Goal: Task Accomplishment & Management: Use online tool/utility

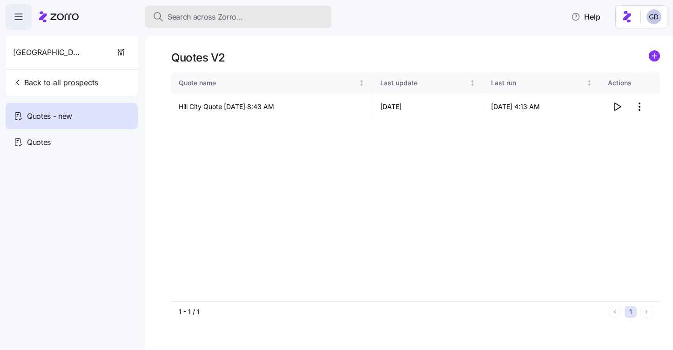
click at [224, 18] on span "Search across Zorro..." at bounding box center [205, 17] width 75 height 12
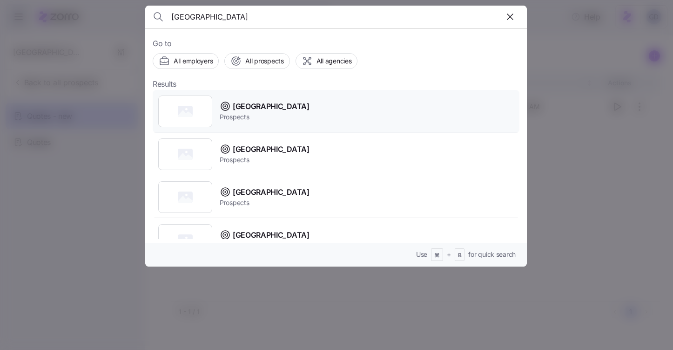
type input "Boone County"
click at [263, 111] on span "Boone County" at bounding box center [271, 107] width 77 height 12
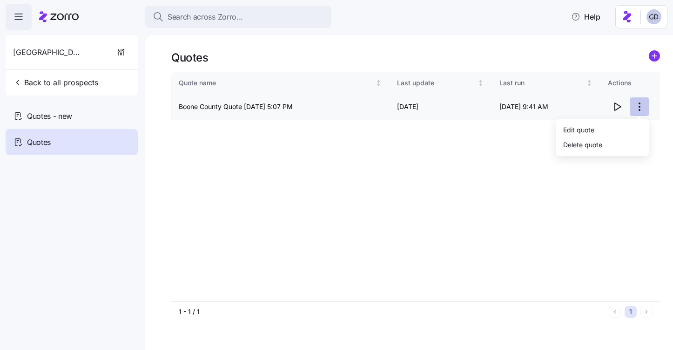
click at [643, 107] on html "Search across Zorro... Help Boone County Back to all prospects Quotes - new Quo…" at bounding box center [336, 172] width 673 height 344
click at [315, 185] on html "Search across Zorro... Help Boone County Back to all prospects Quotes - new Quo…" at bounding box center [336, 172] width 673 height 344
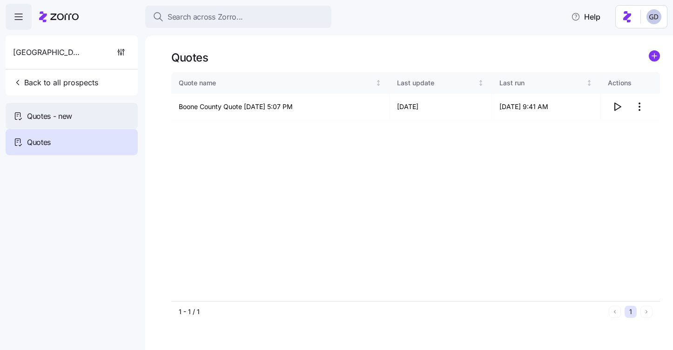
click at [46, 107] on div "Quotes - new" at bounding box center [72, 116] width 132 height 26
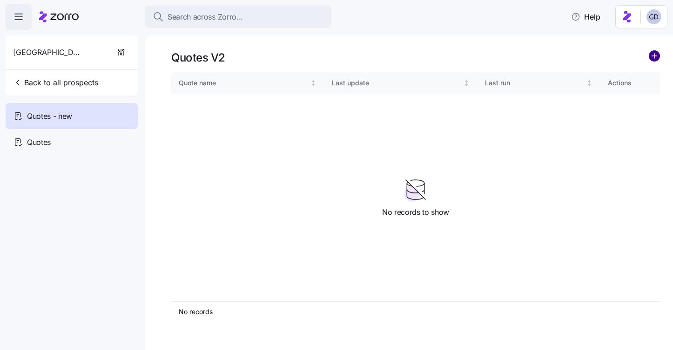
click at [657, 56] on circle "add icon" at bounding box center [654, 56] width 10 height 10
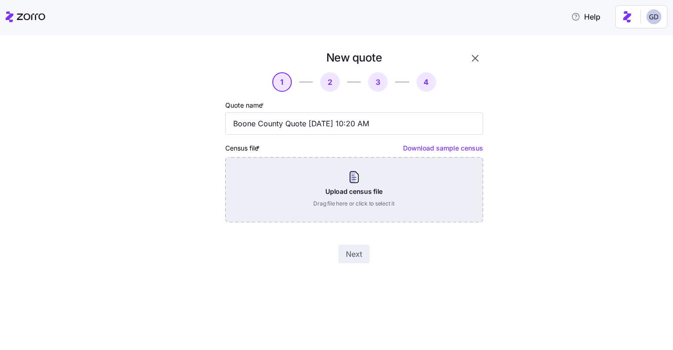
click at [355, 179] on div "Upload census file Drag file here or click to select it" at bounding box center [354, 189] width 258 height 65
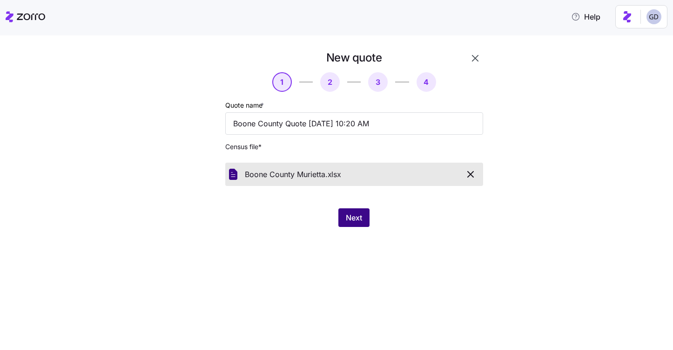
click at [358, 223] on button "Next" at bounding box center [353, 217] width 31 height 19
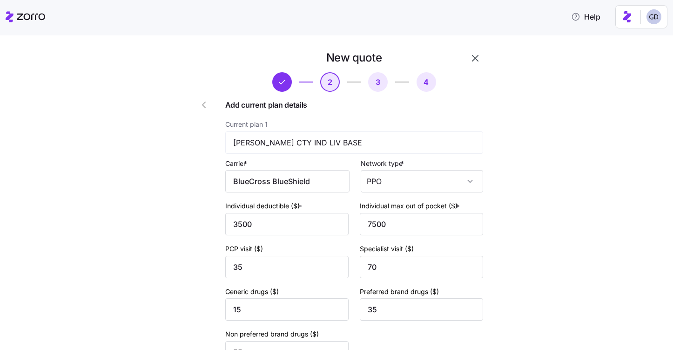
scroll to position [377, 0]
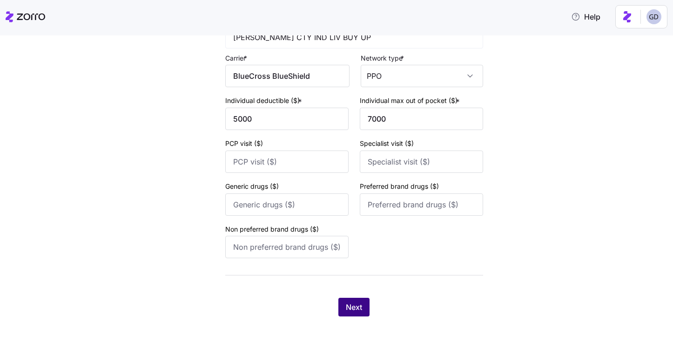
click at [348, 307] on span "Next" at bounding box center [354, 306] width 16 height 11
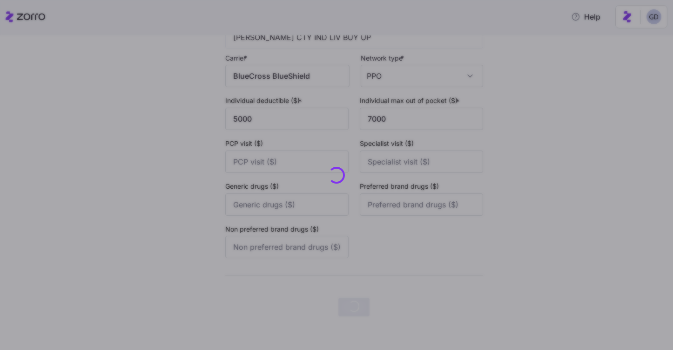
scroll to position [0, 0]
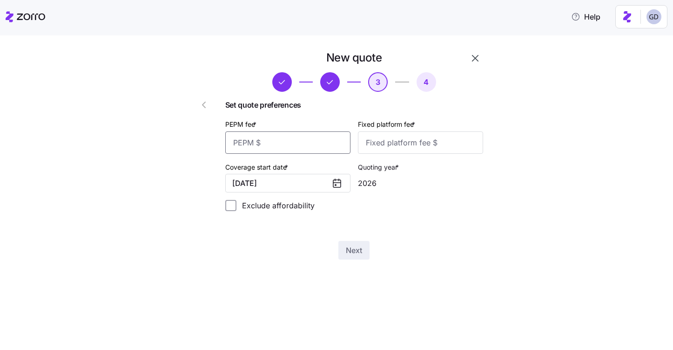
click at [289, 152] on input "PEPM fee *" at bounding box center [287, 142] width 125 height 22
type input "60"
type input "100"
click at [359, 251] on span "Next" at bounding box center [354, 249] width 16 height 11
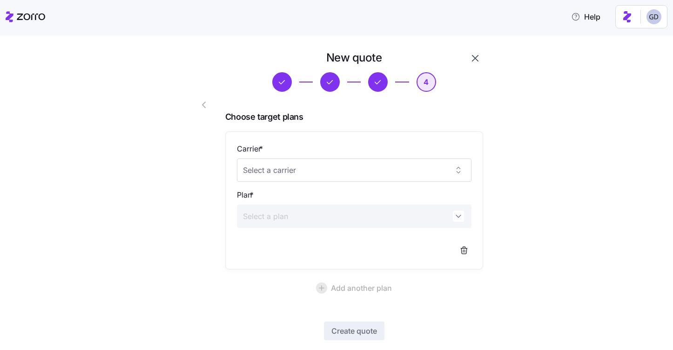
scroll to position [51, 0]
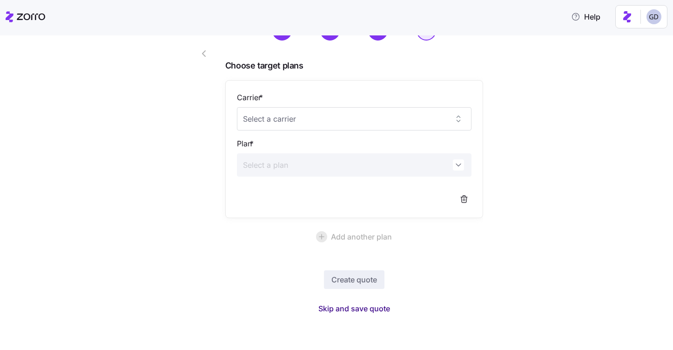
click at [382, 309] on span "Skip and save quote" at bounding box center [354, 308] width 72 height 11
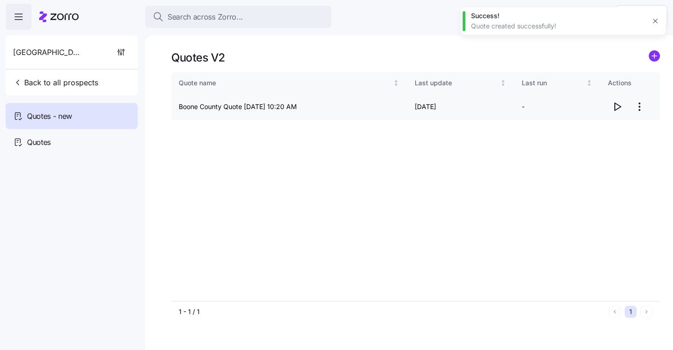
click at [616, 108] on icon "button" at bounding box center [617, 106] width 11 height 11
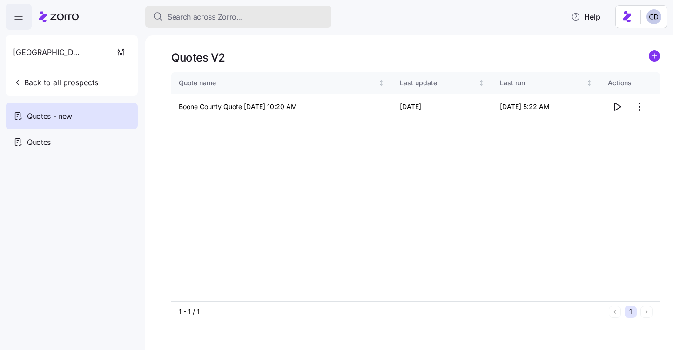
click at [244, 16] on div "Search across Zorro..." at bounding box center [238, 17] width 171 height 12
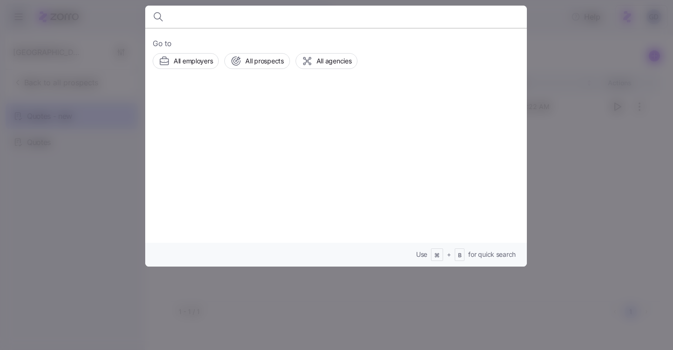
click at [386, 18] on input at bounding box center [290, 17] width 238 height 22
click at [213, 16] on input at bounding box center [290, 17] width 238 height 22
drag, startPoint x: 215, startPoint y: 29, endPoint x: 215, endPoint y: 54, distance: 25.1
click at [215, 54] on section "Go to All employers All prospects All agencies Use ⌘ + B for quick search" at bounding box center [336, 136] width 382 height 261
click at [249, 62] on span "All prospects" at bounding box center [264, 60] width 38 height 9
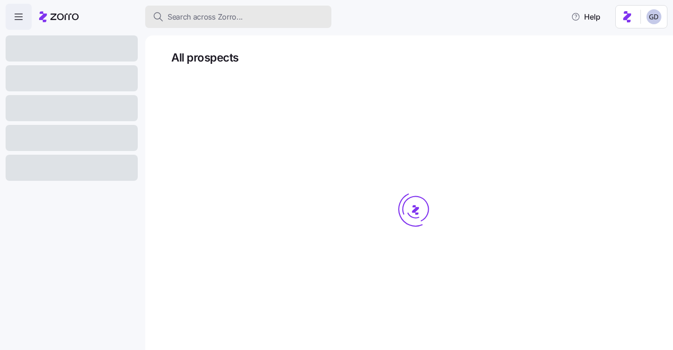
click at [224, 22] on span "Search across Zorro..." at bounding box center [205, 17] width 75 height 12
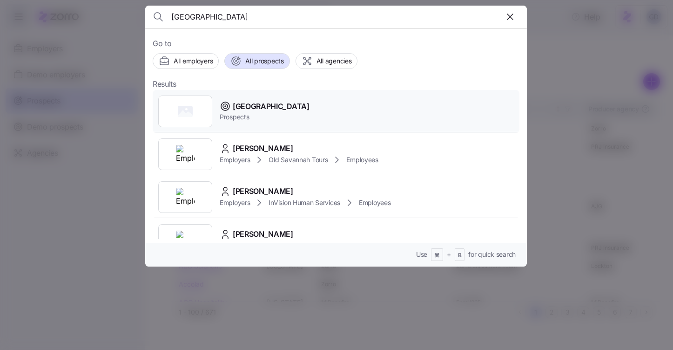
type input "Hill City"
click at [250, 108] on span "Hill City" at bounding box center [271, 107] width 77 height 12
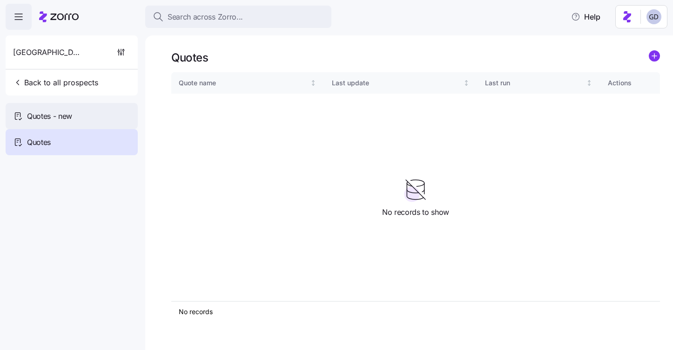
click at [57, 119] on span "Quotes - new" at bounding box center [49, 116] width 45 height 12
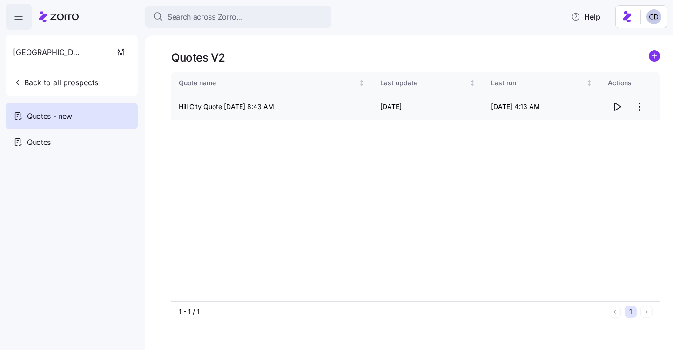
click at [615, 106] on icon "button" at bounding box center [618, 106] width 6 height 7
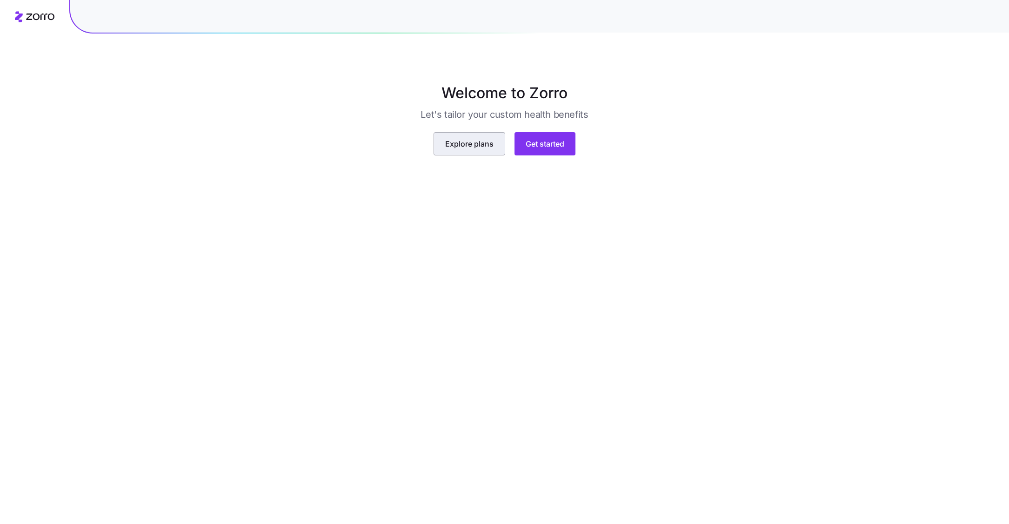
click at [496, 155] on button "Explore plans" at bounding box center [470, 143] width 72 height 23
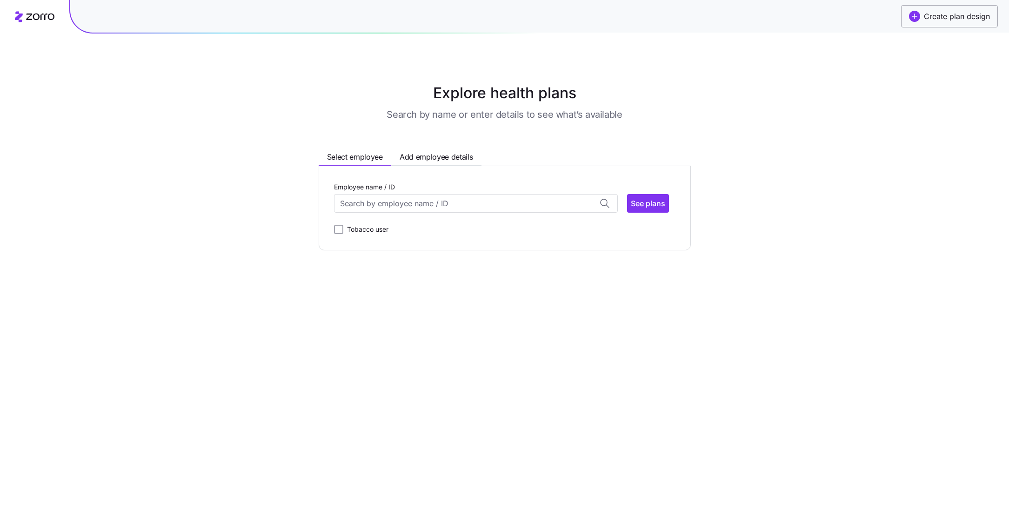
click at [952, 23] on button "Create plan design" at bounding box center [950, 16] width 97 height 22
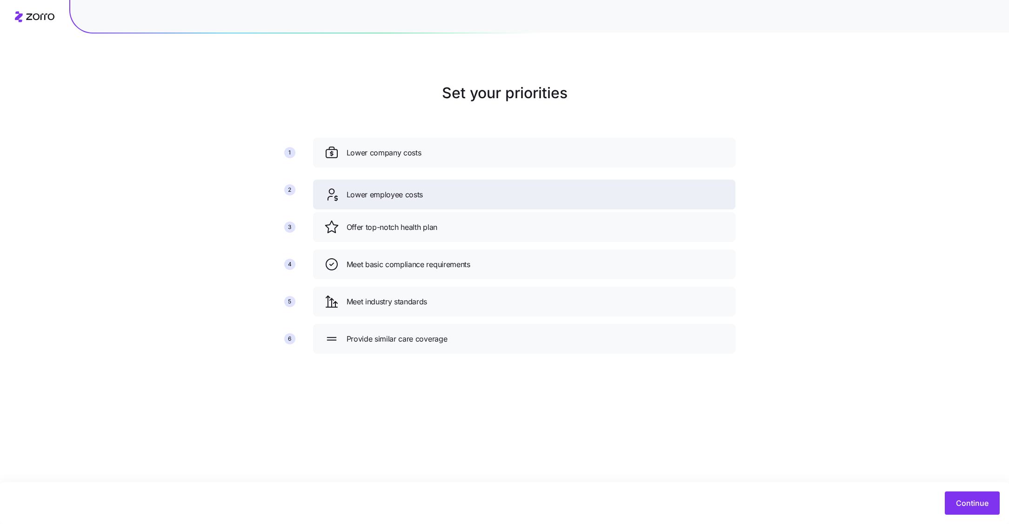
drag, startPoint x: 443, startPoint y: 226, endPoint x: 443, endPoint y: 193, distance: 32.6
click at [443, 193] on div "Lower employee costs" at bounding box center [524, 194] width 400 height 15
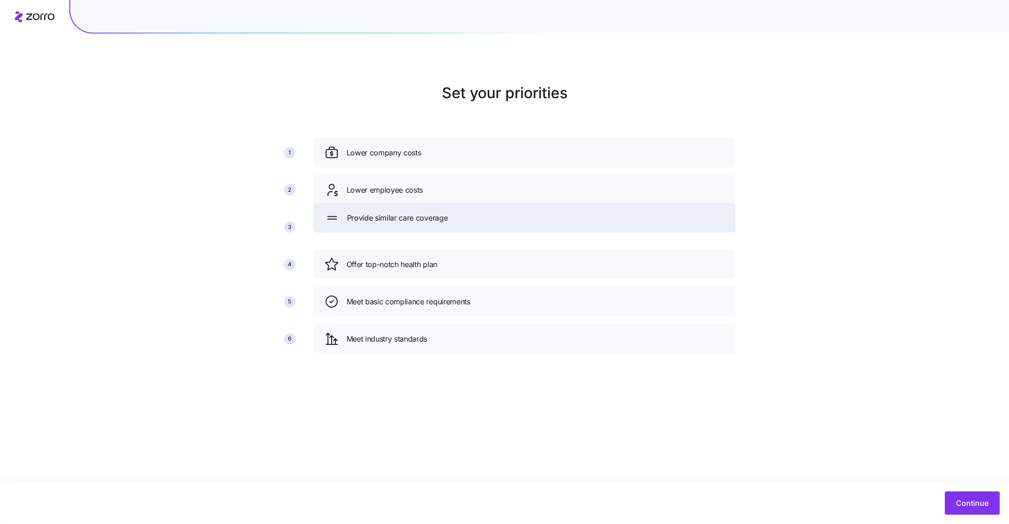
drag, startPoint x: 444, startPoint y: 340, endPoint x: 444, endPoint y: 219, distance: 121.0
click at [444, 219] on span "Provide similar care coverage" at bounding box center [397, 218] width 101 height 12
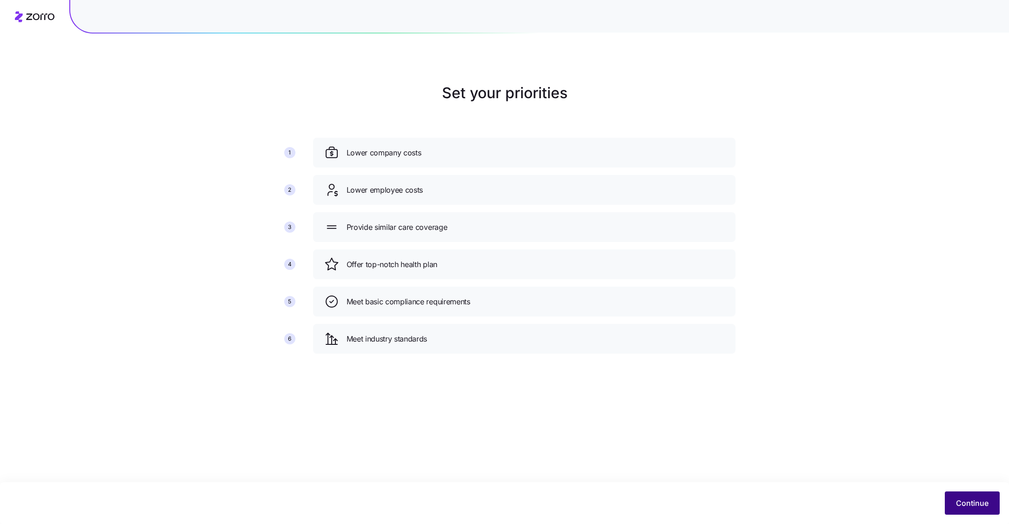
click at [989, 508] on span "Continue" at bounding box center [972, 503] width 33 height 11
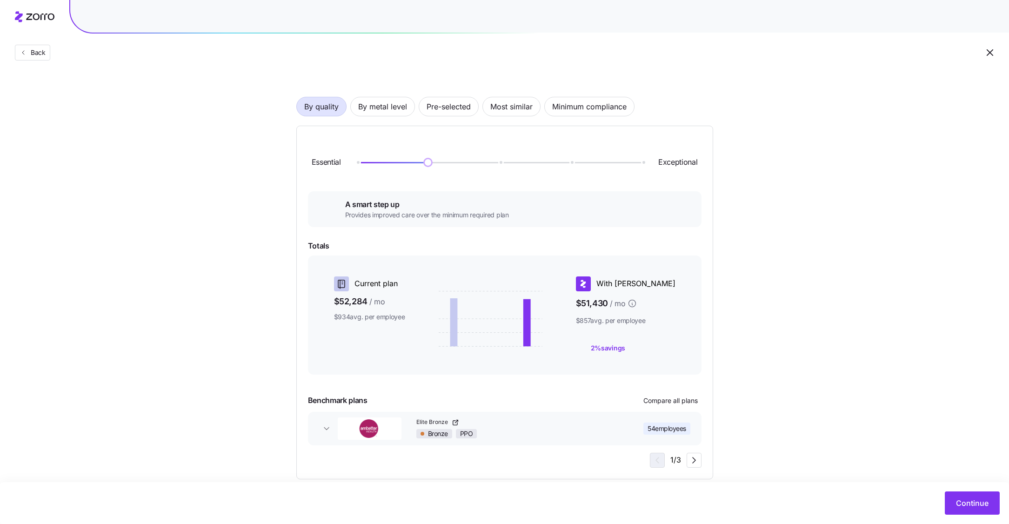
scroll to position [54, 0]
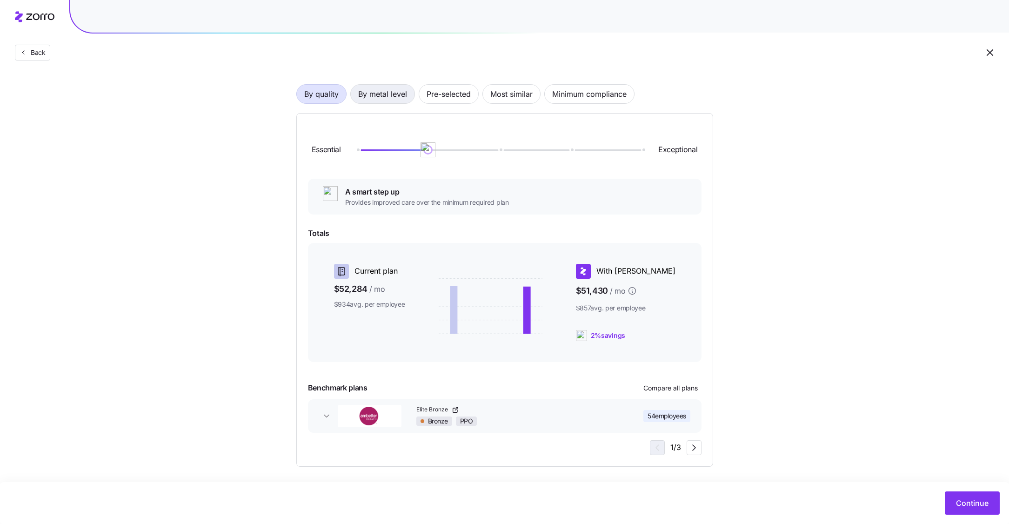
click at [373, 97] on span "By metal level" at bounding box center [382, 94] width 49 height 19
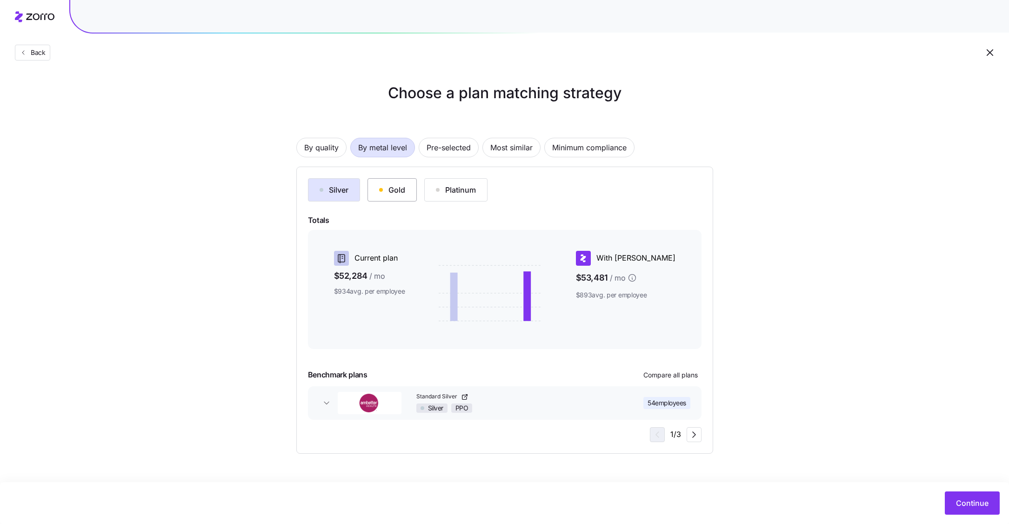
click at [389, 192] on div "Gold" at bounding box center [392, 189] width 26 height 11
click at [444, 190] on div "Platinum" at bounding box center [456, 189] width 40 height 11
click at [351, 186] on button "Silver" at bounding box center [334, 189] width 52 height 23
click at [983, 507] on span "Continue" at bounding box center [972, 503] width 33 height 11
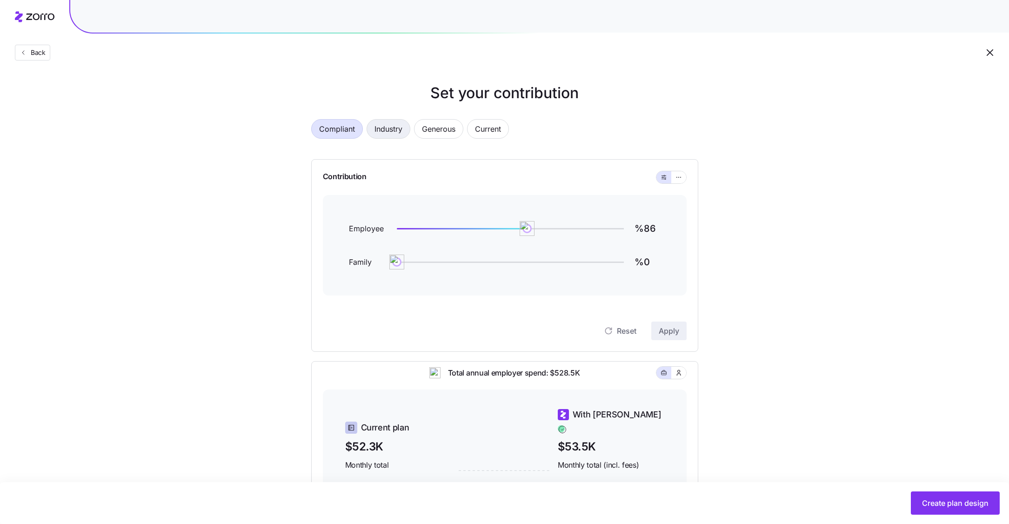
click at [370, 129] on button "Industry" at bounding box center [389, 129] width 44 height 20
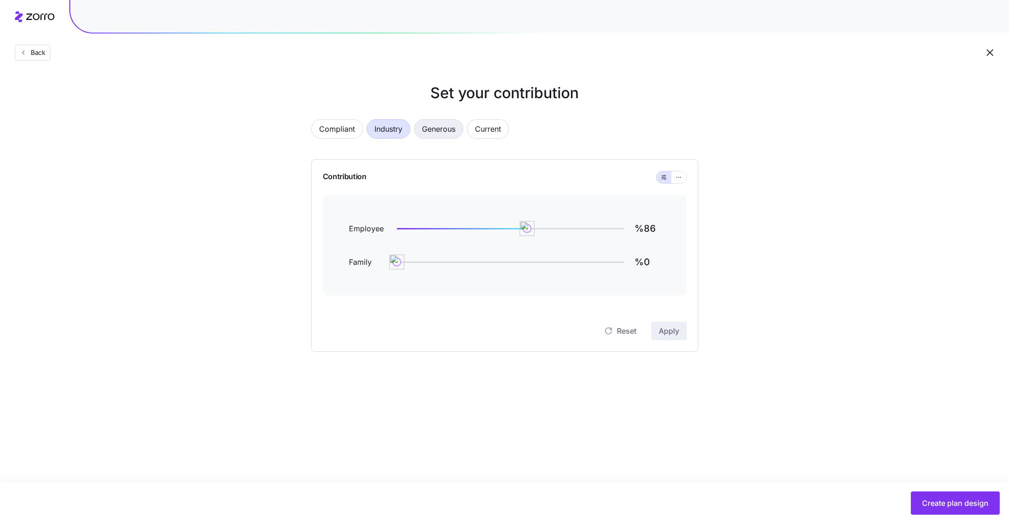
type input "%60"
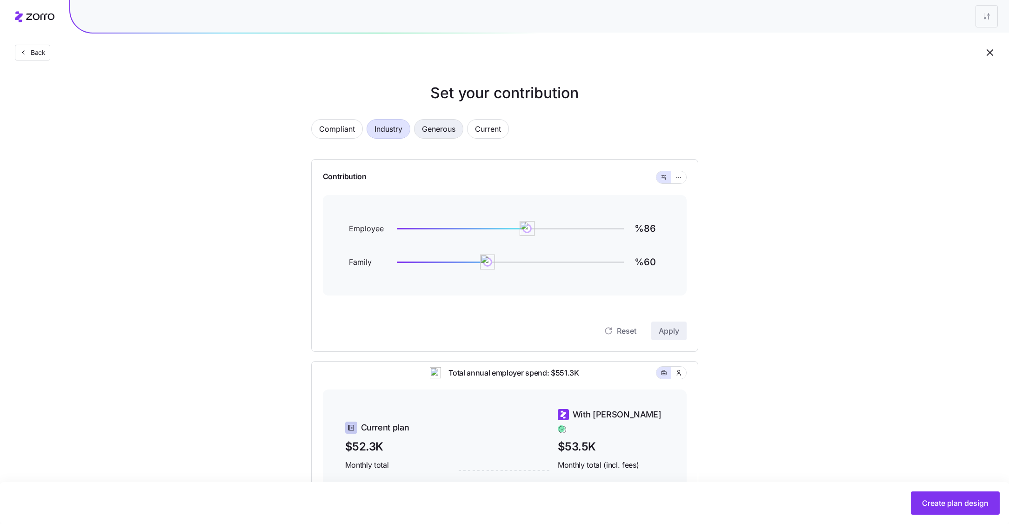
click at [424, 131] on span "Generous" at bounding box center [439, 129] width 34 height 19
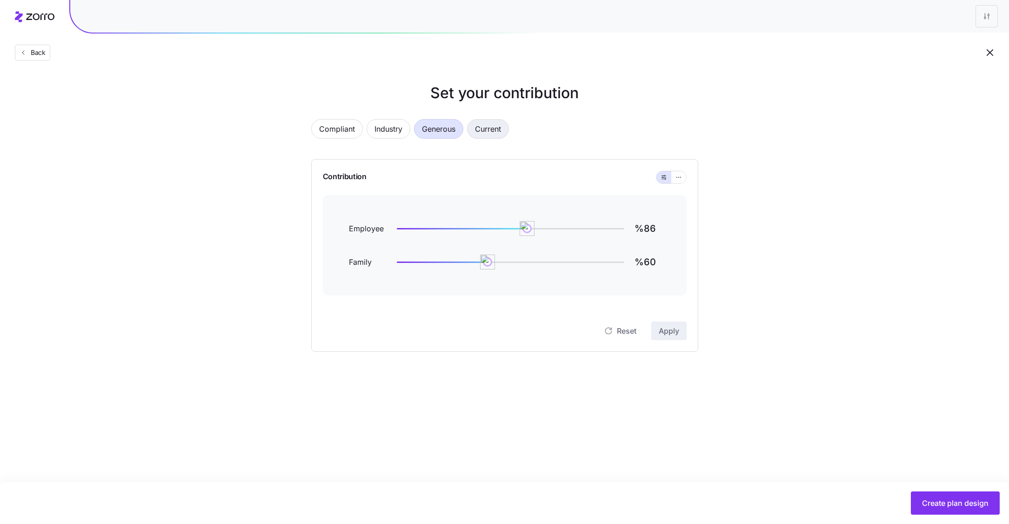
type input "%108"
type input "%72"
click at [480, 132] on span "Current" at bounding box center [488, 129] width 26 height 19
type input "%73"
type input "%1"
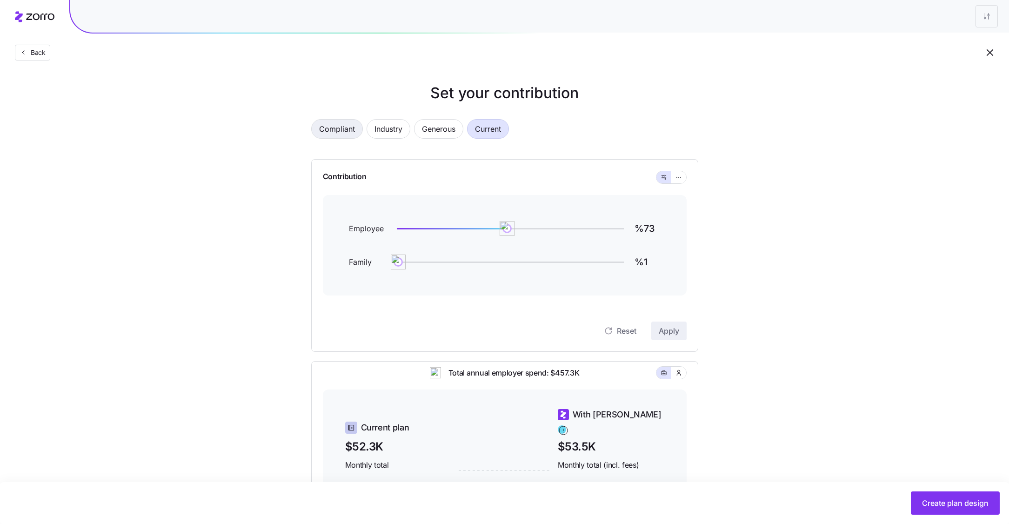
click at [326, 133] on span "Compliant" at bounding box center [337, 129] width 36 height 19
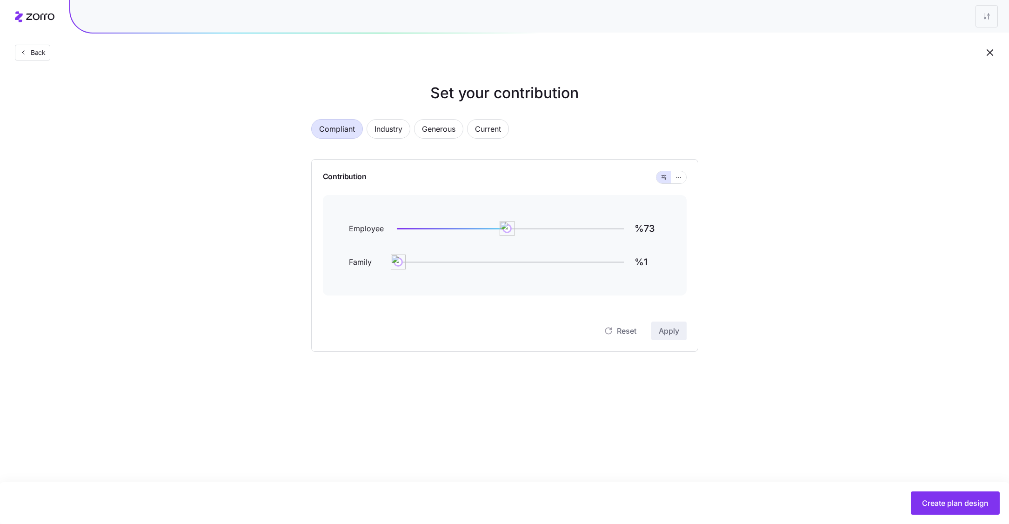
type input "%86"
type input "%0"
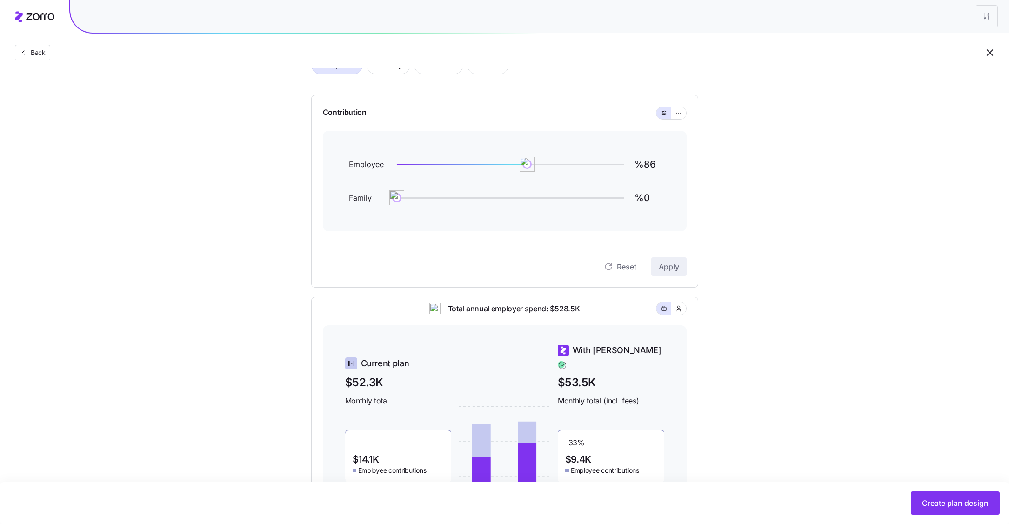
scroll to position [45, 0]
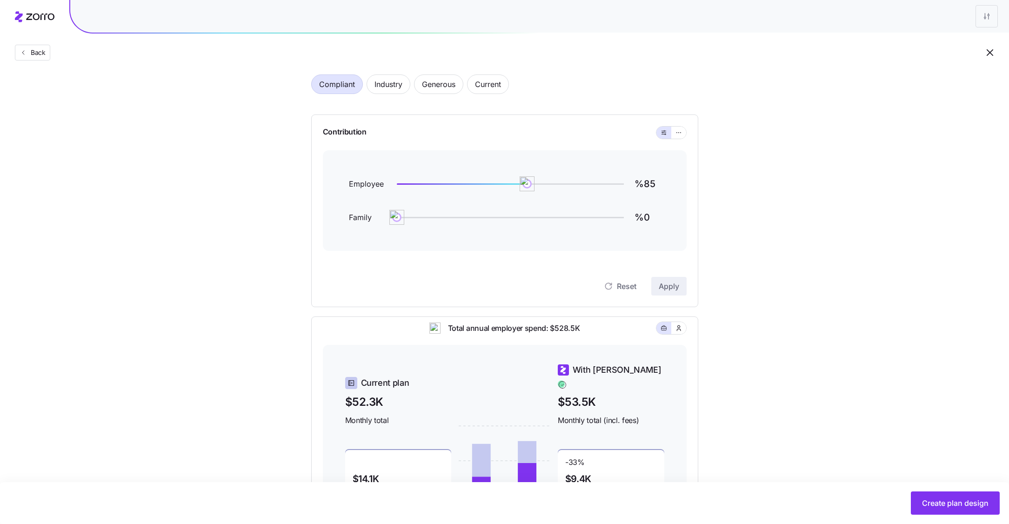
click at [525, 187] on img at bounding box center [527, 183] width 15 height 15
type input "%75"
click at [672, 287] on span "Apply" at bounding box center [669, 286] width 20 height 11
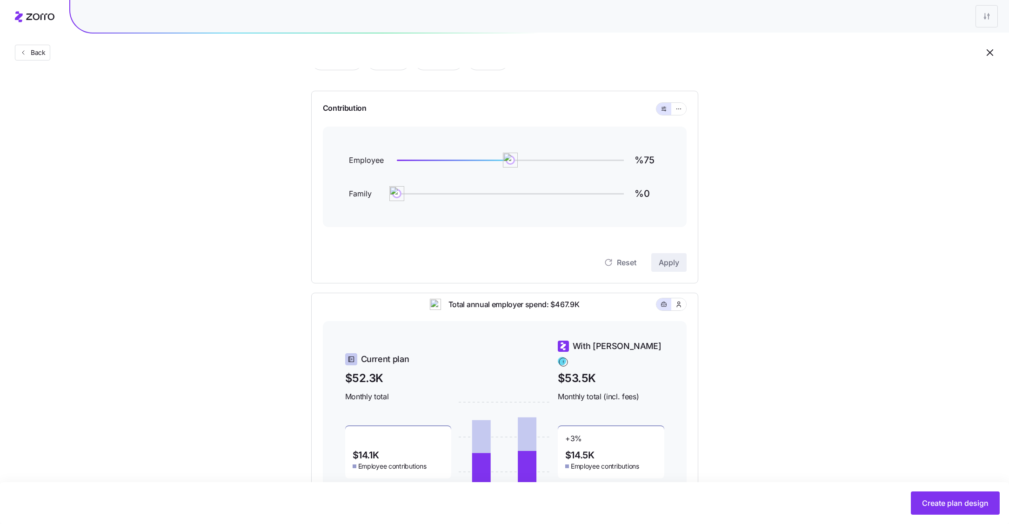
scroll to position [59, 0]
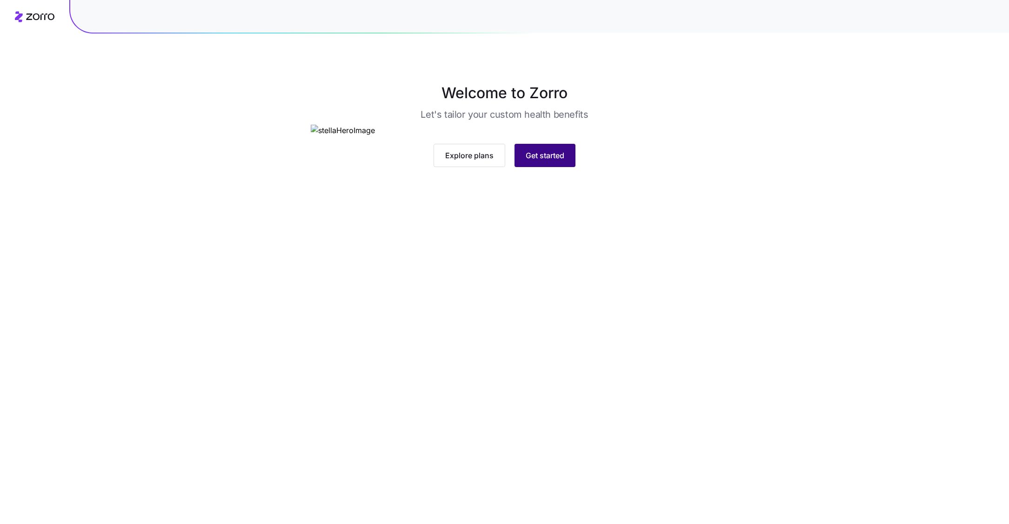
click at [544, 167] on button "Get started" at bounding box center [545, 155] width 61 height 23
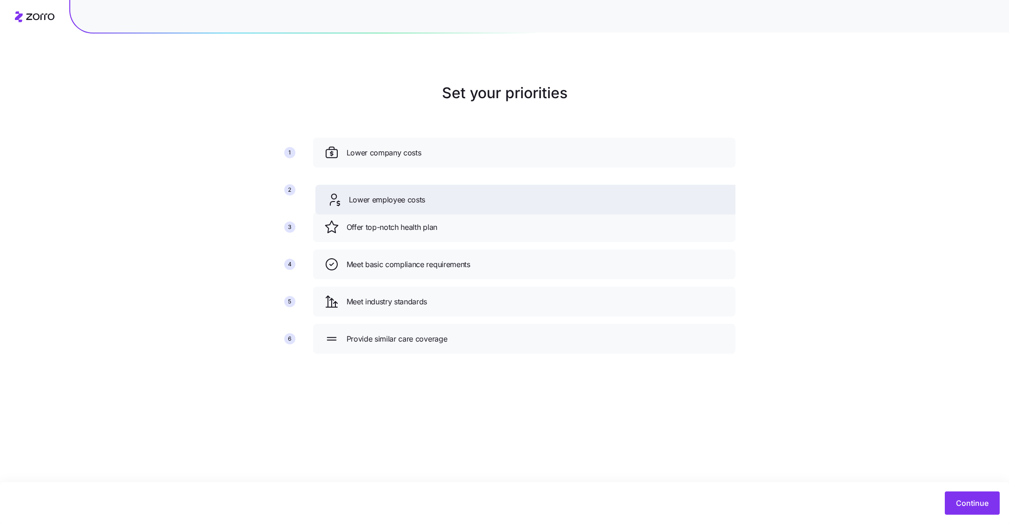
drag, startPoint x: 451, startPoint y: 230, endPoint x: 453, endPoint y: 203, distance: 27.6
click at [453, 203] on div "Lower employee costs" at bounding box center [527, 199] width 400 height 15
drag, startPoint x: 466, startPoint y: 339, endPoint x: 466, endPoint y: 209, distance: 129.9
click at [466, 209] on div "Provide similar care coverage" at bounding box center [524, 207] width 400 height 15
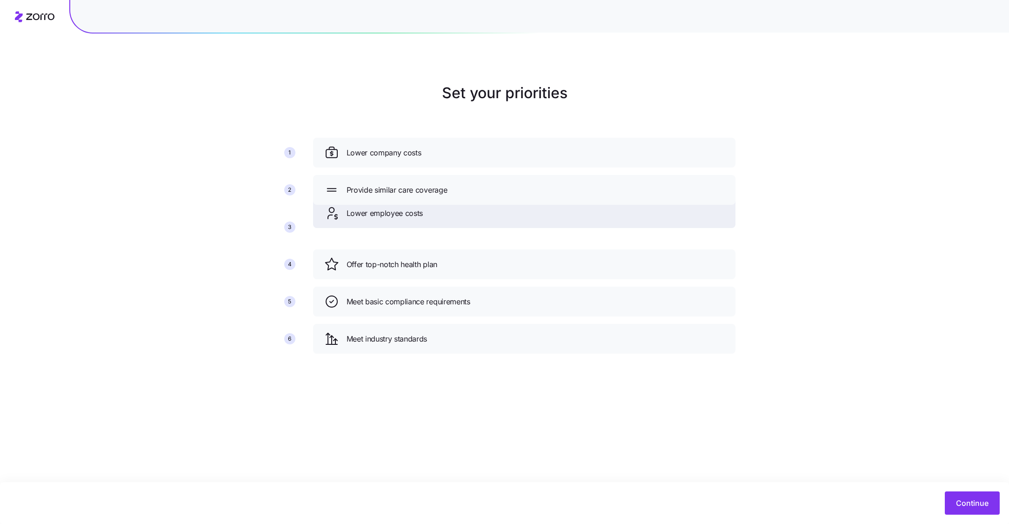
drag, startPoint x: 466, startPoint y: 181, endPoint x: 466, endPoint y: 204, distance: 22.8
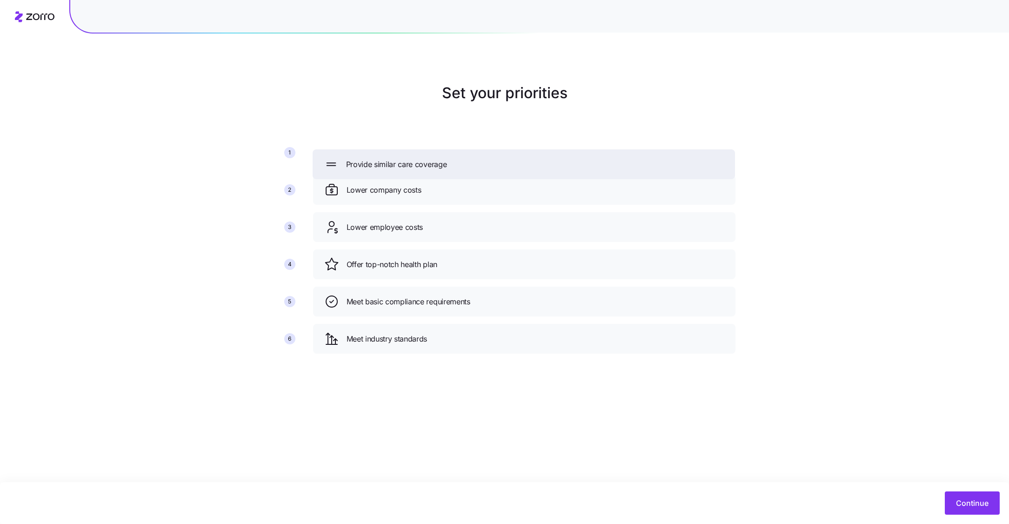
drag, startPoint x: 495, startPoint y: 193, endPoint x: 495, endPoint y: 167, distance: 26.1
click at [495, 167] on div "Provide similar care coverage" at bounding box center [524, 164] width 400 height 15
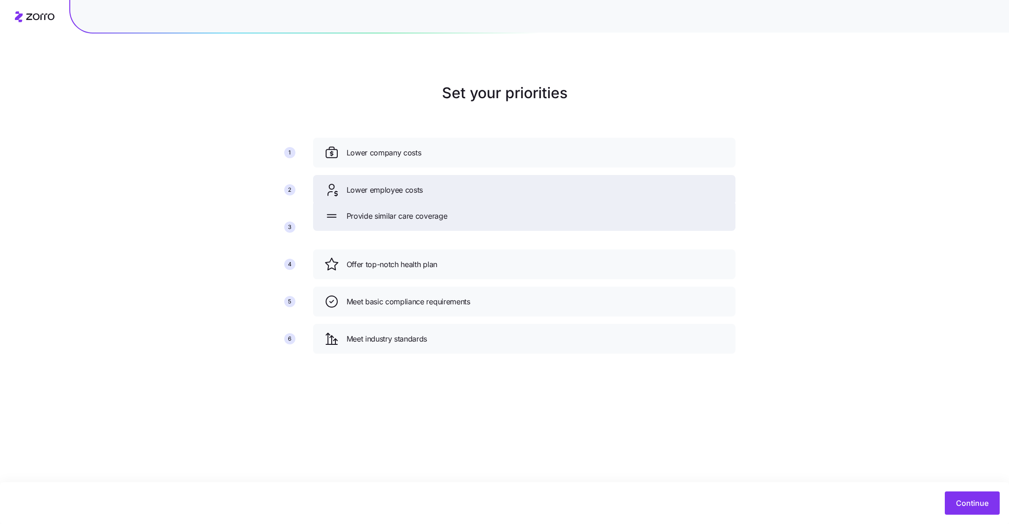
drag, startPoint x: 469, startPoint y: 155, endPoint x: 469, endPoint y: 218, distance: 63.8
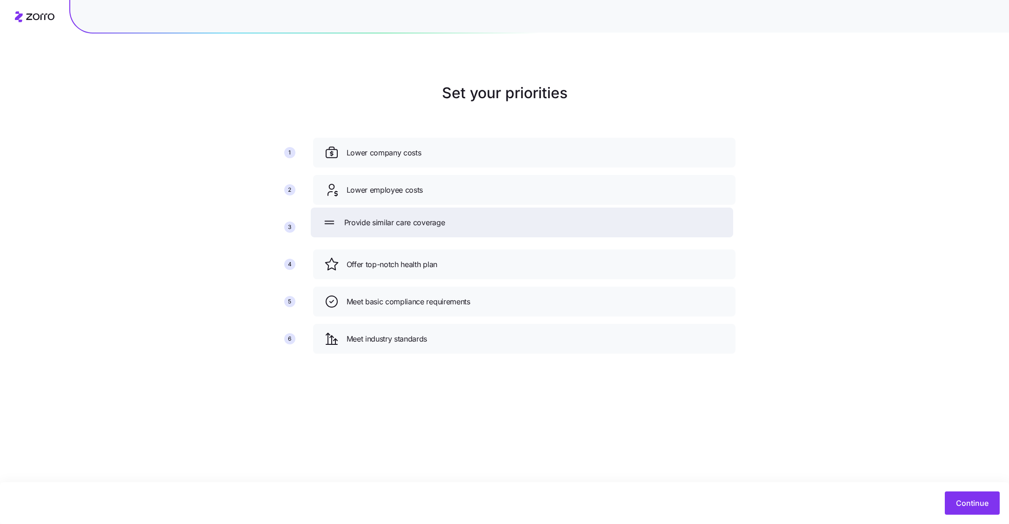
click at [461, 224] on div "Provide similar care coverage" at bounding box center [522, 222] width 400 height 15
drag, startPoint x: 447, startPoint y: 306, endPoint x: 447, endPoint y: 231, distance: 74.9
click at [447, 231] on span "Meet basic compliance requirements" at bounding box center [409, 227] width 124 height 12
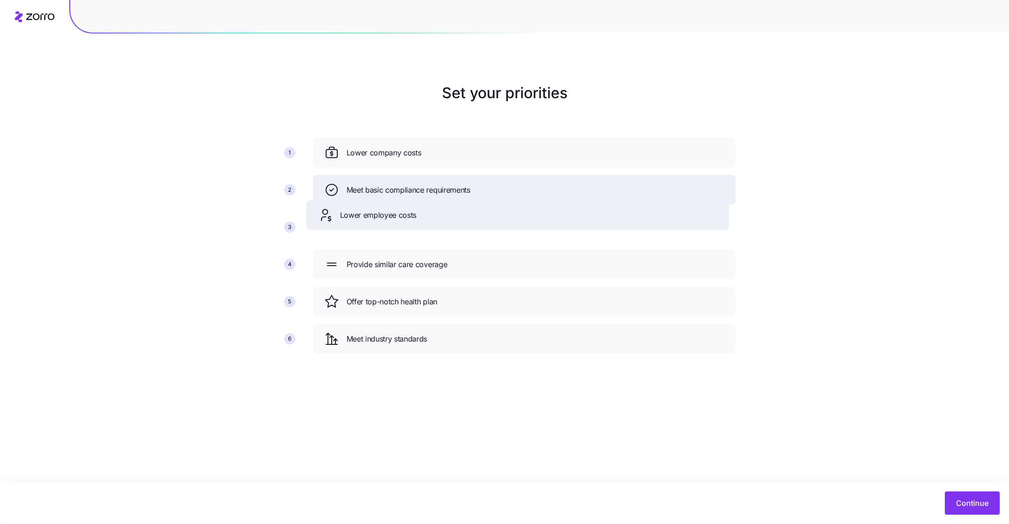
drag, startPoint x: 564, startPoint y: 186, endPoint x: 553, endPoint y: 222, distance: 37.7
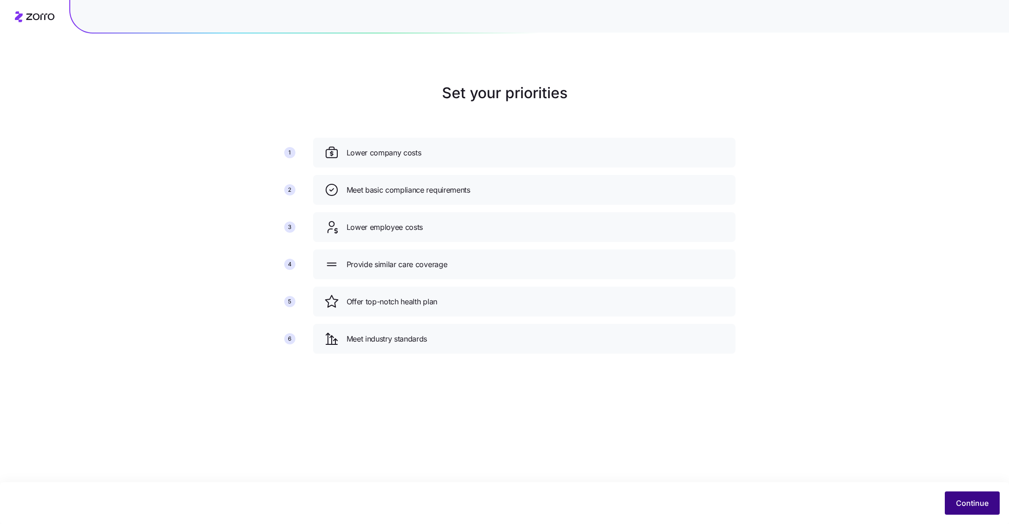
click at [984, 513] on button "Continue" at bounding box center [972, 502] width 55 height 23
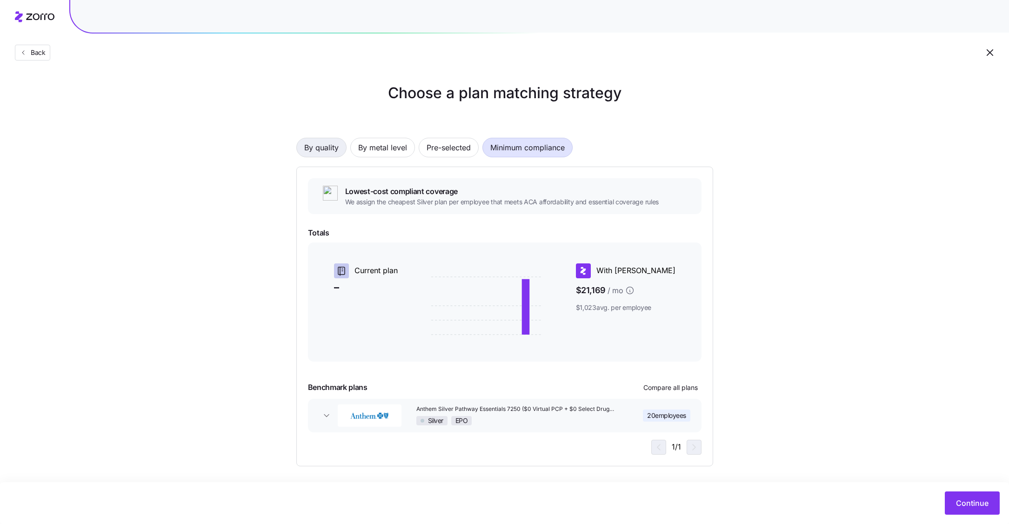
click at [305, 147] on span "By quality" at bounding box center [321, 147] width 34 height 19
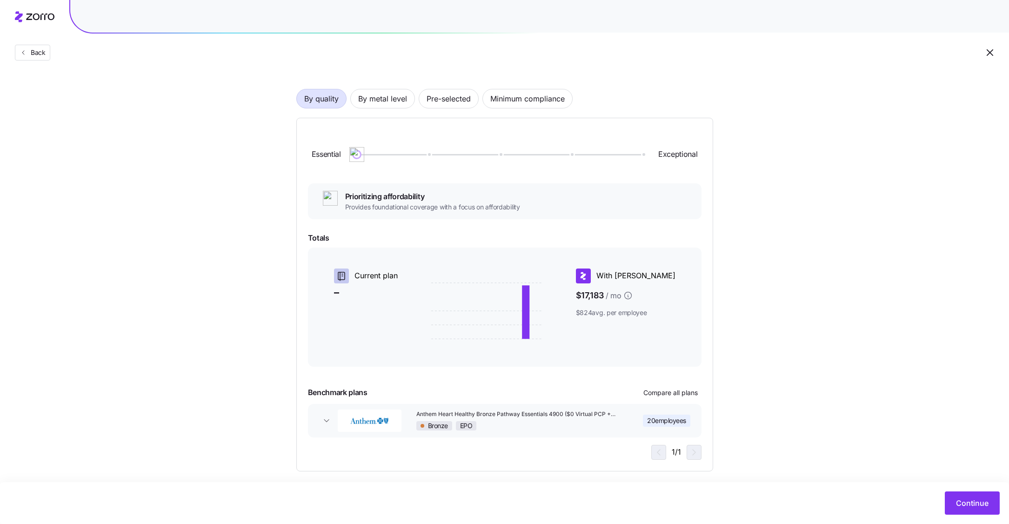
scroll to position [55, 0]
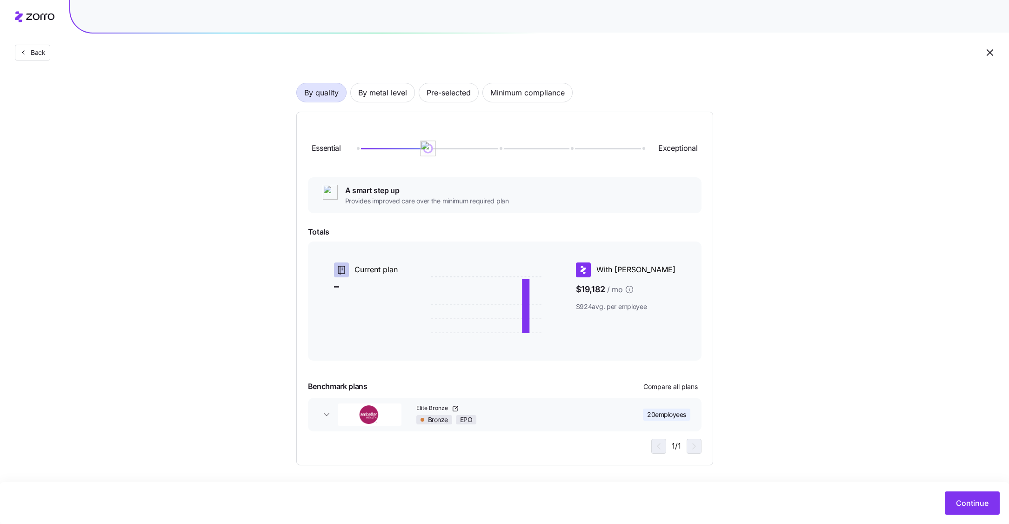
drag, startPoint x: 359, startPoint y: 150, endPoint x: 434, endPoint y: 155, distance: 74.6
click at [434, 155] on img at bounding box center [428, 149] width 16 height 16
click at [535, 92] on span "Minimum compliance" at bounding box center [528, 92] width 74 height 19
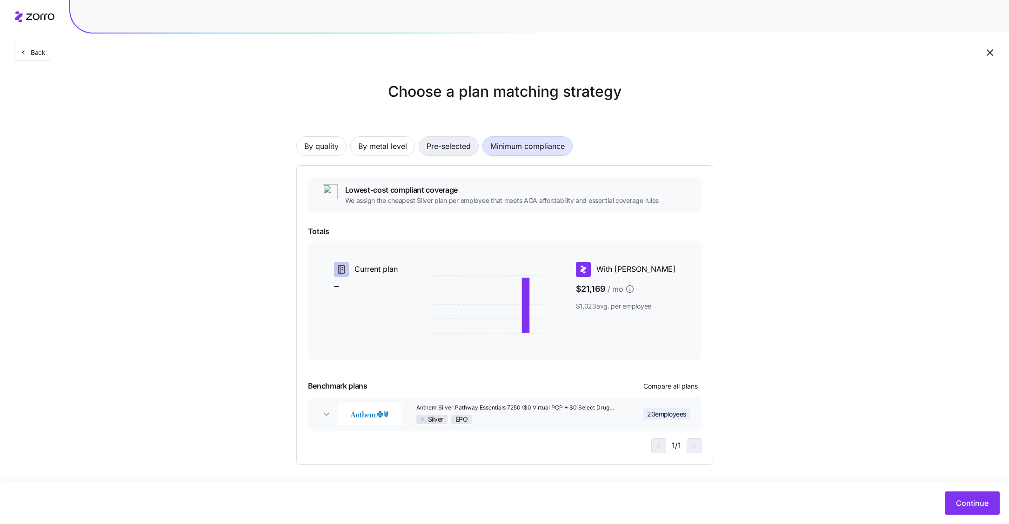
click at [447, 152] on span "Pre-selected" at bounding box center [449, 146] width 44 height 19
click at [389, 154] on span "By metal level" at bounding box center [382, 146] width 49 height 19
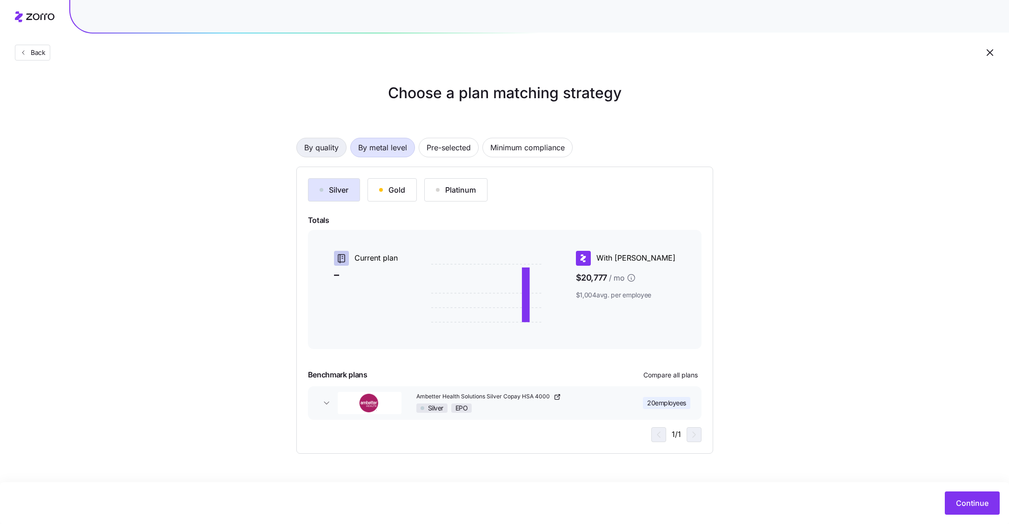
click at [326, 148] on span "By quality" at bounding box center [321, 147] width 34 height 19
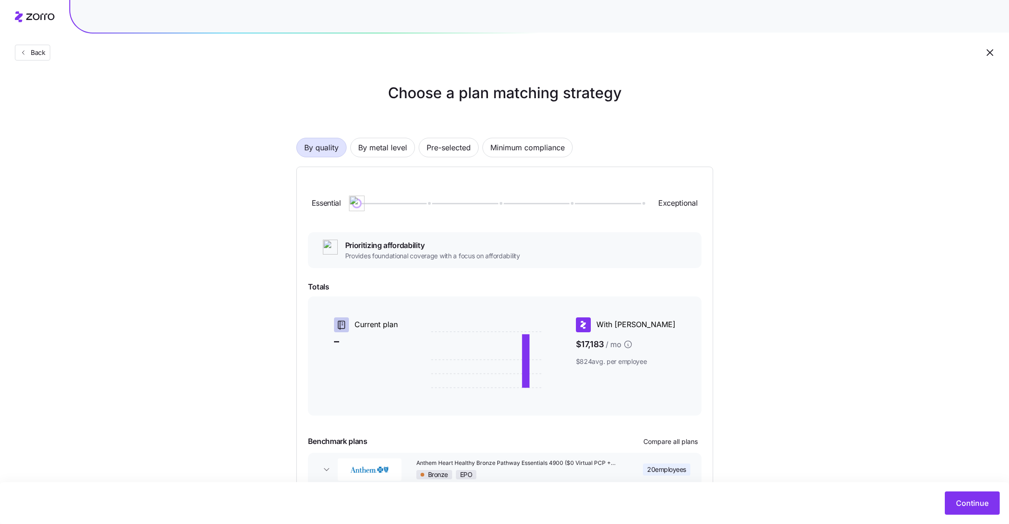
drag, startPoint x: 425, startPoint y: 203, endPoint x: 342, endPoint y: 203, distance: 82.8
click at [342, 203] on div "Essential Exceptional" at bounding box center [505, 203] width 394 height 50
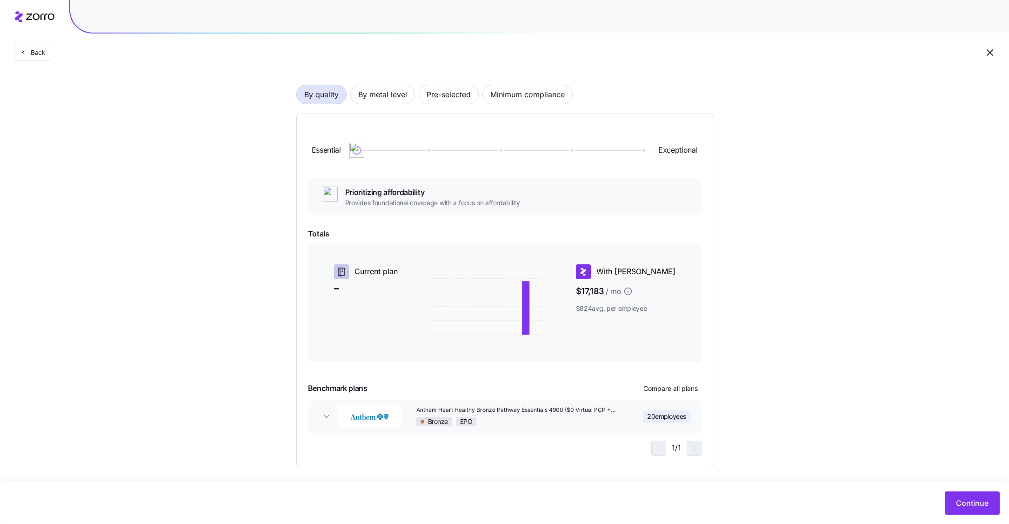
click at [569, 415] on div "Anthem Heart Healthy Bronze Pathway Essentials 4900 ($0 Virtual PCP + $0 Select…" at bounding box center [518, 416] width 203 height 20
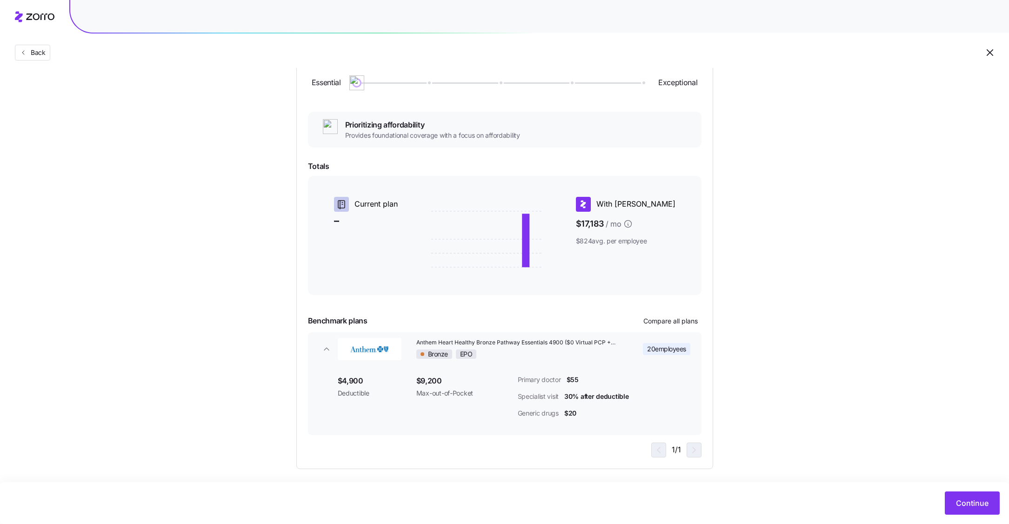
click at [438, 340] on span "Anthem Heart Healthy Bronze Pathway Essentials 4900 ($0 Virtual PCP + $0 Select…" at bounding box center [517, 343] width 201 height 8
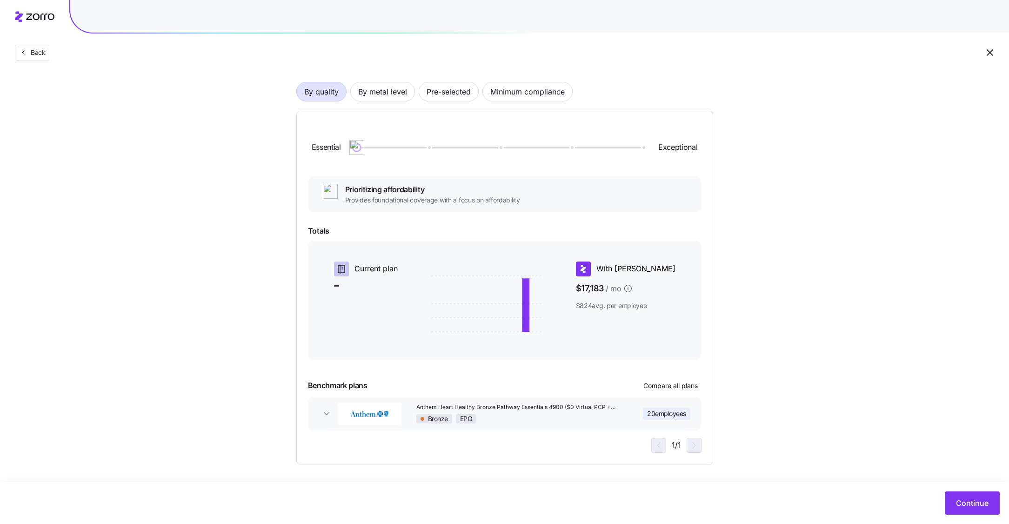
scroll to position [55, 0]
click at [582, 398] on button "Anthem Heart Healthy Bronze Pathway Essentials 4900 ($0 Virtual PCP + $0 Select…" at bounding box center [505, 415] width 394 height 34
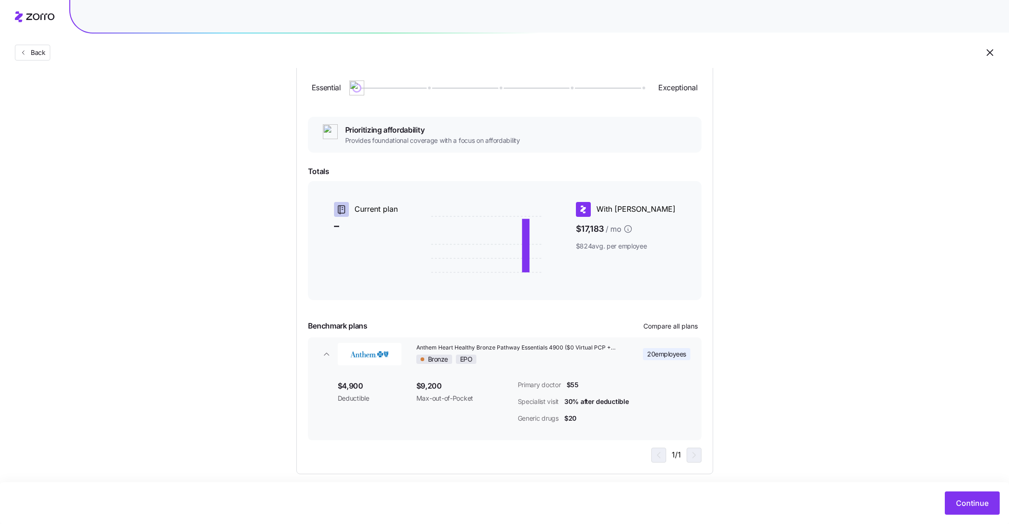
scroll to position [121, 0]
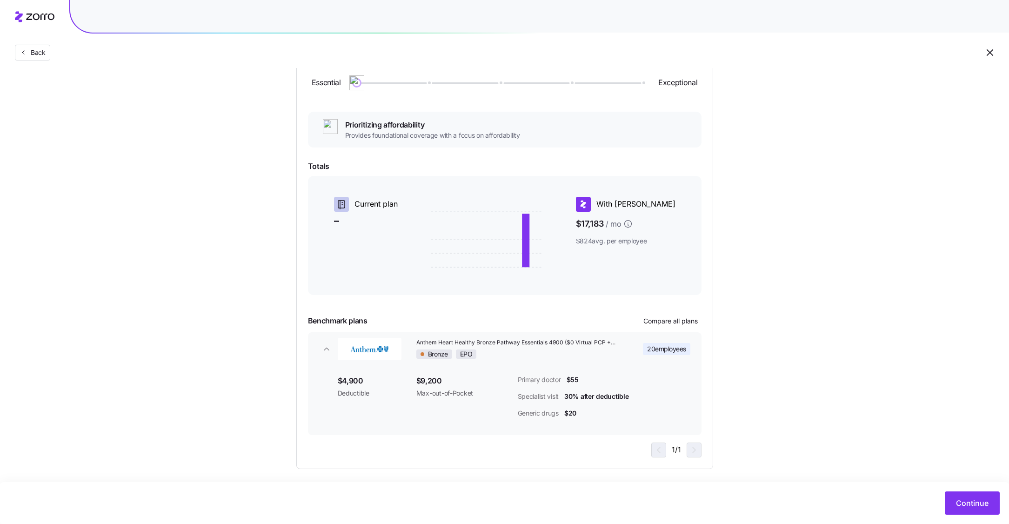
click at [379, 355] on img "button" at bounding box center [370, 349] width 64 height 22
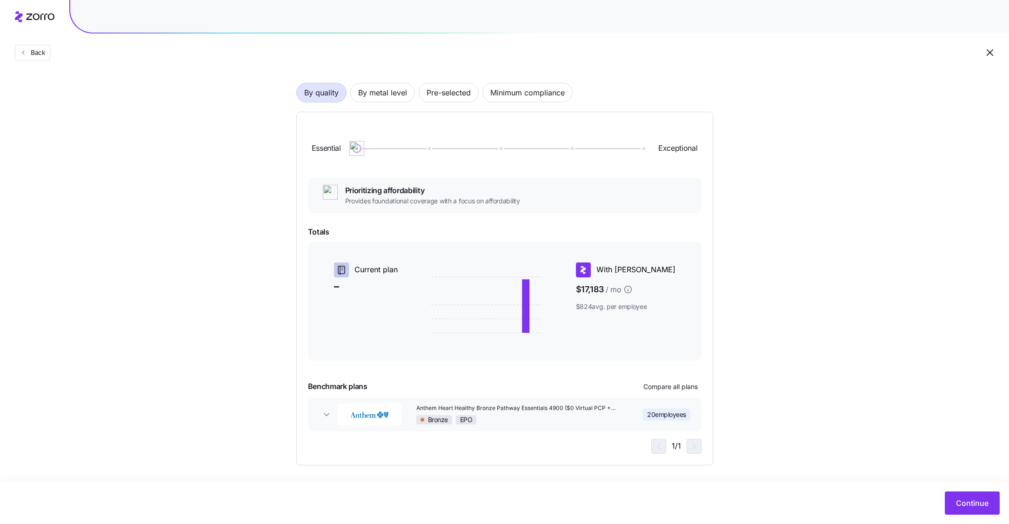
click at [495, 417] on div "Bronze EPO" at bounding box center [518, 419] width 203 height 9
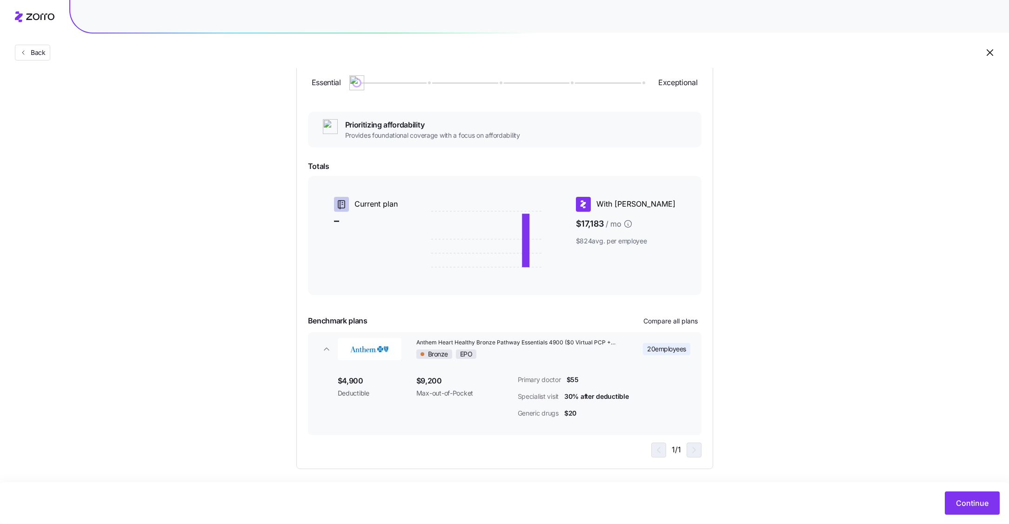
scroll to position [124, 0]
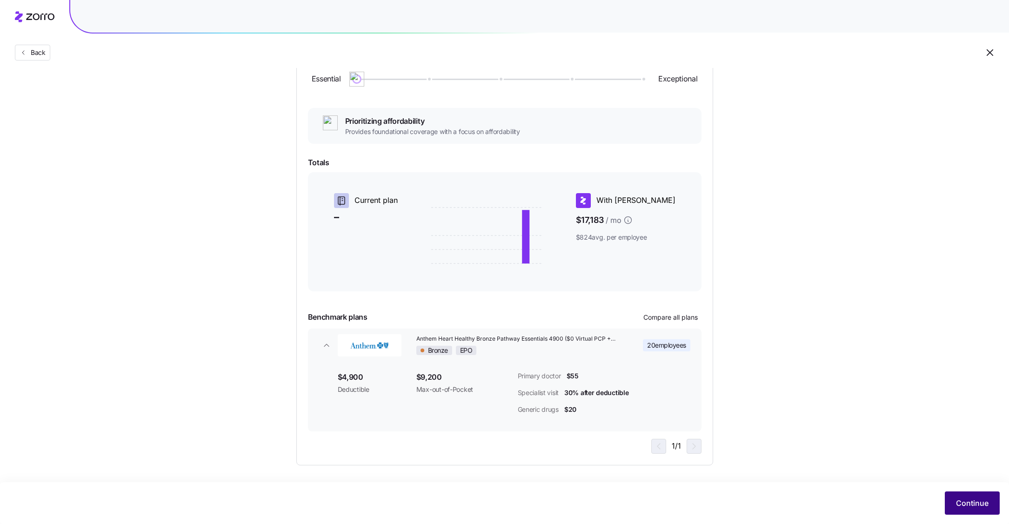
click at [946, 509] on button "Continue" at bounding box center [972, 502] width 55 height 23
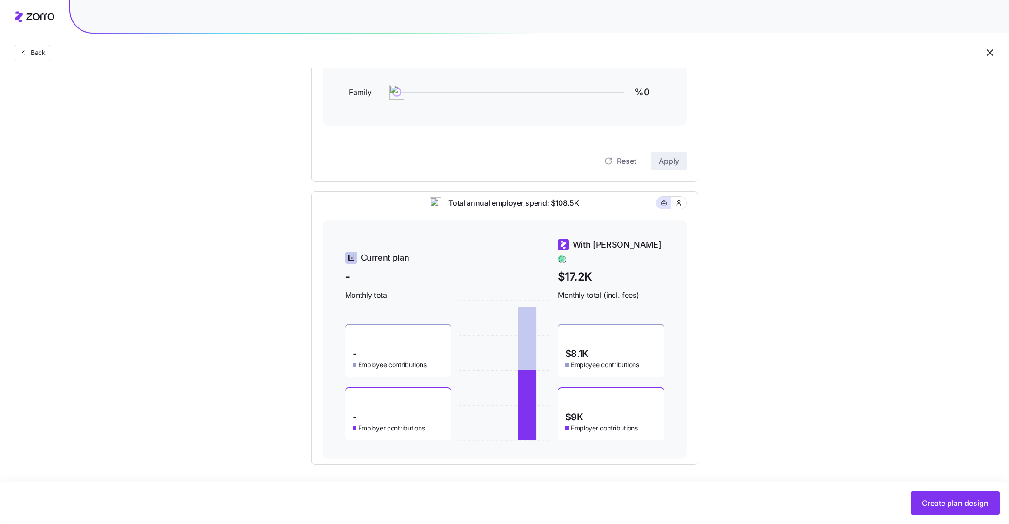
scroll to position [135, 0]
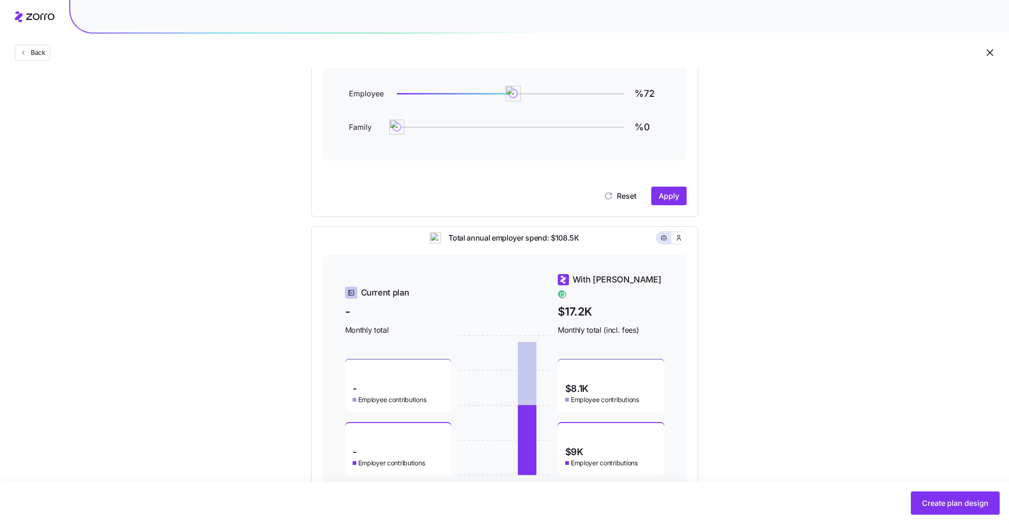
drag, startPoint x: 550, startPoint y: 94, endPoint x: 505, endPoint y: 94, distance: 44.7
click at [505, 94] on img at bounding box center [513, 94] width 16 height 16
click at [675, 194] on span "Apply" at bounding box center [669, 195] width 20 height 11
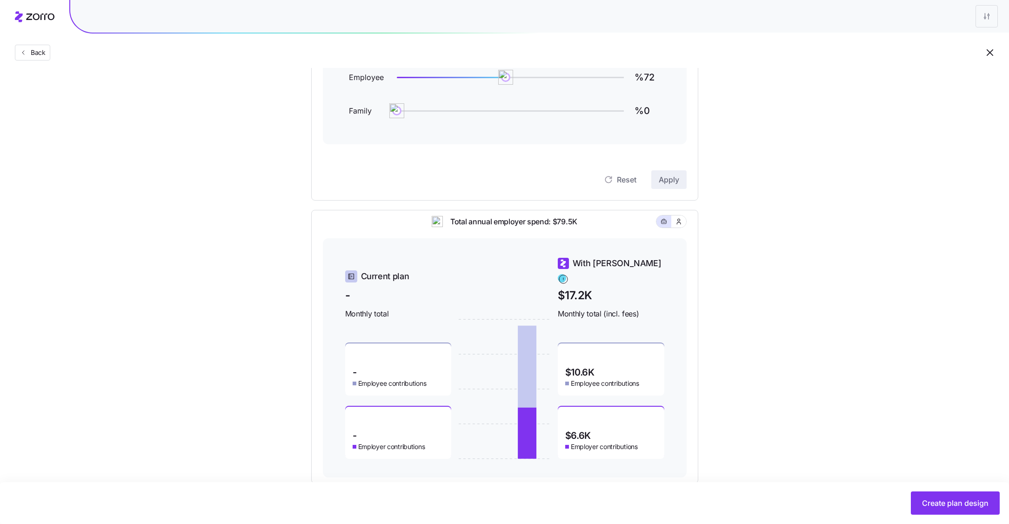
scroll to position [120, 0]
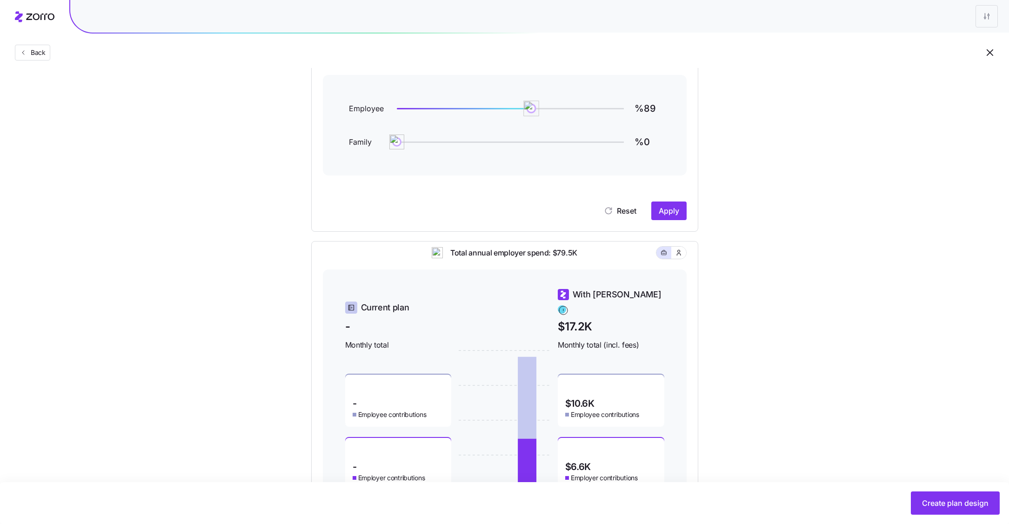
type input "%90"
drag, startPoint x: 506, startPoint y: 107, endPoint x: 533, endPoint y: 108, distance: 27.5
click at [533, 108] on img at bounding box center [533, 109] width 16 height 16
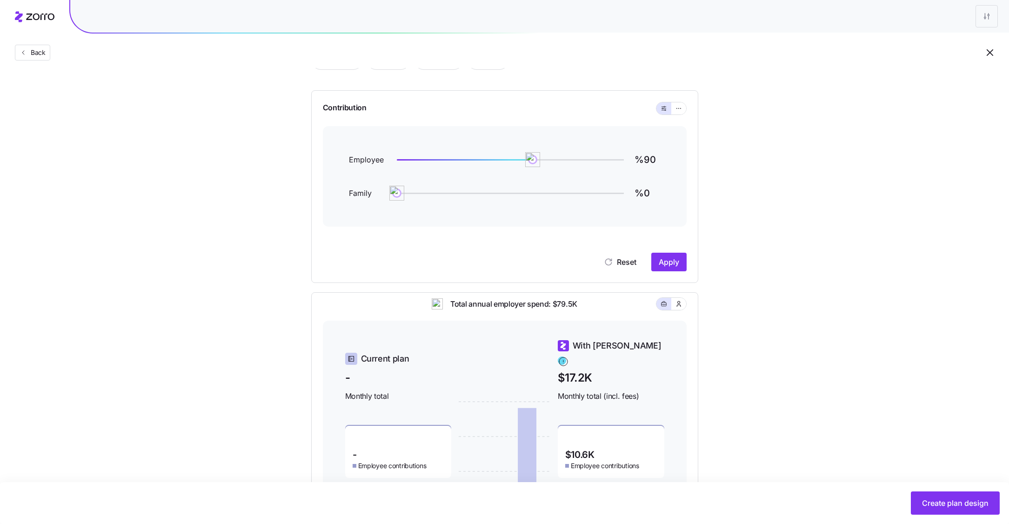
scroll to position [52, 0]
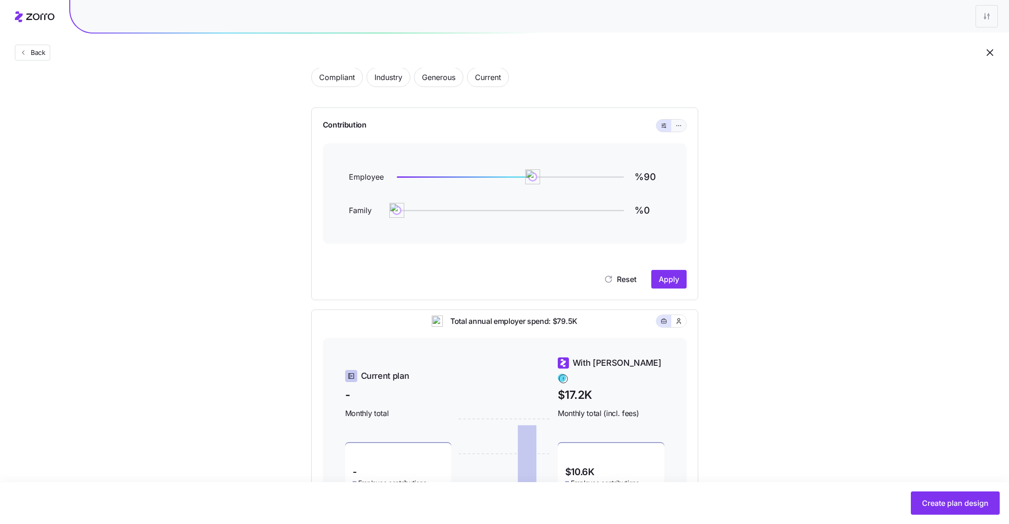
click at [678, 128] on icon "button" at bounding box center [679, 125] width 7 height 11
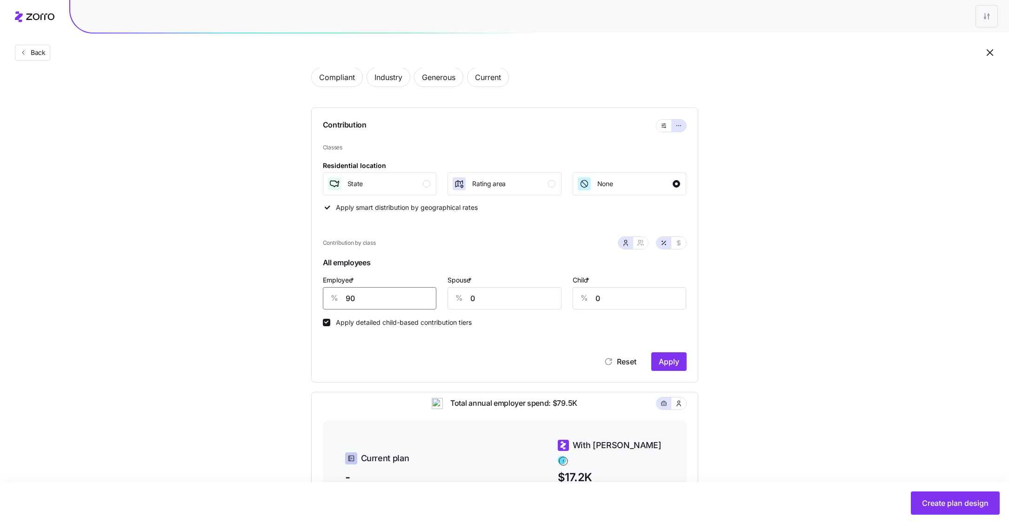
click at [389, 306] on input "90" at bounding box center [380, 298] width 114 height 22
type input "100"
click at [506, 303] on input "0" at bounding box center [505, 298] width 114 height 22
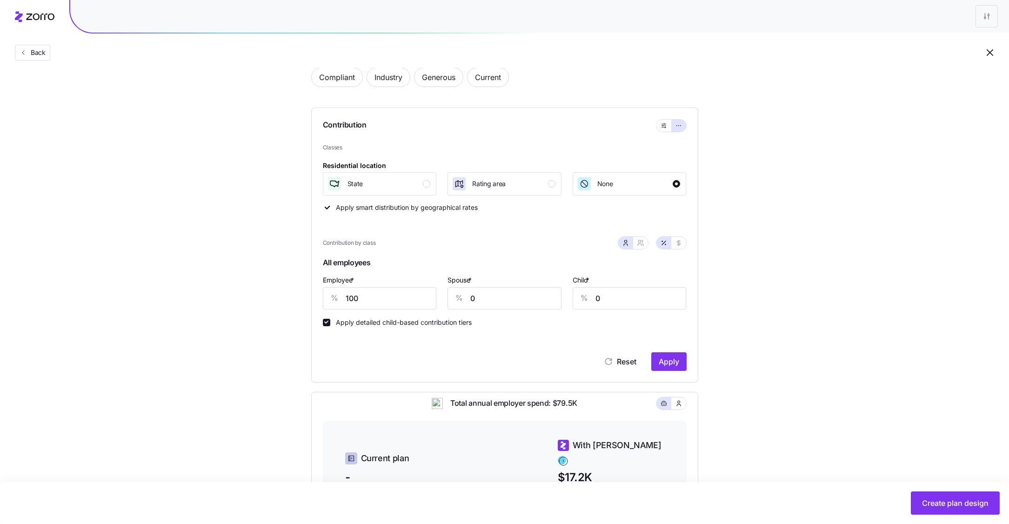
click at [511, 348] on div "Reset Apply" at bounding box center [505, 352] width 364 height 37
click at [483, 302] on input "0" at bounding box center [505, 298] width 114 height 22
click at [612, 295] on input "0" at bounding box center [630, 298] width 114 height 22
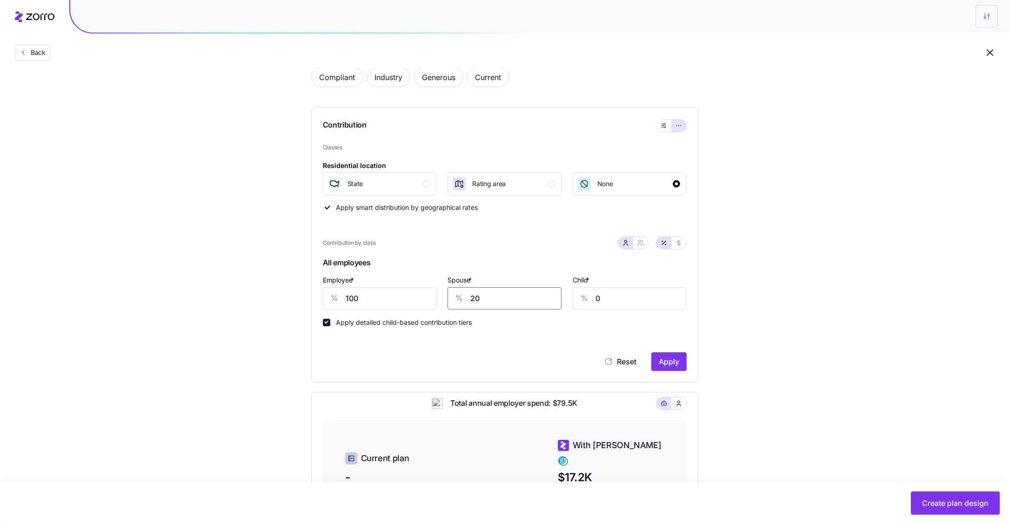
click at [481, 288] on input "20" at bounding box center [505, 298] width 114 height 22
click at [482, 300] on input "20" at bounding box center [505, 298] width 114 height 22
type input "30"
click at [640, 300] on input "0" at bounding box center [630, 298] width 114 height 22
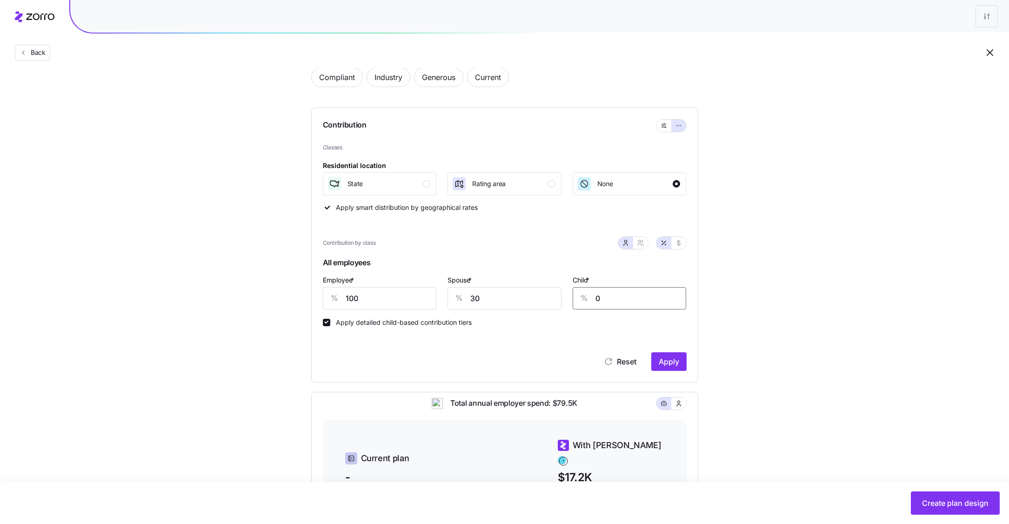
click at [640, 300] on input "0" at bounding box center [630, 298] width 114 height 22
type input "20"
click at [670, 362] on span "Apply" at bounding box center [669, 361] width 20 height 11
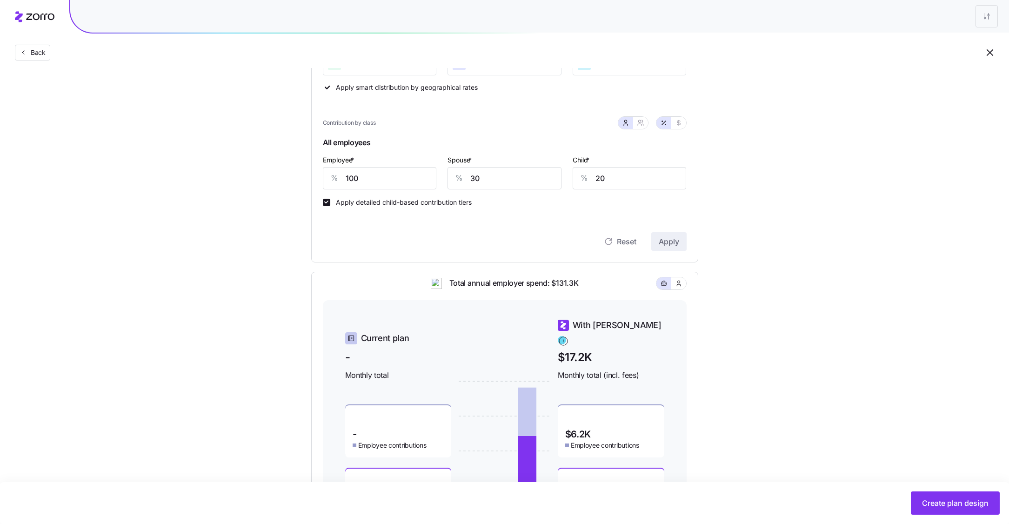
scroll to position [248, 0]
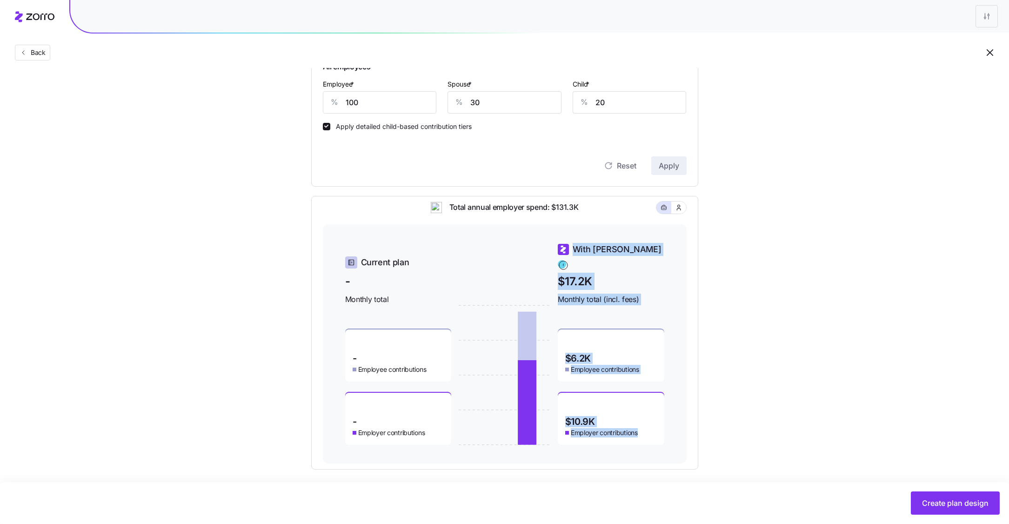
drag, startPoint x: 639, startPoint y: 425, endPoint x: 556, endPoint y: 414, distance: 84.1
click at [556, 414] on div "Current plan - Monthly total - Employee contributions - Employer contributions …" at bounding box center [504, 344] width 319 height 202
click at [627, 414] on div "$10.9K Employer contributions" at bounding box center [611, 419] width 107 height 52
drag, startPoint x: 604, startPoint y: 411, endPoint x: 556, endPoint y: 411, distance: 47.5
click at [556, 411] on div "Current plan - Monthly total - Employee contributions - Employer contributions …" at bounding box center [504, 344] width 319 height 202
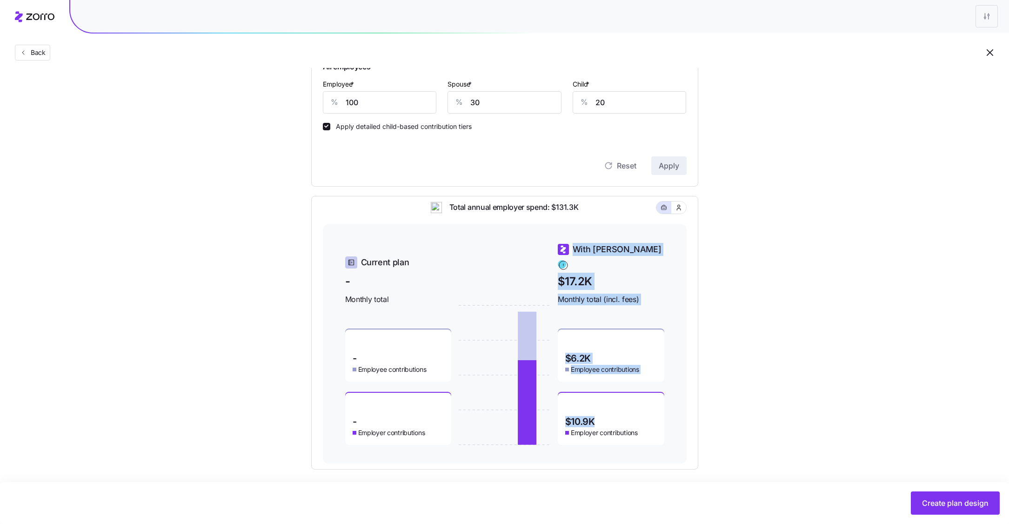
click at [599, 411] on div "$10.9K Employer contributions" at bounding box center [611, 419] width 107 height 52
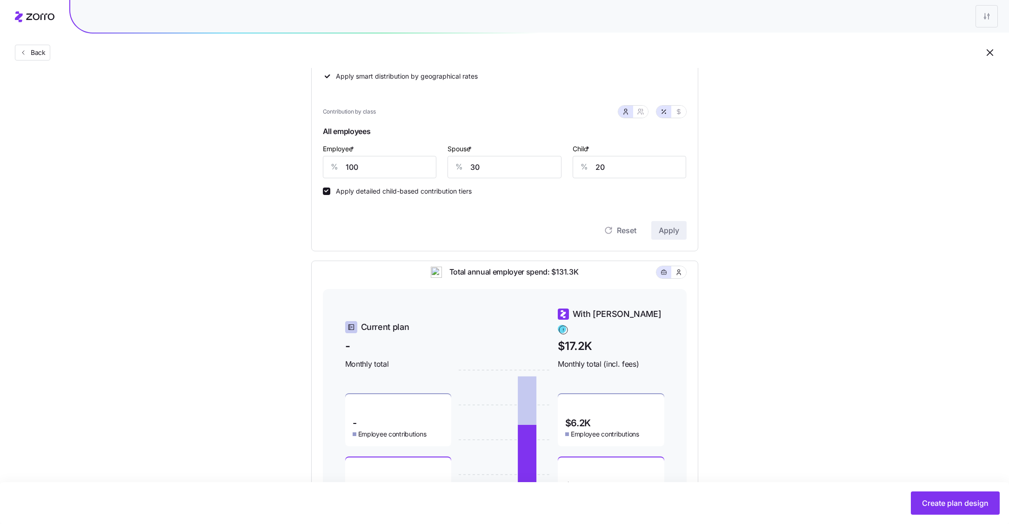
scroll to position [182, 0]
click at [509, 170] on input "30" at bounding box center [505, 168] width 114 height 22
type input "50"
type input "40"
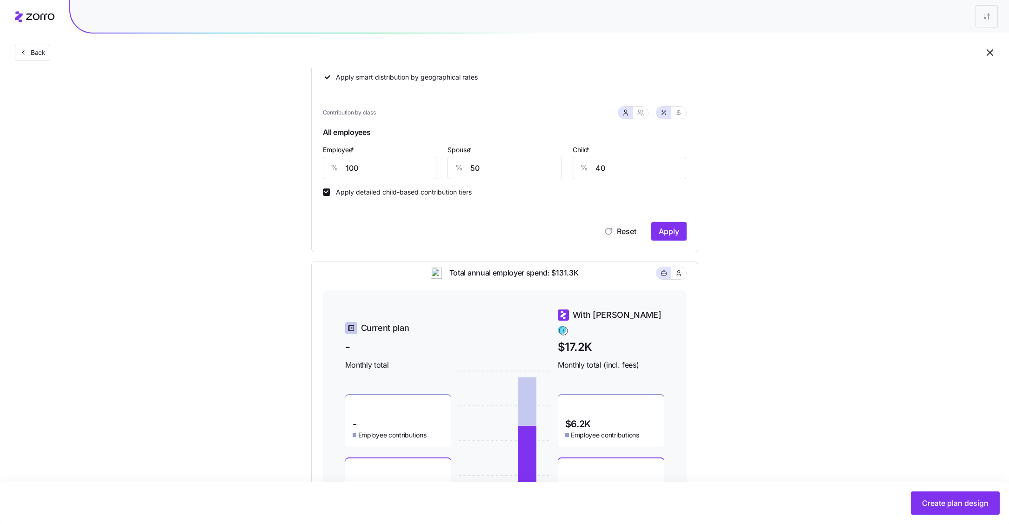
click at [689, 228] on div "Contribution Classes Residential location State Rating area None Apply smart di…" at bounding box center [504, 114] width 387 height 275
click at [675, 228] on span "Apply" at bounding box center [669, 231] width 20 height 11
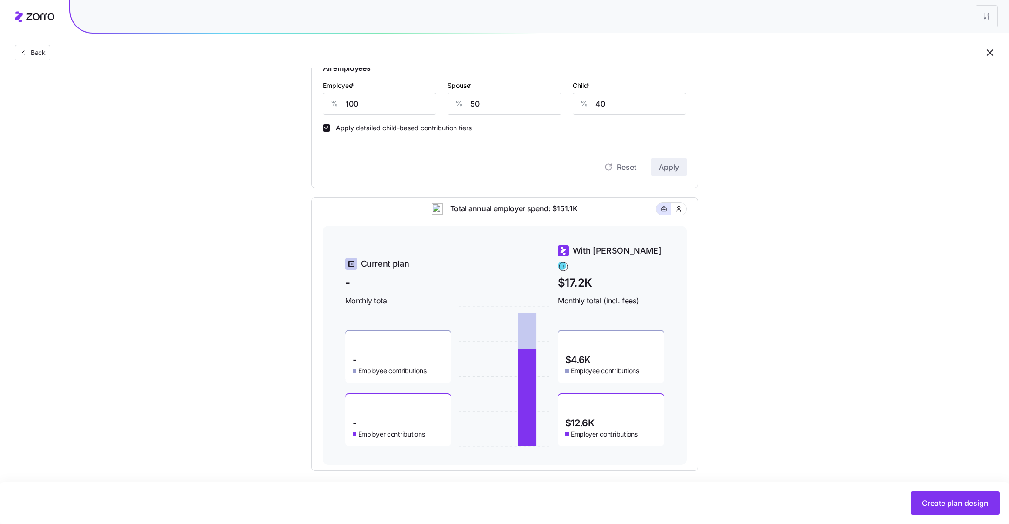
scroll to position [253, 0]
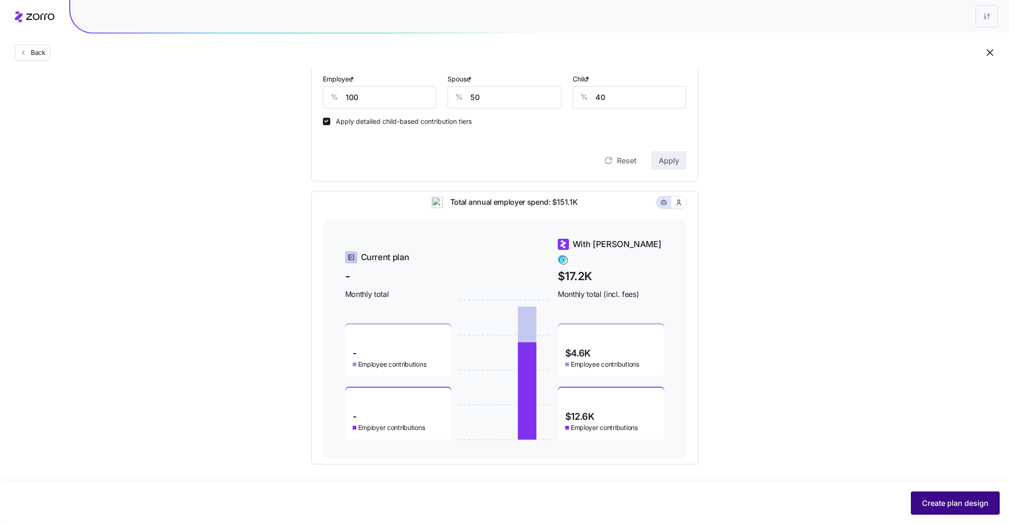
click at [952, 499] on span "Create plan design" at bounding box center [955, 503] width 67 height 11
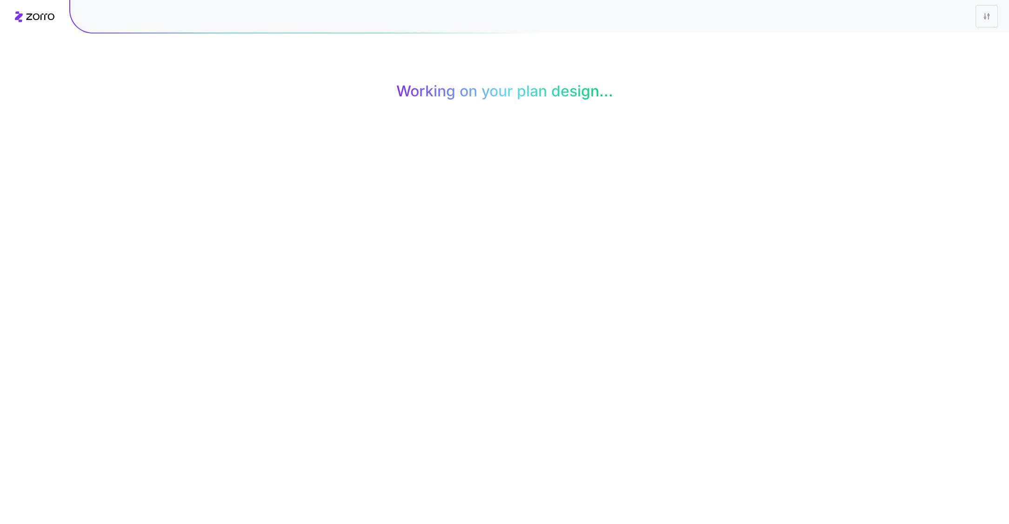
scroll to position [0, 0]
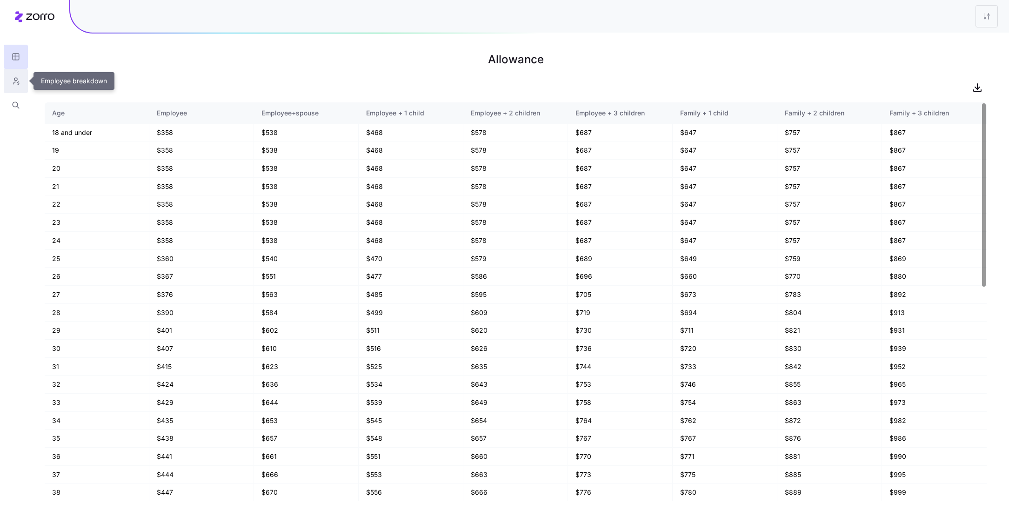
click at [20, 87] on button "button" at bounding box center [16, 81] width 24 height 24
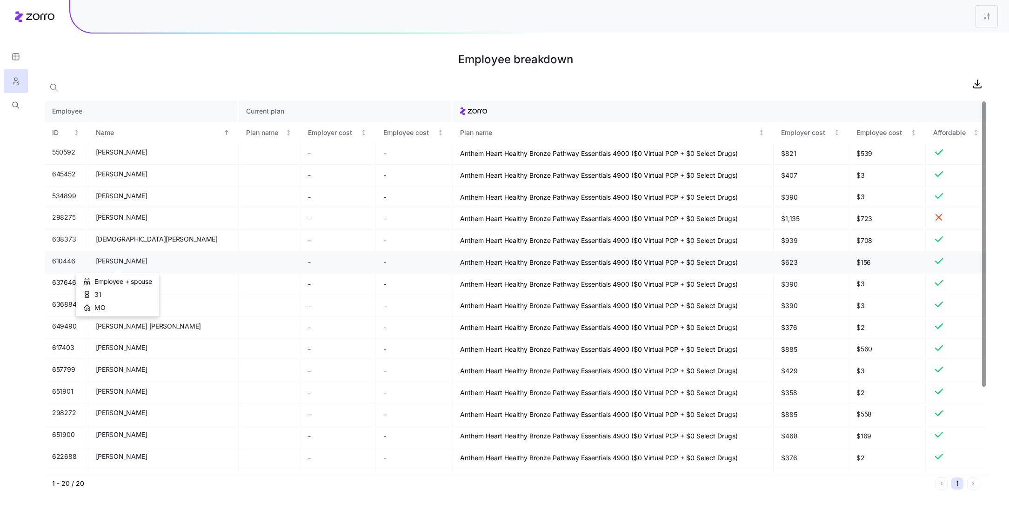
click at [131, 265] on span "[PERSON_NAME]" at bounding box center [122, 260] width 52 height 9
drag, startPoint x: 866, startPoint y: 421, endPoint x: 838, endPoint y: 420, distance: 27.5
click at [849, 420] on td "$558" at bounding box center [887, 415] width 77 height 22
click at [895, 419] on span "$558" at bounding box center [887, 414] width 61 height 9
drag, startPoint x: 895, startPoint y: 420, endPoint x: 834, endPoint y: 420, distance: 60.5
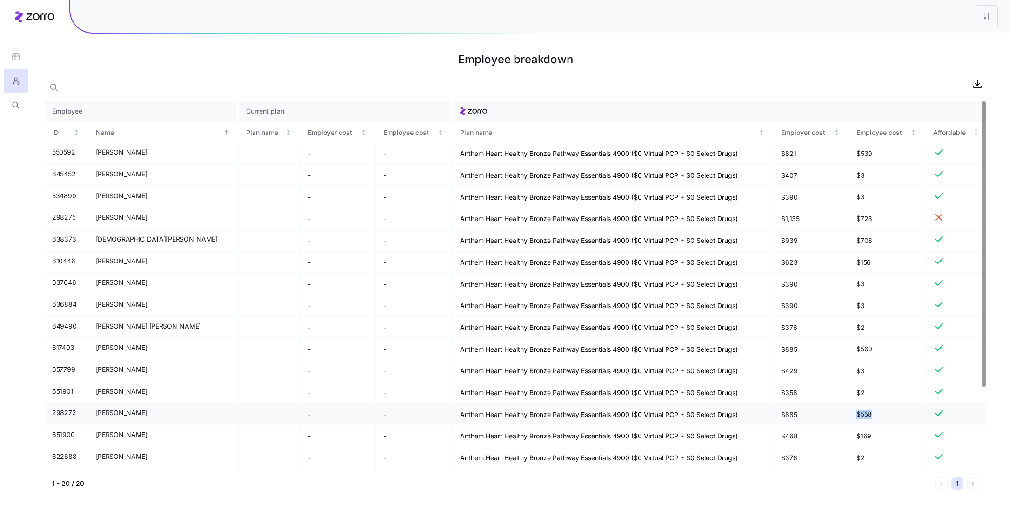
click at [834, 420] on tr "298272 Katie Exner - - Anthem Heart Healthy Bronze Pathway Essentials 4900 ($0 …" at bounding box center [516, 415] width 942 height 22
click at [877, 424] on td "$558" at bounding box center [887, 415] width 77 height 22
drag, startPoint x: 784, startPoint y: 424, endPoint x: 745, endPoint y: 424, distance: 39.1
click at [745, 424] on tr "298272 Katie Exner - - Anthem Heart Healthy Bronze Pathway Essentials 4900 ($0 …" at bounding box center [516, 415] width 942 height 22
click at [801, 423] on td "$885" at bounding box center [811, 415] width 75 height 22
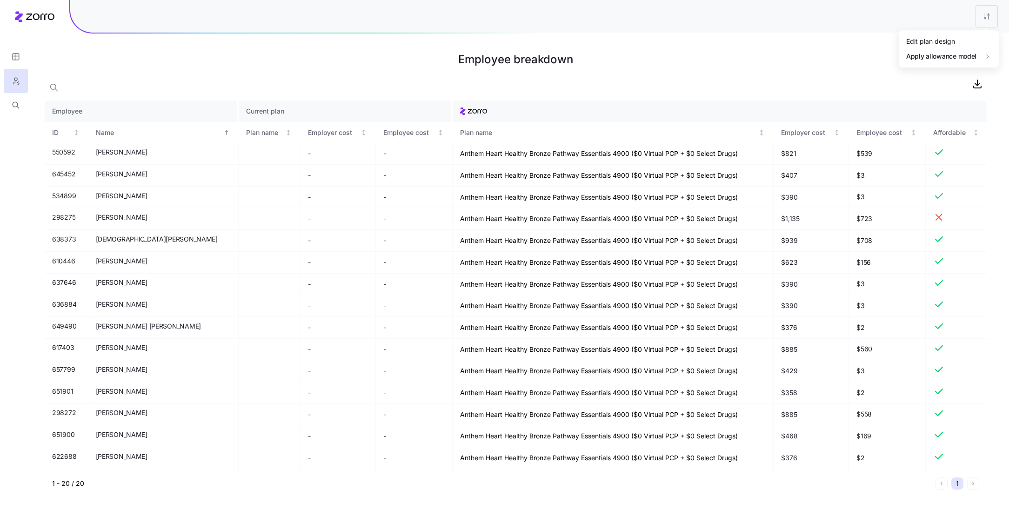
click at [995, 25] on html "Employee breakdown Employee Current plan ID Name Plan name Employer cost Employ…" at bounding box center [504, 262] width 1009 height 524
click at [952, 37] on div "Edit plan design" at bounding box center [931, 41] width 49 height 10
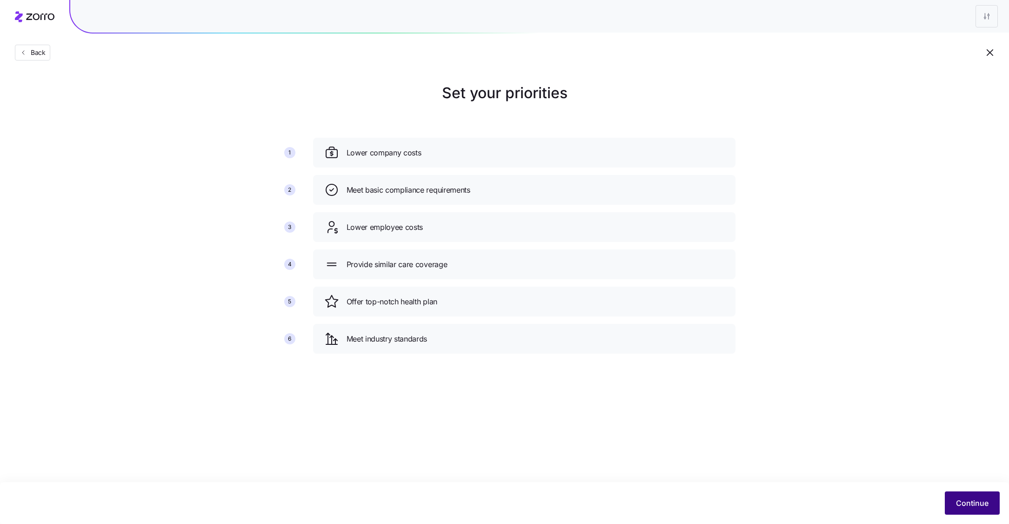
click at [955, 505] on button "Continue" at bounding box center [972, 502] width 55 height 23
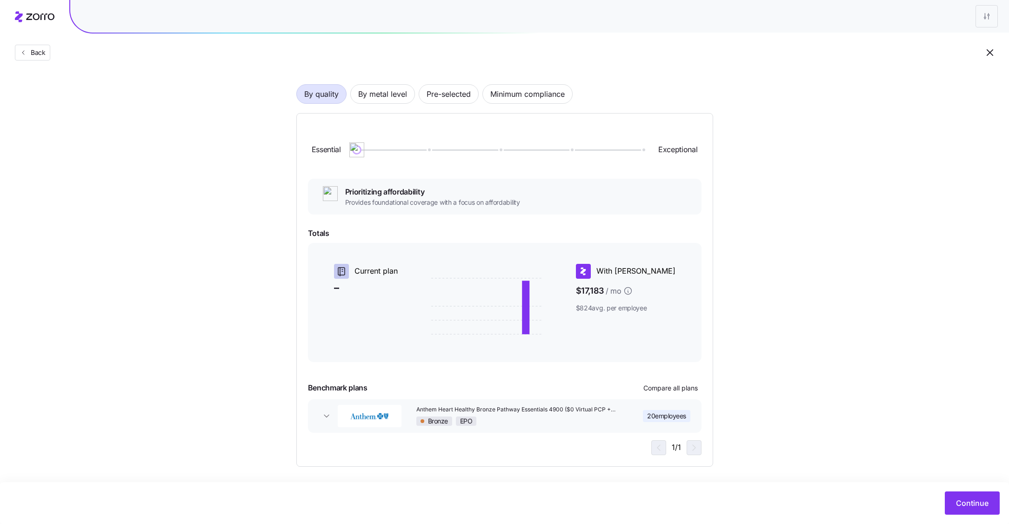
scroll to position [55, 0]
click at [959, 505] on span "Continue" at bounding box center [972, 503] width 33 height 11
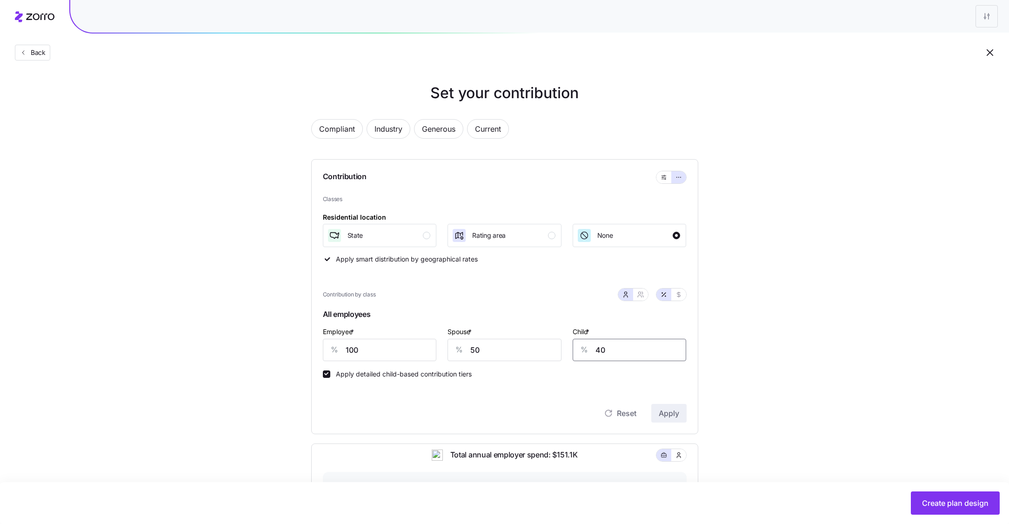
click at [617, 351] on input "40" at bounding box center [630, 350] width 114 height 22
click at [504, 357] on input "50" at bounding box center [505, 350] width 114 height 22
click at [642, 296] on icon "button" at bounding box center [640, 294] width 7 height 7
type input "75"
type input "69"
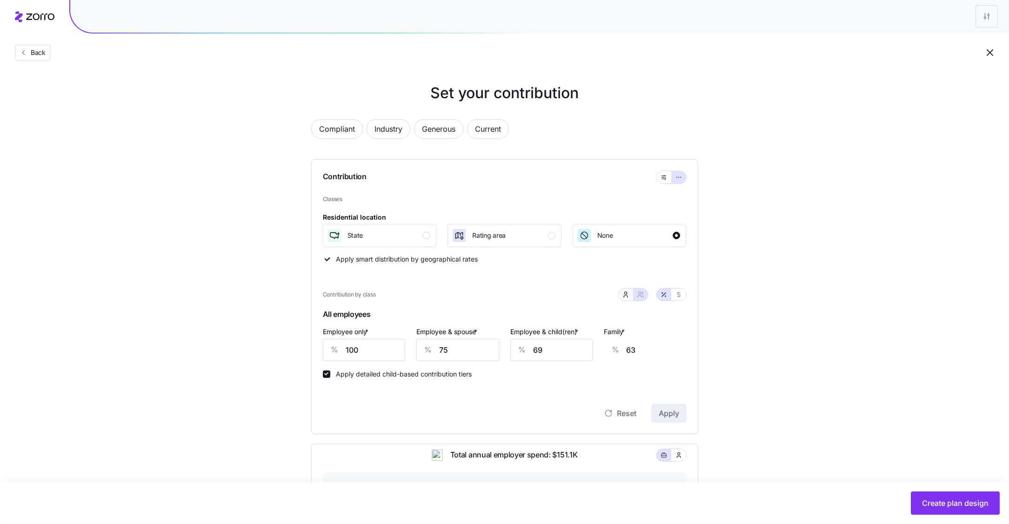
click at [631, 297] on button "button" at bounding box center [626, 295] width 15 height 12
type input "50"
type input "40"
click at [484, 357] on input "50" at bounding box center [505, 350] width 114 height 22
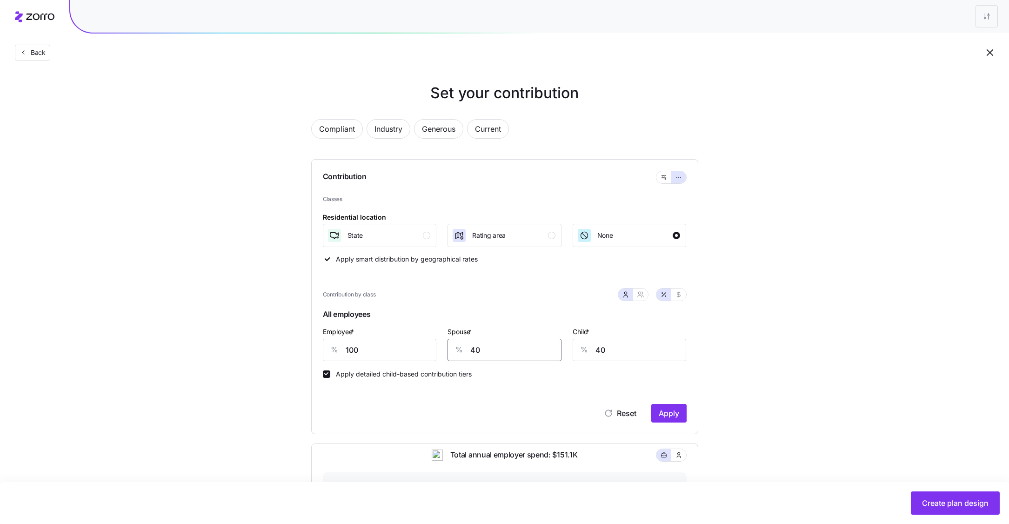
type input "40"
type input "20"
click at [668, 416] on span "Apply" at bounding box center [669, 413] width 20 height 11
click at [641, 296] on icon "button" at bounding box center [640, 294] width 7 height 7
type input "70"
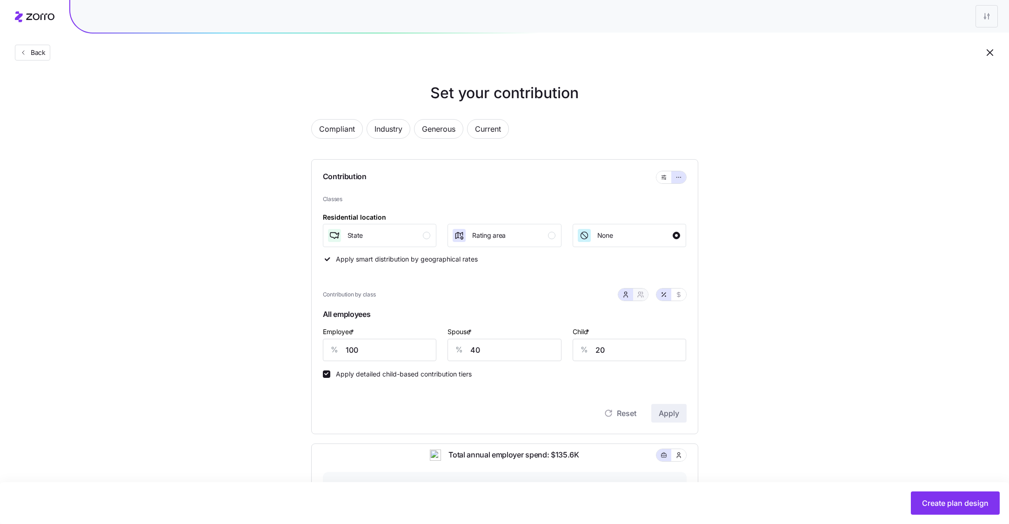
type input "59"
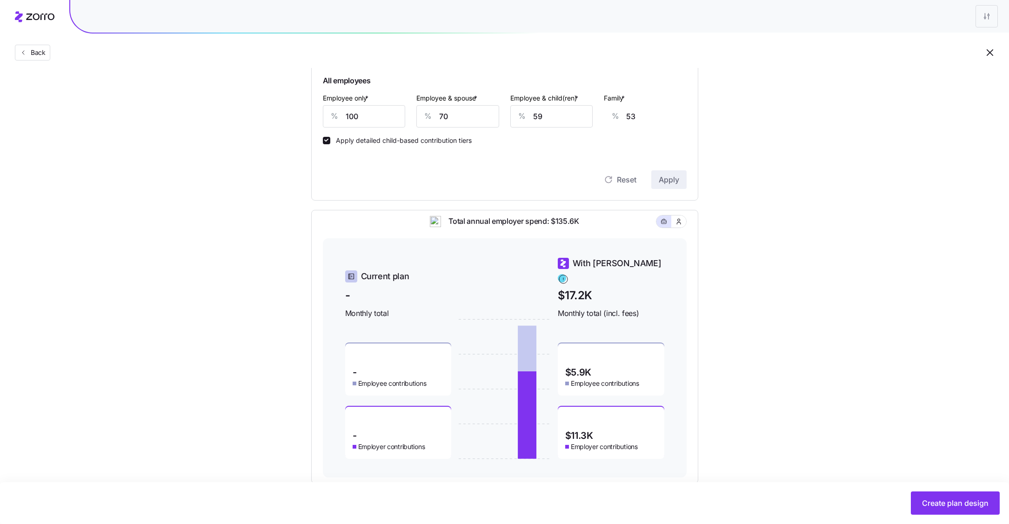
scroll to position [253, 0]
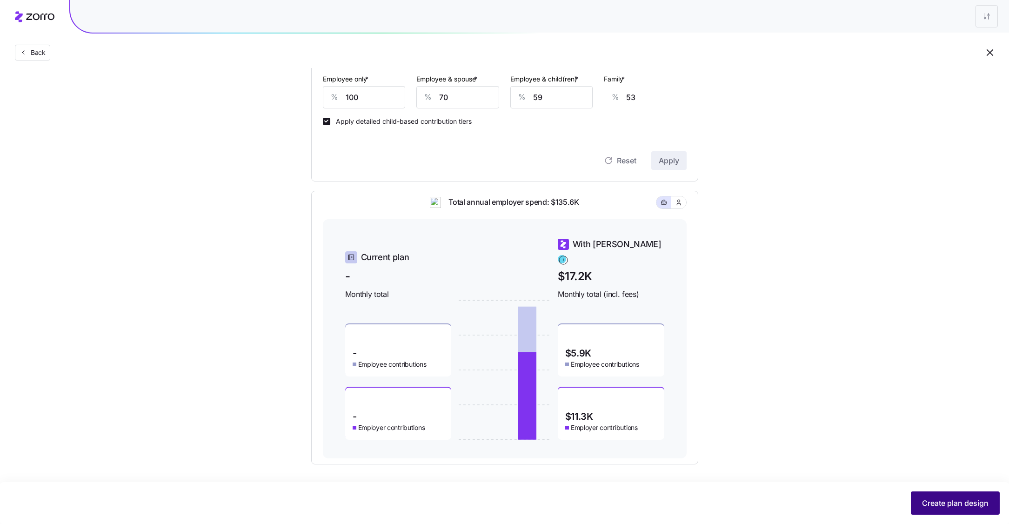
click at [925, 505] on span "Create plan design" at bounding box center [955, 503] width 67 height 11
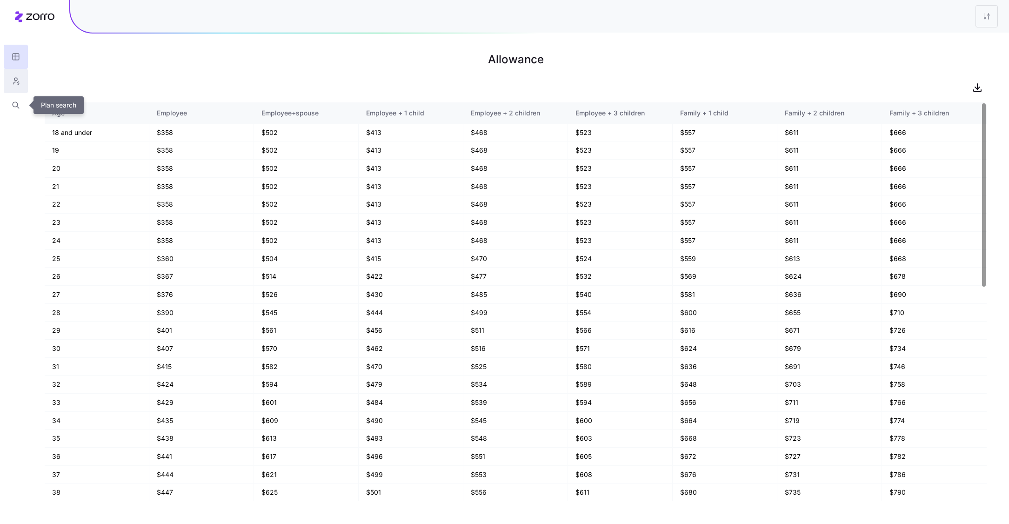
click at [22, 83] on button "button" at bounding box center [16, 81] width 24 height 24
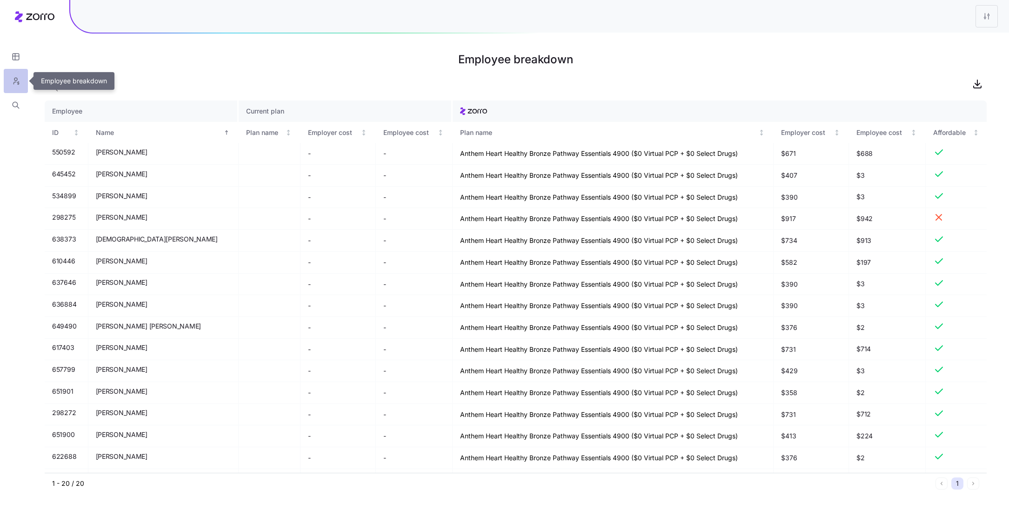
click at [16, 87] on button "button" at bounding box center [16, 81] width 24 height 24
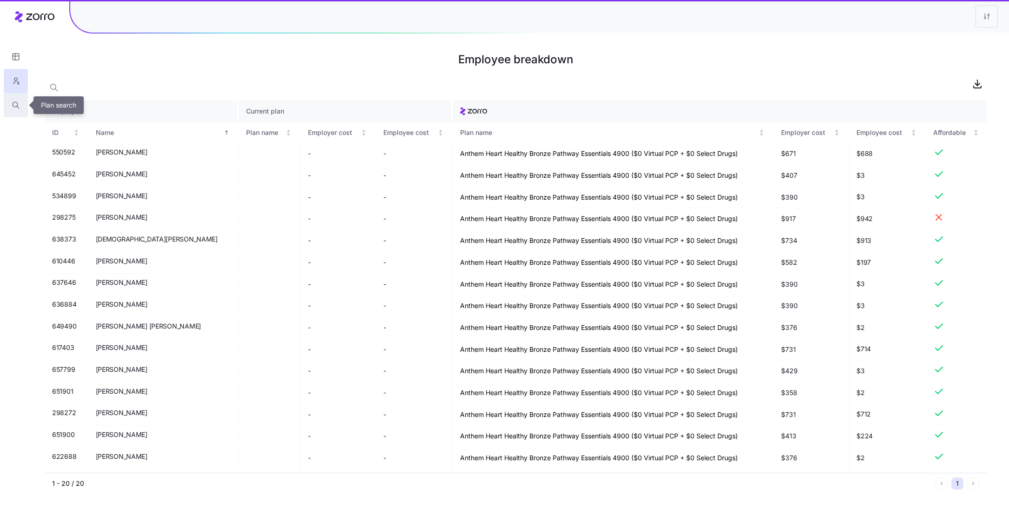
click at [16, 100] on button "button" at bounding box center [16, 105] width 24 height 24
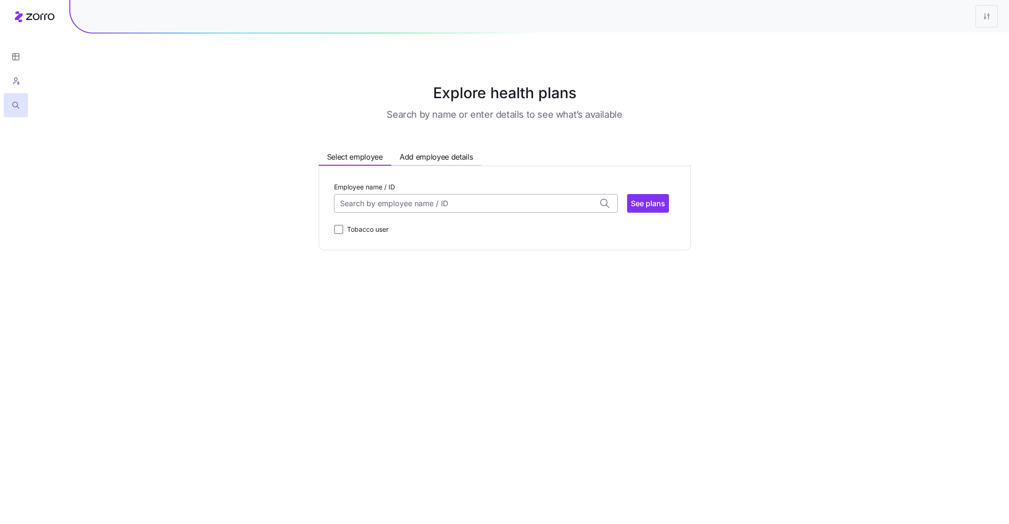
click at [378, 203] on input "Employee name / ID" at bounding box center [476, 203] width 284 height 19
click at [392, 226] on span "Katie Exner (37)" at bounding box center [379, 228] width 75 height 12
click at [643, 205] on span "See plans" at bounding box center [648, 203] width 34 height 11
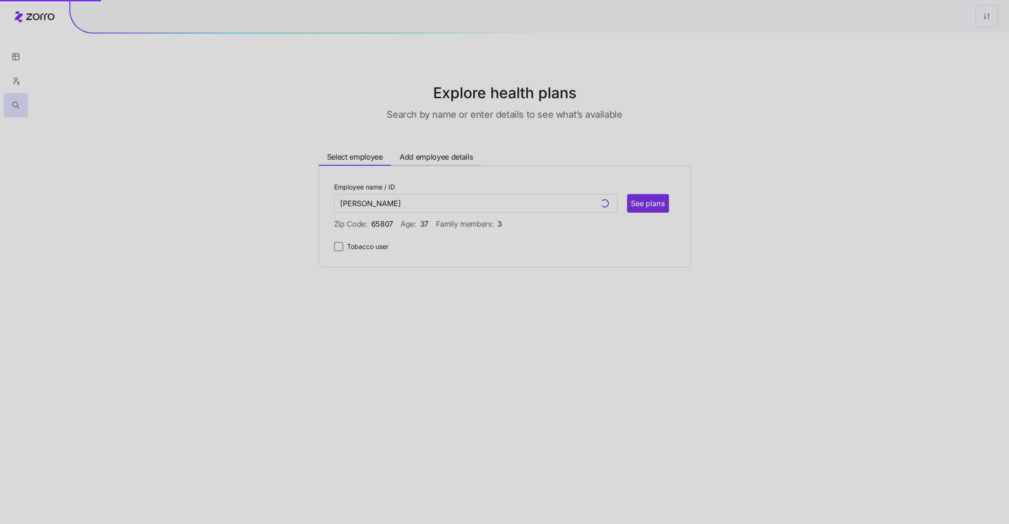
type input "Katie Exner (ID: 298272)"
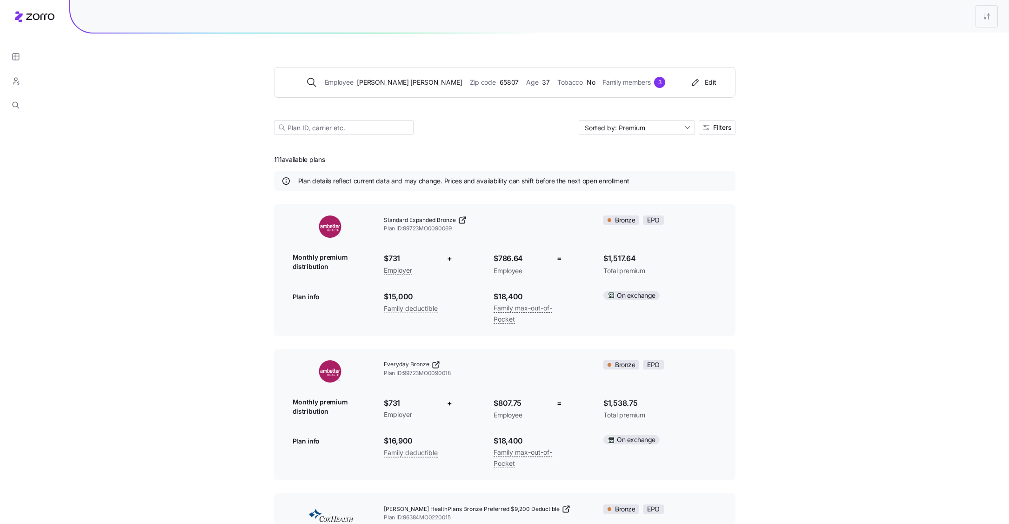
drag, startPoint x: 326, startPoint y: 159, endPoint x: 219, endPoint y: 158, distance: 107.0
click at [221, 158] on div "Employee Katie Exner Zip code 65807 Age 37 Tobacco No Family members 3 Edit Sor…" at bounding box center [504, 457] width 1009 height 914
click at [252, 170] on div "Employee Katie Exner Zip code 65807 Age 37 Tobacco No Family members 3 Edit Sor…" at bounding box center [504, 457] width 1009 height 914
drag, startPoint x: 283, startPoint y: 161, endPoint x: 241, endPoint y: 161, distance: 42.4
click at [242, 161] on div "Employee Katie Exner Zip code 65807 Age 37 Tobacco No Family members 3 Edit Sor…" at bounding box center [504, 457] width 1009 height 914
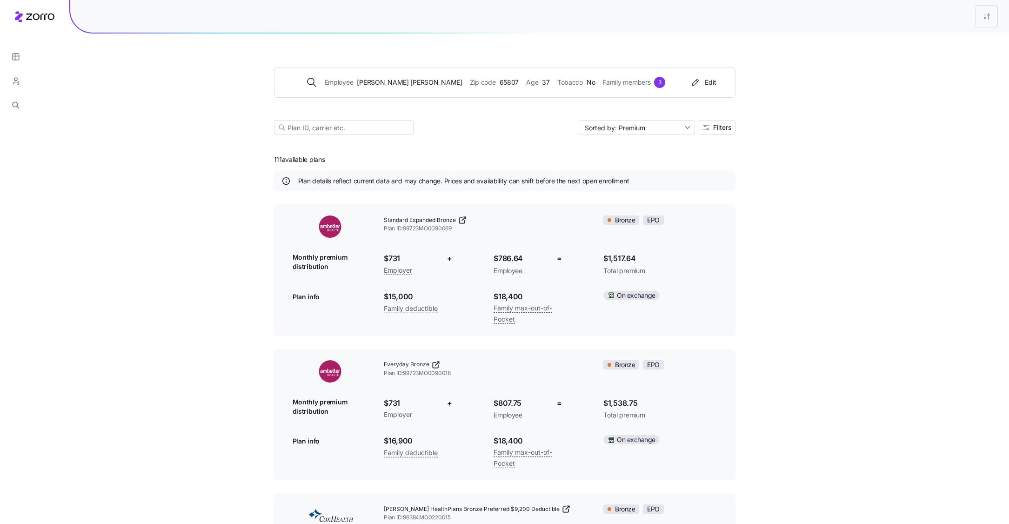
click at [366, 166] on div "111 available plans Plan details reflect current data and may change. Prices an…" at bounding box center [505, 530] width 462 height 768
click at [729, 130] on span "Filters" at bounding box center [722, 127] width 18 height 7
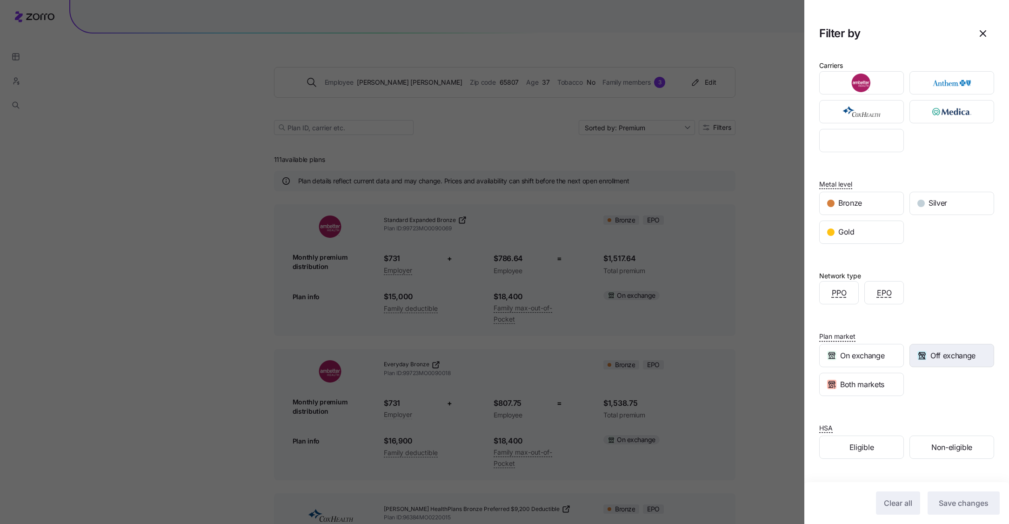
scroll to position [21, 0]
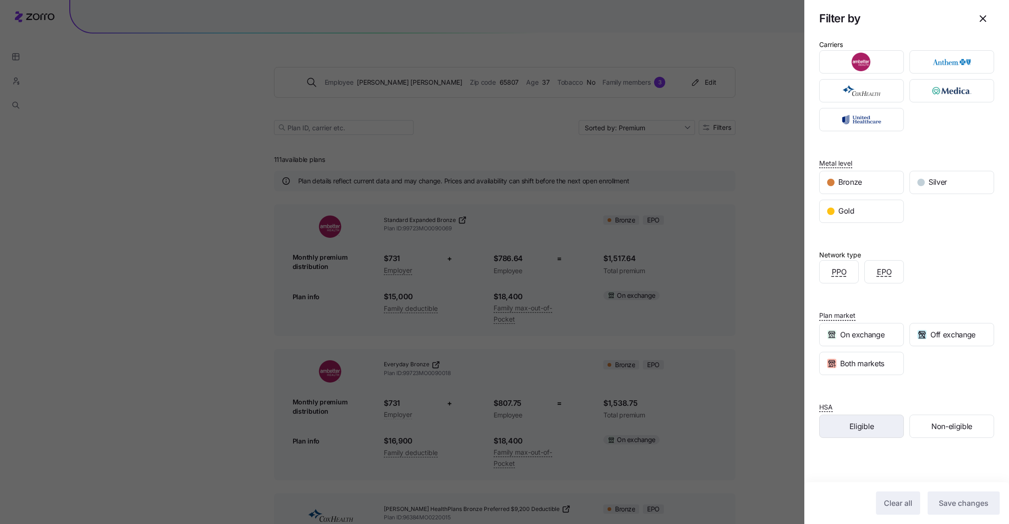
click at [867, 421] on span "Eligible" at bounding box center [862, 427] width 24 height 12
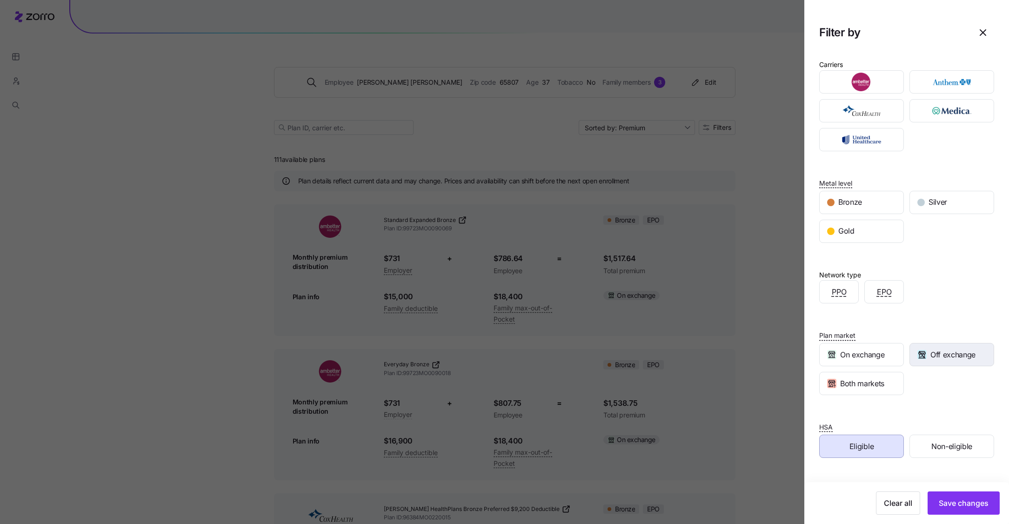
scroll to position [0, 0]
click at [881, 292] on span "EPO" at bounding box center [884, 293] width 15 height 12
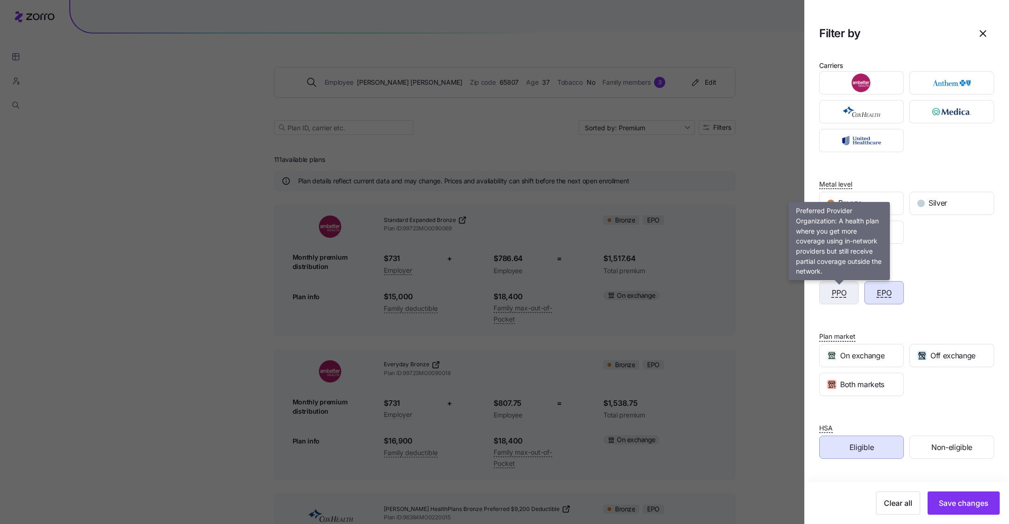
click at [840, 292] on span "PPO" at bounding box center [839, 293] width 15 height 12
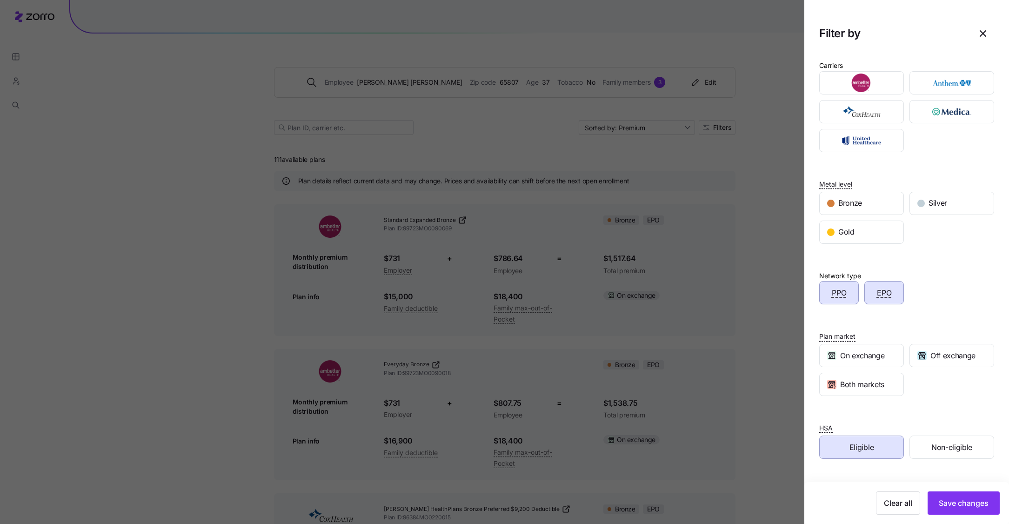
click at [897, 296] on div "EPO" at bounding box center [884, 293] width 39 height 22
click at [976, 509] on button "Save changes" at bounding box center [964, 502] width 72 height 23
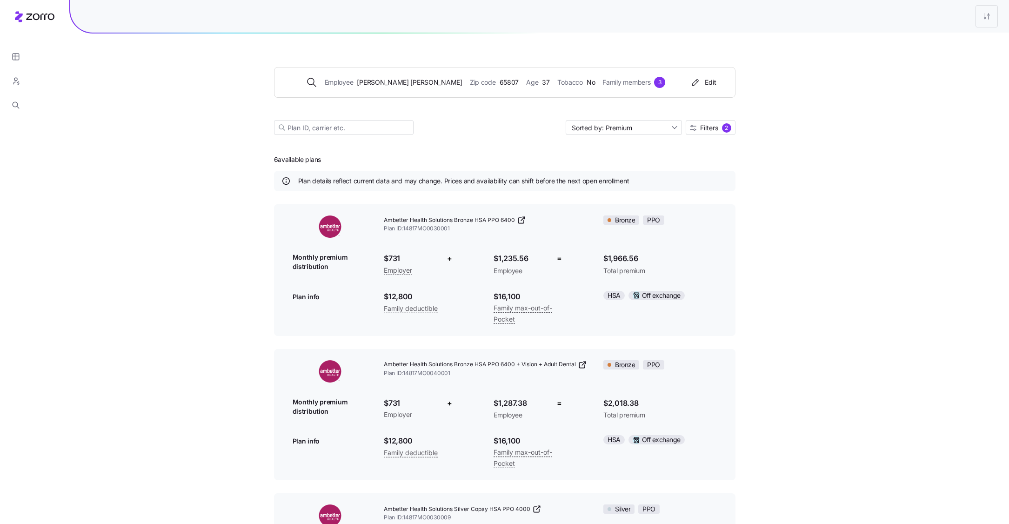
drag, startPoint x: 266, startPoint y: 159, endPoint x: 341, endPoint y: 159, distance: 74.9
click at [341, 159] on div "Employee Katie Exner Zip code 65807 Age 37 Tobacco No Family members 3 Edit Sor…" at bounding box center [504, 529] width 1009 height 1059
click at [13, 73] on button "button" at bounding box center [16, 81] width 24 height 24
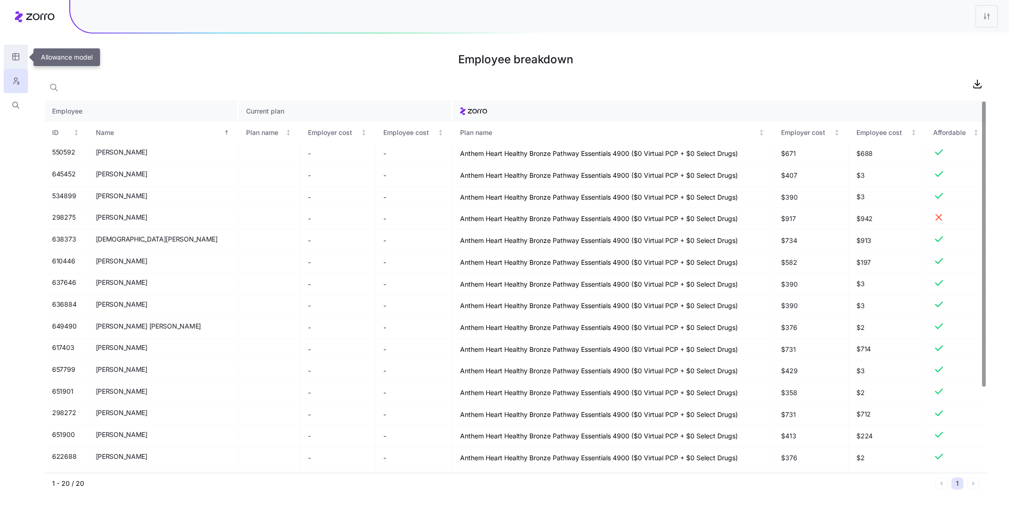
click at [16, 63] on button "button" at bounding box center [16, 57] width 24 height 24
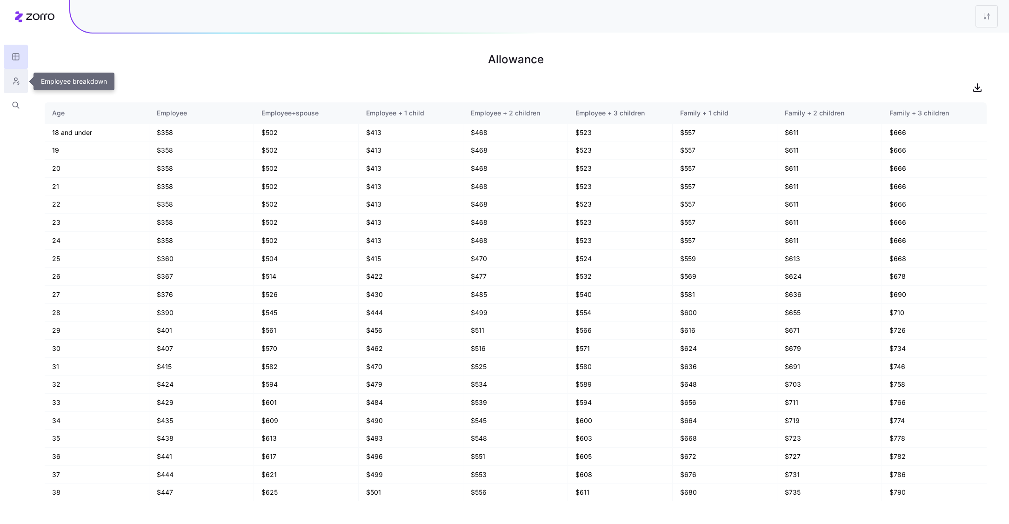
click at [15, 87] on button "button" at bounding box center [16, 81] width 24 height 24
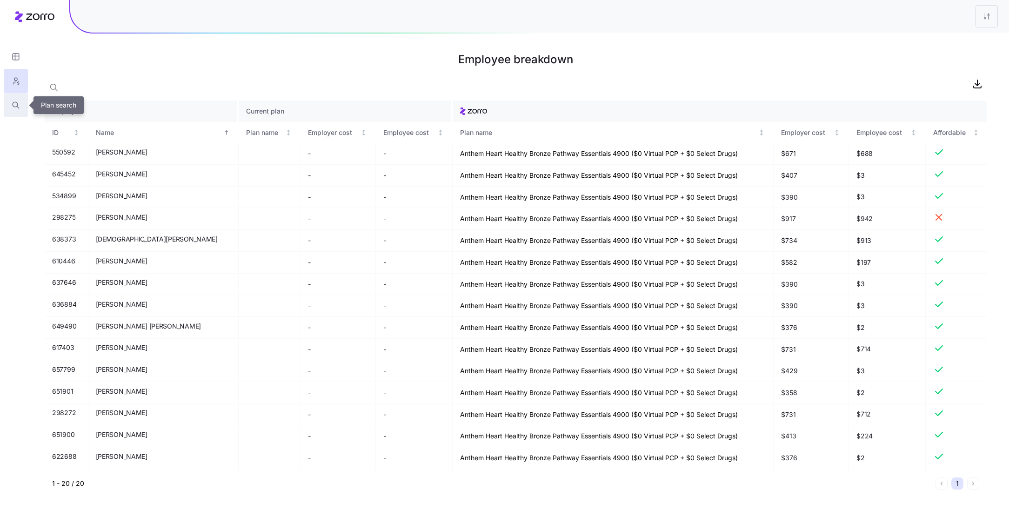
click at [15, 102] on icon "button" at bounding box center [15, 104] width 5 height 5
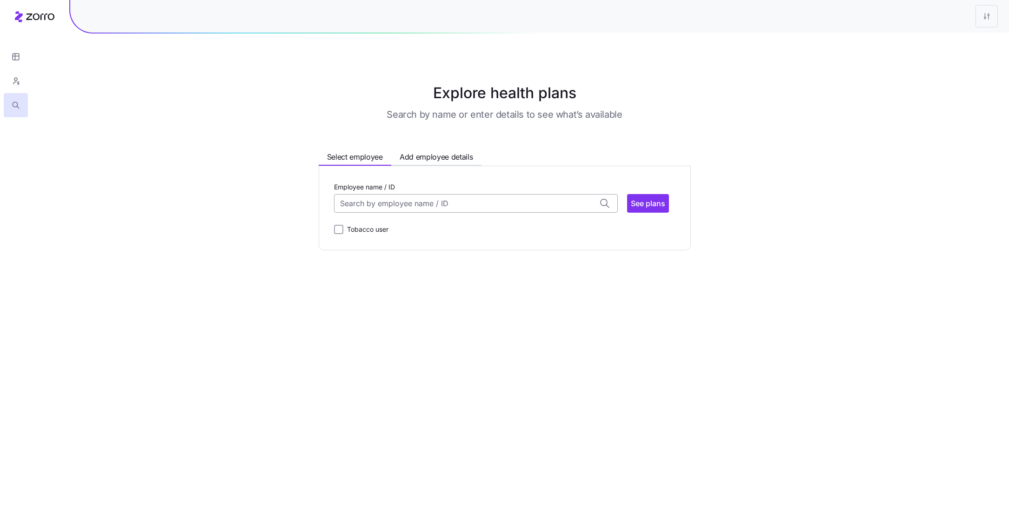
click at [450, 206] on input "Employee name / ID" at bounding box center [476, 203] width 284 height 19
click at [445, 225] on div "Dane Biesemeyer (28) ID: 636884 | zip code: 65619" at bounding box center [476, 232] width 280 height 27
click at [653, 204] on span "See plans" at bounding box center [648, 203] width 34 height 11
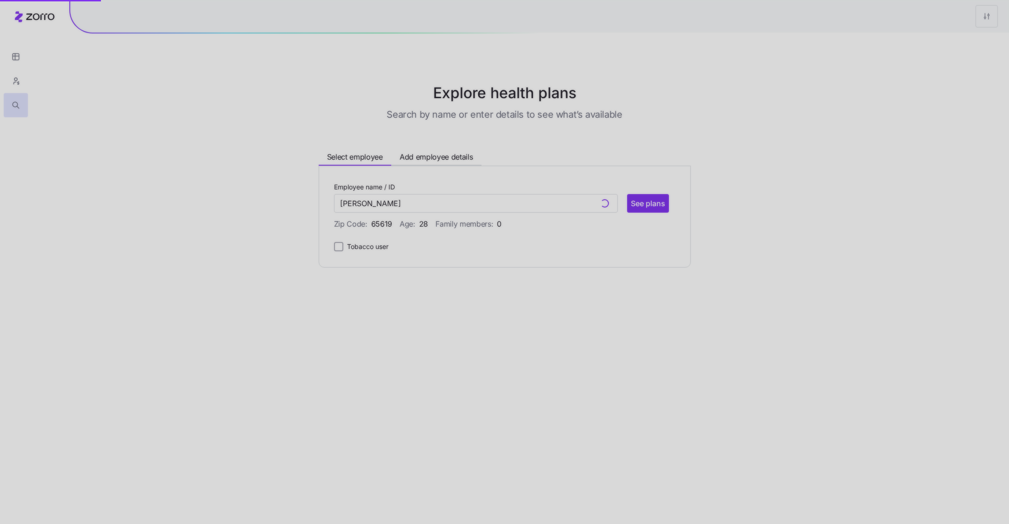
type input "Dane Biesemeyer (ID: 636884)"
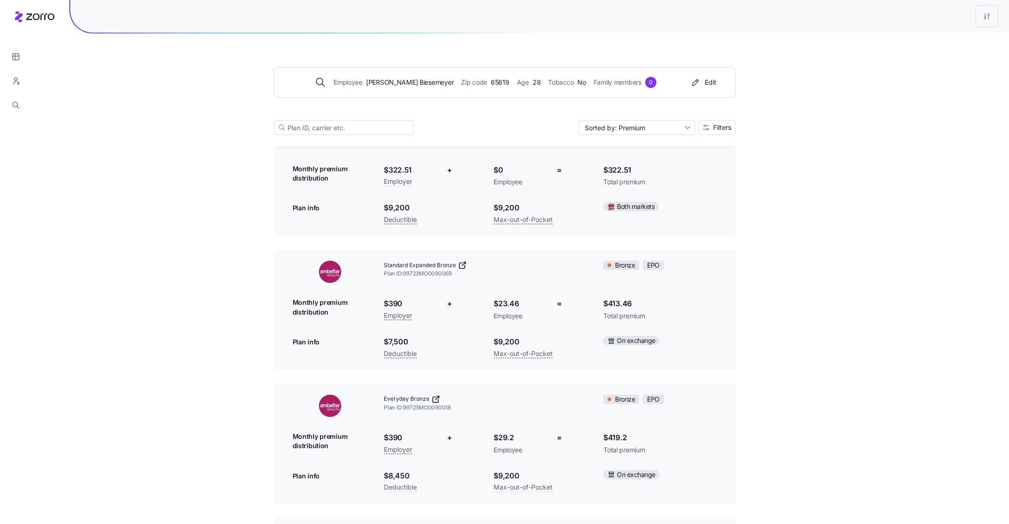
scroll to position [224, 0]
click at [715, 110] on div "Employee Dane Biesemeyer Zip code 65619 Age 28 Tobacco No Family members 0 Edit…" at bounding box center [505, 90] width 462 height 113
click at [715, 124] on span "Filters" at bounding box center [722, 127] width 18 height 7
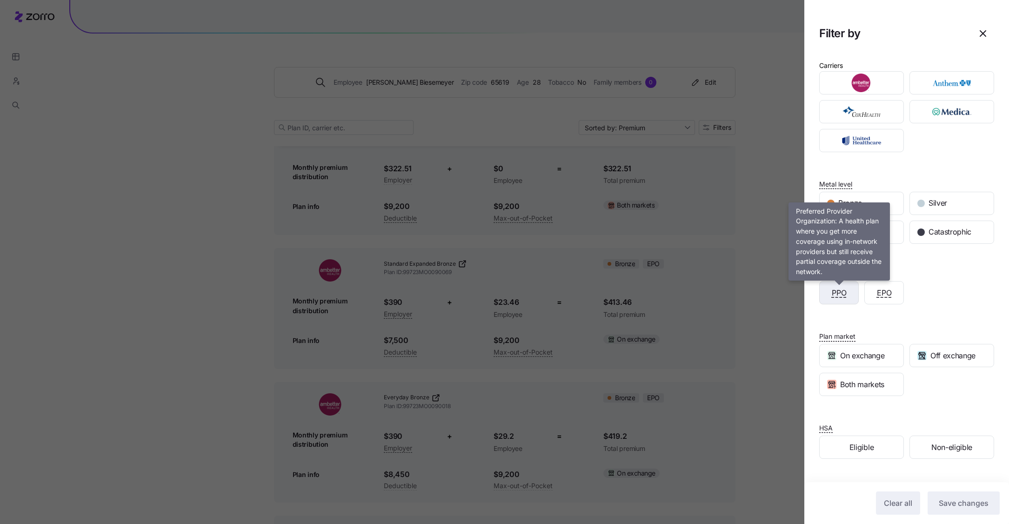
click at [840, 287] on span "PPO" at bounding box center [839, 293] width 15 height 12
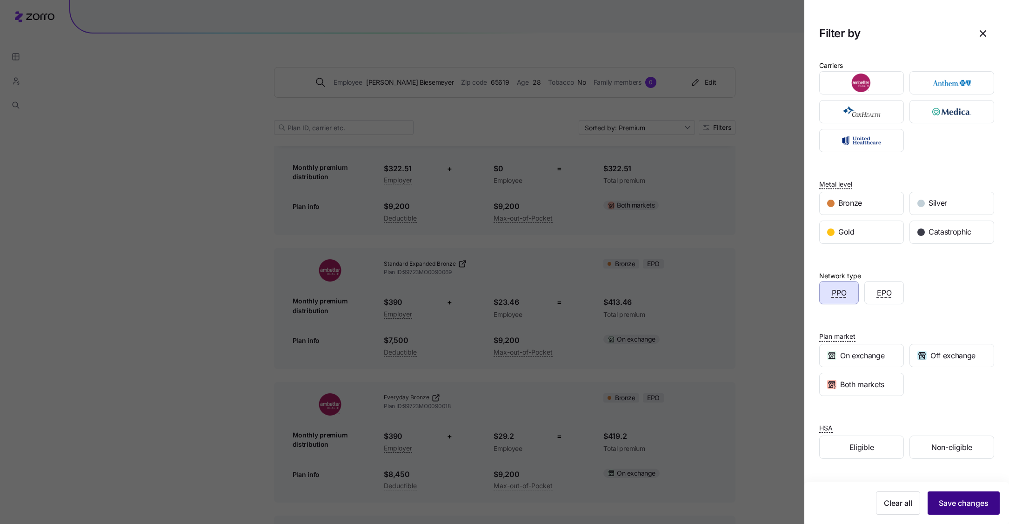
click at [964, 508] on span "Save changes" at bounding box center [964, 503] width 50 height 11
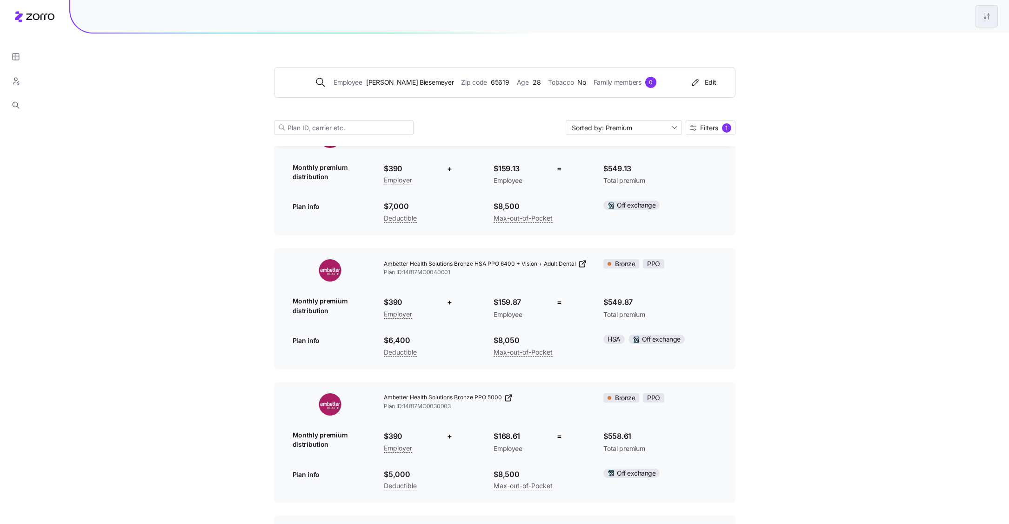
click at [983, 13] on html "Employee Dane Biesemeyer Zip code 65619 Age 28 Tobacco No Family members 0 Edit…" at bounding box center [504, 213] width 1009 height 874
click at [940, 41] on div "Edit plan design" at bounding box center [931, 41] width 49 height 10
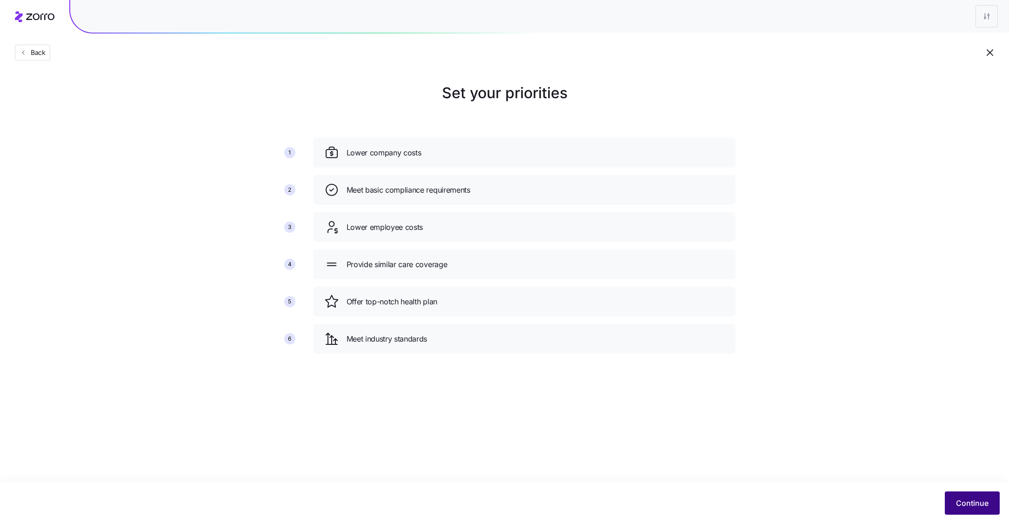
click at [969, 505] on span "Continue" at bounding box center [972, 503] width 33 height 11
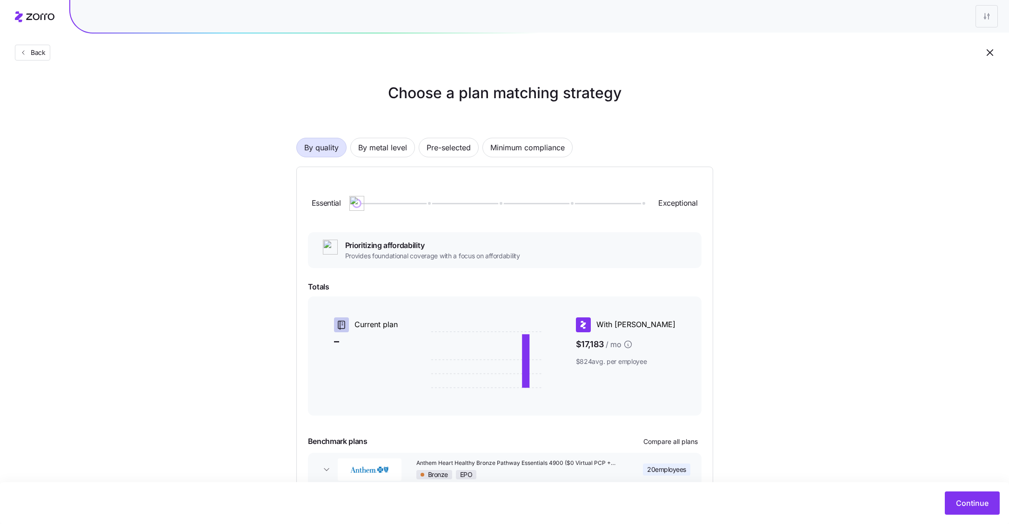
scroll to position [55, 0]
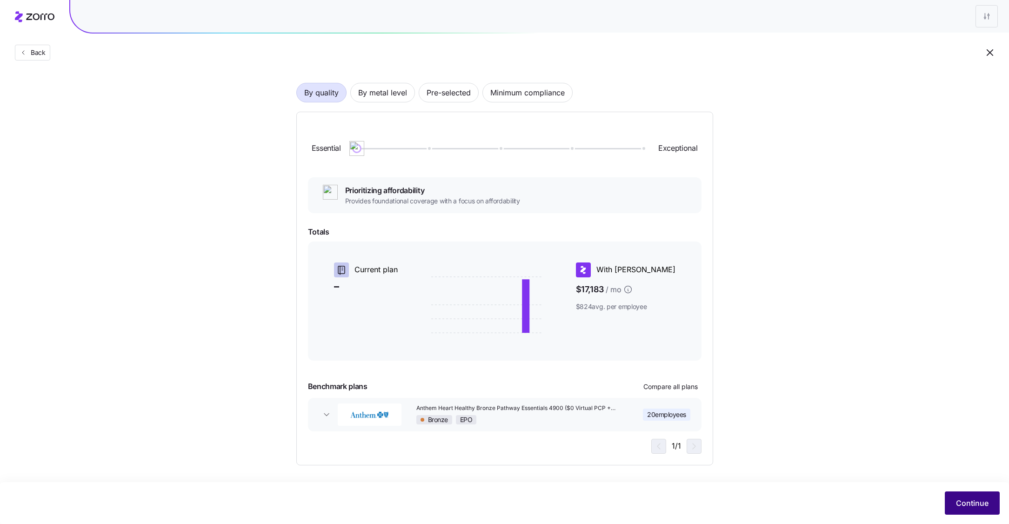
click at [963, 497] on button "Continue" at bounding box center [972, 502] width 55 height 23
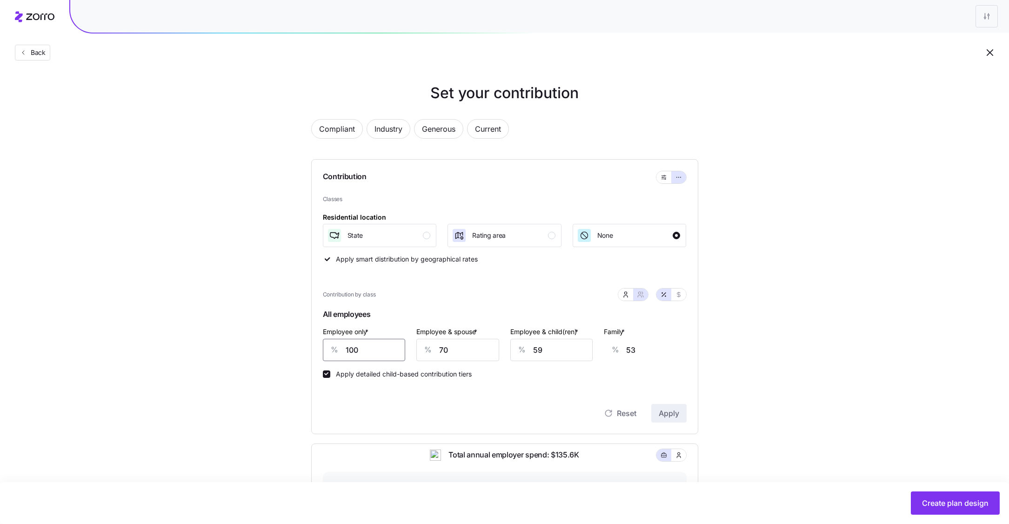
click at [379, 347] on input "100" at bounding box center [364, 350] width 83 height 22
click at [626, 297] on icon "button" at bounding box center [625, 294] width 7 height 7
type input "40"
type input "20"
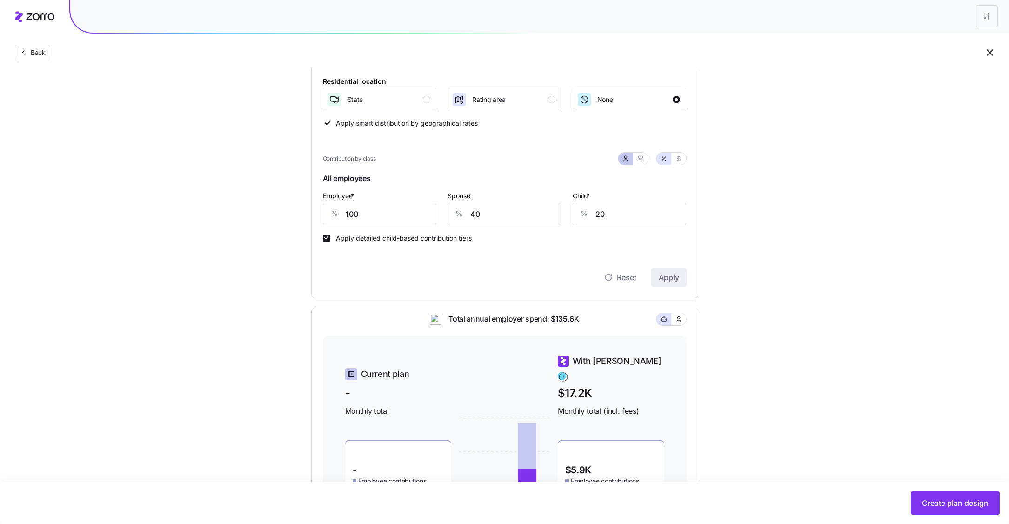
scroll to position [176, 0]
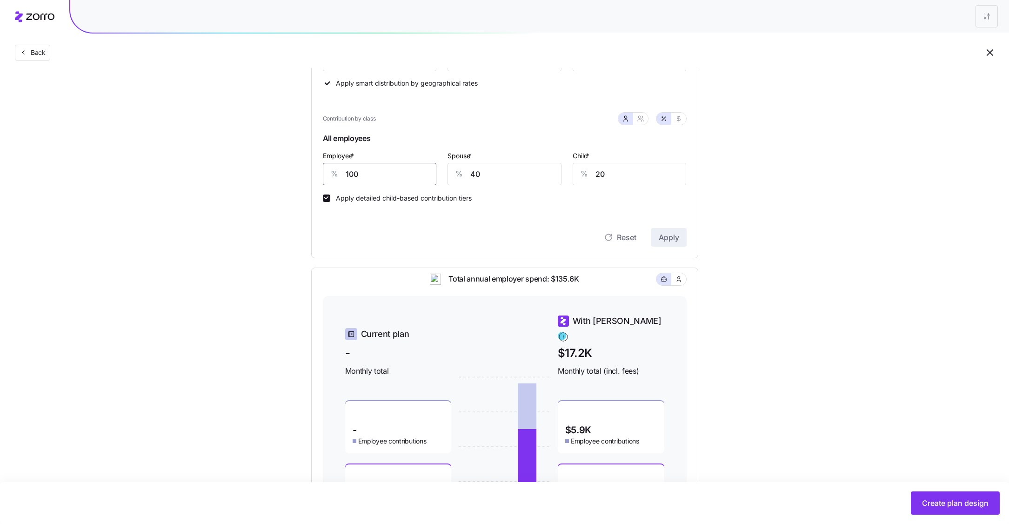
click at [370, 176] on input "100" at bounding box center [380, 174] width 114 height 22
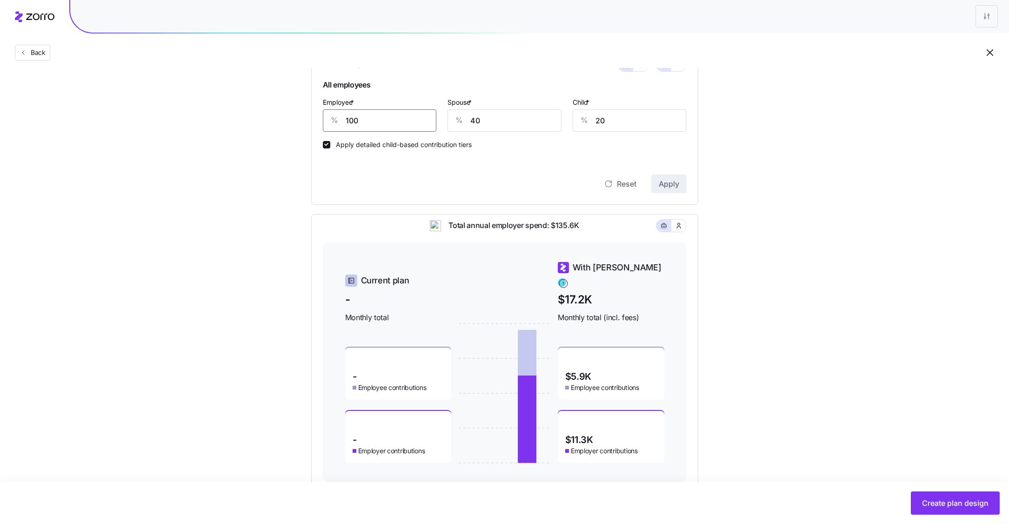
scroll to position [253, 0]
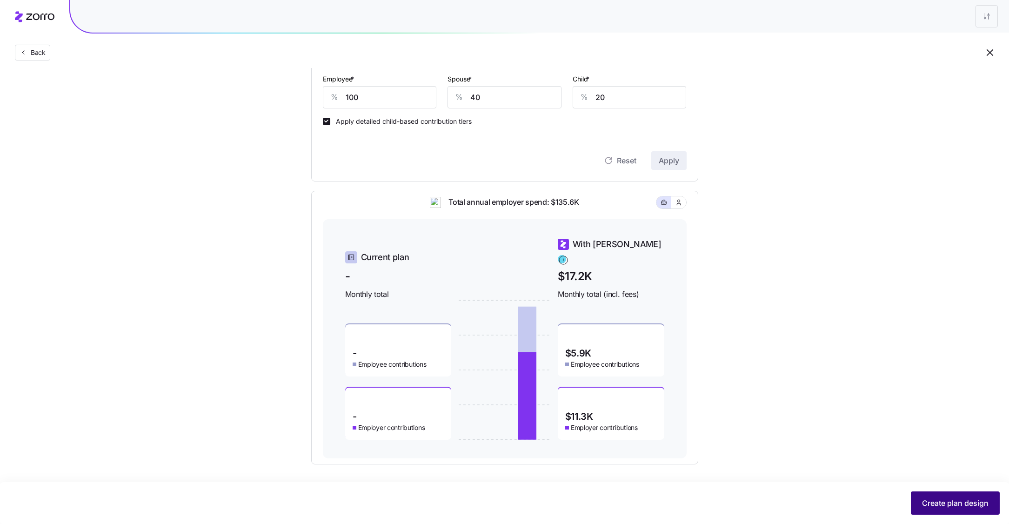
click at [963, 494] on button "Create plan design" at bounding box center [955, 502] width 89 height 23
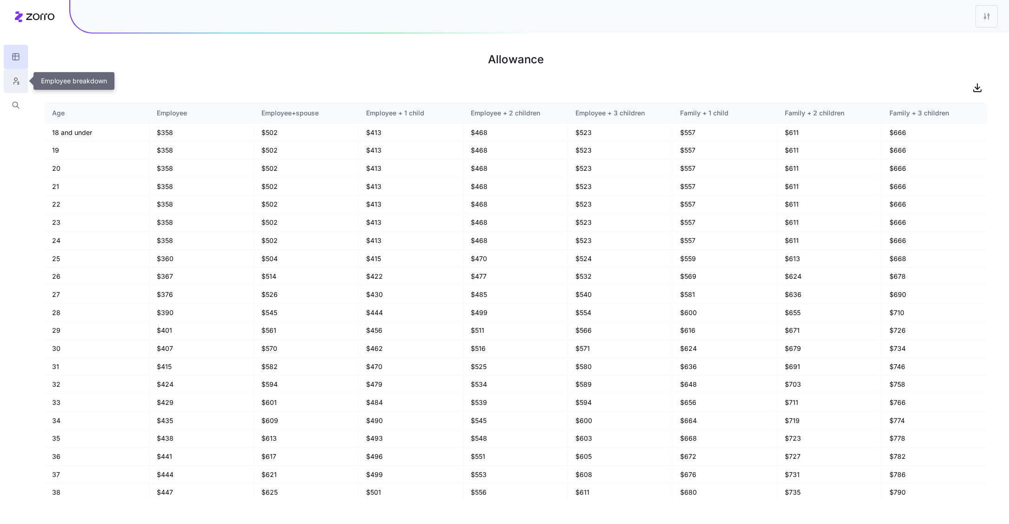
click at [15, 83] on icon "button" at bounding box center [16, 80] width 8 height 9
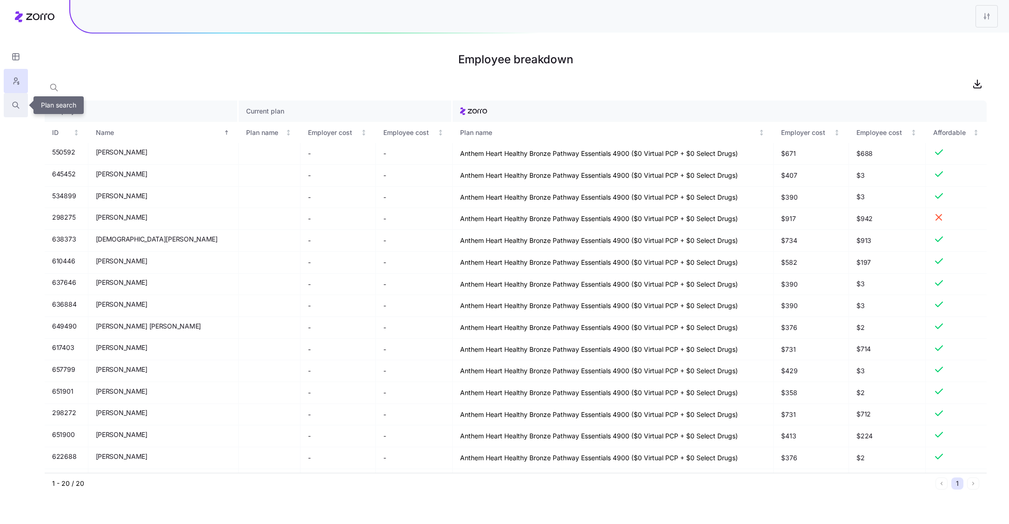
click at [13, 107] on icon "button" at bounding box center [15, 104] width 5 height 5
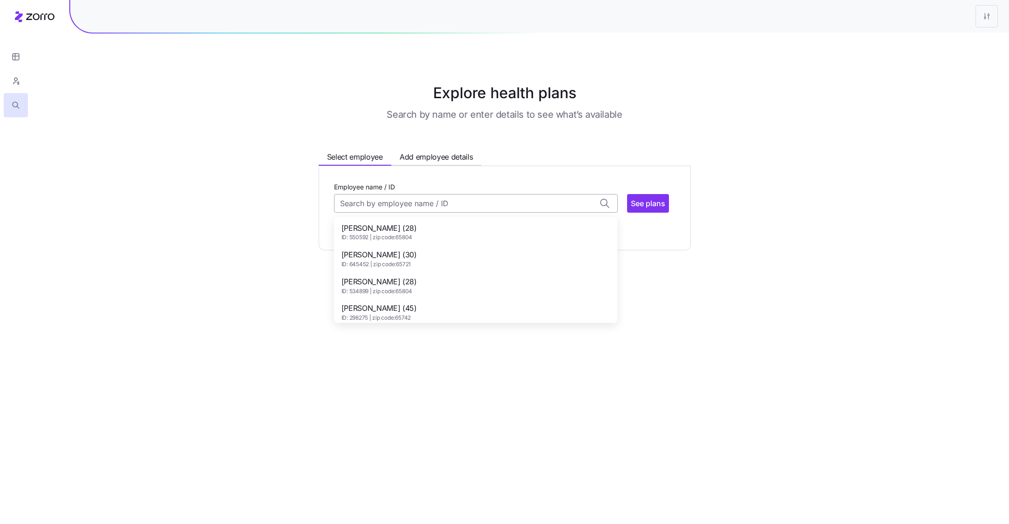
click at [410, 195] on input "Employee name / ID" at bounding box center [476, 203] width 284 height 19
click at [411, 223] on span "Dane Biesemeyer (28)" at bounding box center [379, 228] width 75 height 12
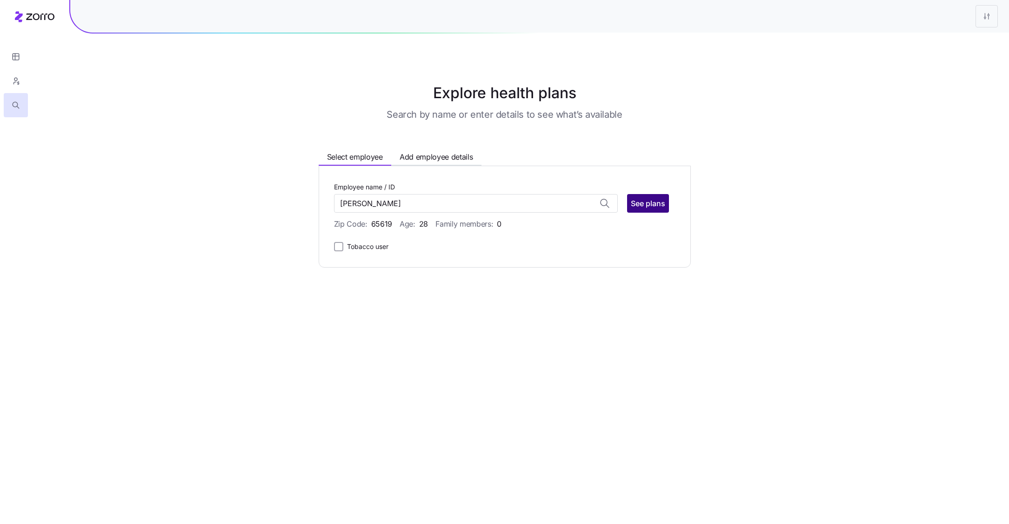
click at [655, 202] on span "See plans" at bounding box center [648, 203] width 34 height 11
type input "Dane Biesemeyer (ID: 636884)"
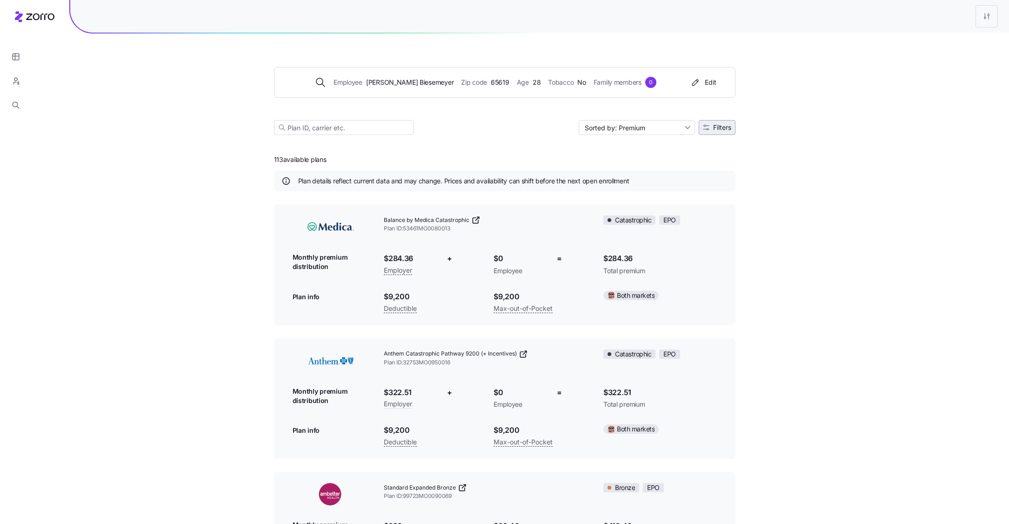
click at [707, 128] on icon "button" at bounding box center [706, 127] width 7 height 7
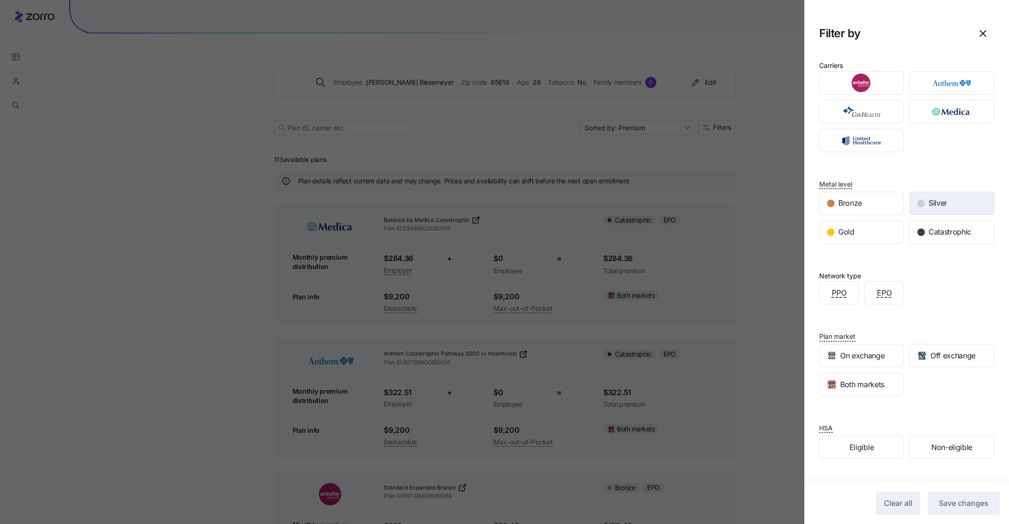
click at [955, 205] on div "Silver" at bounding box center [952, 203] width 84 height 22
click at [970, 491] on div "Clear all Save changes" at bounding box center [907, 503] width 205 height 42
click at [970, 499] on span "Save changes" at bounding box center [964, 503] width 50 height 11
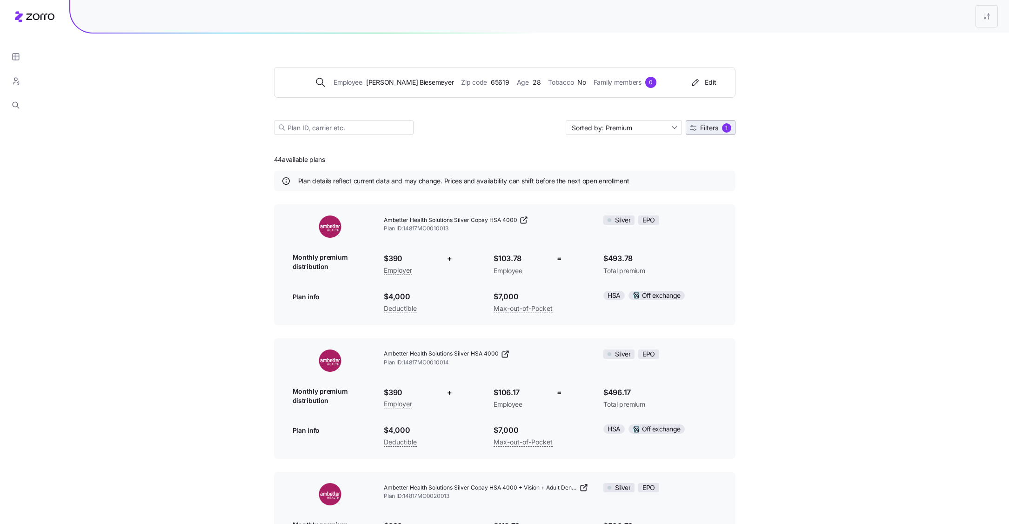
click at [714, 125] on span "Filters" at bounding box center [709, 128] width 18 height 7
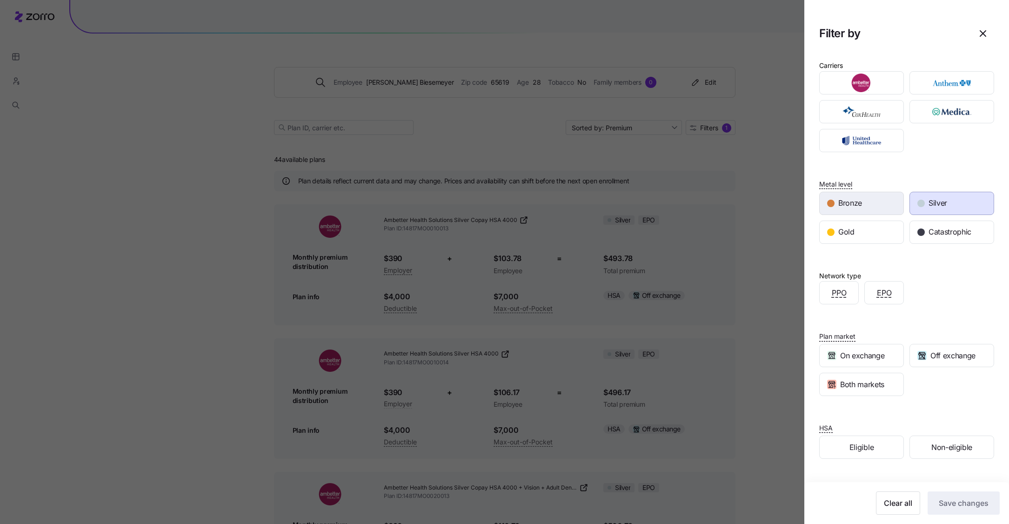
click at [872, 205] on div "Bronze" at bounding box center [862, 203] width 84 height 22
click at [955, 199] on div "Silver" at bounding box center [952, 203] width 84 height 22
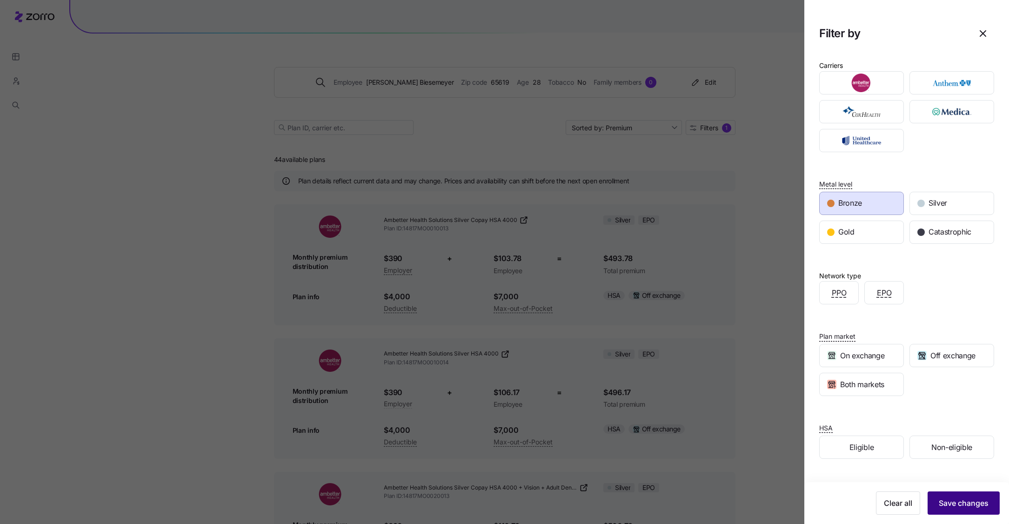
click at [969, 507] on span "Save changes" at bounding box center [964, 503] width 50 height 11
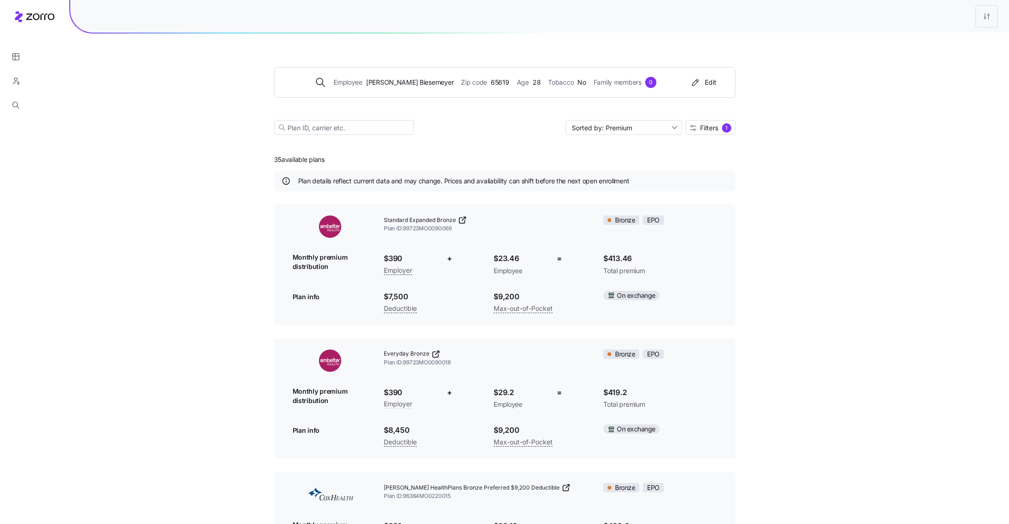
click at [923, 38] on div "Edit plan design" at bounding box center [931, 41] width 49 height 10
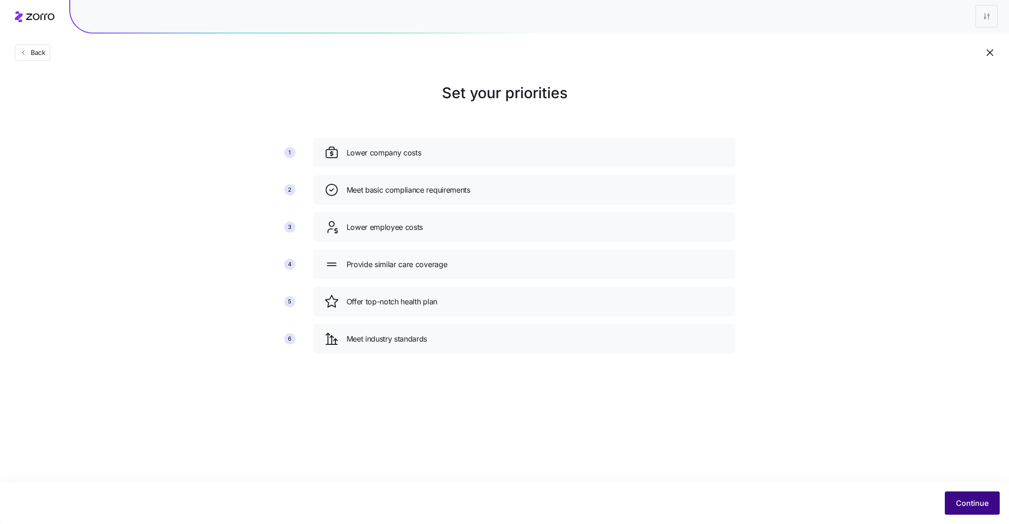
click at [984, 514] on button "Continue" at bounding box center [972, 502] width 55 height 23
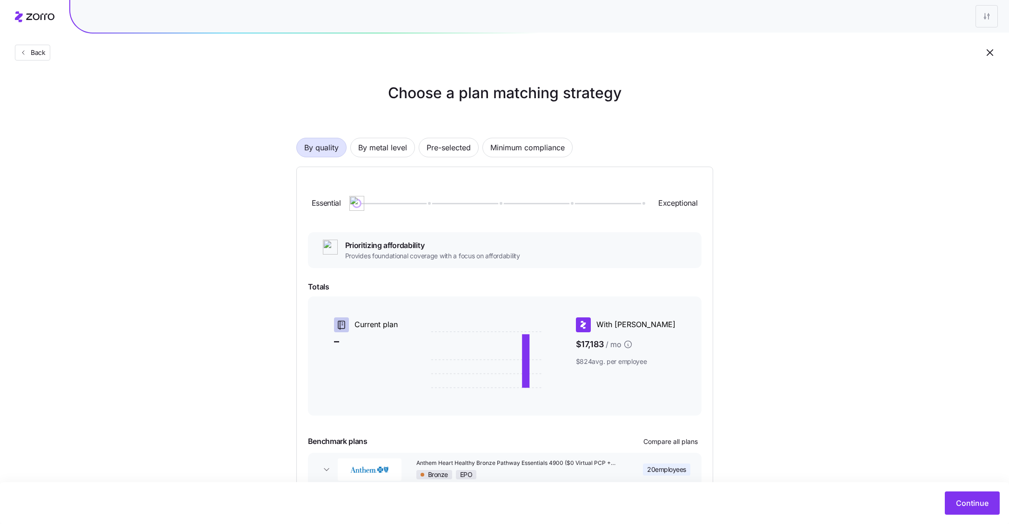
scroll to position [55, 0]
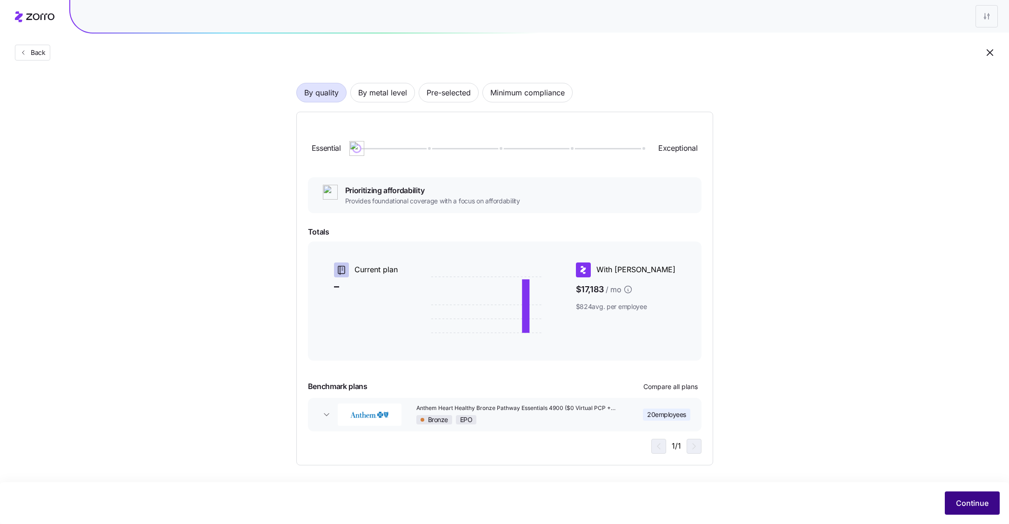
click at [983, 509] on span "Continue" at bounding box center [972, 503] width 33 height 11
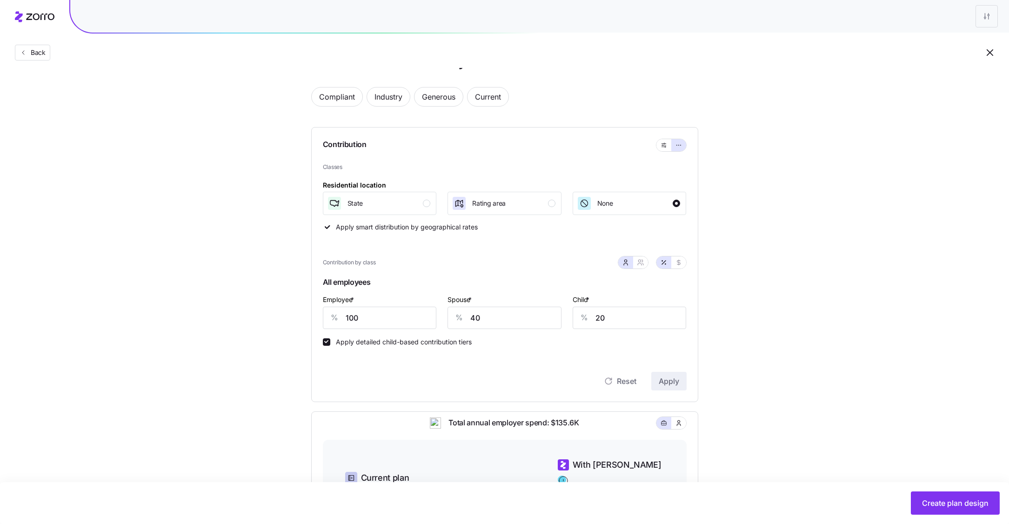
scroll to position [36, 0]
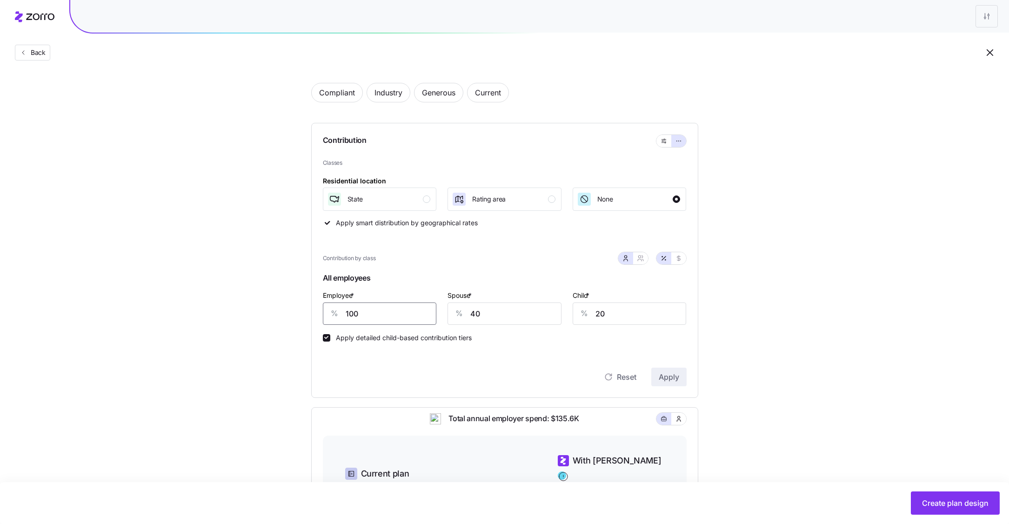
click at [384, 312] on input "100" at bounding box center [380, 314] width 114 height 22
type input "75"
click at [488, 315] on input "40" at bounding box center [505, 314] width 114 height 22
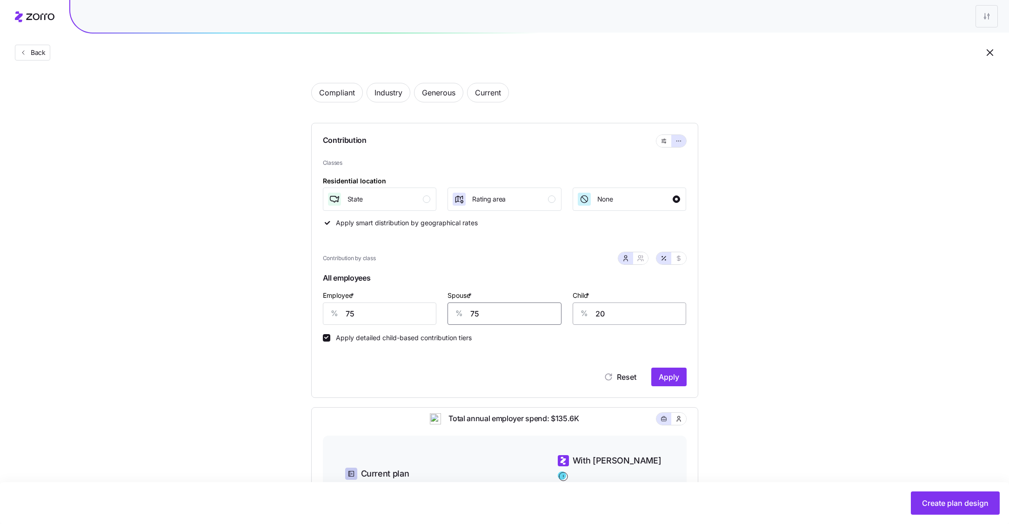
type input "75"
click at [625, 317] on input "20" at bounding box center [630, 314] width 114 height 22
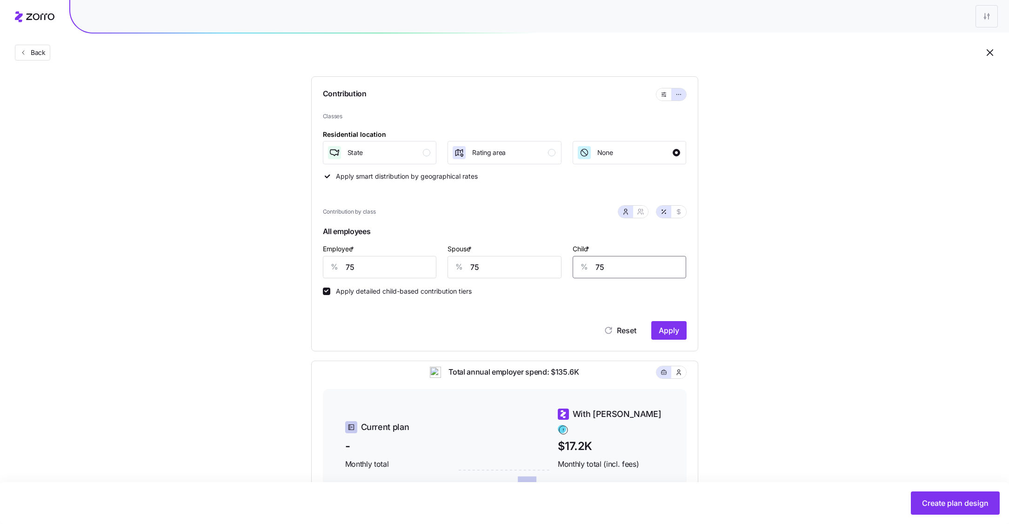
scroll to position [112, 0]
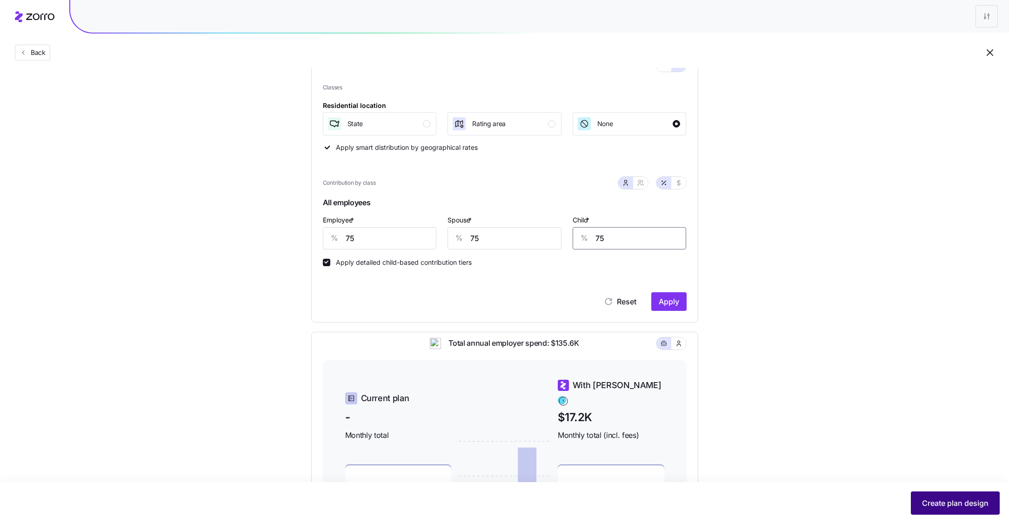
type input "75"
click at [958, 500] on span "Create plan design" at bounding box center [955, 503] width 67 height 11
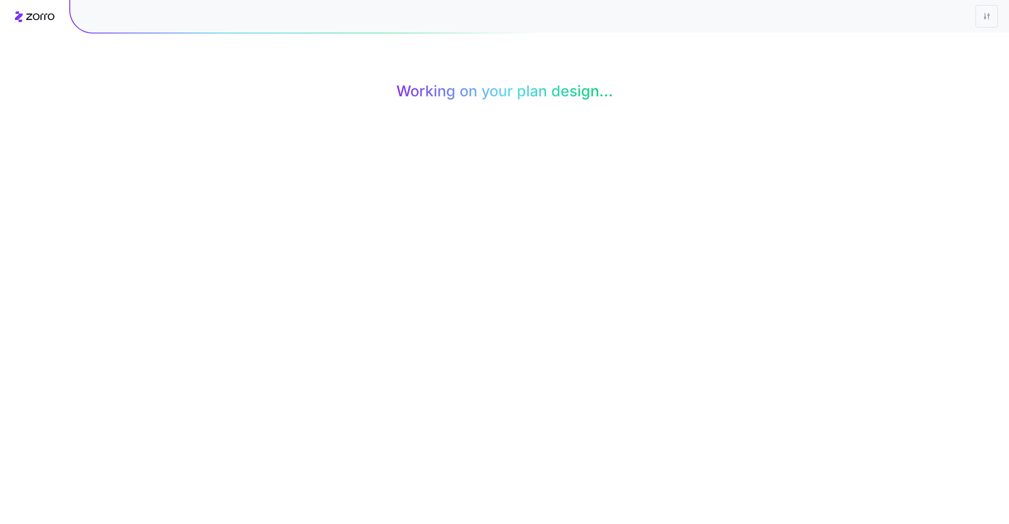
scroll to position [0, 0]
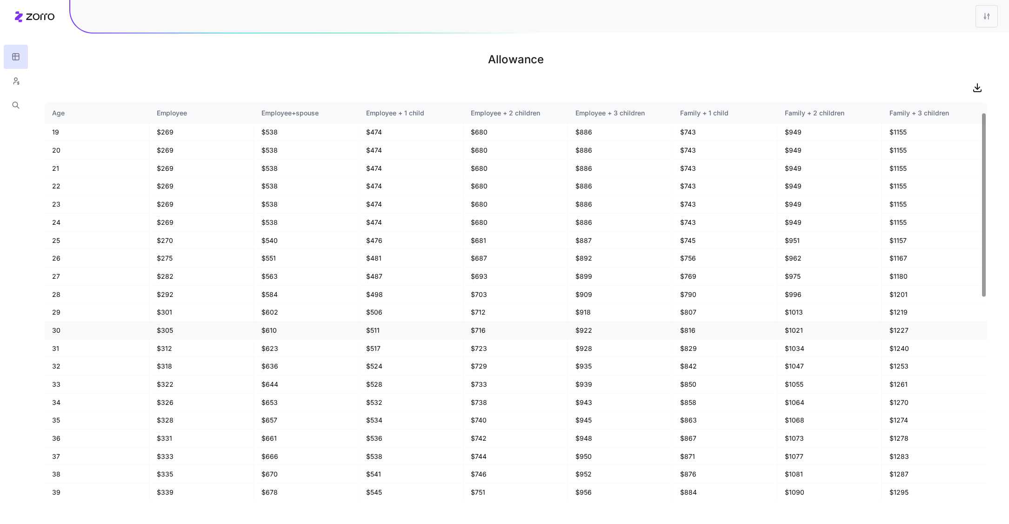
scroll to position [21, 0]
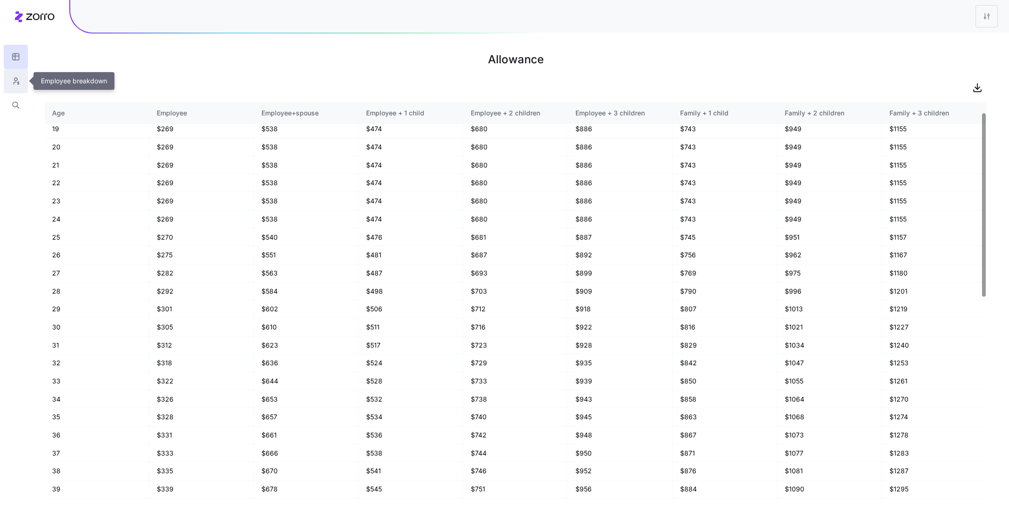
click at [6, 78] on button "button" at bounding box center [16, 81] width 24 height 24
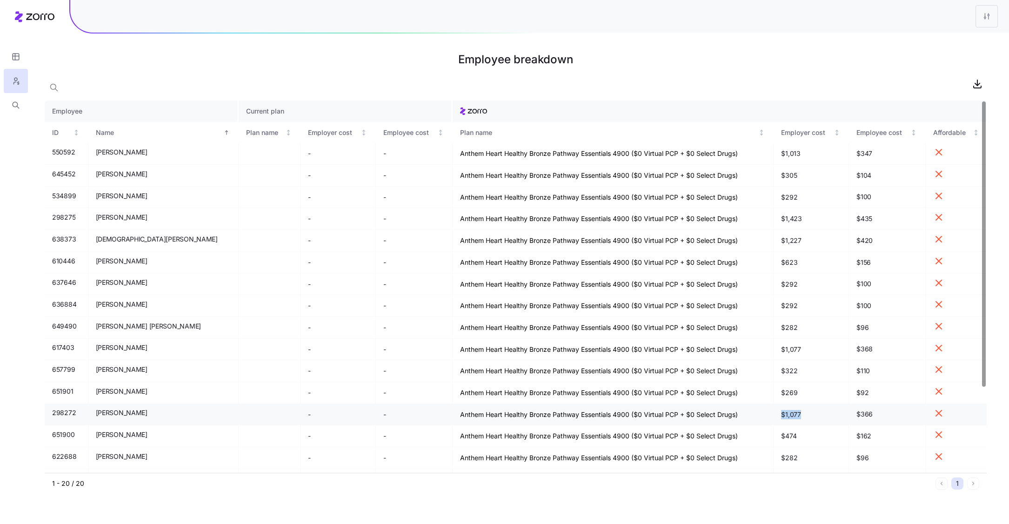
drag, startPoint x: 782, startPoint y: 417, endPoint x: 749, endPoint y: 417, distance: 33.0
click at [749, 417] on tr "298272 Katie Exner - - Anthem Heart Healthy Bronze Pathway Essentials 4900 ($0 …" at bounding box center [516, 415] width 942 height 22
click at [787, 420] on td "$1,077" at bounding box center [811, 415] width 75 height 22
drag, startPoint x: 870, startPoint y: 418, endPoint x: 823, endPoint y: 418, distance: 47.5
click at [823, 418] on tr "298272 Katie Exner - - Anthem Heart Healthy Bronze Pathway Essentials 4900 ($0 …" at bounding box center [516, 415] width 942 height 22
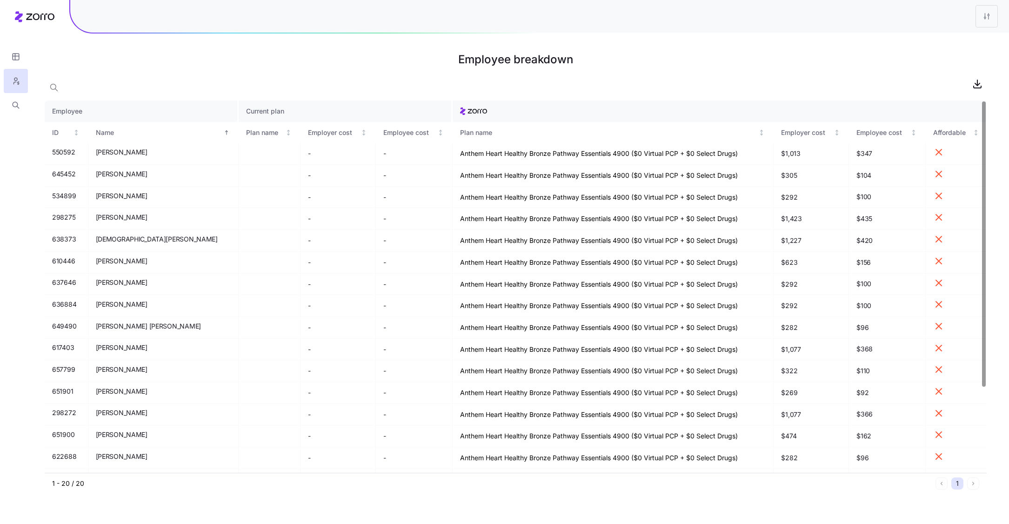
click at [783, 61] on h1 "Employee breakdown" at bounding box center [516, 59] width 942 height 22
drag, startPoint x: 781, startPoint y: 176, endPoint x: 725, endPoint y: 176, distance: 56.8
click at [725, 176] on tr "645452 Alexis Simmons - - Anthem Heart Healthy Bronze Pathway Essentials 4900 (…" at bounding box center [516, 176] width 942 height 22
click at [898, 168] on td "$104" at bounding box center [887, 176] width 77 height 22
drag, startPoint x: 875, startPoint y: 172, endPoint x: 815, endPoint y: 172, distance: 59.6
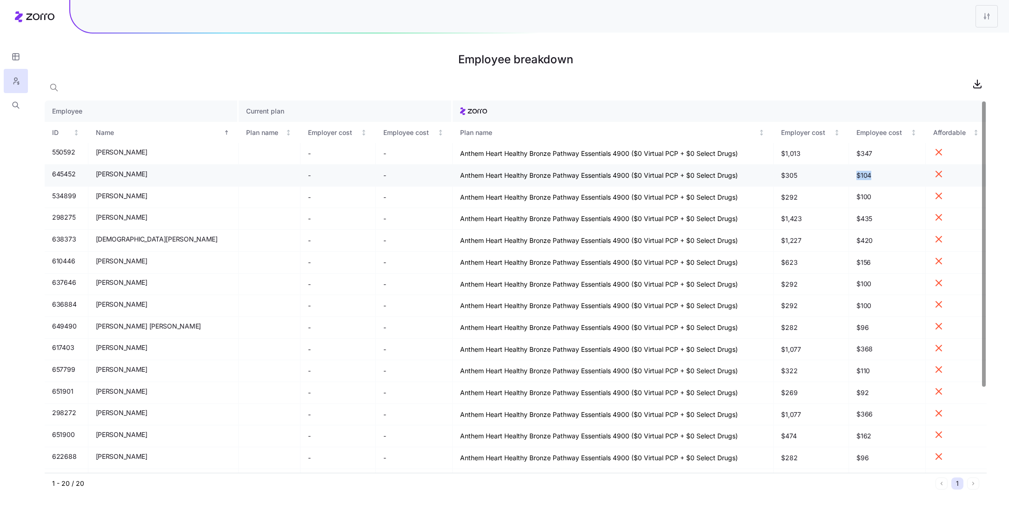
click at [815, 172] on tr "645452 Alexis Simmons - - Anthem Heart Healthy Bronze Pathway Essentials 4900 (…" at bounding box center [516, 176] width 942 height 22
click at [816, 172] on td "$305" at bounding box center [811, 176] width 75 height 22
drag, startPoint x: 770, startPoint y: 175, endPoint x: 807, endPoint y: 175, distance: 36.8
click at [807, 175] on td "$305" at bounding box center [811, 176] width 75 height 22
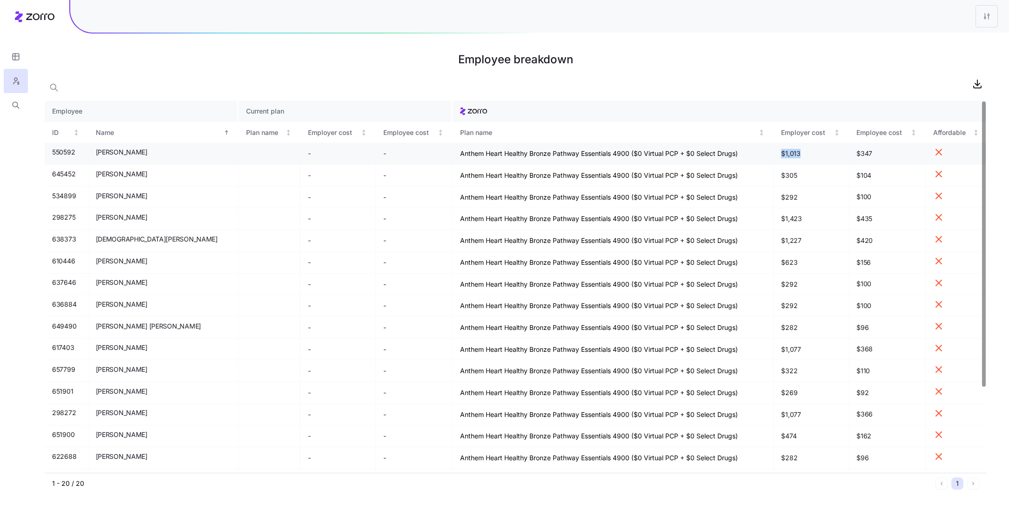
drag, startPoint x: 782, startPoint y: 157, endPoint x: 694, endPoint y: 157, distance: 87.5
click at [694, 157] on tr "550592 Aaron Nelson - - Anthem Heart Healthy Bronze Pathway Essentials 4900 ($0…" at bounding box center [516, 154] width 942 height 22
click at [815, 181] on td "$305" at bounding box center [811, 176] width 75 height 22
drag, startPoint x: 797, startPoint y: 154, endPoint x: 747, endPoint y: 154, distance: 50.3
click at [747, 154] on tr "550592 Aaron Nelson - - Anthem Heart Healthy Bronze Pathway Essentials 4900 ($0…" at bounding box center [516, 154] width 942 height 22
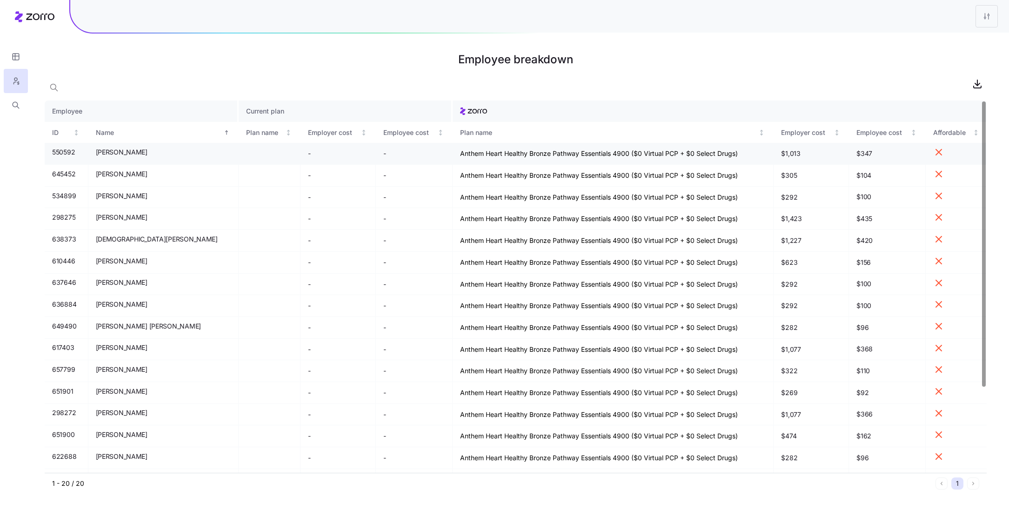
click at [792, 150] on td "$1,013" at bounding box center [811, 154] width 75 height 22
click at [989, 15] on html "Employee breakdown Employee Current plan ID Name Plan name Employer cost Employ…" at bounding box center [504, 262] width 1009 height 524
click at [945, 40] on div "Edit plan design" at bounding box center [931, 41] width 49 height 10
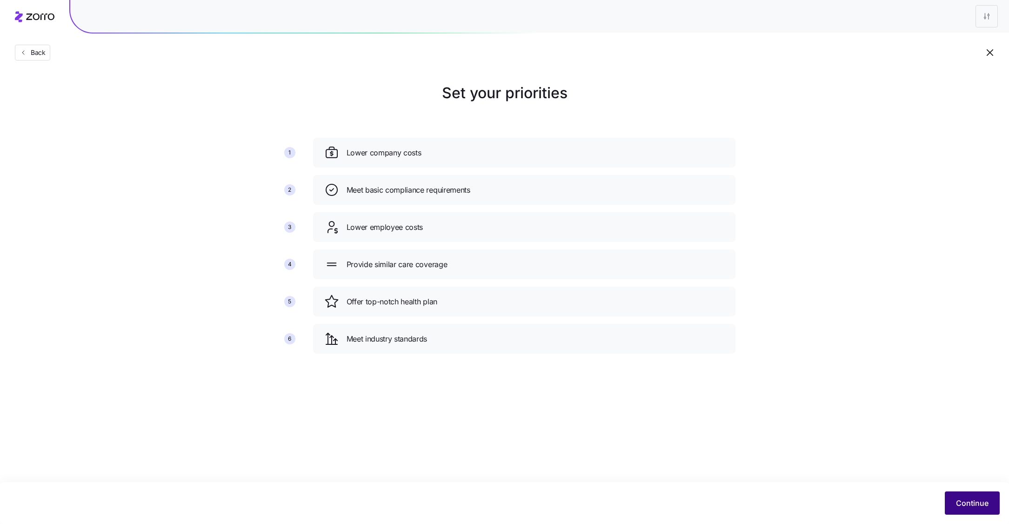
click at [977, 496] on button "Continue" at bounding box center [972, 502] width 55 height 23
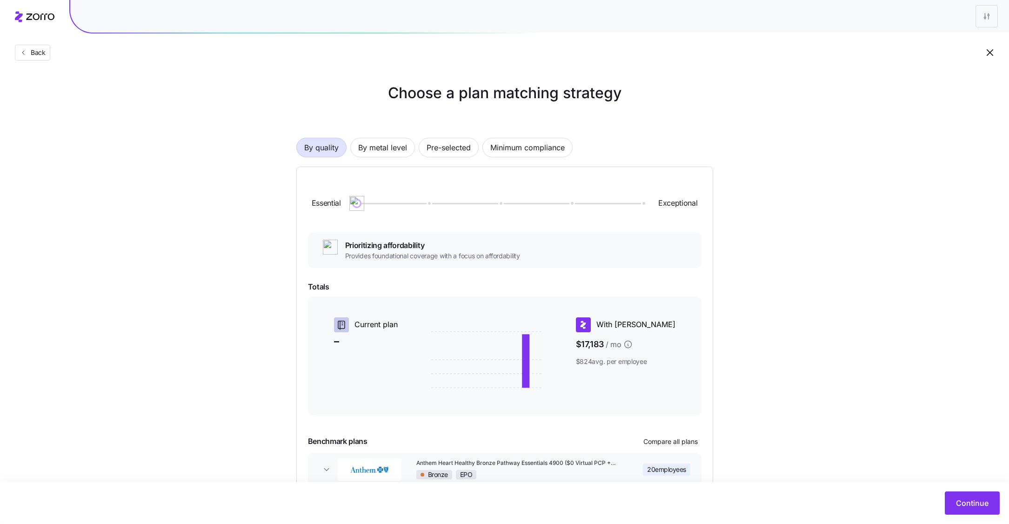
scroll to position [55, 0]
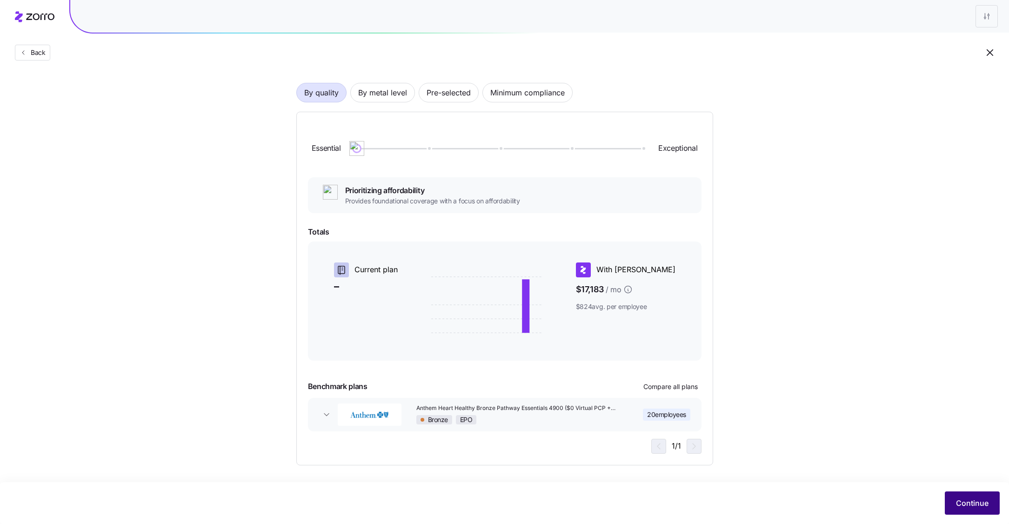
click at [969, 498] on span "Continue" at bounding box center [972, 503] width 33 height 11
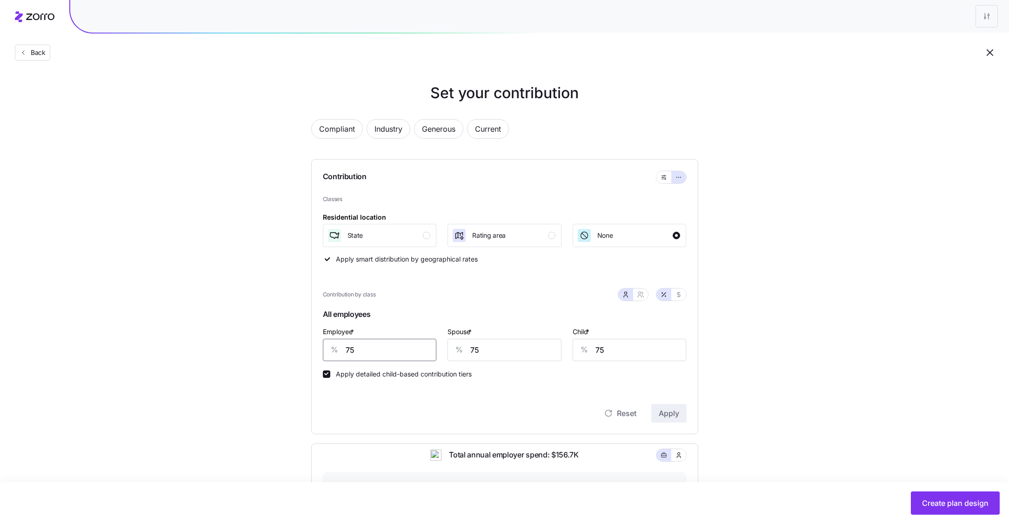
click at [374, 351] on input "75" at bounding box center [380, 350] width 114 height 22
type input "100"
click at [506, 337] on div "Spouse * % 75" at bounding box center [505, 343] width 114 height 35
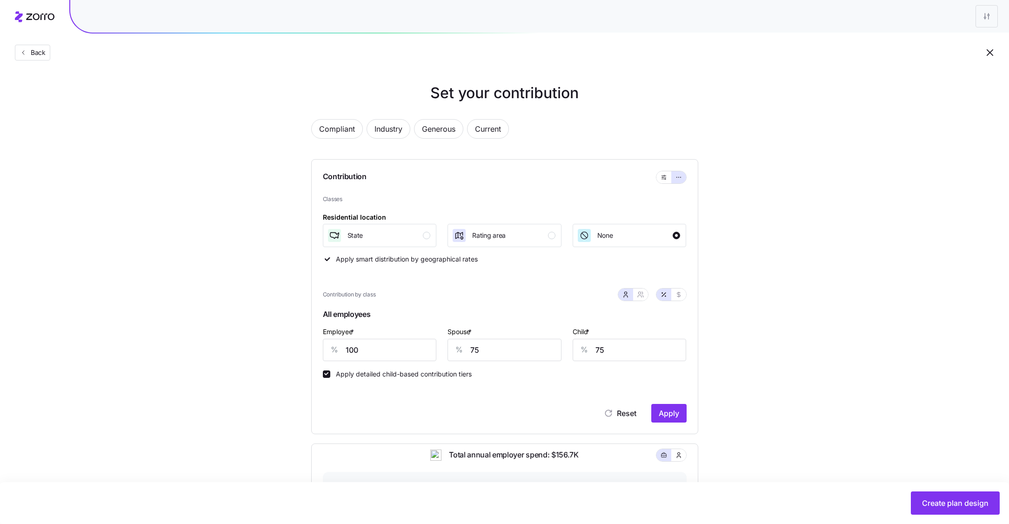
click at [506, 337] on div "Spouse * % 75" at bounding box center [505, 343] width 114 height 35
click at [505, 347] on input "75" at bounding box center [505, 350] width 114 height 22
type input "0"
click at [627, 351] on input "75" at bounding box center [630, 350] width 114 height 22
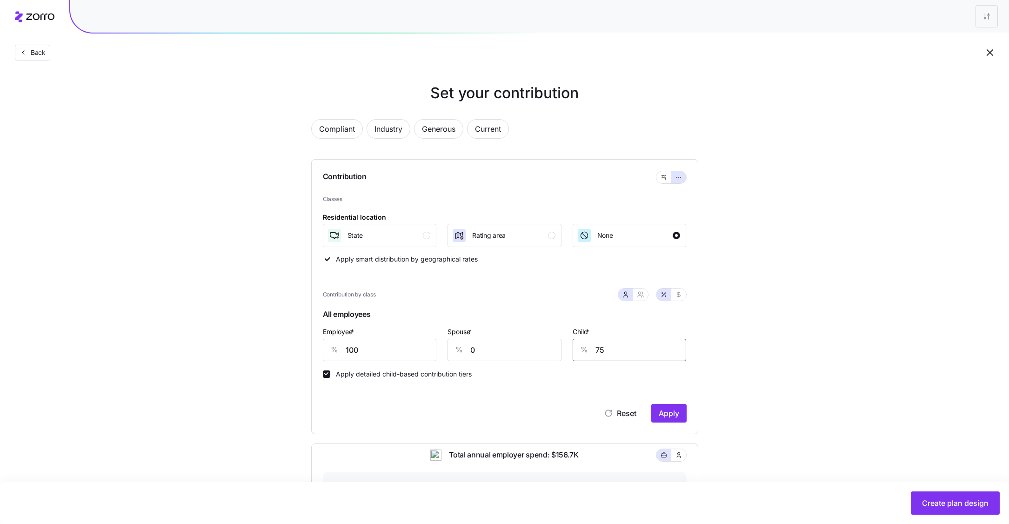
click at [627, 351] on input "75" at bounding box center [630, 350] width 114 height 22
type input "0"
click at [672, 410] on span "Apply" at bounding box center [669, 413] width 20 height 11
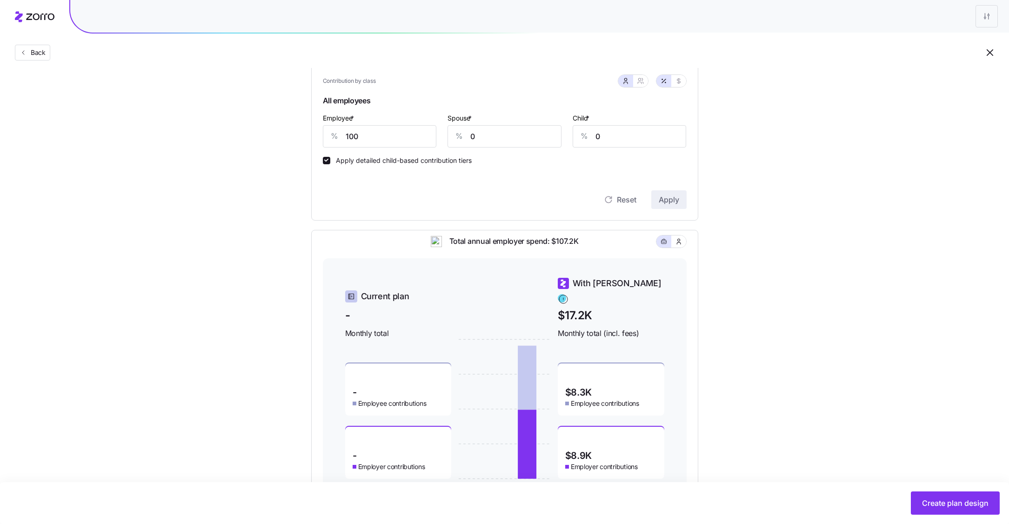
scroll to position [253, 0]
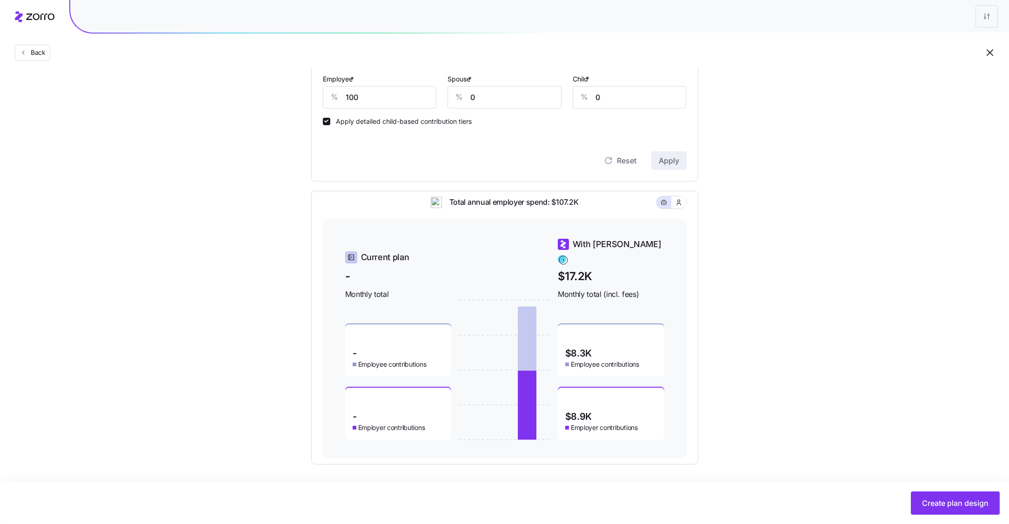
click at [592, 402] on div "$8.9K Employer contributions" at bounding box center [611, 414] width 107 height 52
drag, startPoint x: 592, startPoint y: 410, endPoint x: 560, endPoint y: 411, distance: 31.7
click at [547, 410] on div "Current plan - Monthly total - Employee contributions - Employer contributions …" at bounding box center [504, 339] width 319 height 202
click at [779, 422] on div "Set your contribution Compliant Industry Generous Current Contribution Classes …" at bounding box center [504, 146] width 1009 height 635
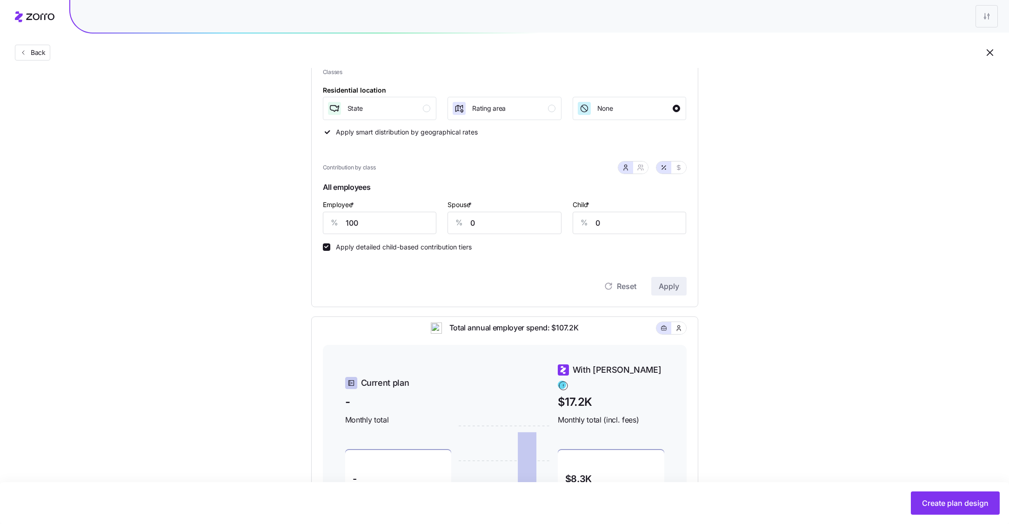
scroll to position [0, 0]
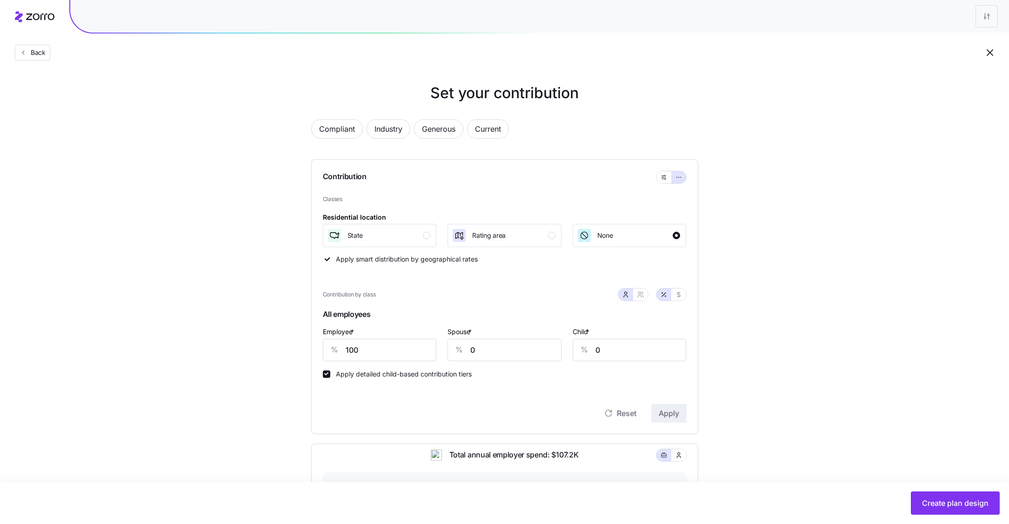
click at [12, 55] on div "Back" at bounding box center [504, 34] width 1009 height 68
click at [28, 55] on span "Back" at bounding box center [36, 52] width 19 height 9
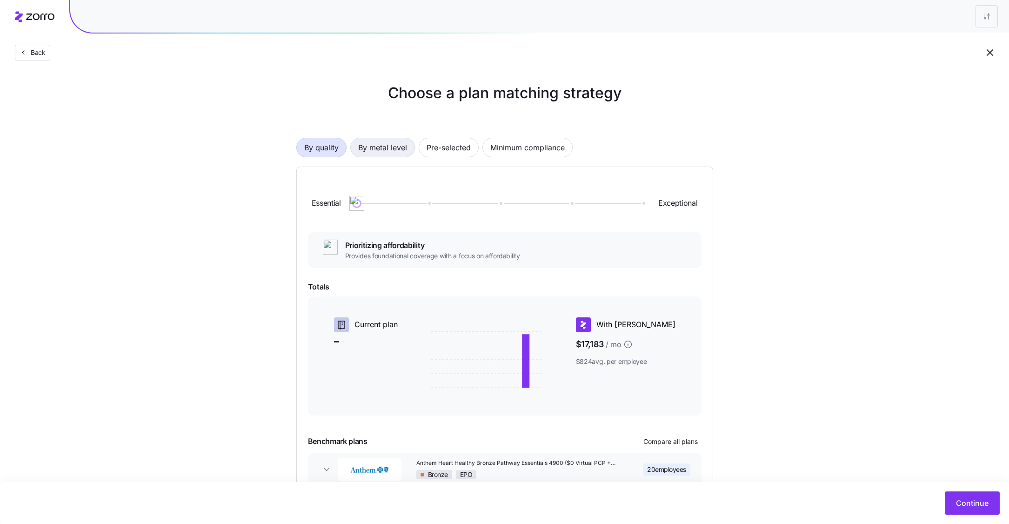
click at [383, 155] on span "By metal level" at bounding box center [382, 147] width 49 height 19
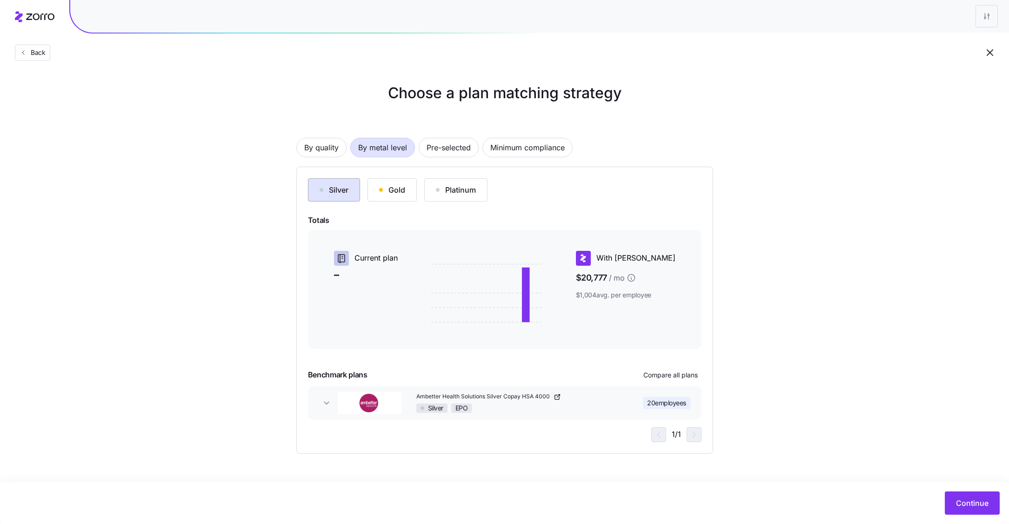
click at [344, 196] on button "Silver" at bounding box center [334, 189] width 52 height 23
click at [973, 502] on span "Continue" at bounding box center [972, 503] width 33 height 11
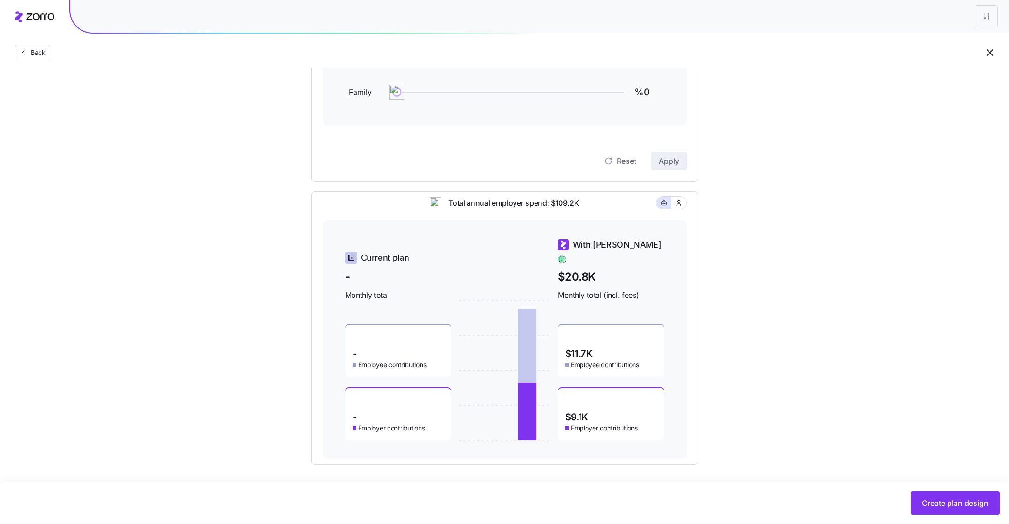
scroll to position [79, 0]
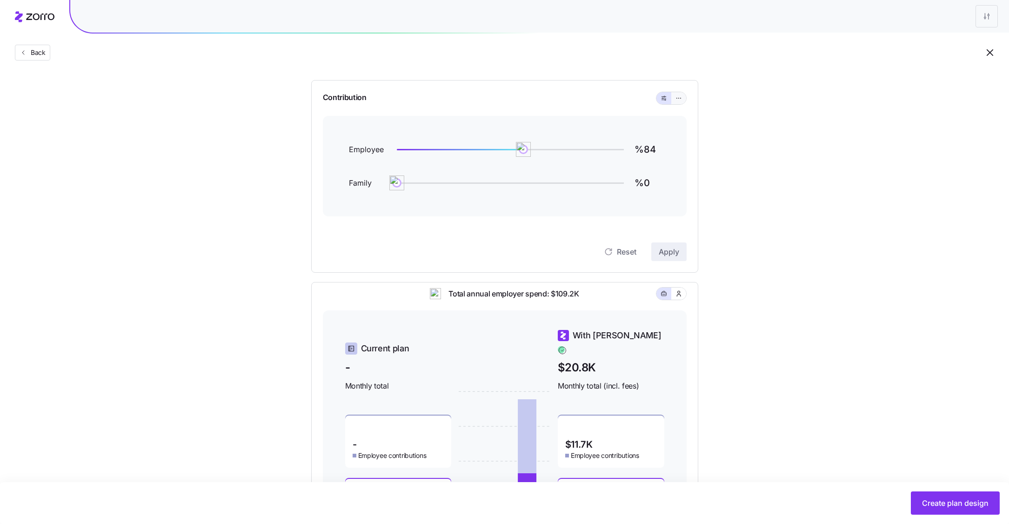
click at [681, 99] on icon "button" at bounding box center [679, 98] width 7 height 11
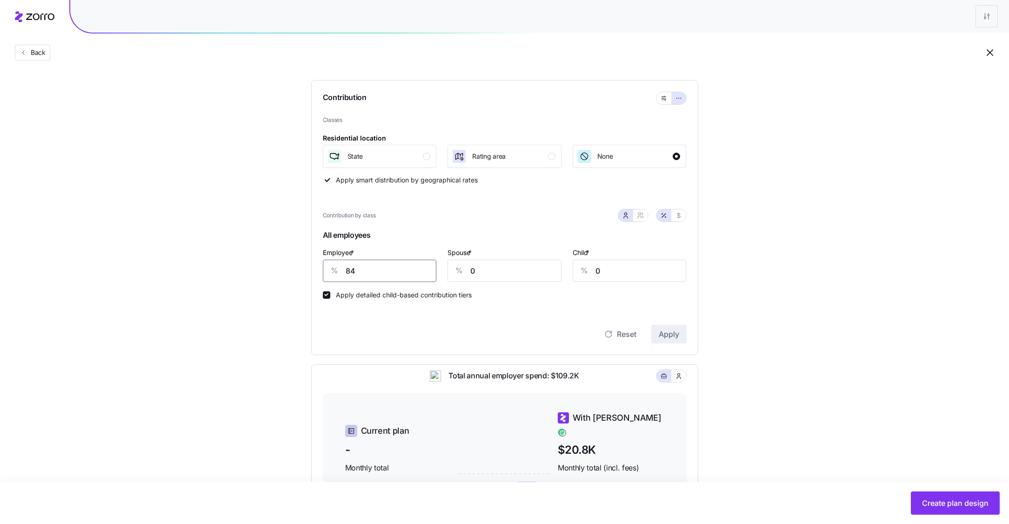
click at [381, 270] on input "84" at bounding box center [380, 271] width 114 height 22
type input "100"
click at [666, 333] on span "Apply" at bounding box center [669, 334] width 20 height 11
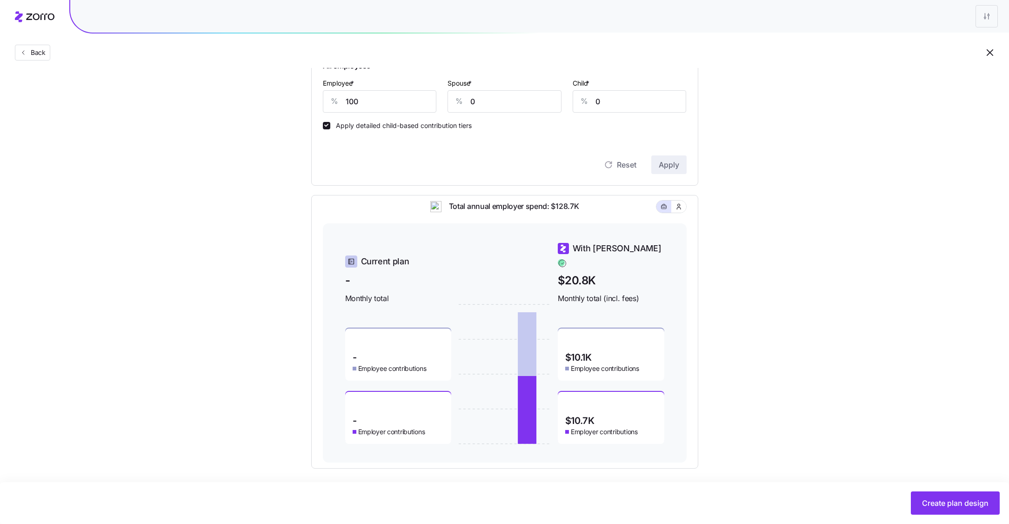
scroll to position [192, 0]
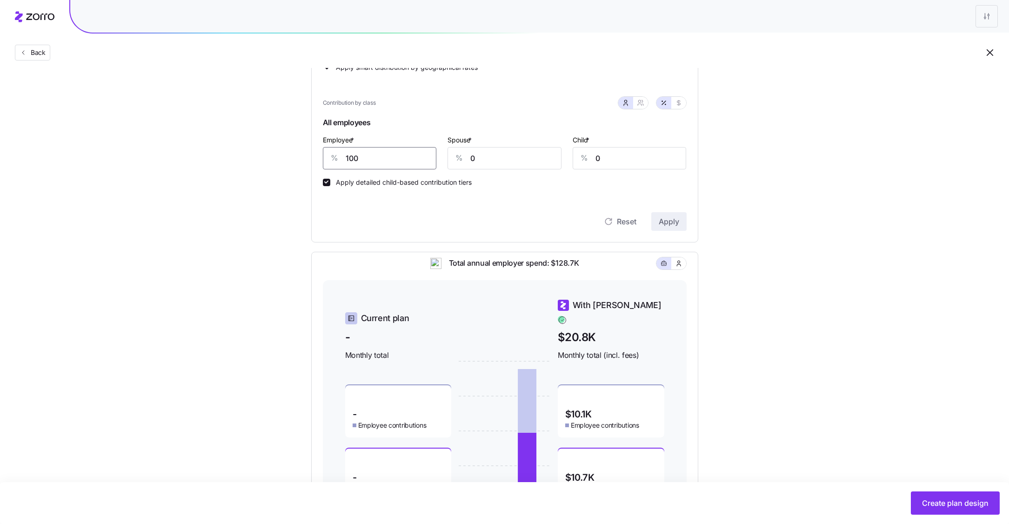
click at [386, 162] on input "100" at bounding box center [380, 158] width 114 height 22
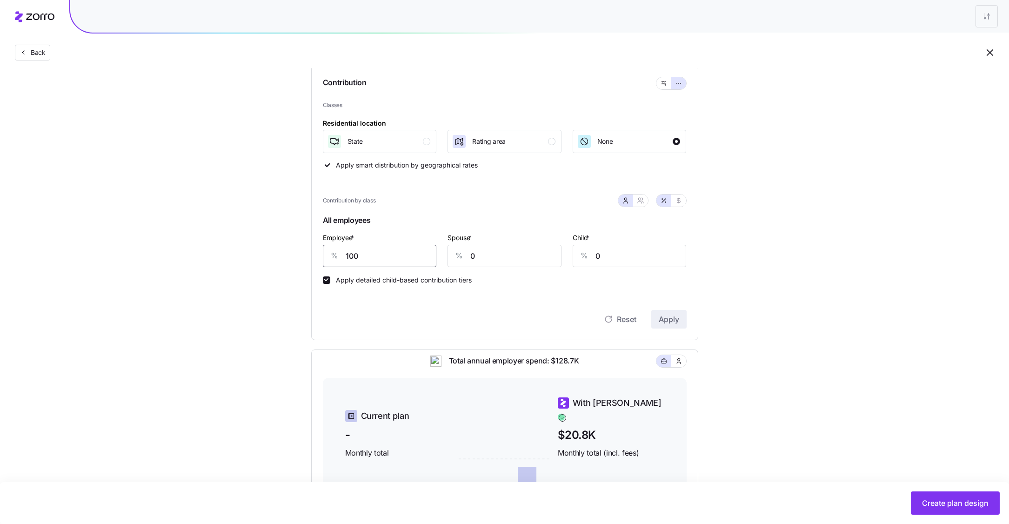
scroll to position [27, 0]
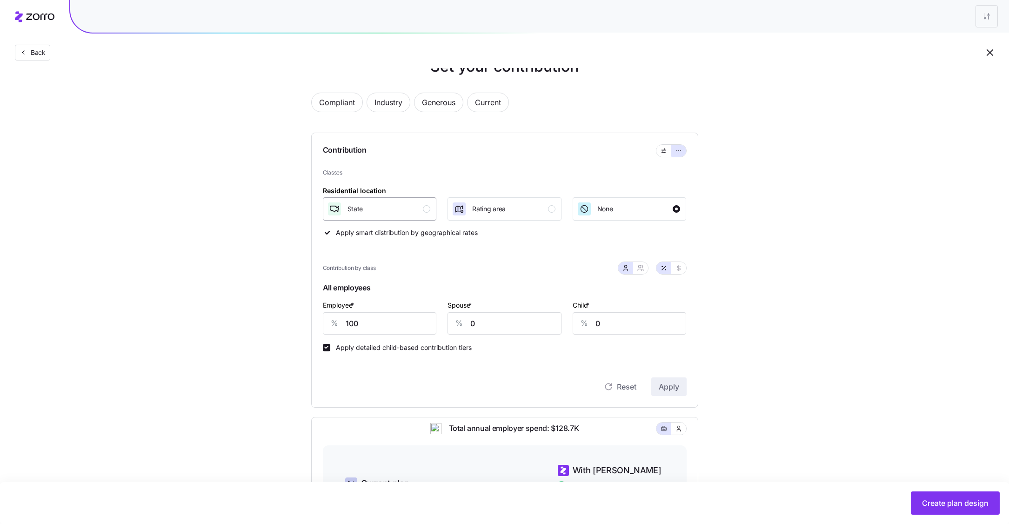
click at [418, 200] on button "State" at bounding box center [380, 208] width 114 height 23
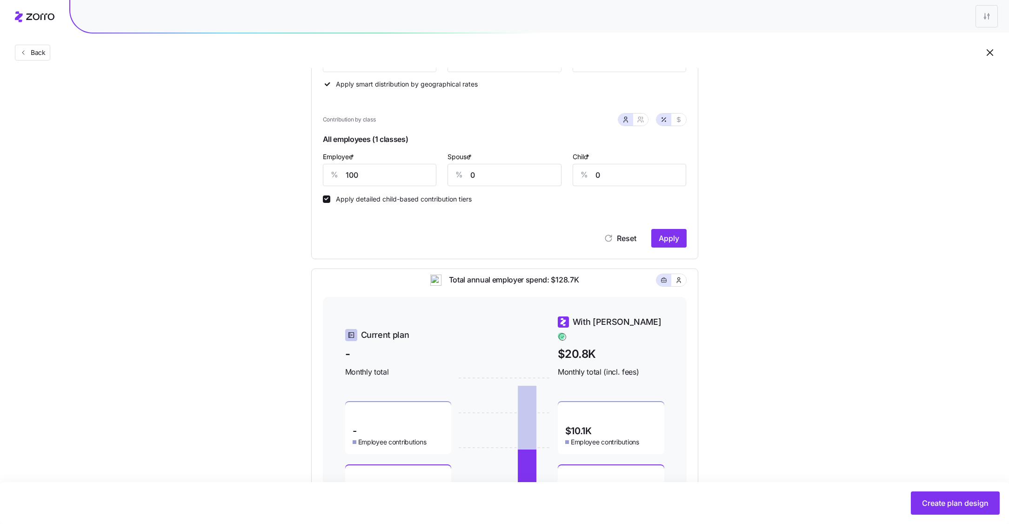
scroll to position [176, 0]
click at [668, 230] on button "Apply" at bounding box center [669, 237] width 35 height 19
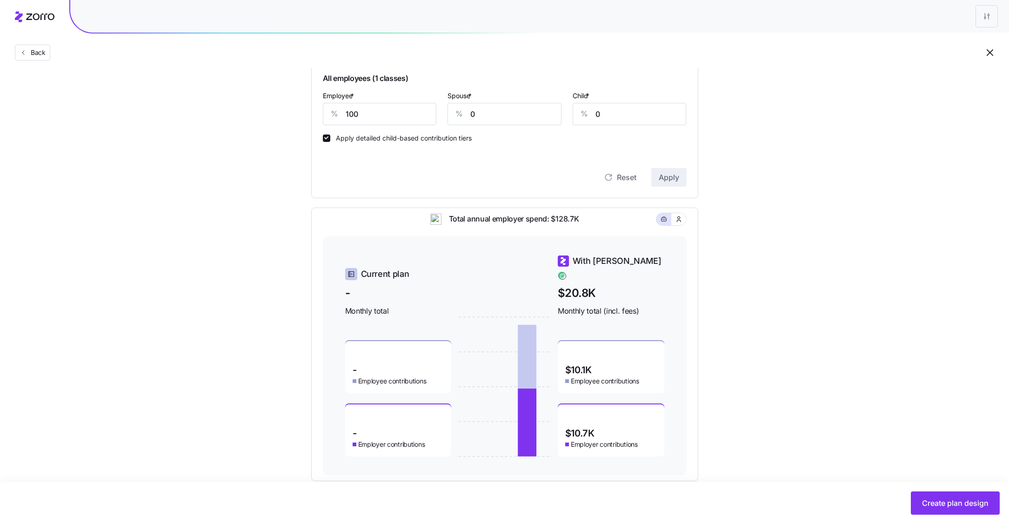
scroll to position [248, 0]
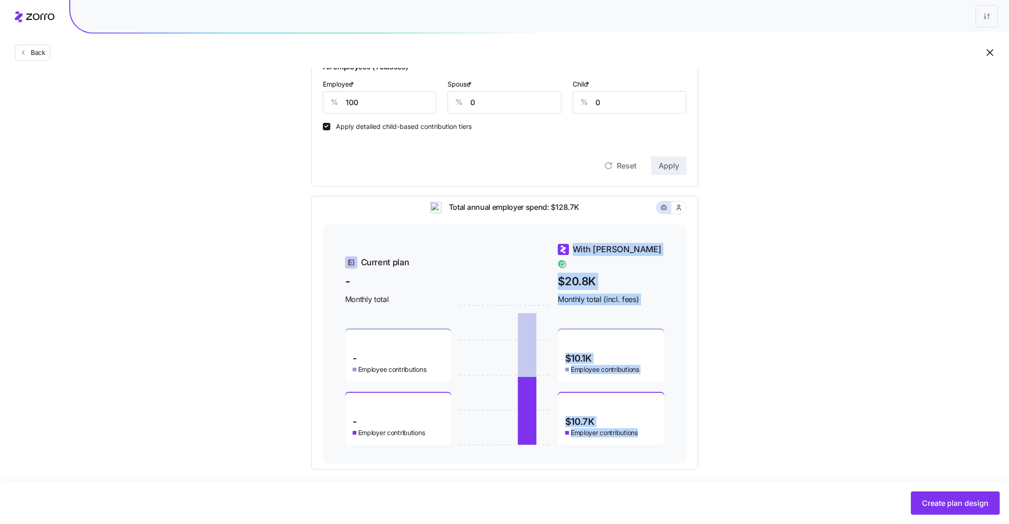
drag, startPoint x: 643, startPoint y: 431, endPoint x: 552, endPoint y: 421, distance: 91.7
click at [552, 421] on div "Current plan - Monthly total - Employee contributions - Employer contributions …" at bounding box center [504, 344] width 319 height 202
click at [606, 421] on div "$10.7K Employer contributions" at bounding box center [611, 419] width 107 height 52
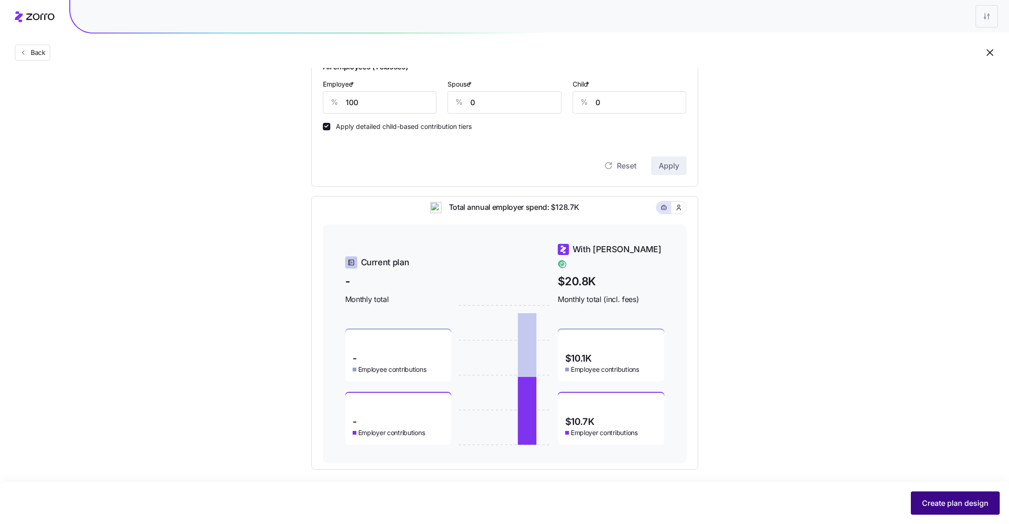
click at [955, 497] on button "Create plan design" at bounding box center [955, 502] width 89 height 23
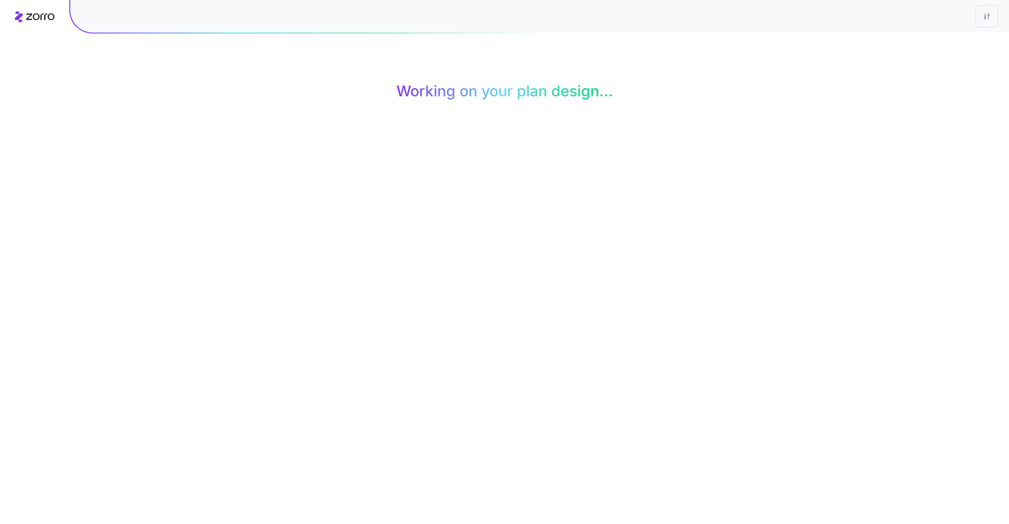
scroll to position [0, 0]
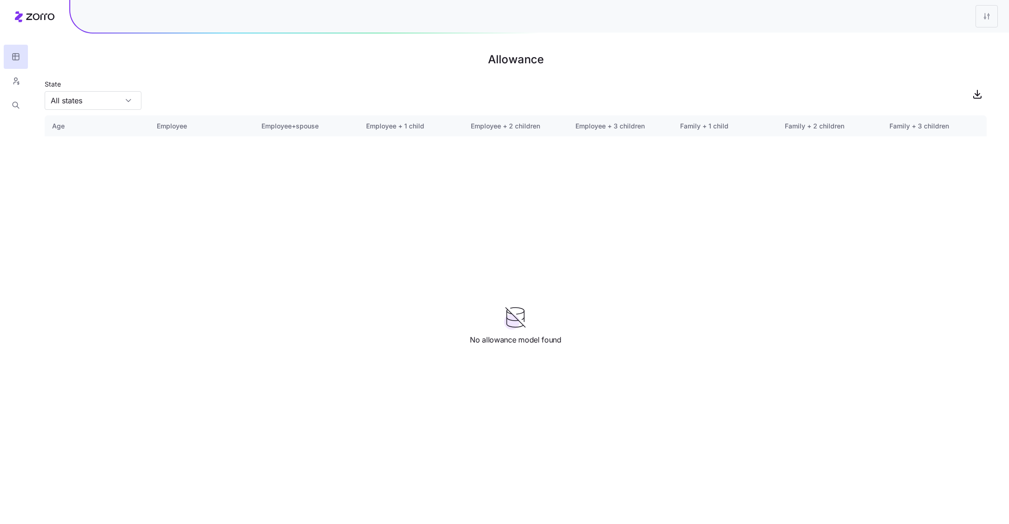
click at [203, 98] on div "State All states" at bounding box center [516, 94] width 942 height 32
click at [14, 79] on icon "button" at bounding box center [16, 80] width 8 height 9
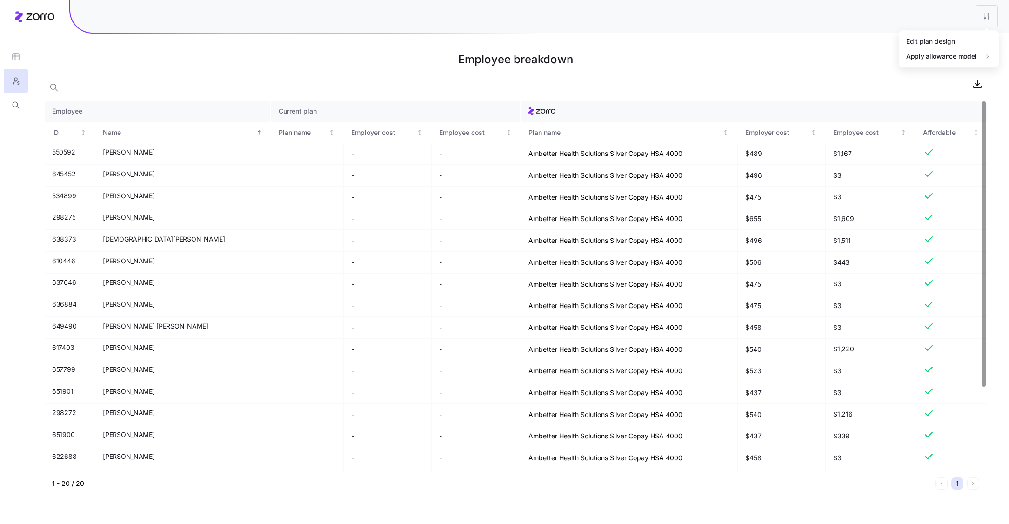
click at [995, 20] on html "Employee breakdown Employee Current plan ID Name Plan name Employer cost Employ…" at bounding box center [504, 262] width 1009 height 524
click at [940, 40] on div "Edit plan design" at bounding box center [931, 41] width 49 height 10
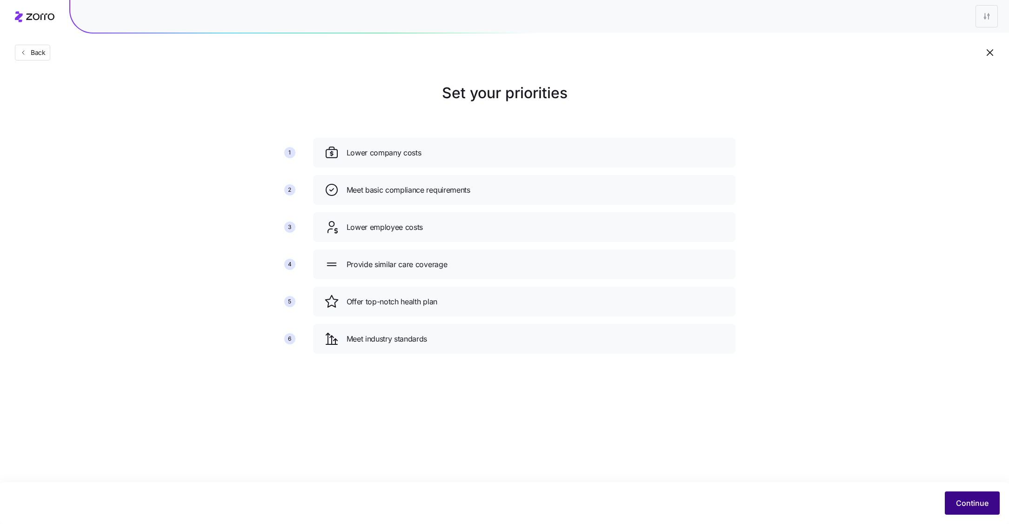
click at [966, 502] on span "Continue" at bounding box center [972, 503] width 33 height 11
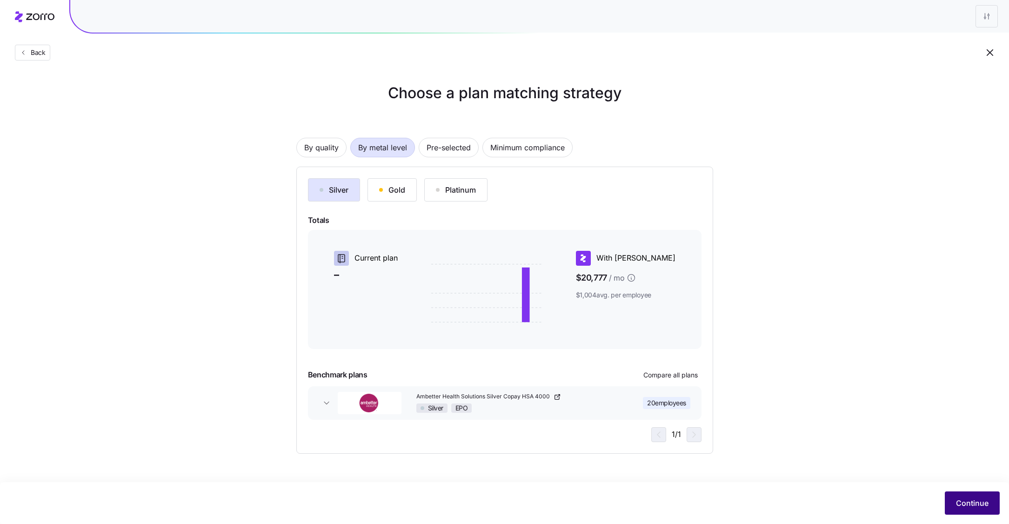
click at [969, 500] on span "Continue" at bounding box center [972, 503] width 33 height 11
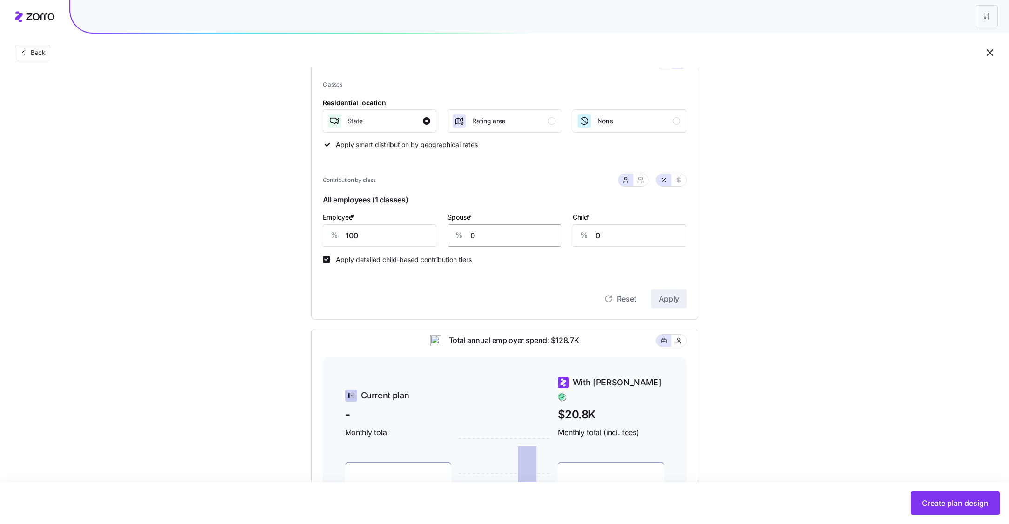
scroll to position [135, 0]
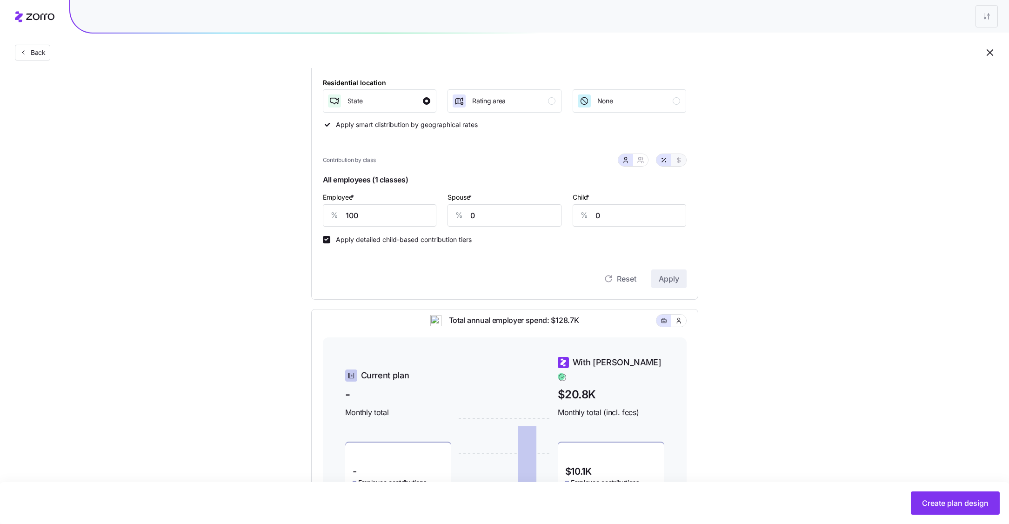
click at [684, 161] on button "button" at bounding box center [679, 160] width 15 height 12
click at [387, 218] on input "501" at bounding box center [380, 215] width 114 height 22
type input "537"
click at [642, 161] on icon "button" at bounding box center [640, 159] width 7 height 7
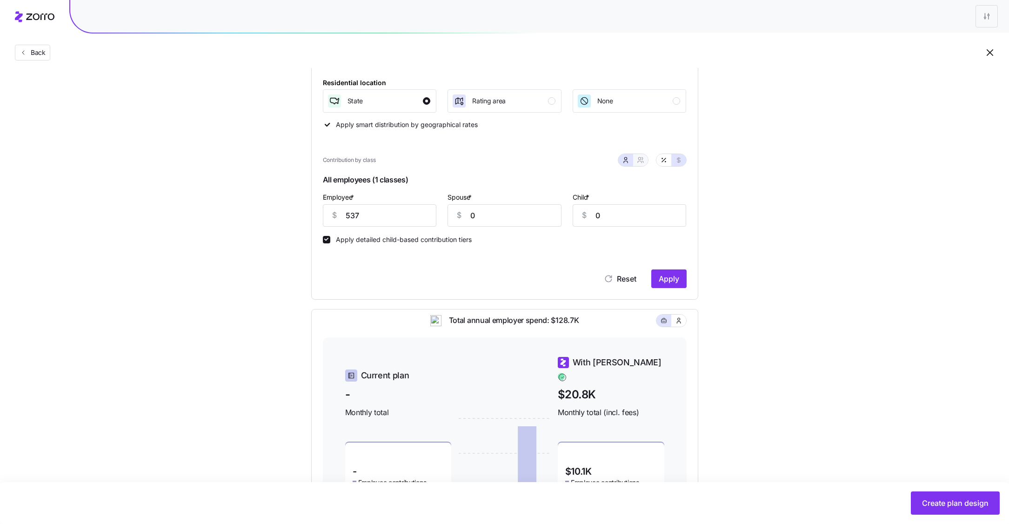
type input "537"
click at [671, 274] on span "Apply" at bounding box center [669, 278] width 20 height 11
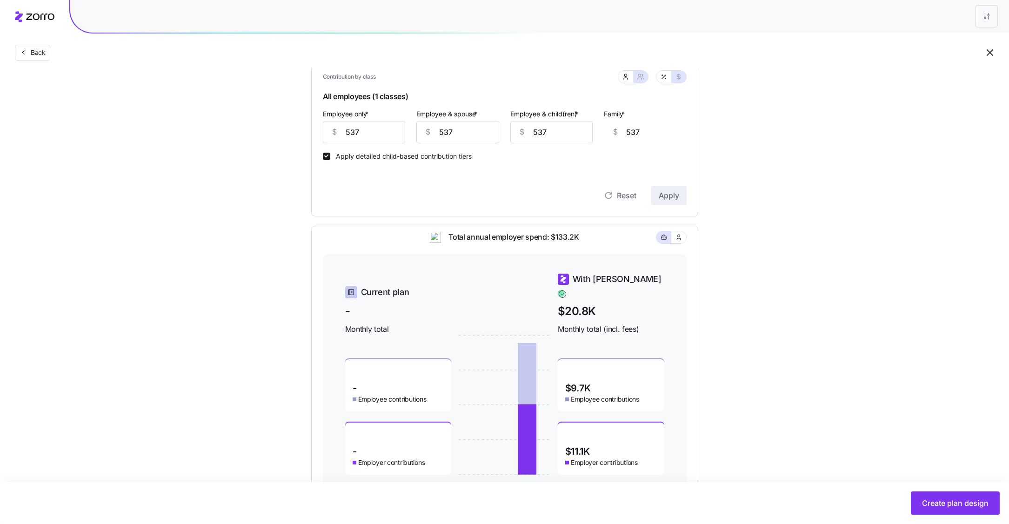
scroll to position [253, 0]
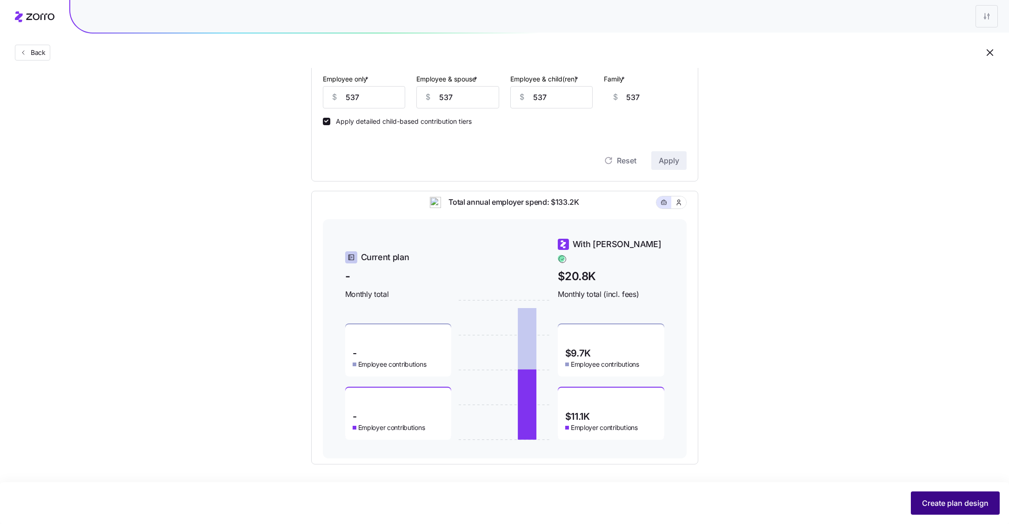
click at [955, 500] on span "Create plan design" at bounding box center [955, 503] width 67 height 11
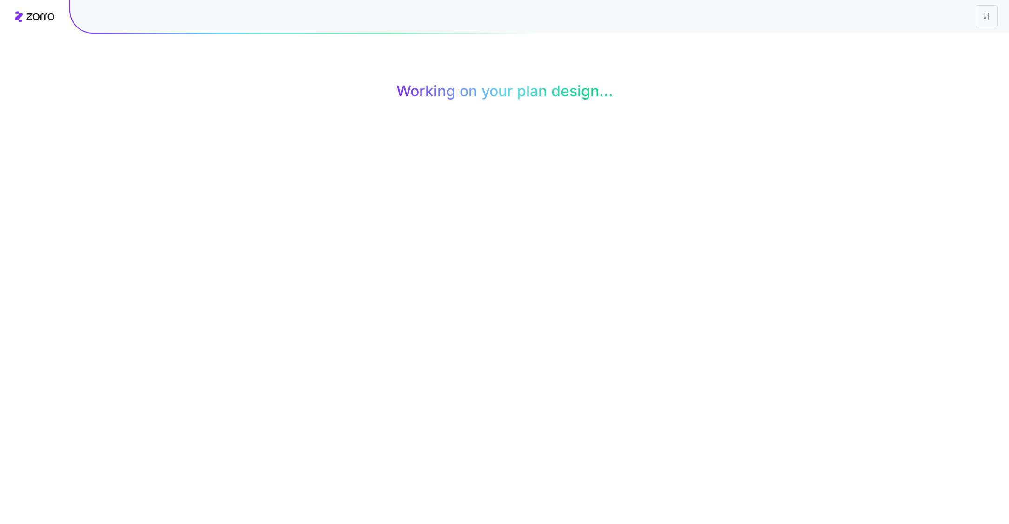
scroll to position [0, 0]
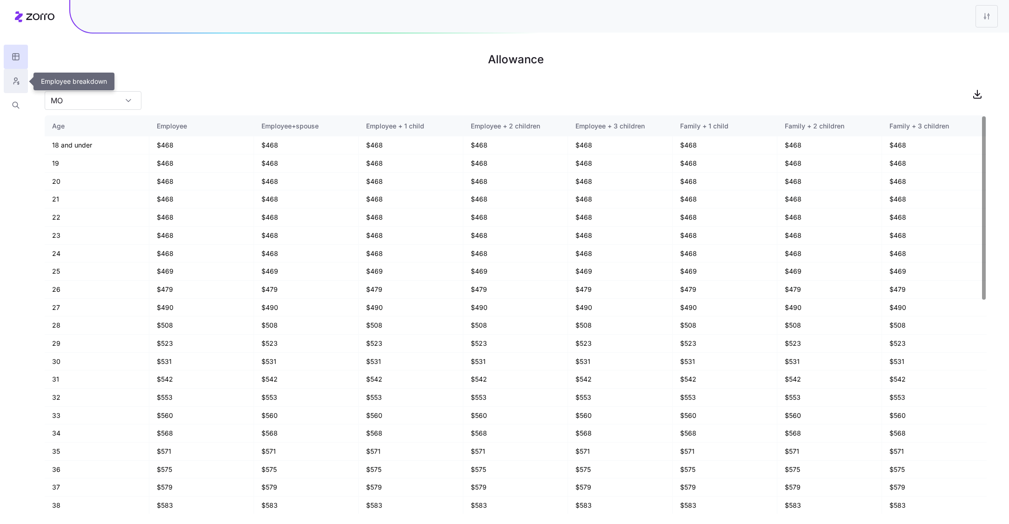
click at [9, 90] on button "button" at bounding box center [16, 81] width 24 height 24
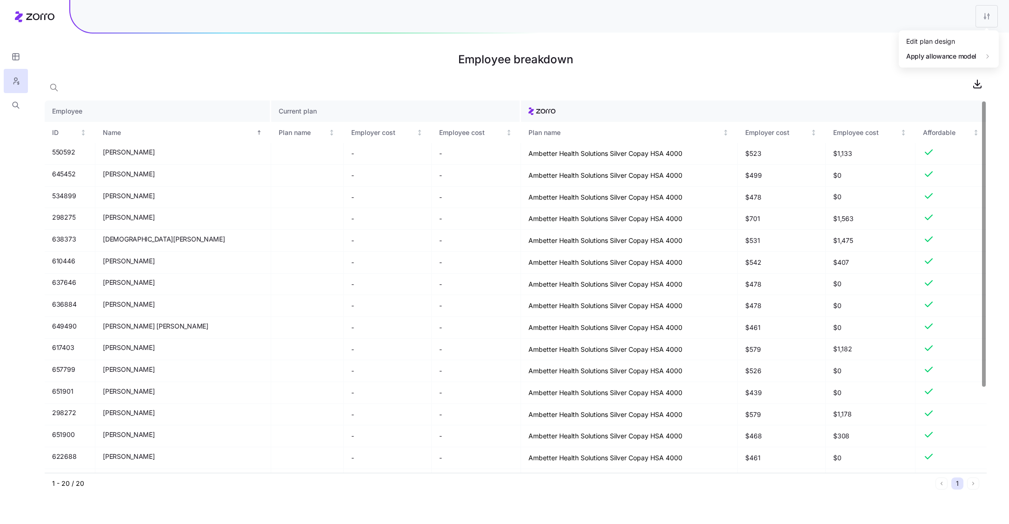
click at [985, 21] on html "Employee breakdown Employee Current plan ID Name Plan name Employer cost Employ…" at bounding box center [504, 262] width 1009 height 524
click at [938, 41] on div "Edit plan design" at bounding box center [931, 41] width 49 height 10
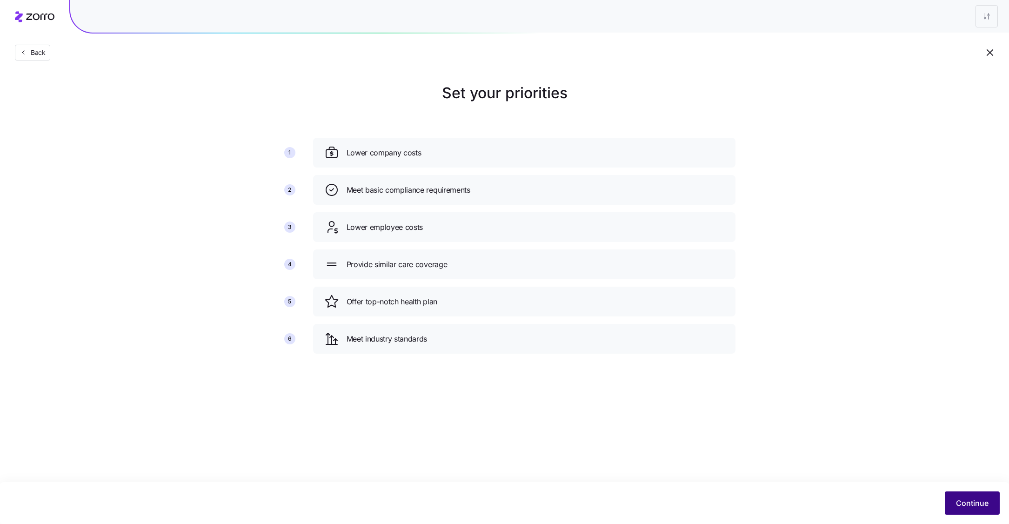
click at [970, 498] on span "Continue" at bounding box center [972, 503] width 33 height 11
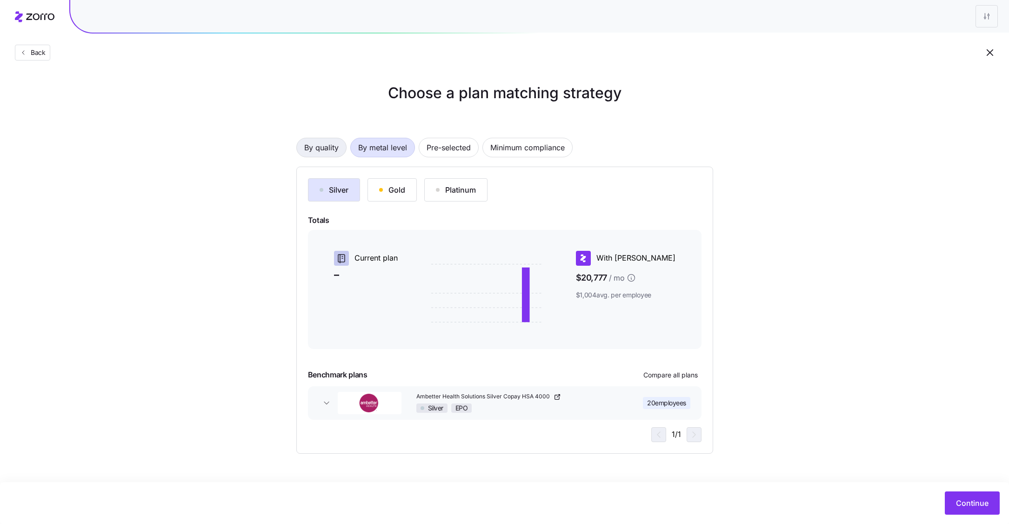
click at [313, 142] on span "By quality" at bounding box center [321, 147] width 34 height 19
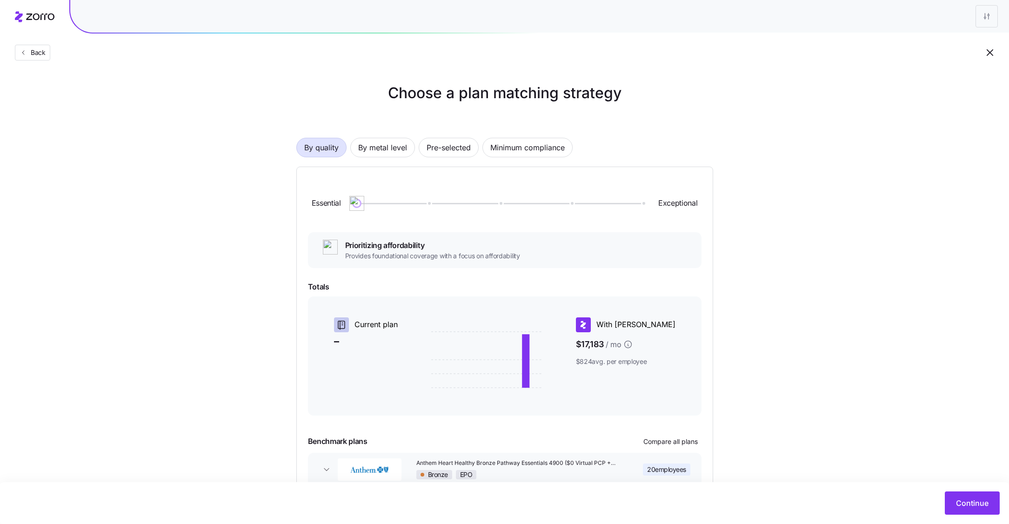
click at [426, 199] on div "Essential Exceptional" at bounding box center [505, 203] width 394 height 50
click at [431, 201] on div at bounding box center [500, 204] width 286 height 6
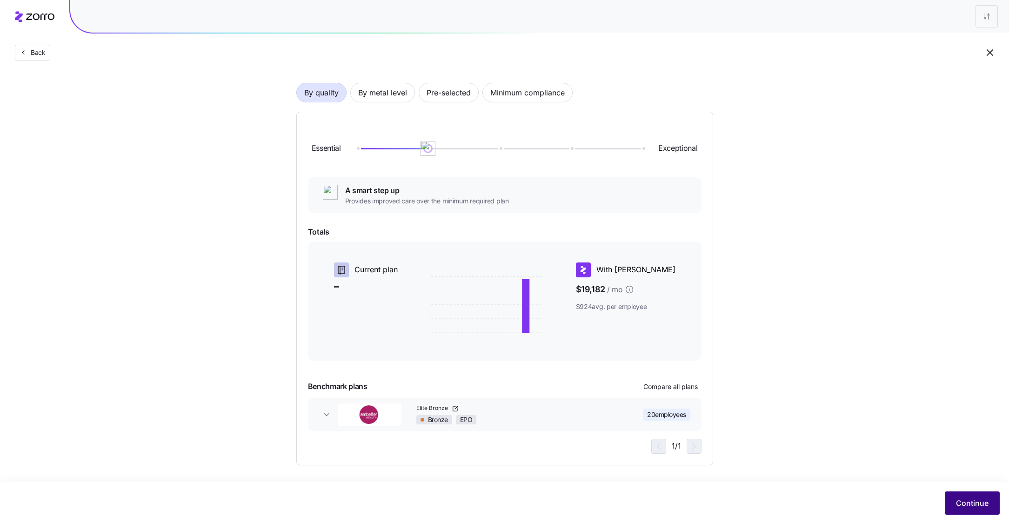
click at [970, 513] on button "Continue" at bounding box center [972, 502] width 55 height 23
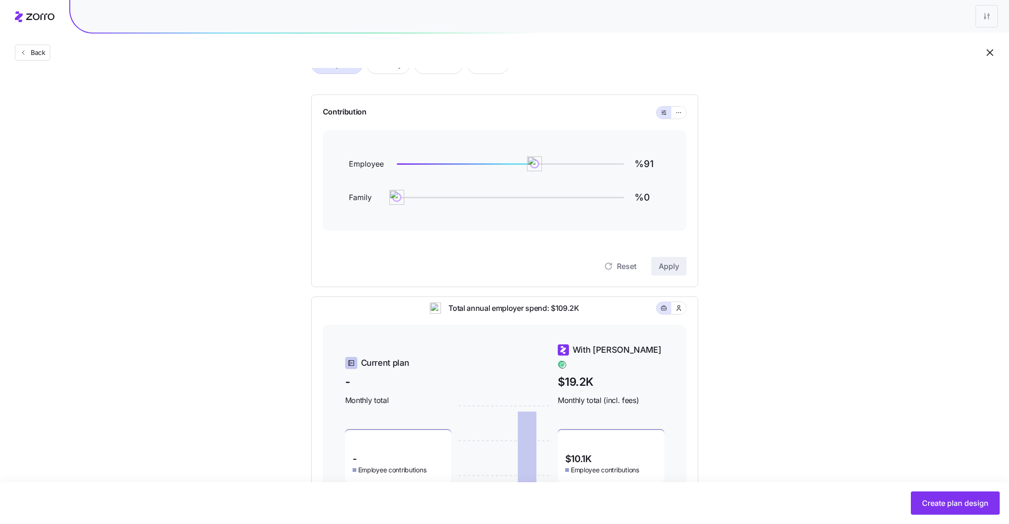
scroll to position [70, 0]
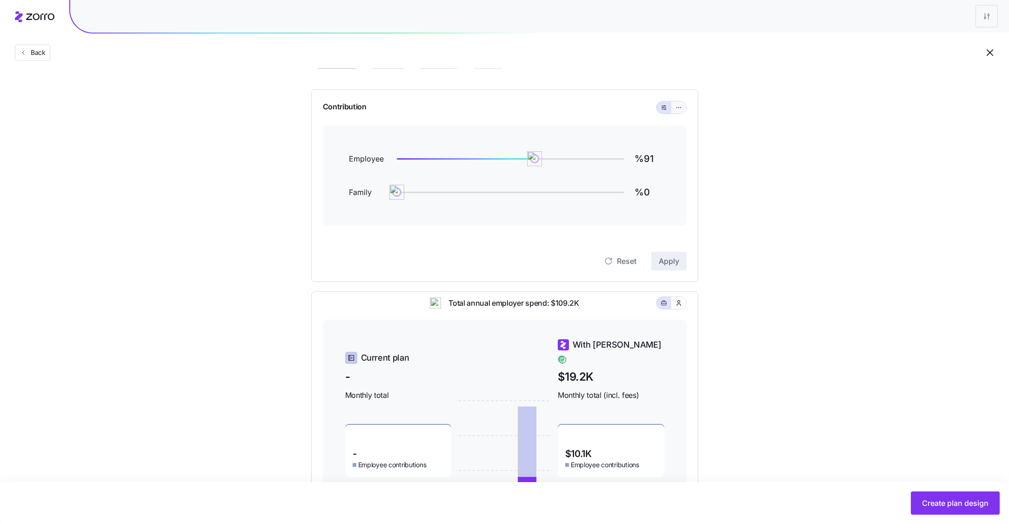
click at [679, 107] on icon "button" at bounding box center [679, 107] width 0 height 0
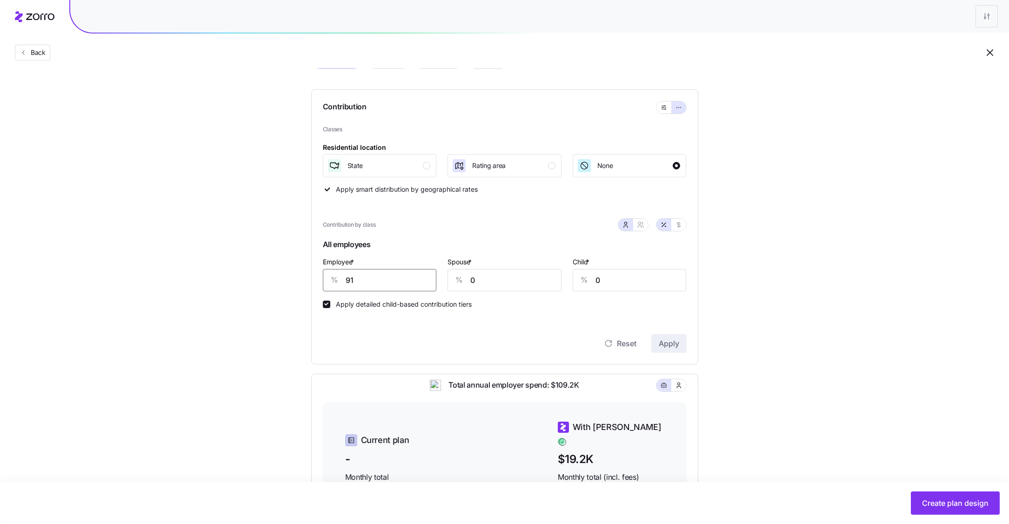
click at [388, 283] on input "91" at bounding box center [380, 280] width 114 height 22
click at [681, 226] on icon "button" at bounding box center [678, 224] width 7 height 7
click at [368, 276] on input "420" at bounding box center [380, 280] width 114 height 22
type input "537"
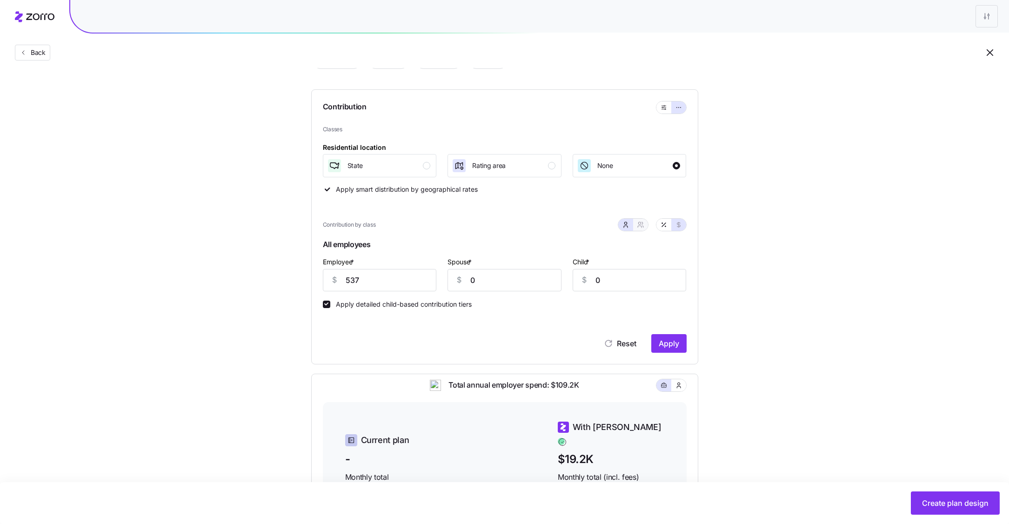
click at [639, 221] on span "button" at bounding box center [640, 224] width 7 height 7
type input "537"
click at [670, 331] on div "Reset Apply" at bounding box center [505, 334] width 364 height 37
click at [670, 344] on span "Apply" at bounding box center [669, 343] width 20 height 11
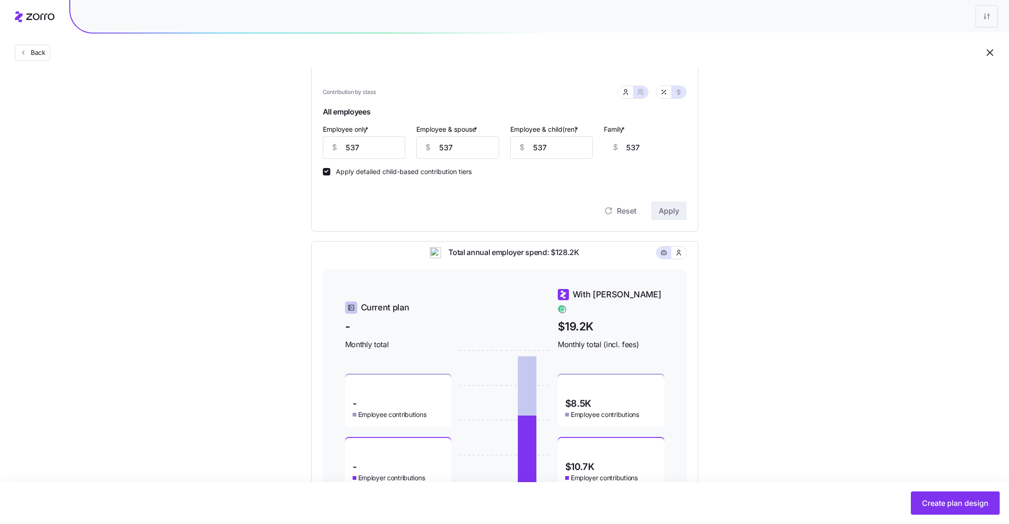
scroll to position [253, 0]
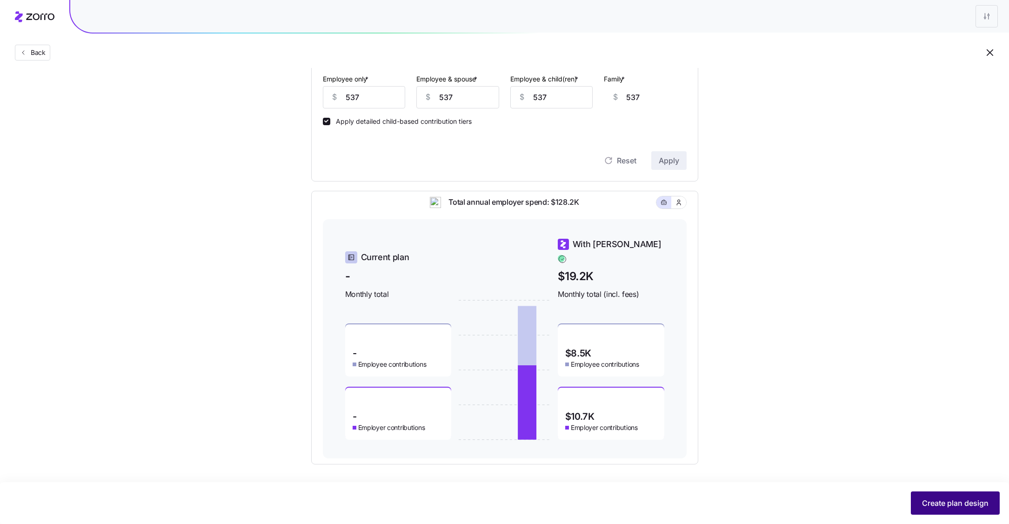
click at [947, 504] on span "Create plan design" at bounding box center [955, 503] width 67 height 11
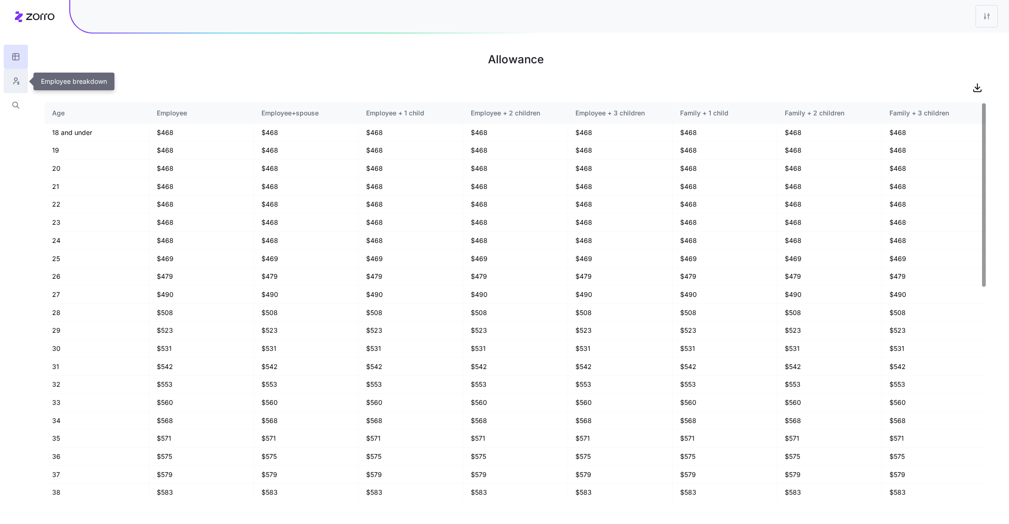
click at [21, 78] on button "button" at bounding box center [16, 81] width 24 height 24
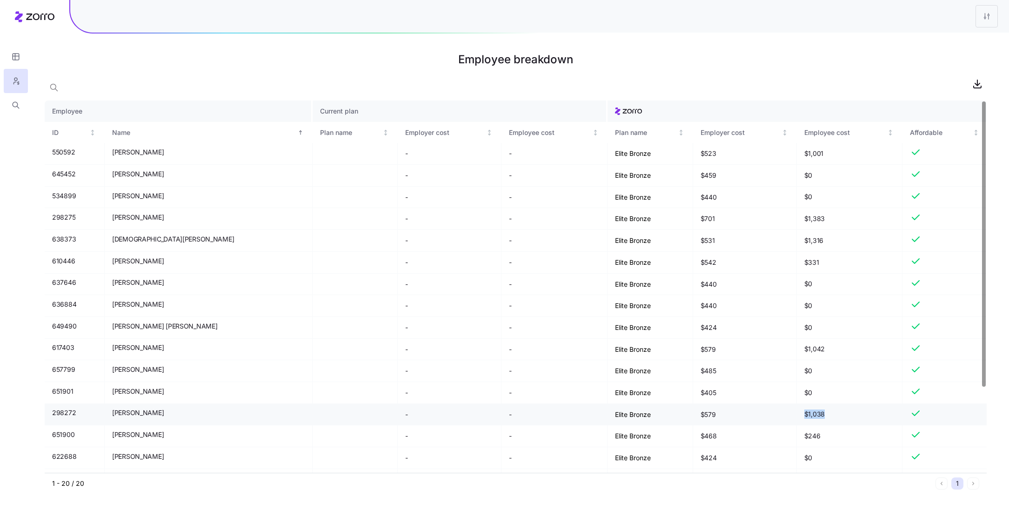
drag, startPoint x: 807, startPoint y: 418, endPoint x: 760, endPoint y: 418, distance: 47.9
click at [760, 418] on tr "298272 Katie Exner - - Elite Bronze $579 $1,038" at bounding box center [516, 415] width 942 height 22
click at [820, 418] on span "$1,038" at bounding box center [850, 414] width 91 height 9
click at [11, 58] on button "button" at bounding box center [16, 57] width 24 height 24
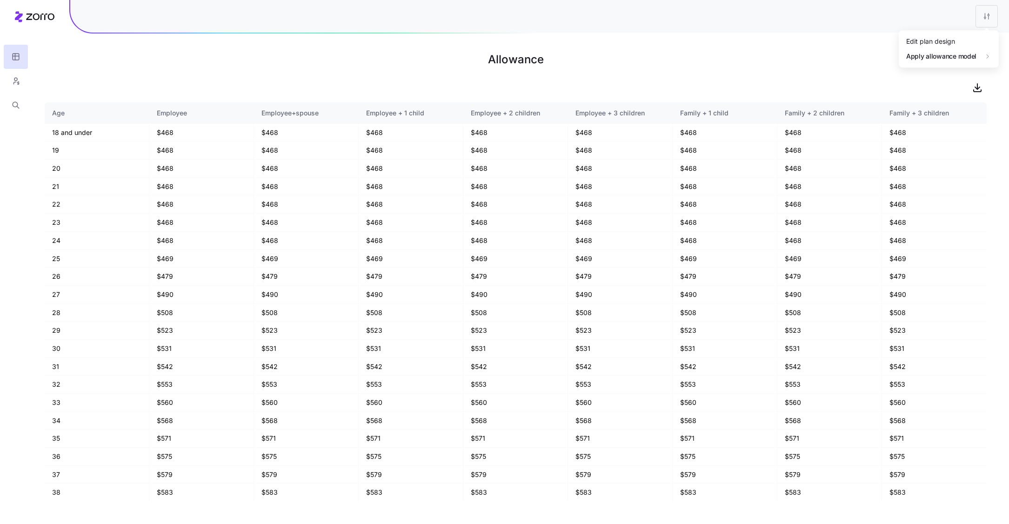
click at [983, 19] on html "Allowance Age Employee Employee+spouse Employee + 1 child Employee + 2 children…" at bounding box center [504, 262] width 1009 height 524
click at [955, 44] on div "Edit plan design" at bounding box center [931, 41] width 49 height 10
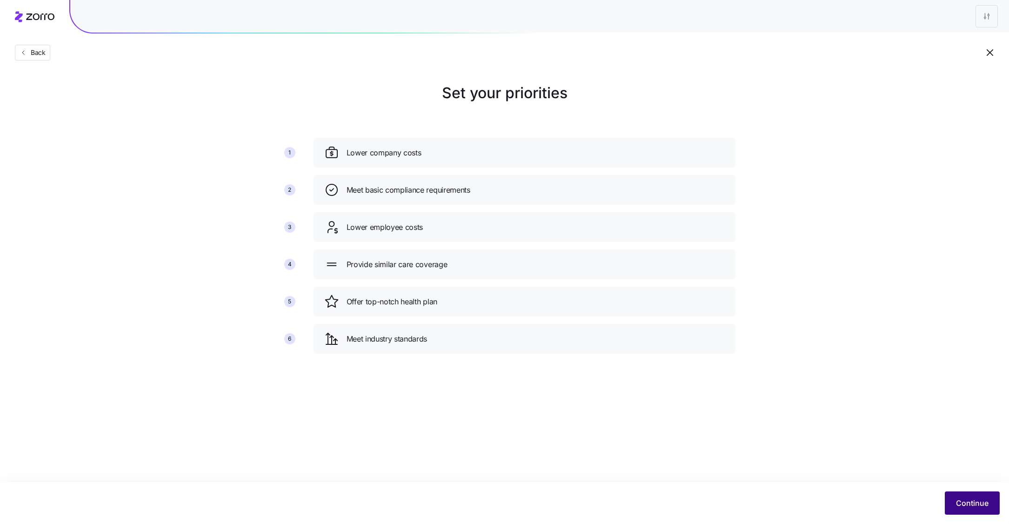
click at [982, 503] on span "Continue" at bounding box center [972, 503] width 33 height 11
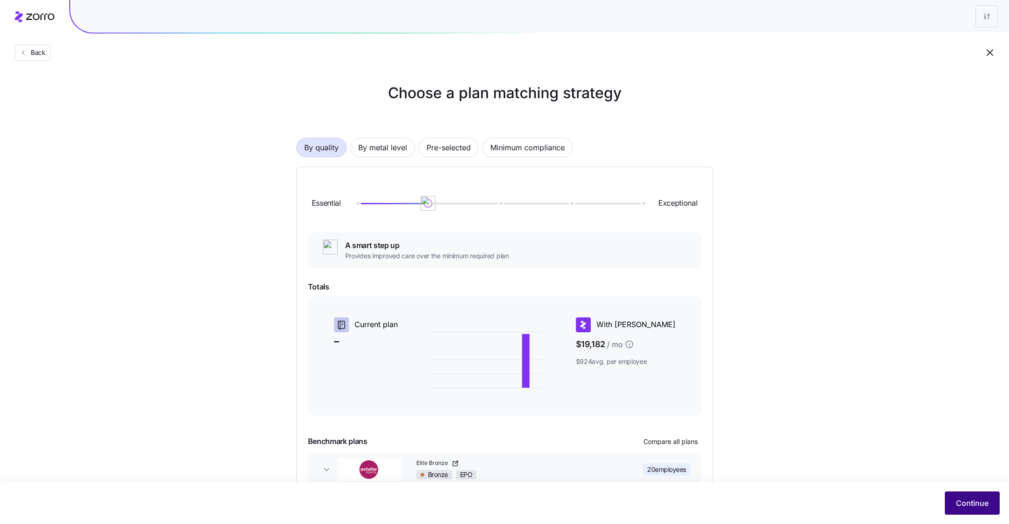
click at [963, 506] on span "Continue" at bounding box center [972, 503] width 33 height 11
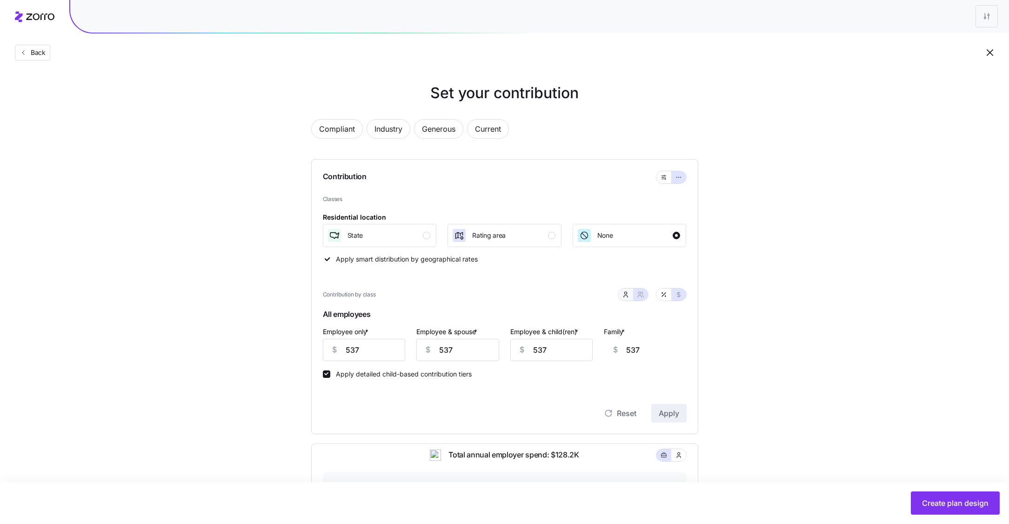
click at [627, 296] on icon "button" at bounding box center [625, 294] width 7 height 7
type input "0"
click at [520, 355] on input "0" at bounding box center [505, 350] width 114 height 22
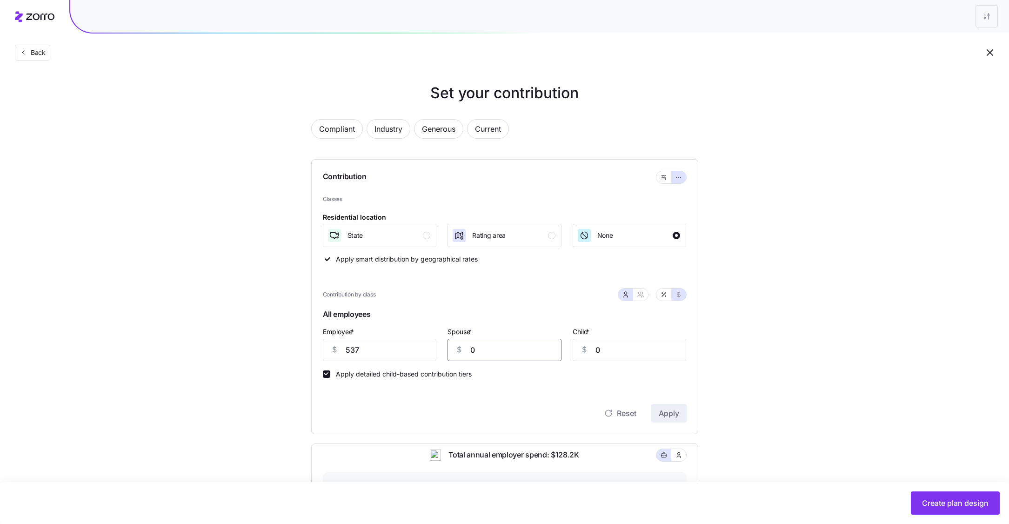
click at [508, 350] on input "0" at bounding box center [505, 350] width 114 height 22
type input "200"
click at [647, 356] on input "0" at bounding box center [630, 350] width 114 height 22
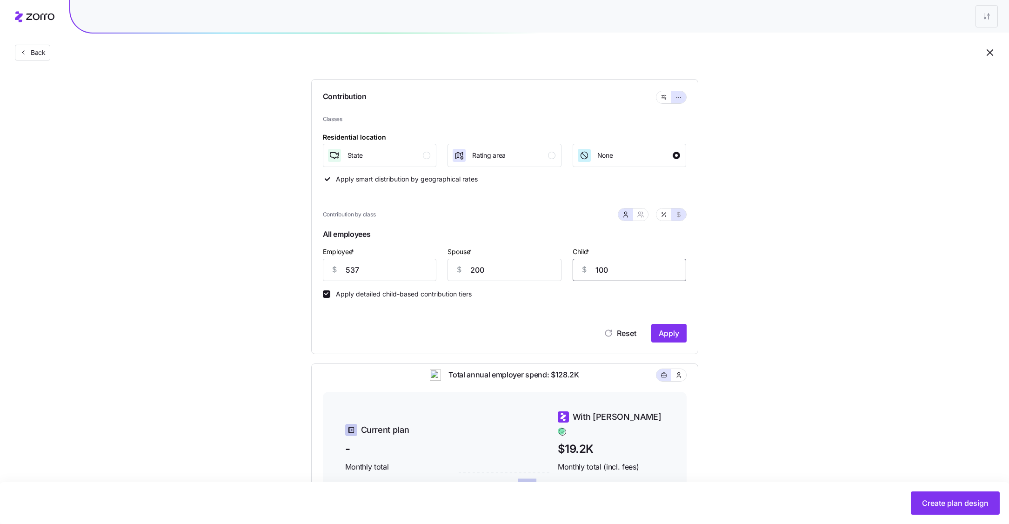
scroll to position [95, 0]
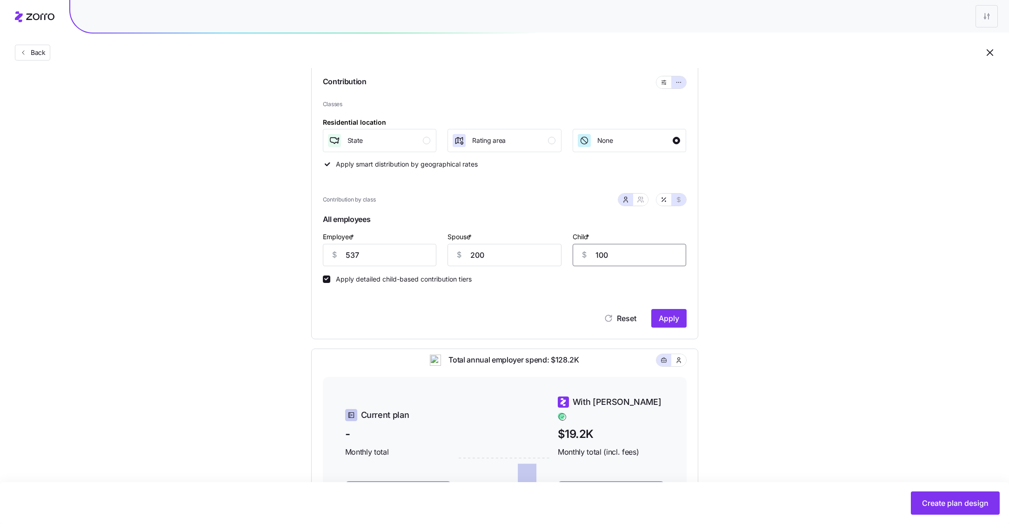
type input "100"
click at [737, 297] on div "Set your contribution Compliant Industry Generous Current Contribution Classes …" at bounding box center [504, 304] width 1009 height 635
click at [670, 326] on button "Apply" at bounding box center [669, 318] width 35 height 19
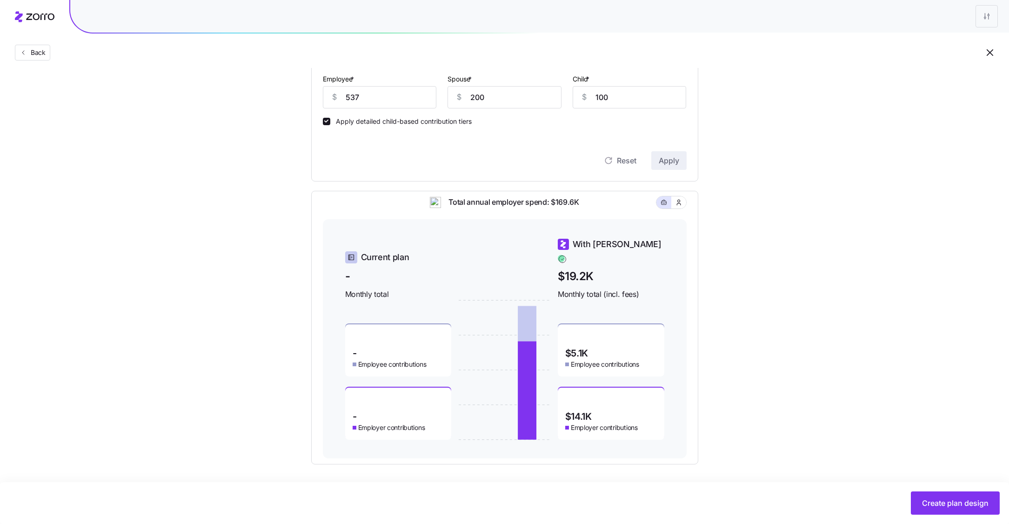
scroll to position [252, 0]
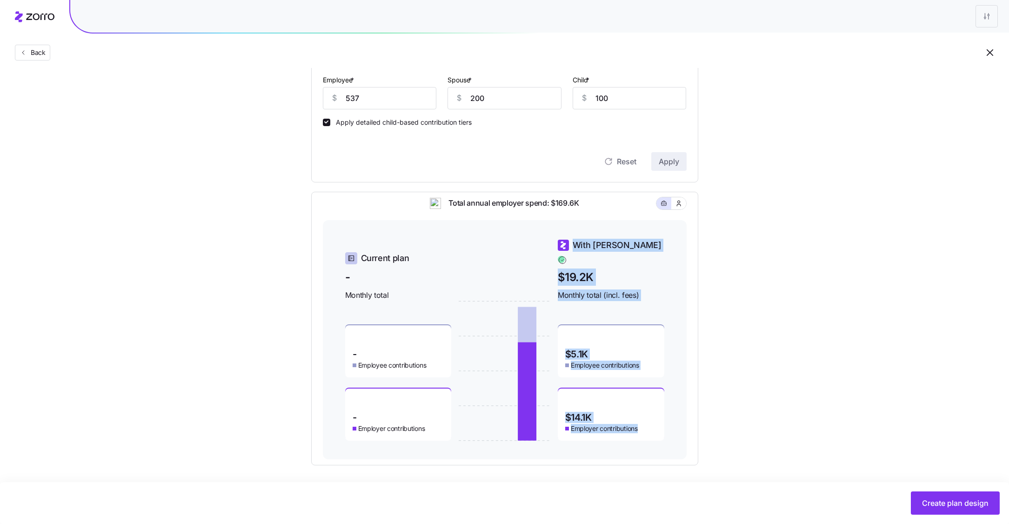
drag, startPoint x: 647, startPoint y: 424, endPoint x: 557, endPoint y: 402, distance: 92.7
click at [557, 402] on div "Current plan - Monthly total - Employee contributions - Employer contributions …" at bounding box center [504, 340] width 319 height 202
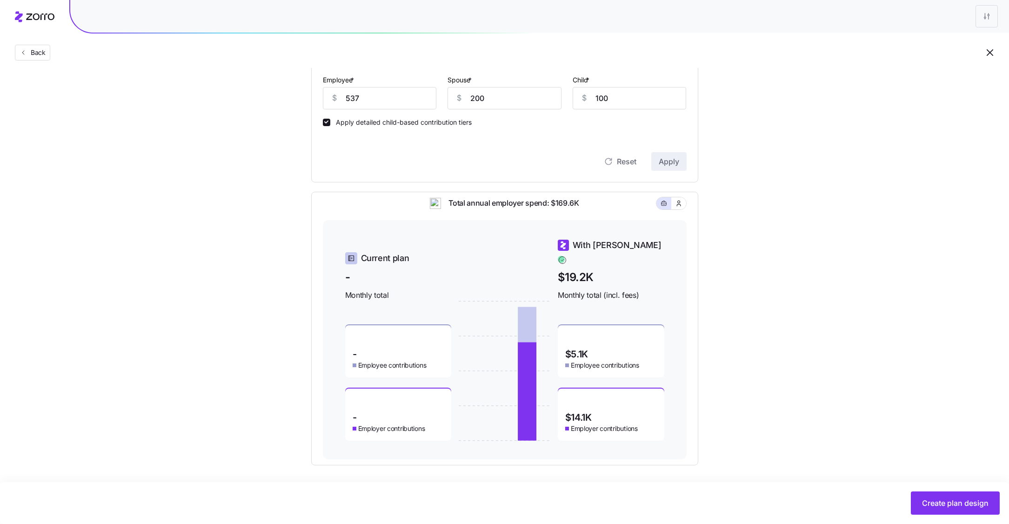
click at [747, 409] on div "Set your contribution Compliant Industry Generous Current Contribution Classes …" at bounding box center [504, 147] width 1009 height 635
click at [942, 507] on span "Create plan design" at bounding box center [955, 503] width 67 height 11
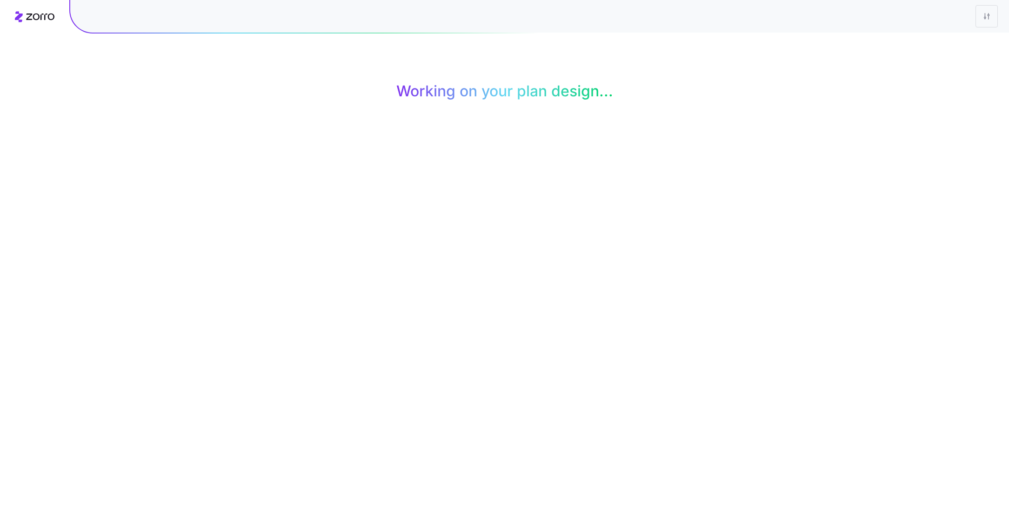
scroll to position [0, 0]
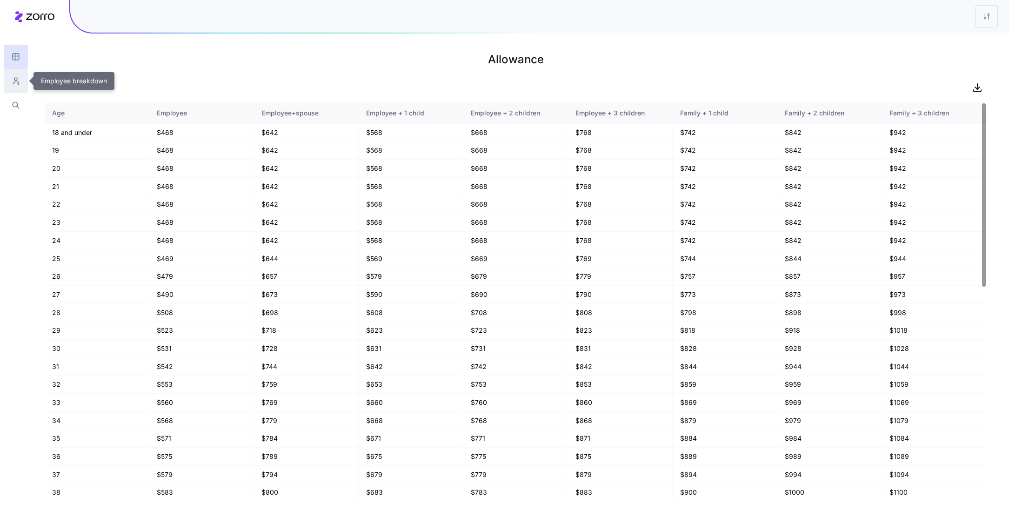
click at [13, 84] on icon "button" at bounding box center [16, 80] width 8 height 9
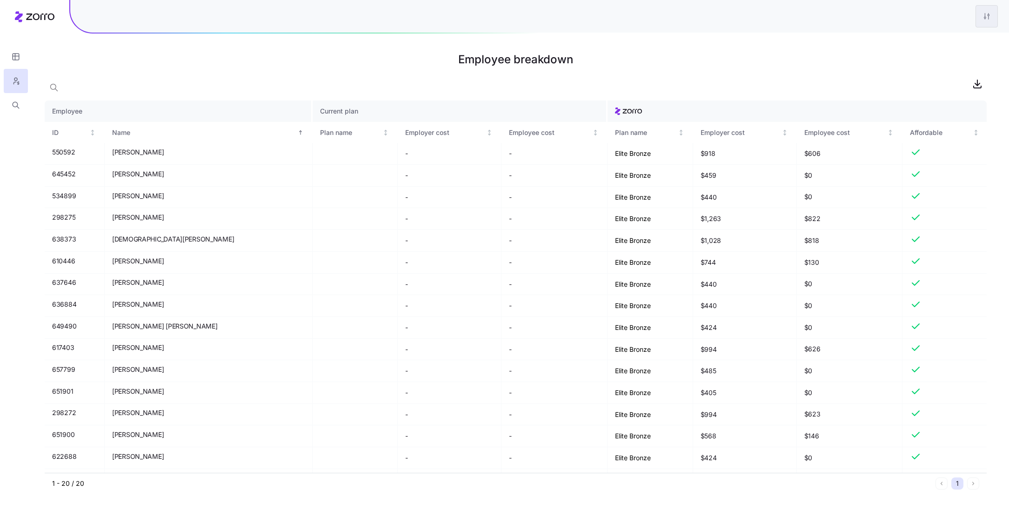
click at [985, 15] on html "Employee breakdown Employee Current plan ID Name Plan name Employer cost Employ…" at bounding box center [504, 262] width 1009 height 524
click at [946, 36] on div "Edit plan design" at bounding box center [949, 41] width 93 height 15
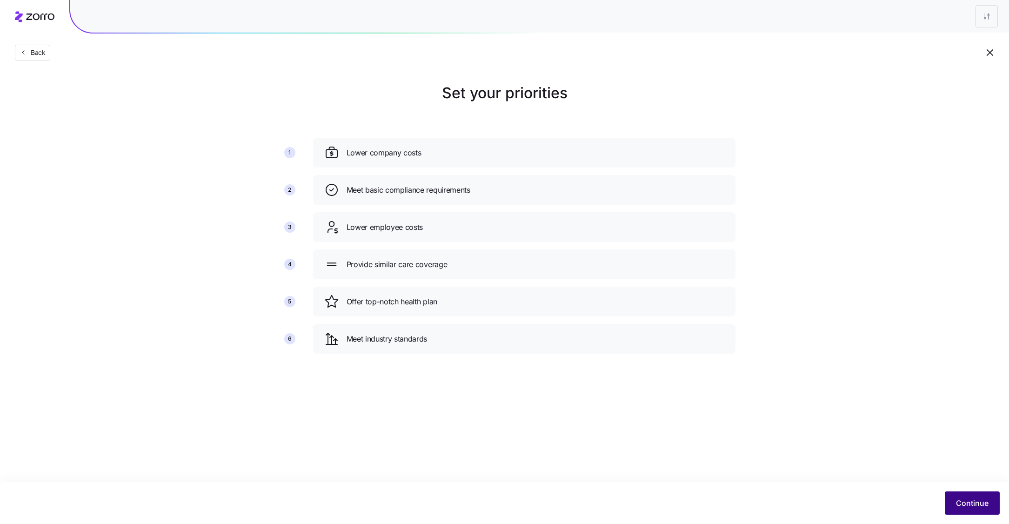
click at [953, 496] on button "Continue" at bounding box center [972, 502] width 55 height 23
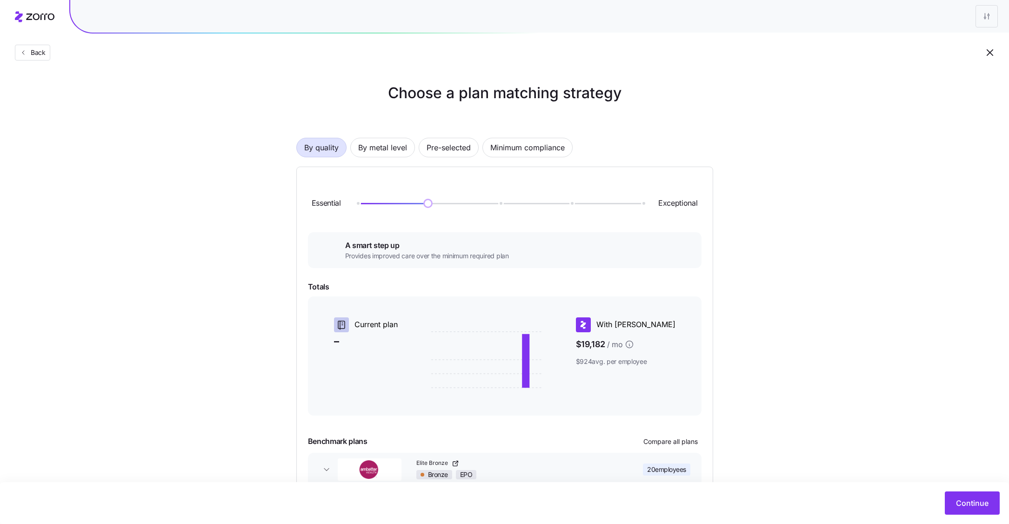
scroll to position [55, 0]
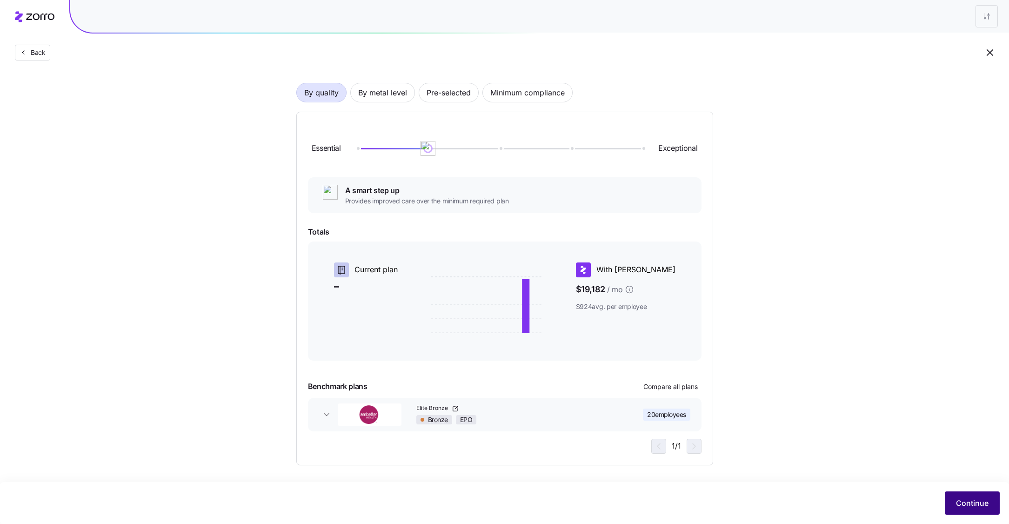
click at [975, 505] on span "Continue" at bounding box center [972, 503] width 33 height 11
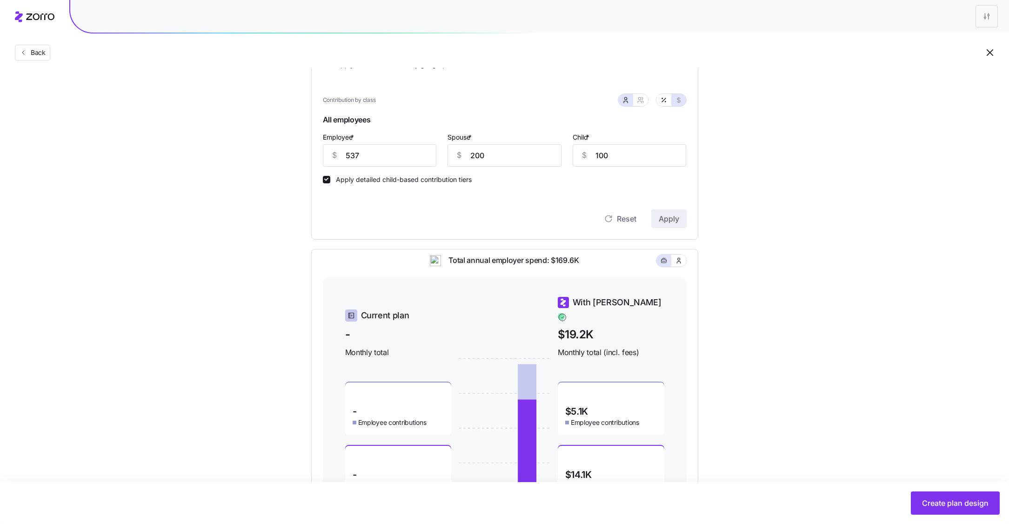
scroll to position [253, 0]
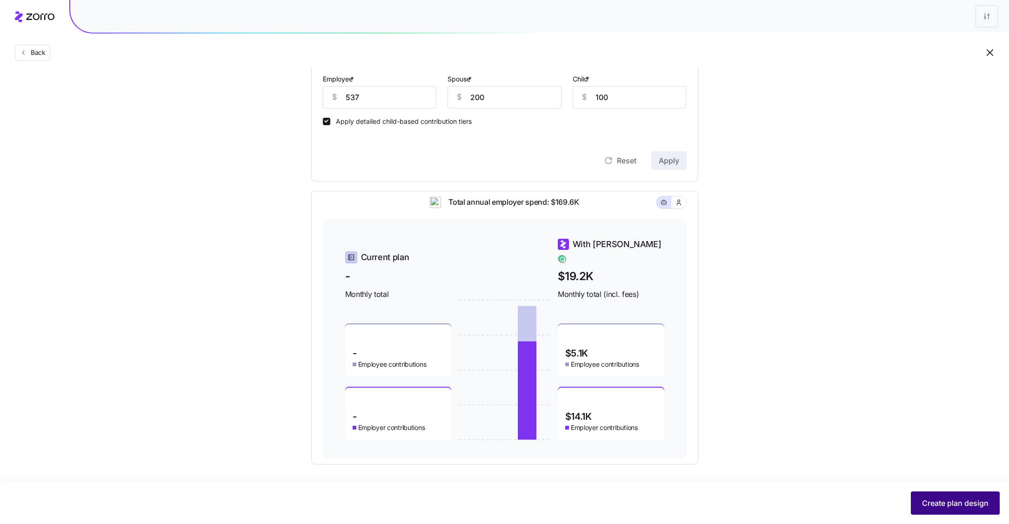
click at [957, 507] on span "Create plan design" at bounding box center [955, 503] width 67 height 11
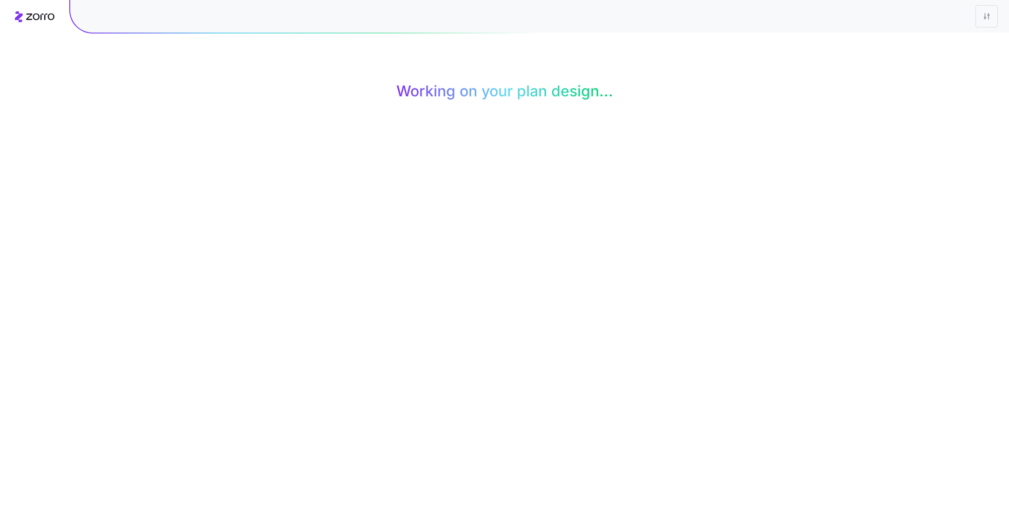
scroll to position [0, 0]
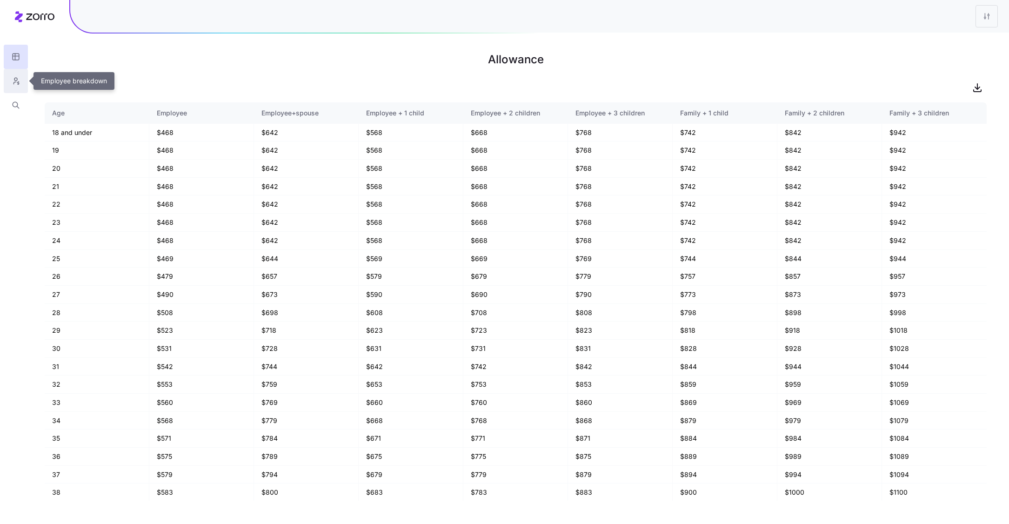
click at [10, 82] on button "button" at bounding box center [16, 81] width 24 height 24
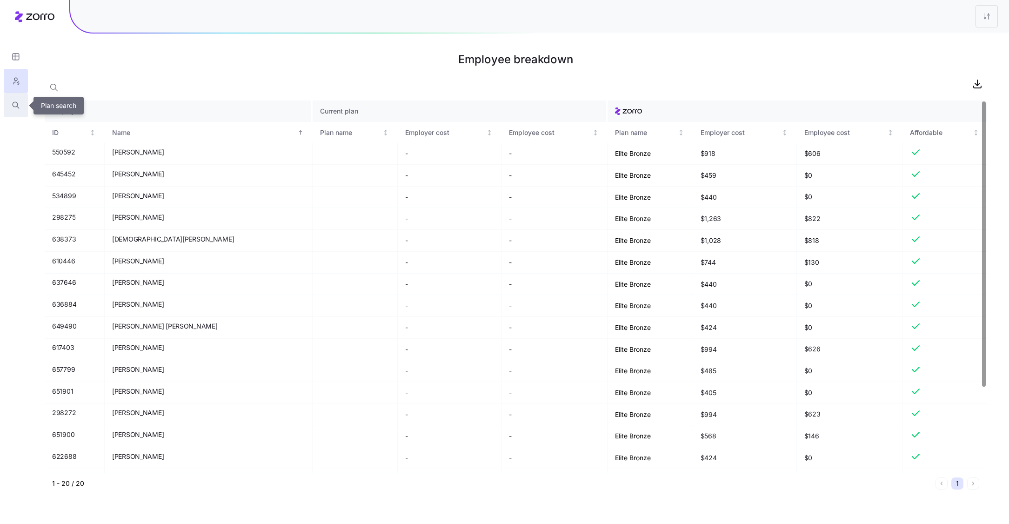
click at [13, 105] on icon "button" at bounding box center [16, 105] width 8 height 9
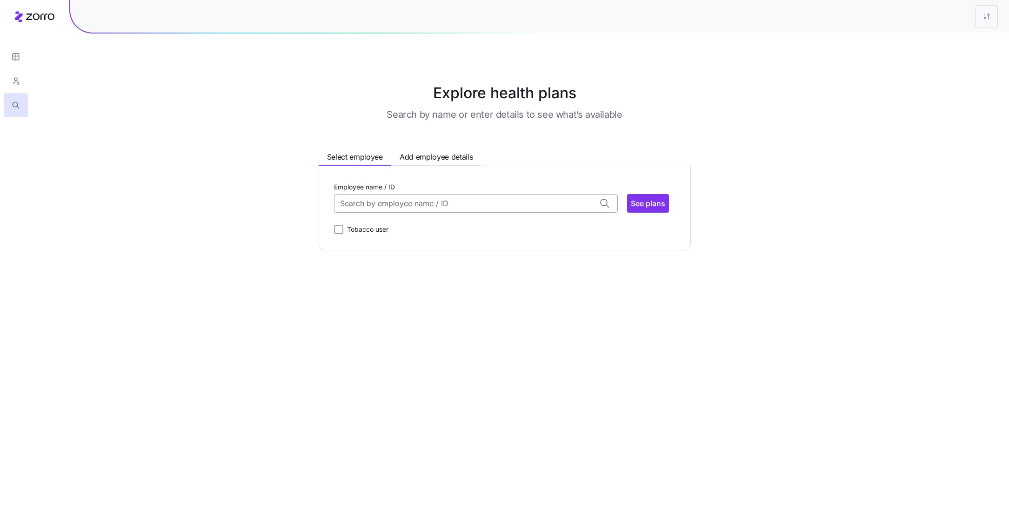
click at [419, 201] on input "Employee name / ID" at bounding box center [476, 203] width 284 height 19
click at [426, 233] on div "Alexis Simmons (30) ID: 645452 | zip code: 65721" at bounding box center [476, 232] width 280 height 27
click at [650, 202] on span "See plans" at bounding box center [648, 203] width 34 height 11
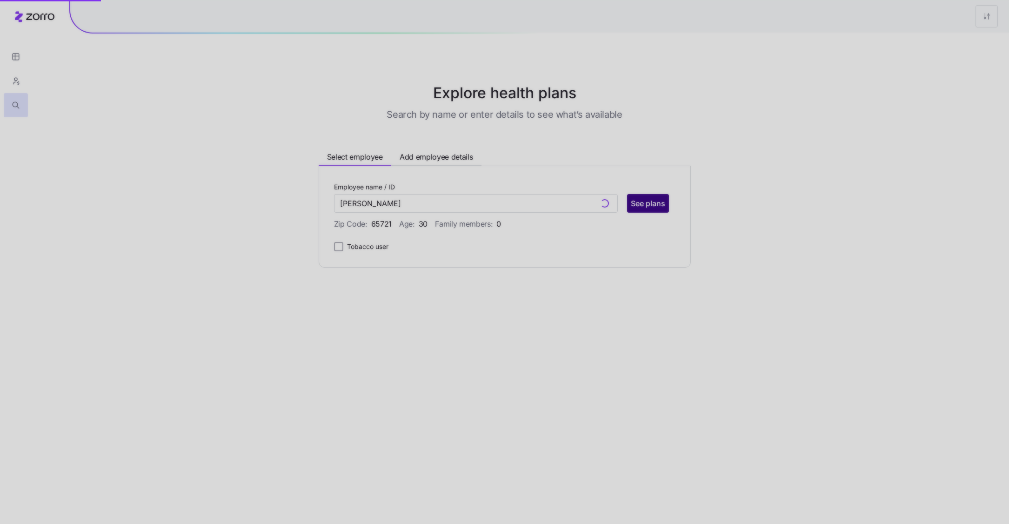
type input "Alexis Simmons (ID: 645452)"
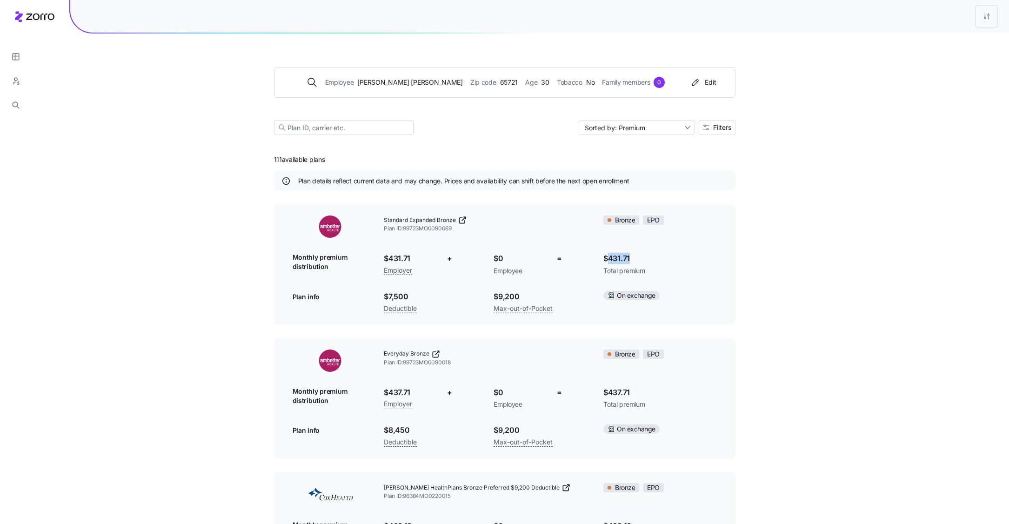
drag, startPoint x: 635, startPoint y: 258, endPoint x: 606, endPoint y: 258, distance: 28.4
click at [606, 258] on span "$431.71" at bounding box center [660, 259] width 113 height 12
click at [452, 222] on span "Standard Expanded Bronze" at bounding box center [420, 220] width 72 height 8
click at [714, 127] on span "Filters" at bounding box center [722, 127] width 18 height 7
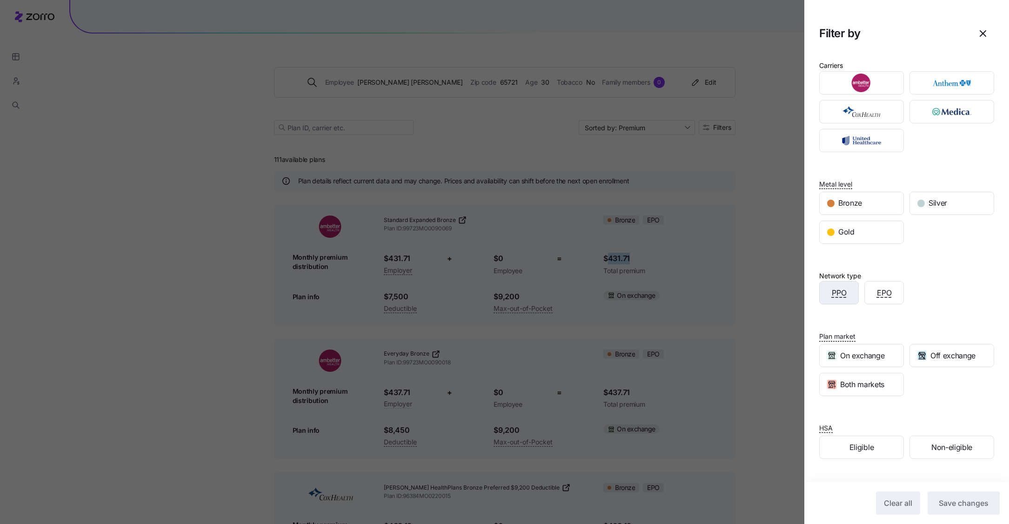
click at [845, 290] on span "PPO" at bounding box center [839, 293] width 15 height 12
click at [954, 500] on span "Save changes" at bounding box center [964, 503] width 50 height 11
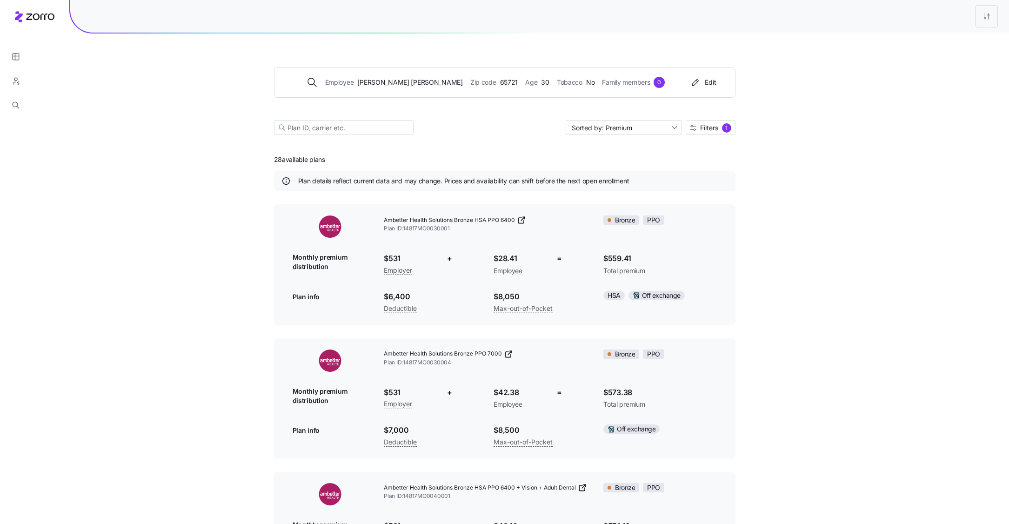
click at [484, 219] on span "Ambetter Health Solutions Bronze HSA PPO 6400" at bounding box center [449, 220] width 131 height 8
click at [949, 38] on div "Edit plan design" at bounding box center [931, 41] width 49 height 10
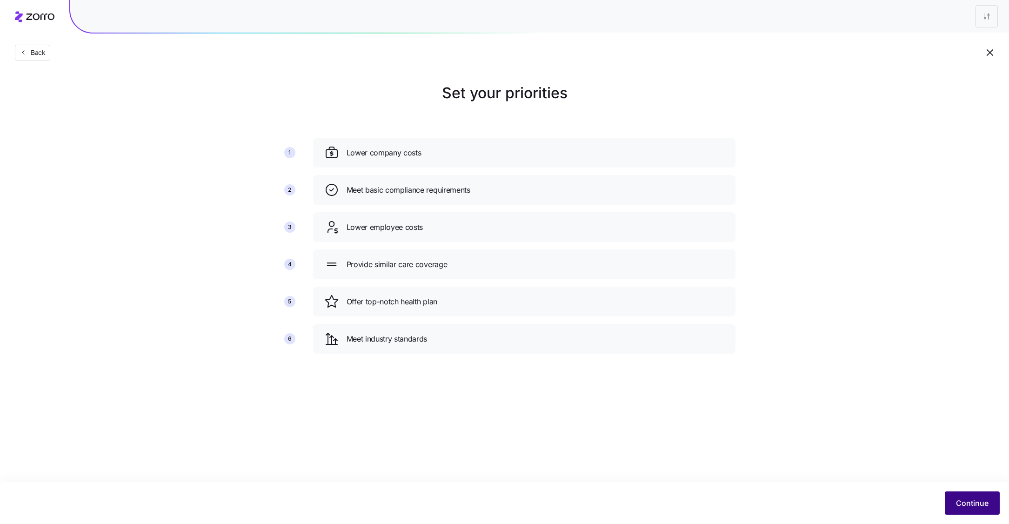
click at [968, 493] on button "Continue" at bounding box center [972, 502] width 55 height 23
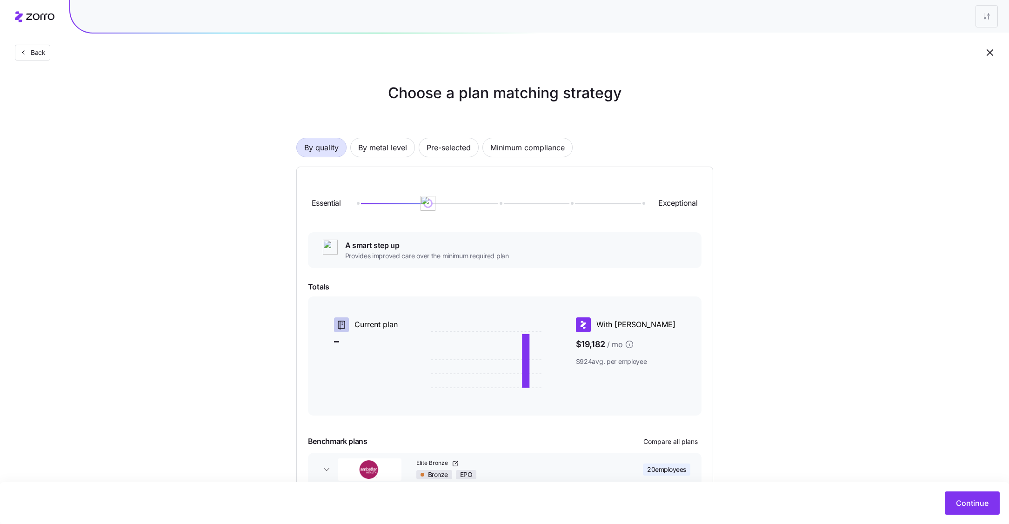
scroll to position [55, 0]
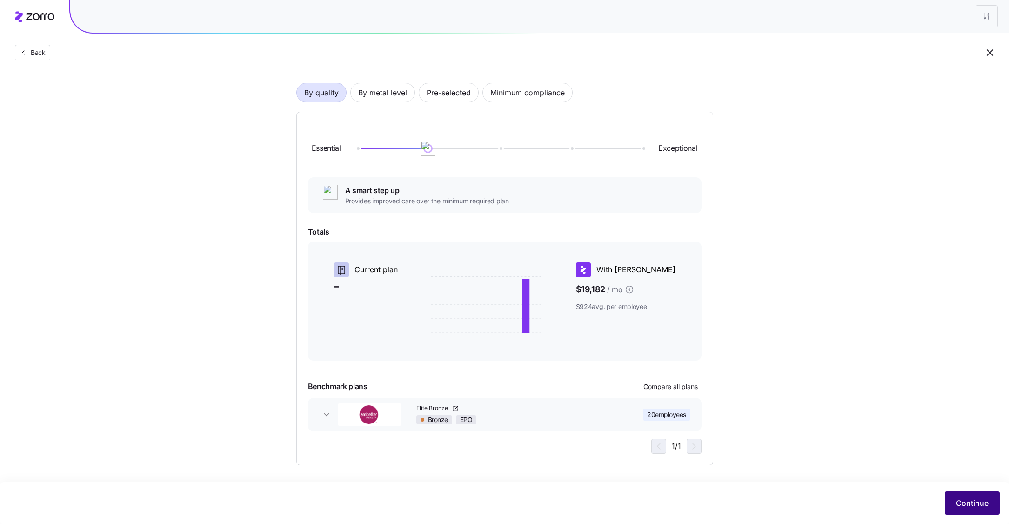
click at [977, 499] on span "Continue" at bounding box center [972, 503] width 33 height 11
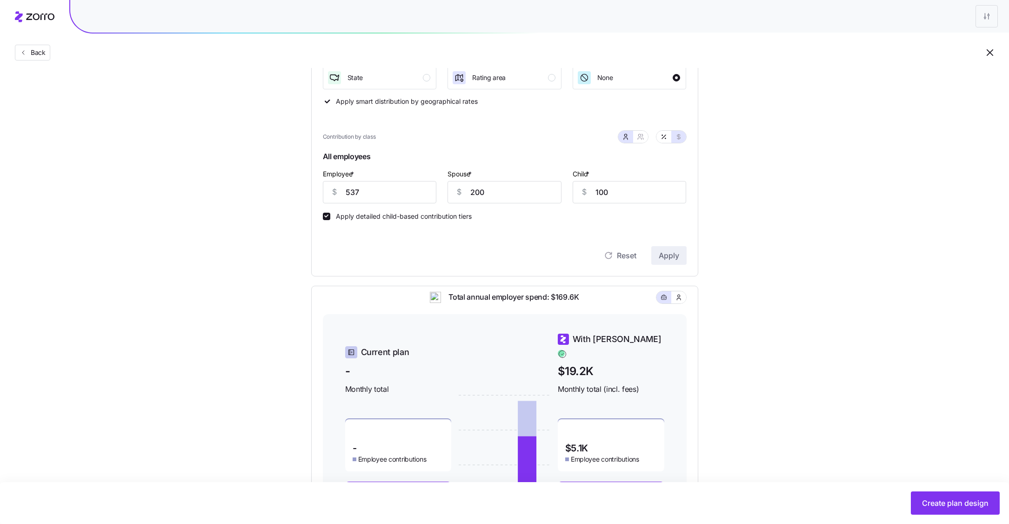
scroll to position [170, 0]
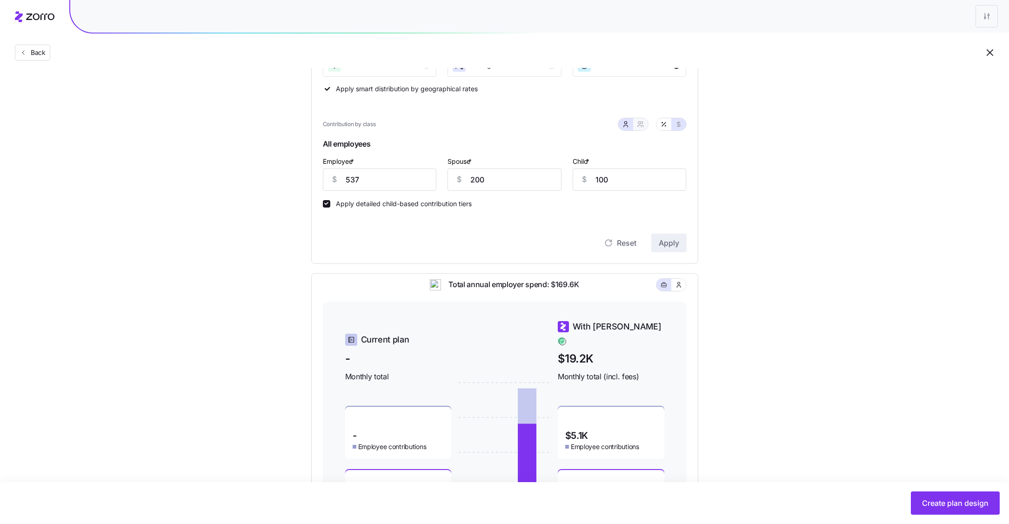
click at [641, 126] on icon "button" at bounding box center [640, 124] width 7 height 7
type input "737"
type input "697"
click at [466, 178] on input "737" at bounding box center [458, 179] width 83 height 22
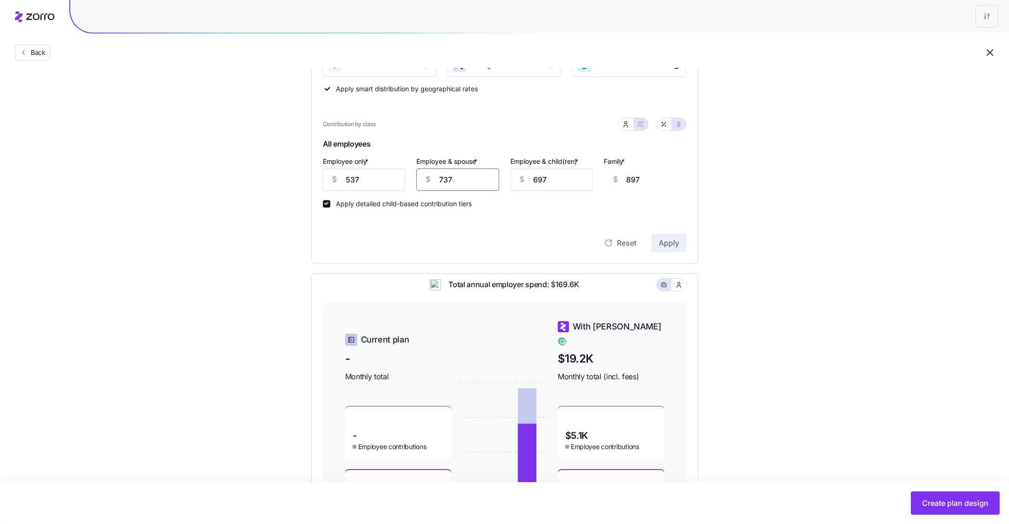
type input "5"
type input "165"
type input "53"
type input "213"
type input "537"
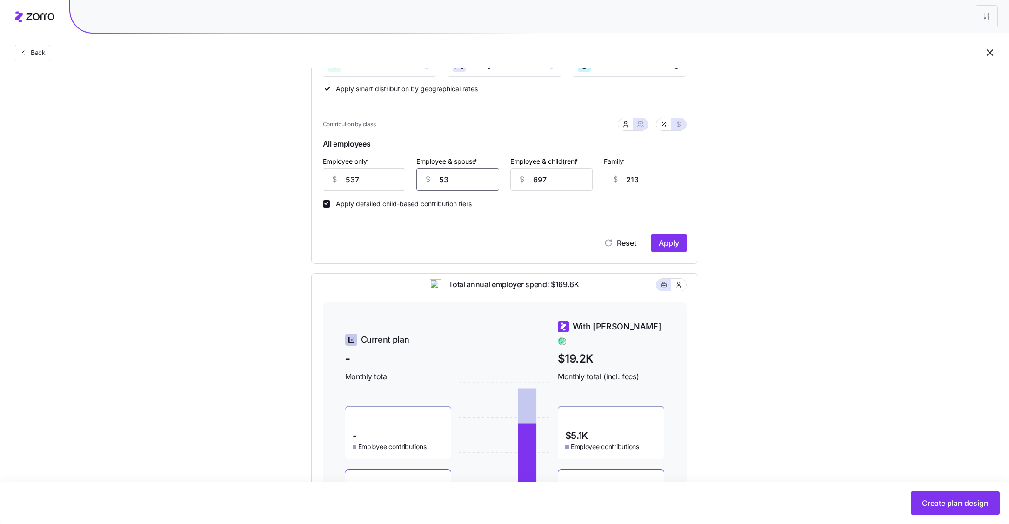
type input "697"
type input "537"
type input "4"
type input "0"
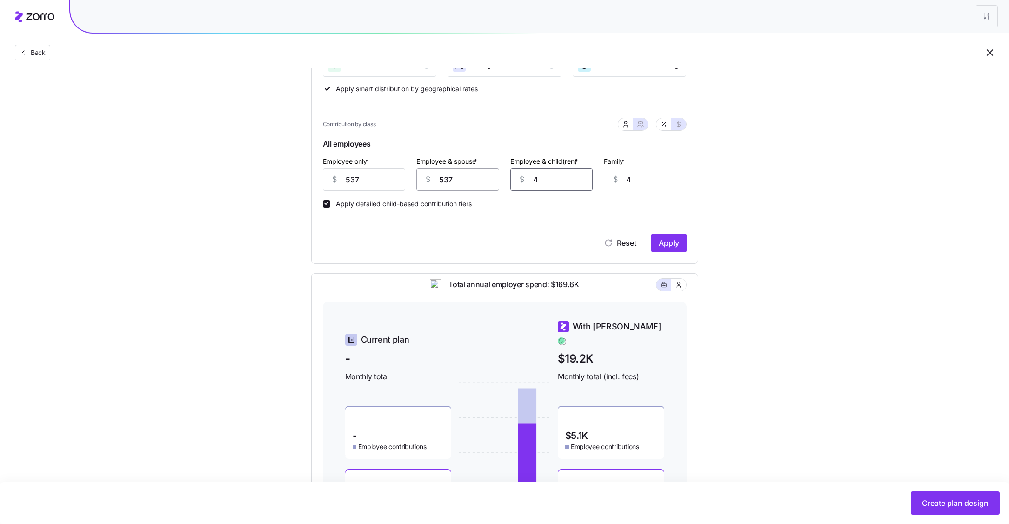
type input "0"
type input "50"
type input "530"
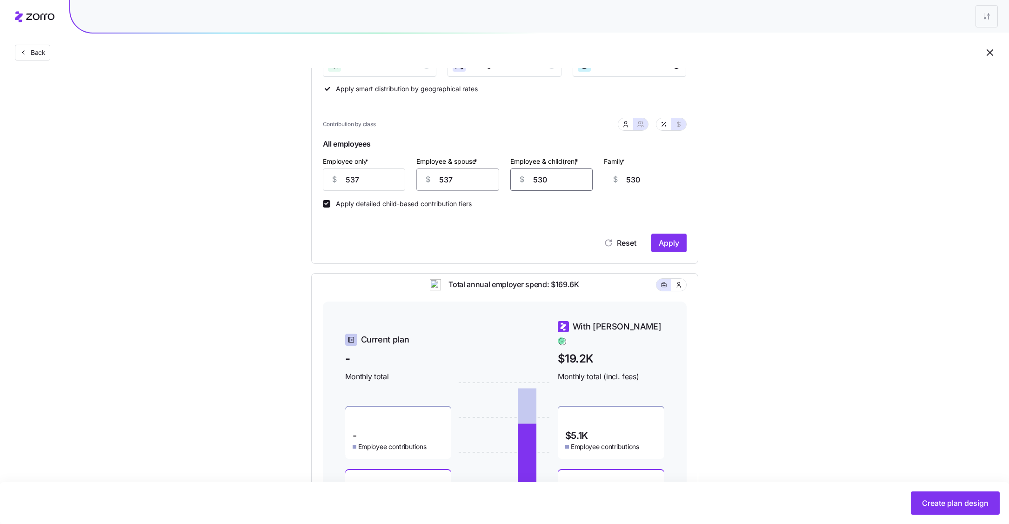
type input "5370"
type input "537"
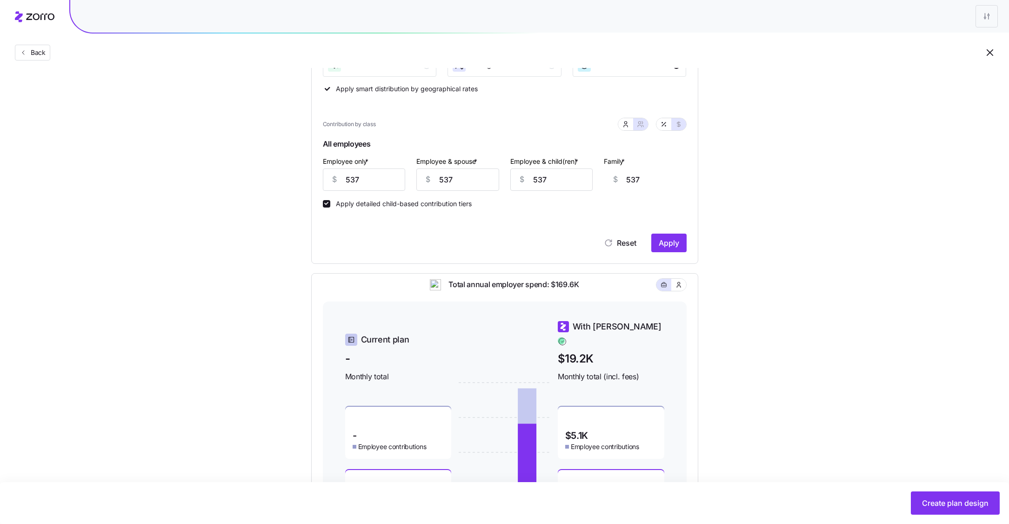
click at [675, 254] on div "Contribution Classes Residential location State Rating area None Apply smart di…" at bounding box center [504, 126] width 387 height 275
click at [675, 249] on button "Apply" at bounding box center [669, 243] width 35 height 19
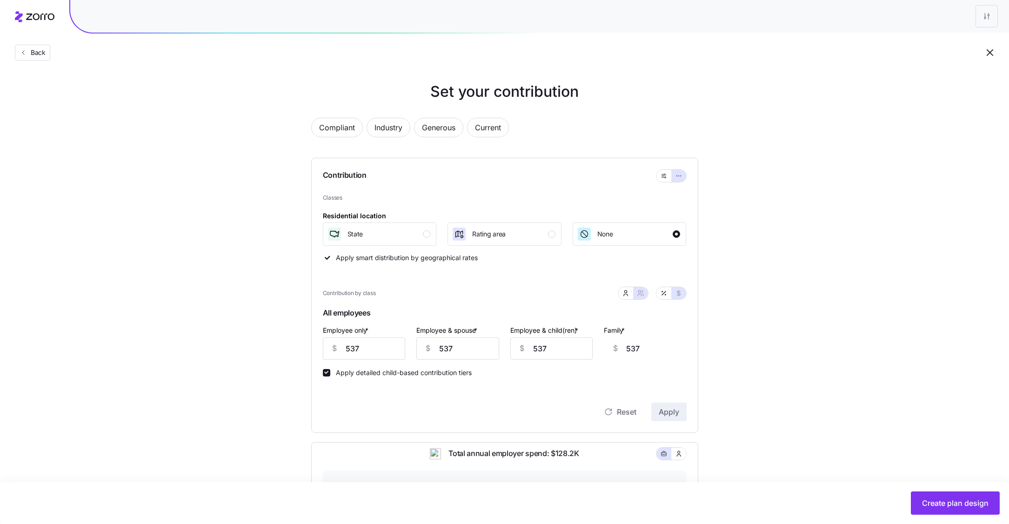
scroll to position [54, 0]
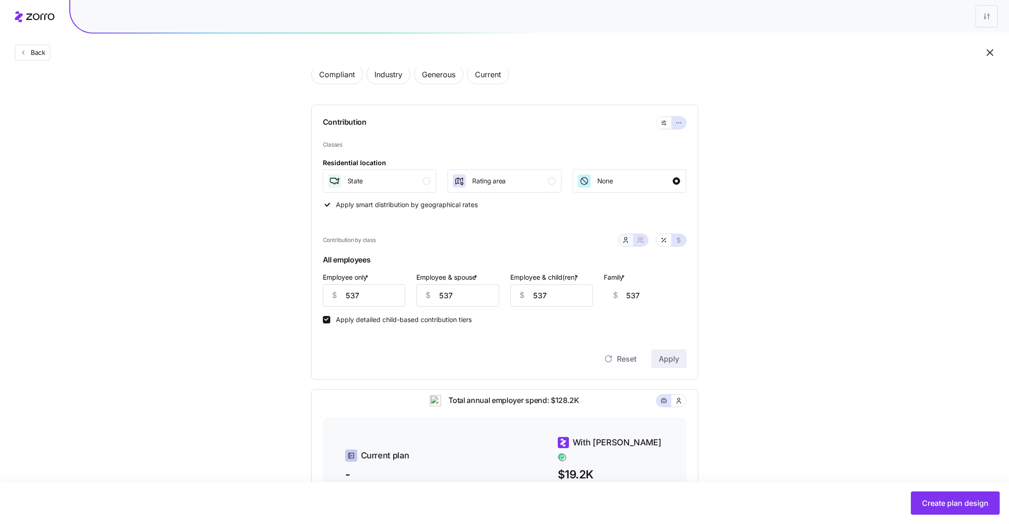
click at [629, 245] on button "button" at bounding box center [626, 240] width 15 height 12
type input "0"
click at [507, 296] on input "0" at bounding box center [505, 295] width 114 height 22
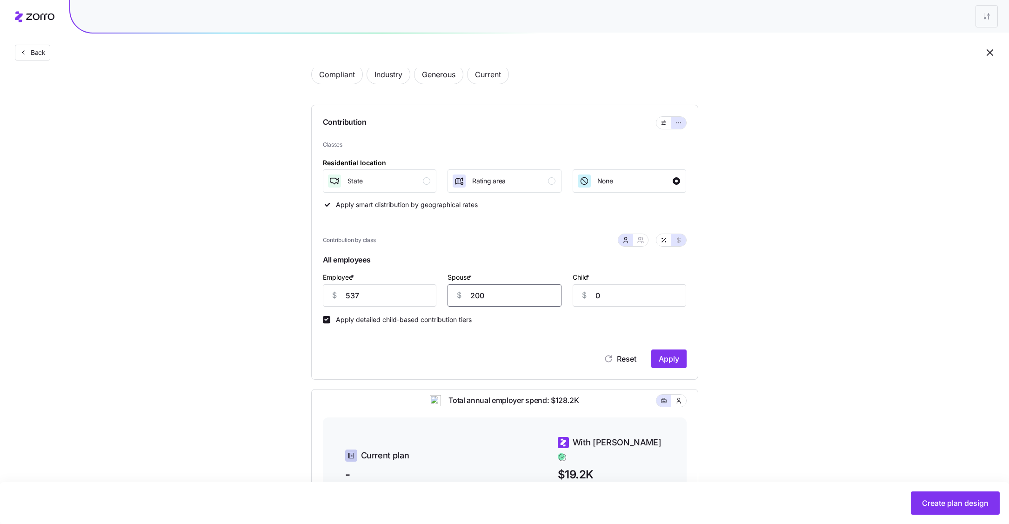
type input "200"
type input "100"
click at [682, 364] on button "Apply" at bounding box center [669, 359] width 35 height 19
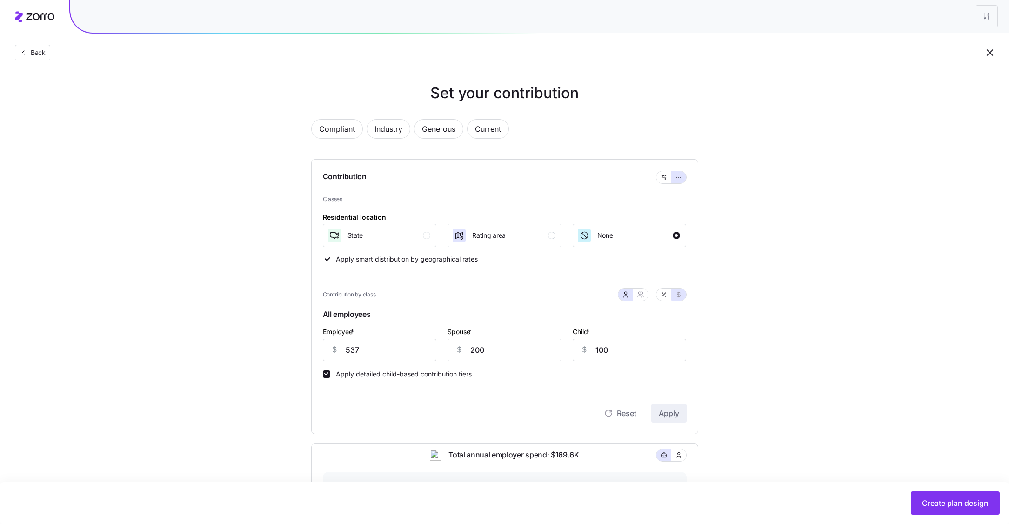
scroll to position [11, 0]
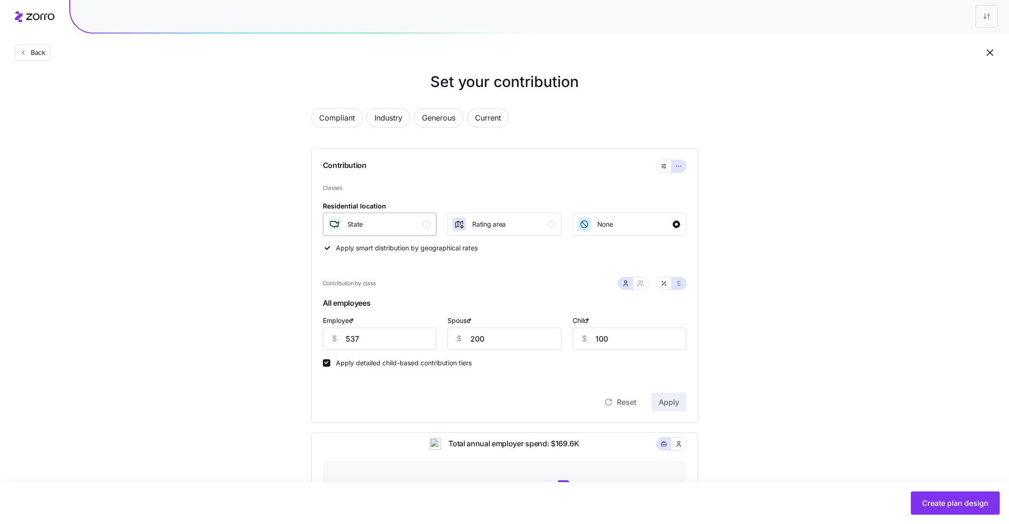
click at [431, 215] on button "State" at bounding box center [380, 224] width 114 height 23
click at [669, 405] on span "Apply" at bounding box center [669, 402] width 20 height 11
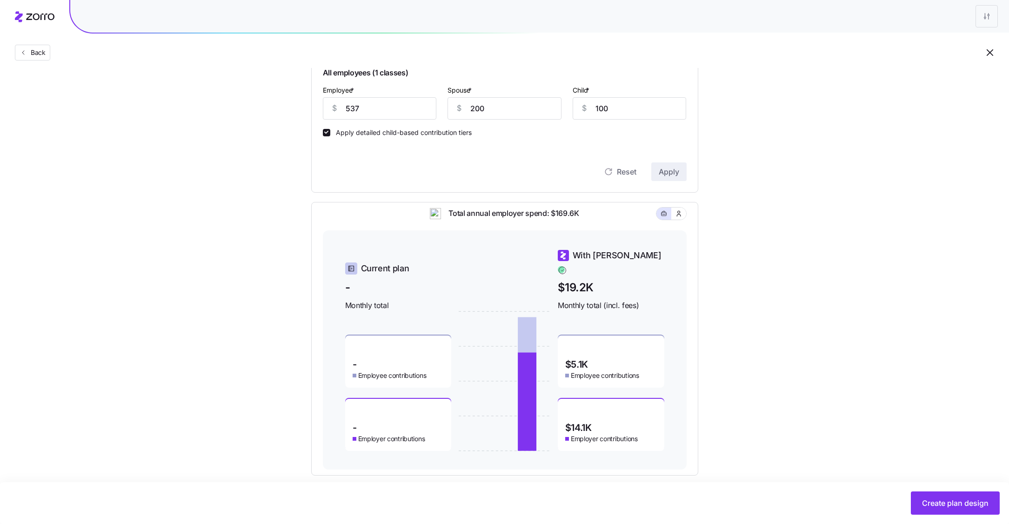
scroll to position [253, 0]
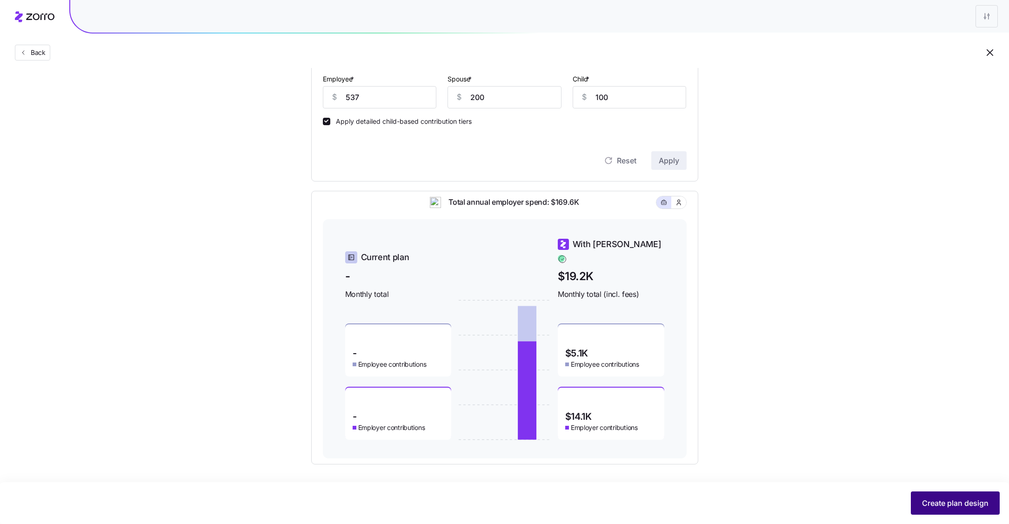
click at [945, 503] on span "Create plan design" at bounding box center [955, 503] width 67 height 11
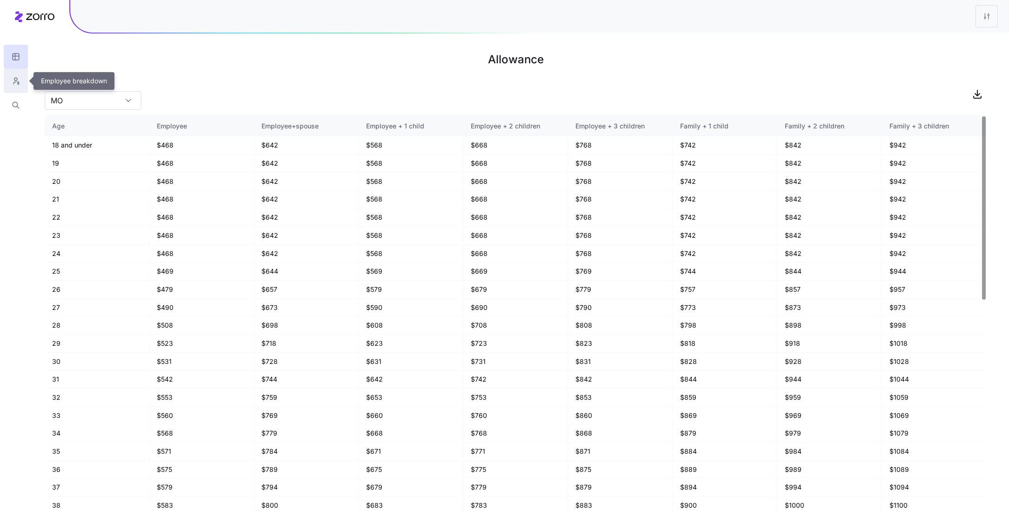
click at [16, 85] on icon "button" at bounding box center [16, 80] width 8 height 9
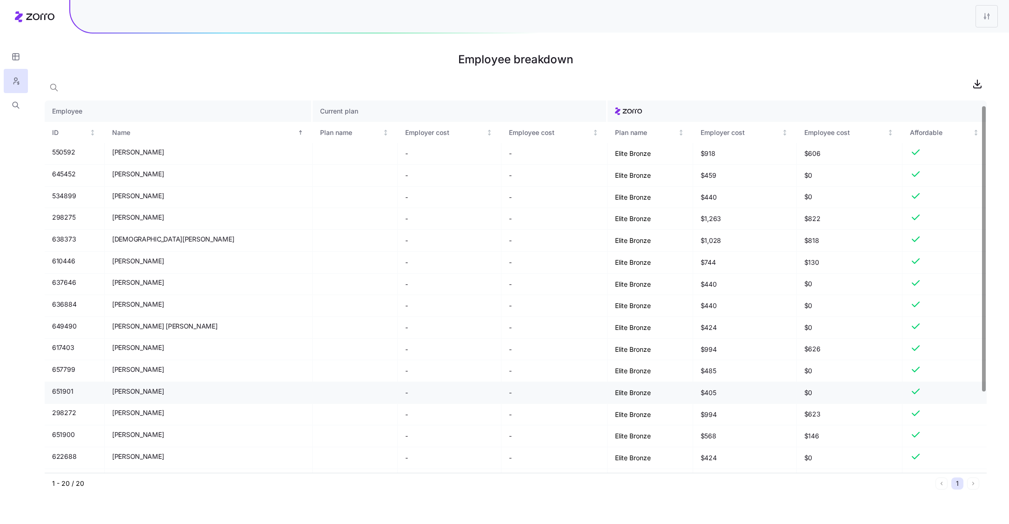
scroll to position [12, 0]
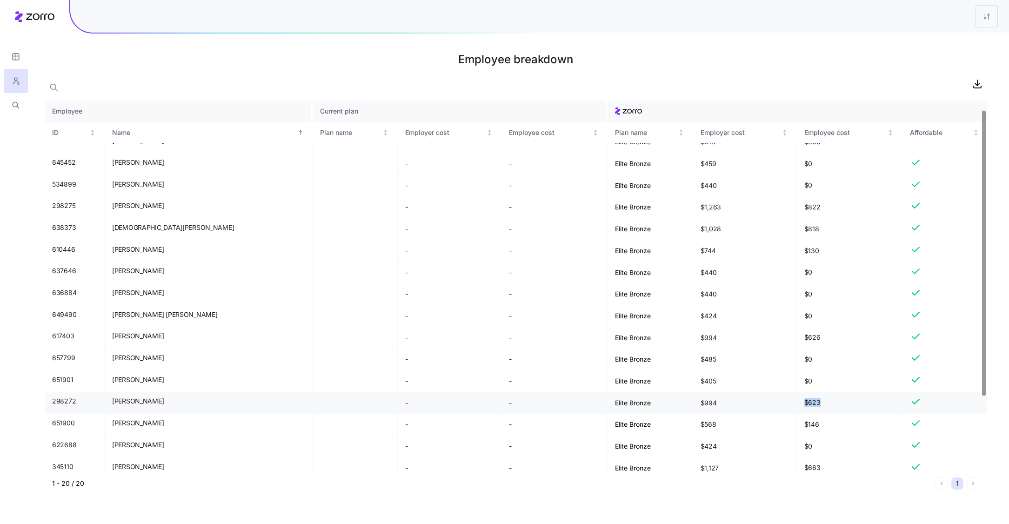
drag, startPoint x: 800, startPoint y: 407, endPoint x: 774, endPoint y: 407, distance: 25.1
click at [797, 407] on td "$623" at bounding box center [850, 403] width 106 height 22
click at [805, 407] on span "$623" at bounding box center [850, 402] width 91 height 9
drag, startPoint x: 688, startPoint y: 406, endPoint x: 632, endPoint y: 406, distance: 56.8
click at [633, 406] on tr "298272 Katie Exner - - Elite Bronze $994 $623" at bounding box center [516, 403] width 942 height 22
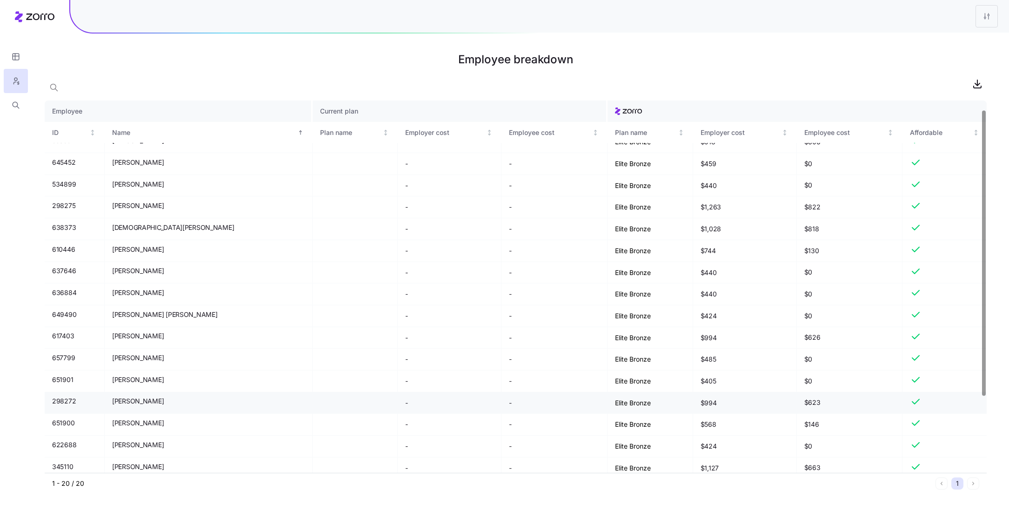
click at [693, 410] on td "$994" at bounding box center [745, 403] width 104 height 22
drag, startPoint x: 680, startPoint y: 402, endPoint x: 661, endPoint y: 402, distance: 18.6
click at [693, 402] on td "$994" at bounding box center [745, 403] width 104 height 22
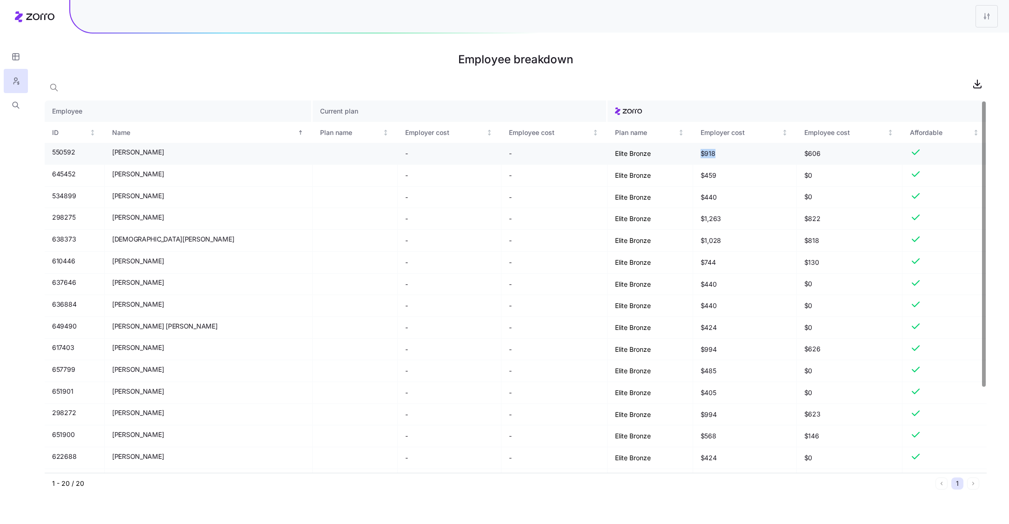
drag, startPoint x: 686, startPoint y: 155, endPoint x: 638, endPoint y: 155, distance: 47.9
click at [645, 155] on tr "550592 Aaron Nelson - - Elite Bronze $918 $606" at bounding box center [516, 154] width 942 height 22
click at [715, 153] on td "$918" at bounding box center [745, 154] width 104 height 22
drag, startPoint x: 821, startPoint y: 155, endPoint x: 763, endPoint y: 155, distance: 58.2
click at [763, 155] on tr "550592 Aaron Nelson - - Elite Bronze $918 $606" at bounding box center [516, 154] width 942 height 22
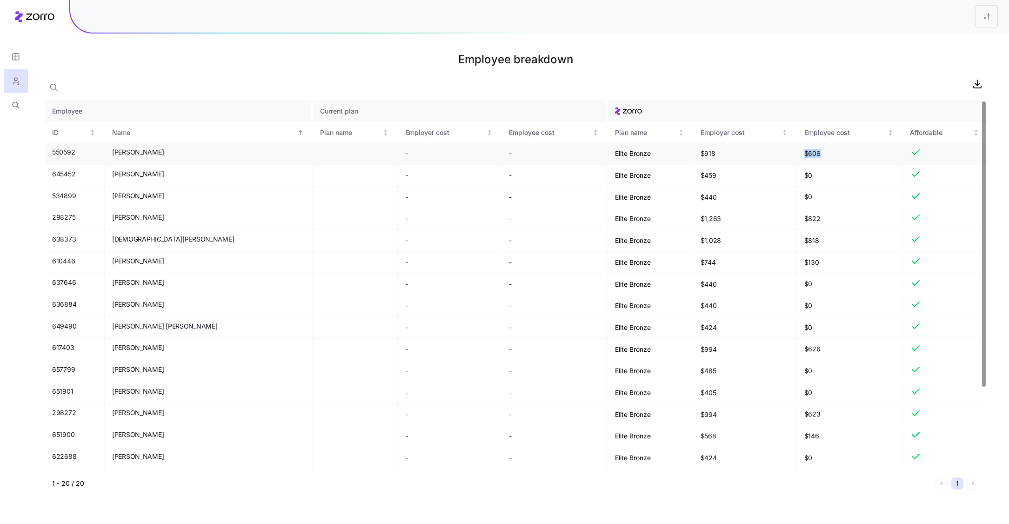
click at [740, 152] on td "$918" at bounding box center [745, 154] width 104 height 22
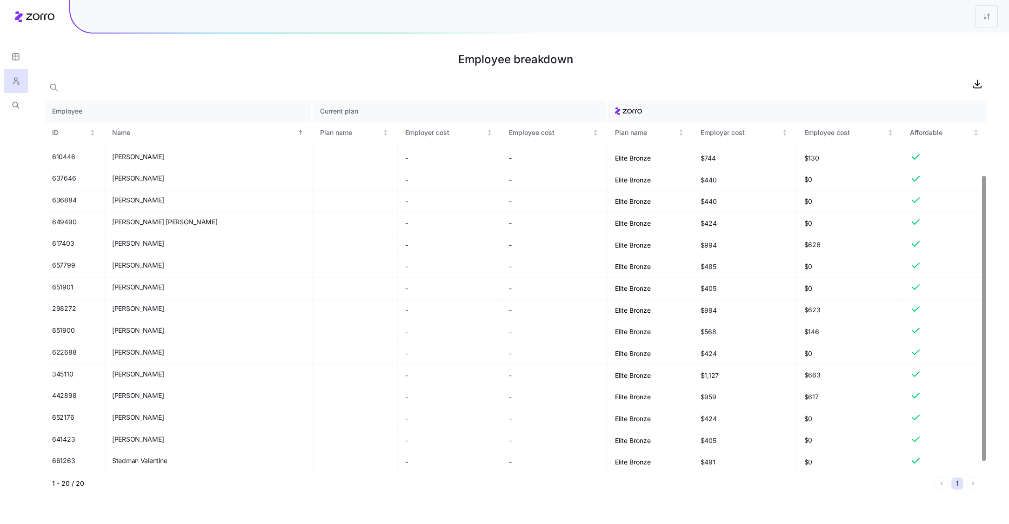
scroll to position [112, 0]
drag, startPoint x: 686, startPoint y: 370, endPoint x: 666, endPoint y: 370, distance: 20.5
click at [693, 370] on td "$1,127" at bounding box center [745, 376] width 104 height 22
click at [704, 378] on td "$1,127" at bounding box center [745, 376] width 104 height 22
drag, startPoint x: 690, startPoint y: 375, endPoint x: 648, endPoint y: 375, distance: 41.9
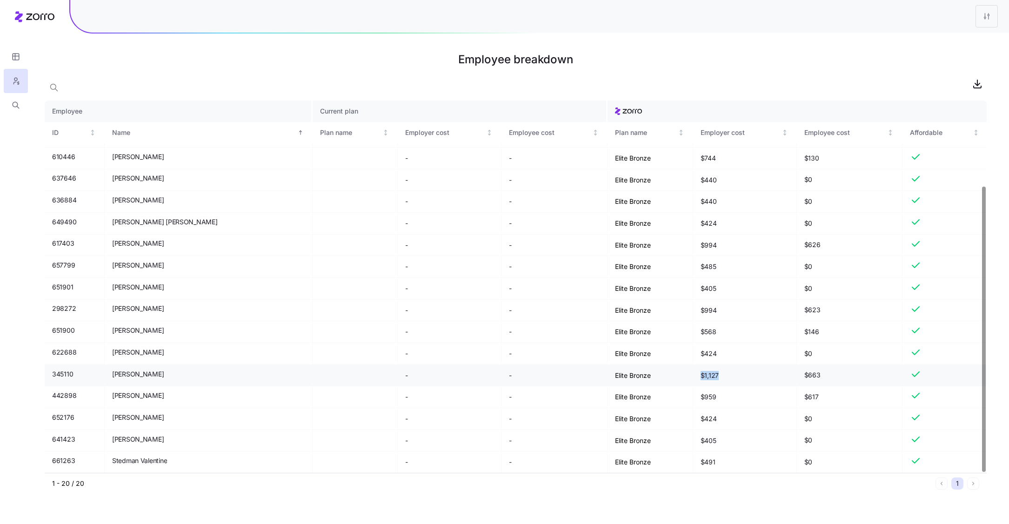
click at [648, 375] on tr "345110 Michael Robinson - - Elite Bronze $1,127 $663" at bounding box center [516, 376] width 942 height 22
click at [696, 375] on td "$1,127" at bounding box center [745, 376] width 104 height 22
drag, startPoint x: 810, startPoint y: 370, endPoint x: 658, endPoint y: 373, distance: 152.2
click at [658, 373] on tr "345110 Michael Robinson - - Elite Bronze $1,127 $663" at bounding box center [516, 376] width 942 height 22
click at [693, 379] on td "$1,127" at bounding box center [745, 376] width 104 height 22
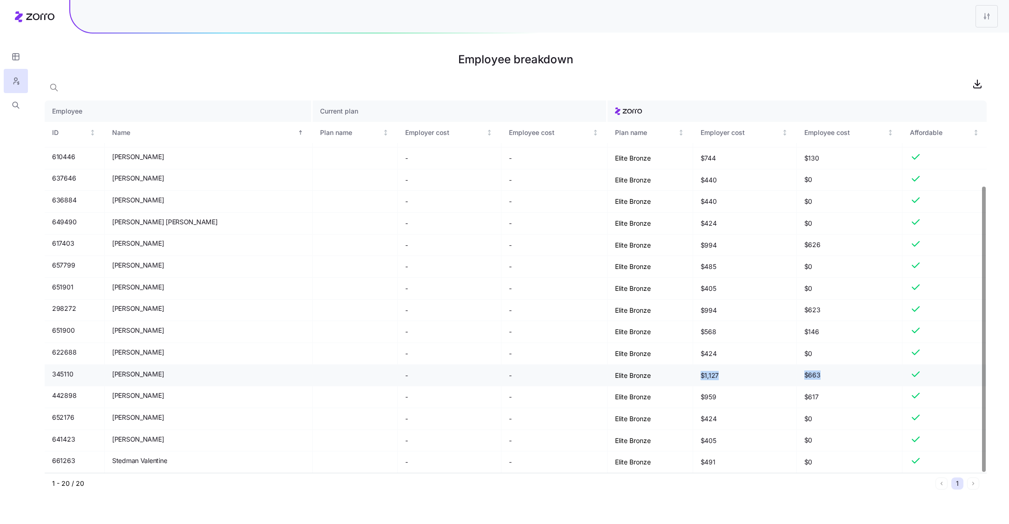
drag, startPoint x: 815, startPoint y: 378, endPoint x: 653, endPoint y: 374, distance: 162.5
click at [653, 374] on tr "345110 Michael Robinson - - Elite Bronze $1,127 $663" at bounding box center [516, 376] width 942 height 22
click at [805, 378] on span "$663" at bounding box center [850, 374] width 91 height 9
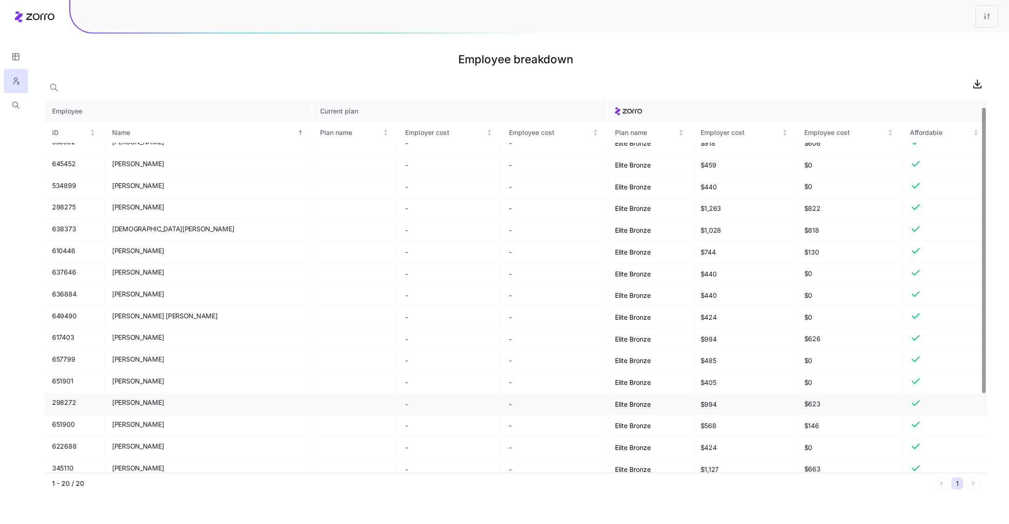
scroll to position [0, 0]
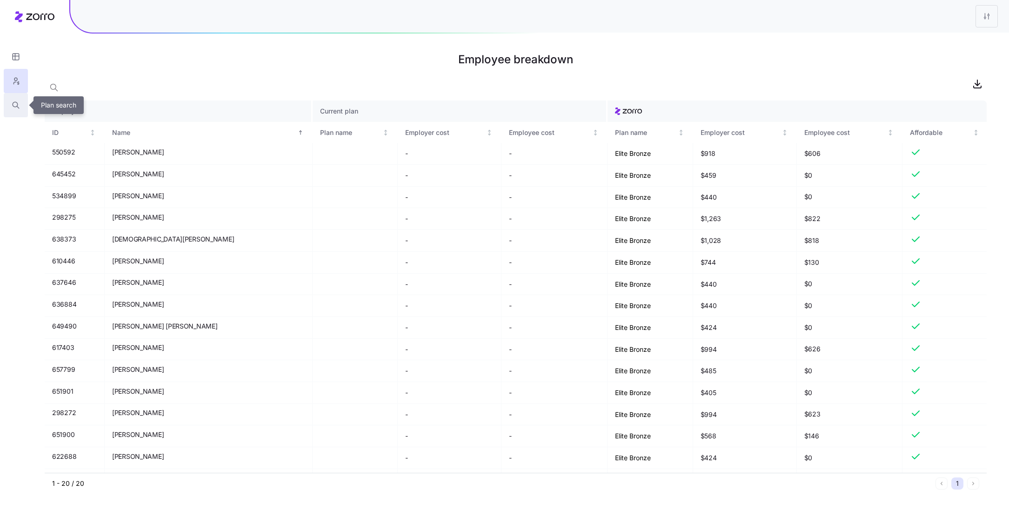
click at [15, 100] on button "button" at bounding box center [16, 105] width 24 height 24
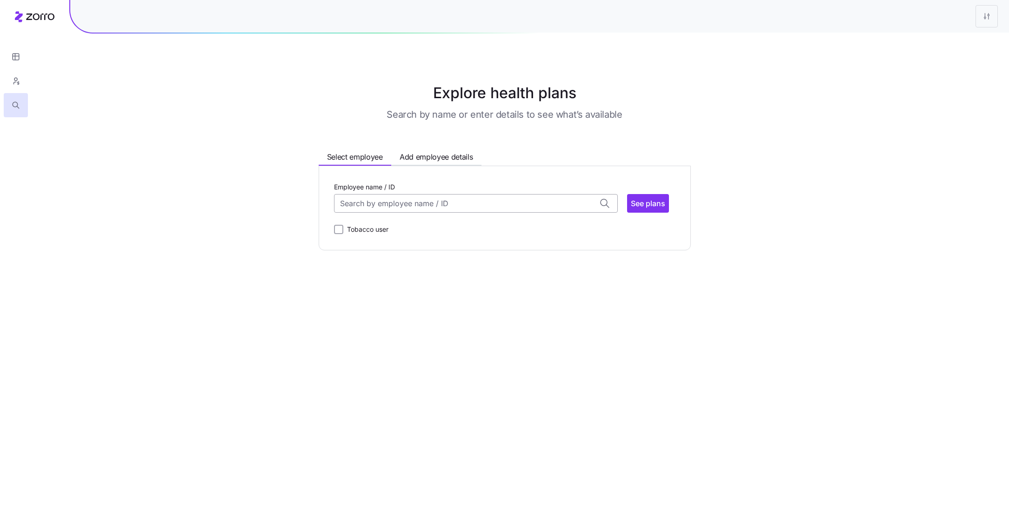
click at [431, 208] on input "Employee name / ID" at bounding box center [476, 203] width 284 height 19
click at [401, 234] on span "ID: 638373 | zip code: 65804" at bounding box center [420, 238] width 156 height 8
click at [649, 204] on span "See plans" at bounding box center [648, 203] width 34 height 11
type input "Christian Frey (ID: 638373)"
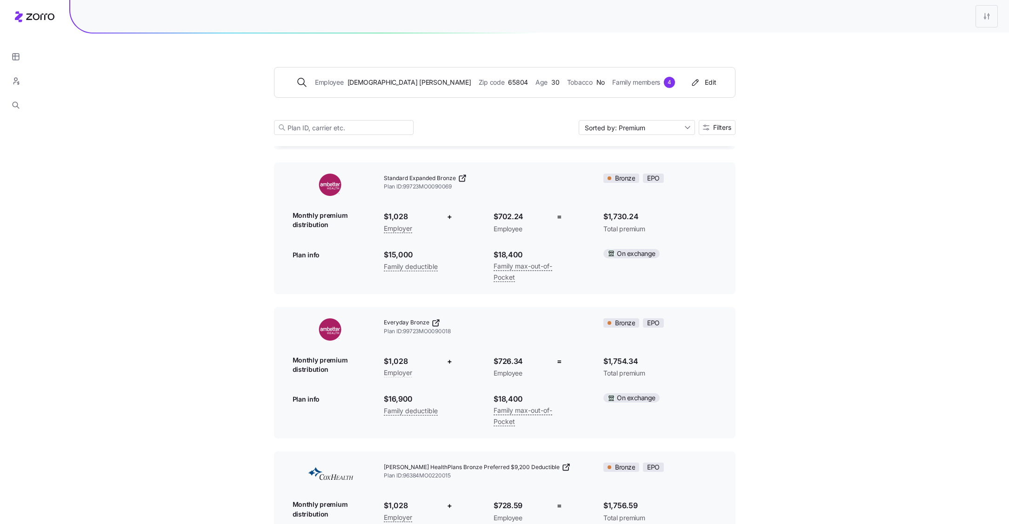
scroll to position [29, 0]
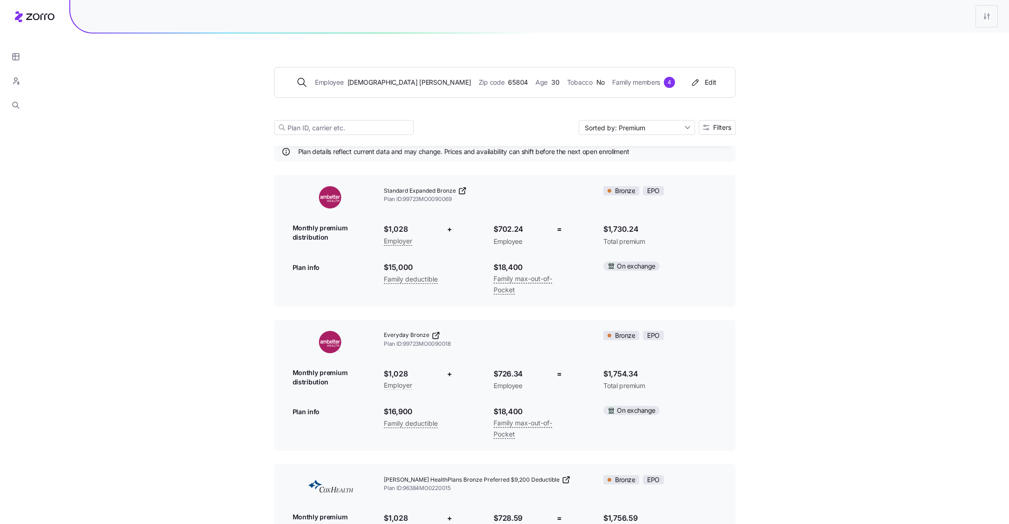
click at [456, 192] on link "Standard Expanded Bronze" at bounding box center [486, 190] width 205 height 9
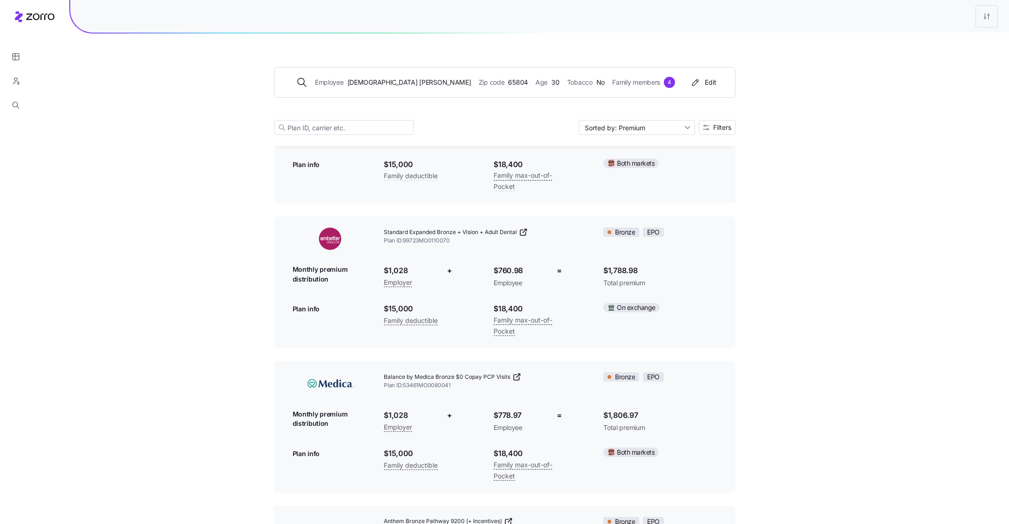
scroll to position [0, 0]
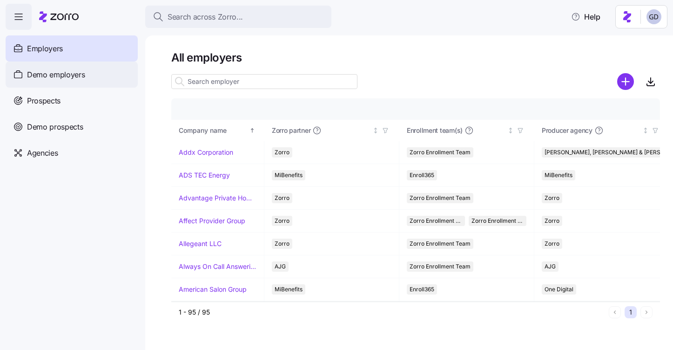
click at [72, 77] on span "Demo employers" at bounding box center [56, 75] width 58 height 12
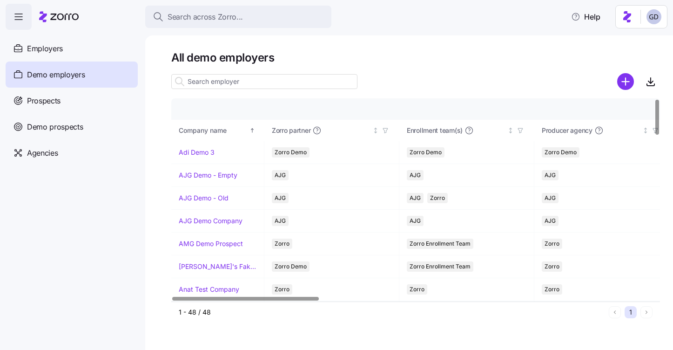
click at [274, 81] on input at bounding box center [264, 81] width 186 height 15
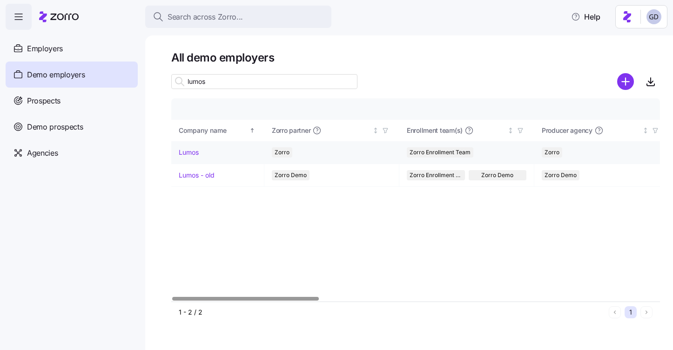
type input "lumos"
click at [183, 148] on link "Lumos" at bounding box center [189, 152] width 20 height 9
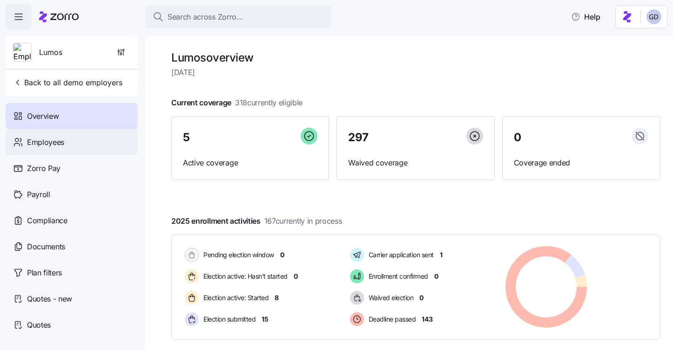
click at [51, 134] on div "Employees" at bounding box center [72, 142] width 132 height 26
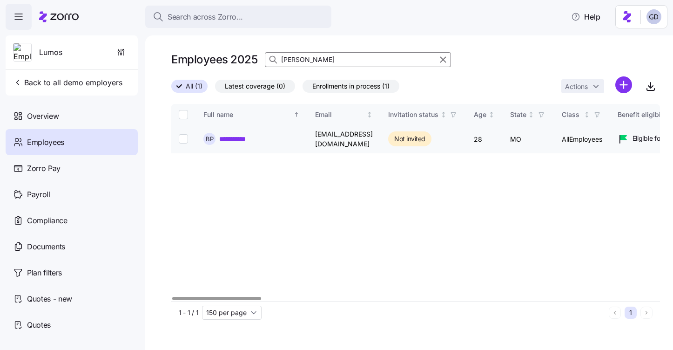
click at [233, 140] on link "**********" at bounding box center [238, 138] width 38 height 9
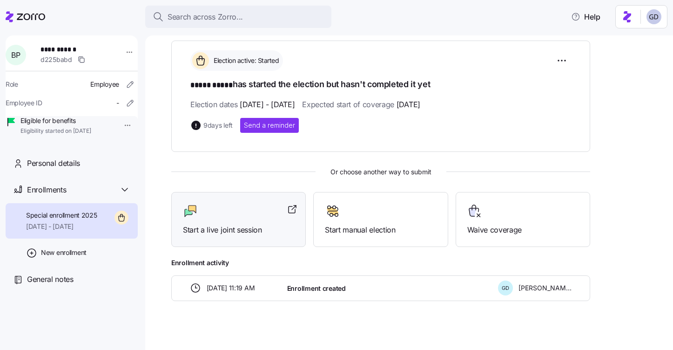
scroll to position [136, 0]
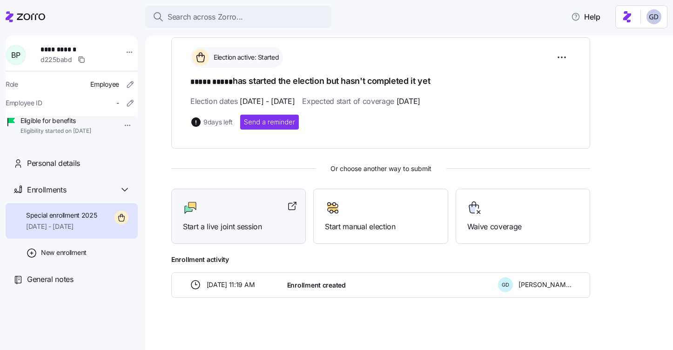
click at [242, 221] on span "Start a live joint session" at bounding box center [238, 227] width 111 height 12
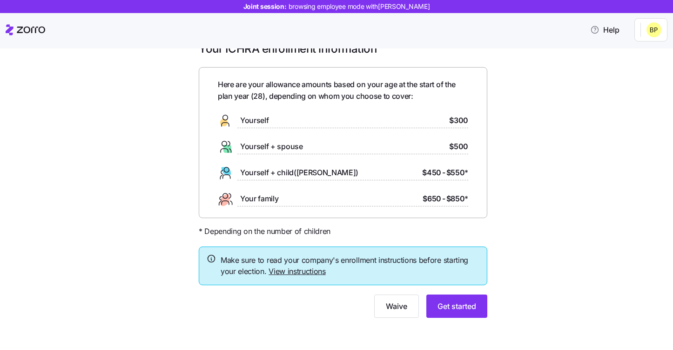
scroll to position [23, 0]
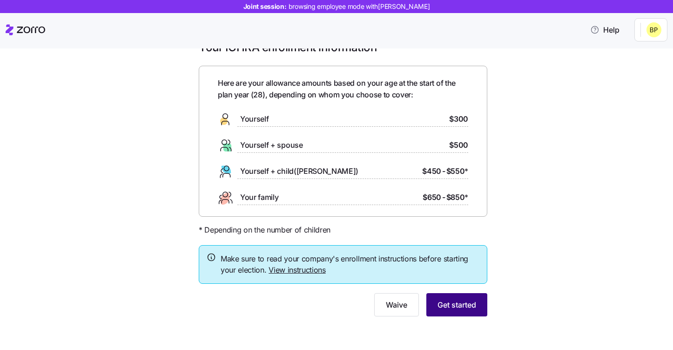
click at [464, 306] on span "Get started" at bounding box center [456, 304] width 39 height 11
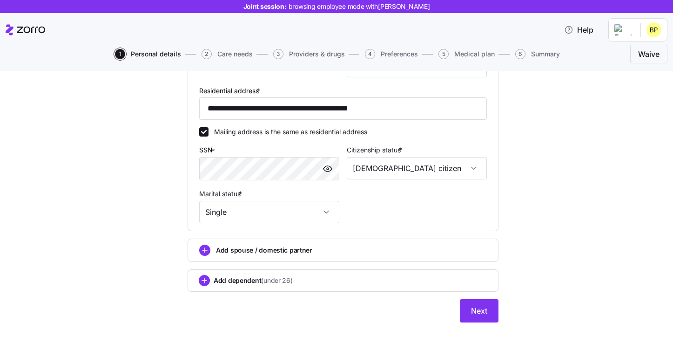
scroll to position [259, 0]
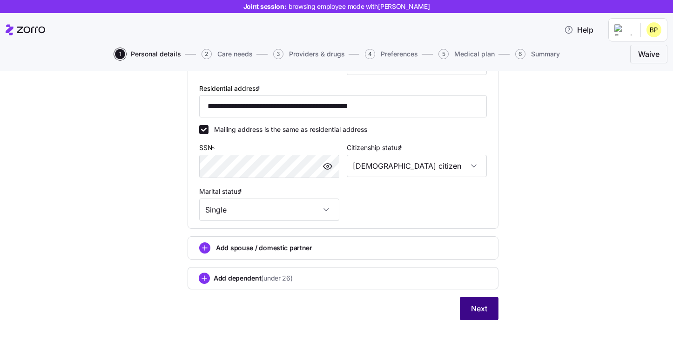
click at [480, 304] on span "Next" at bounding box center [479, 308] width 16 height 11
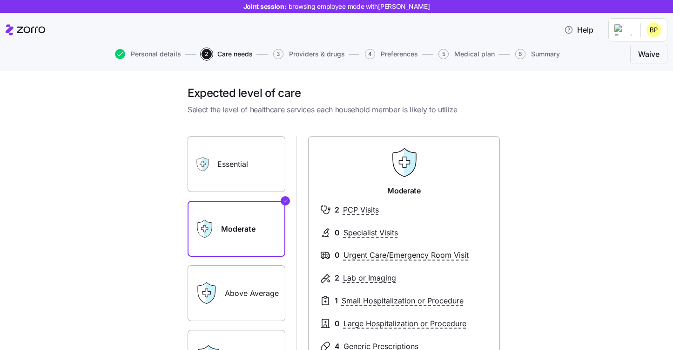
scroll to position [151, 0]
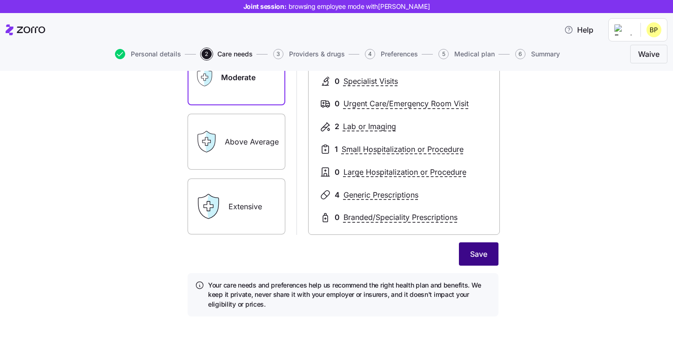
click at [469, 254] on button "Save" at bounding box center [479, 253] width 40 height 23
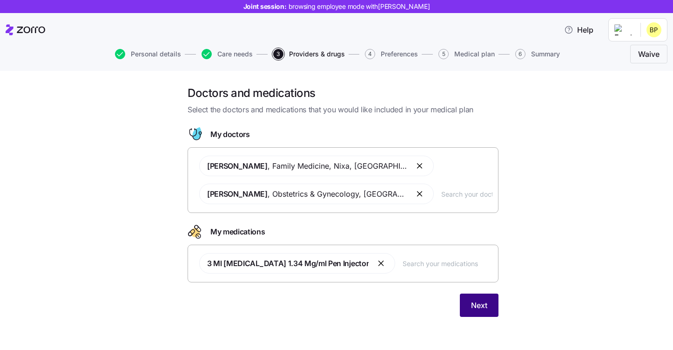
click at [491, 302] on button "Next" at bounding box center [479, 304] width 39 height 23
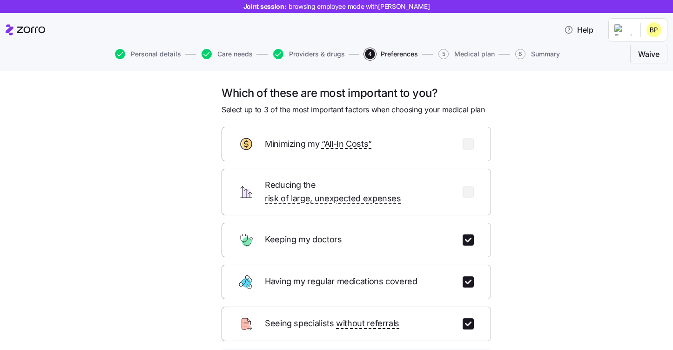
scroll to position [32, 0]
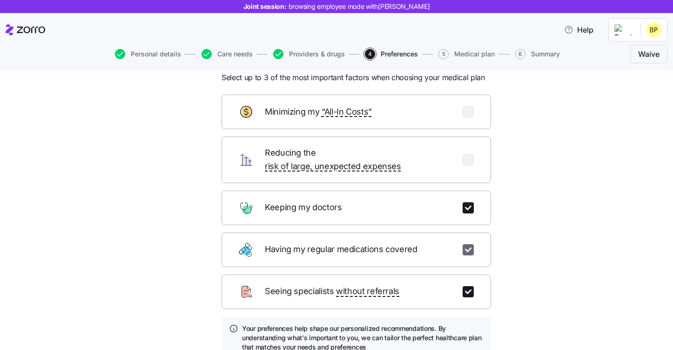
click at [466, 244] on input "checkbox" at bounding box center [468, 249] width 11 height 11
checkbox input "false"
click at [466, 286] on input "checkbox" at bounding box center [468, 291] width 11 height 11
checkbox input "false"
click at [469, 155] on input "checkbox" at bounding box center [468, 159] width 11 height 11
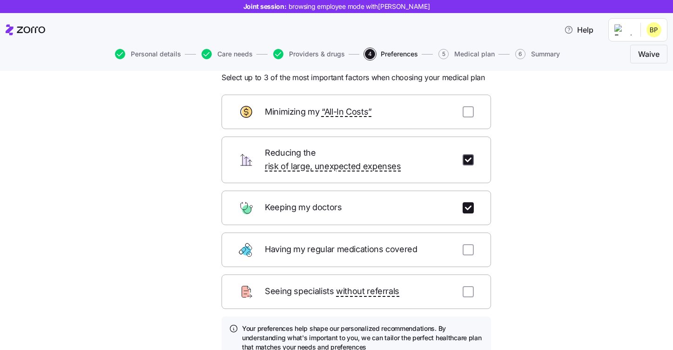
checkbox input "true"
click at [469, 117] on div "Minimizing my “All-In Costs”" at bounding box center [356, 111] width 269 height 34
click at [467, 114] on input "checkbox" at bounding box center [468, 111] width 11 height 11
checkbox input "true"
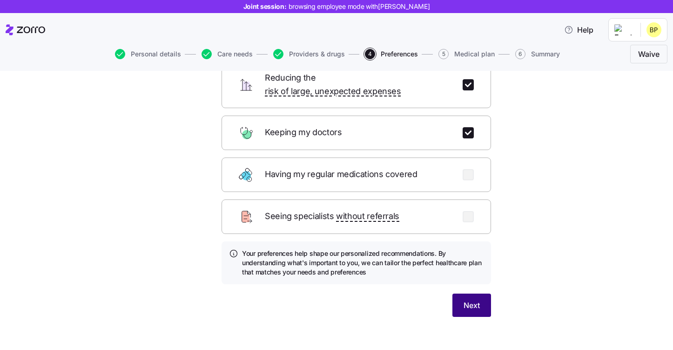
click at [477, 299] on span "Next" at bounding box center [472, 304] width 16 height 11
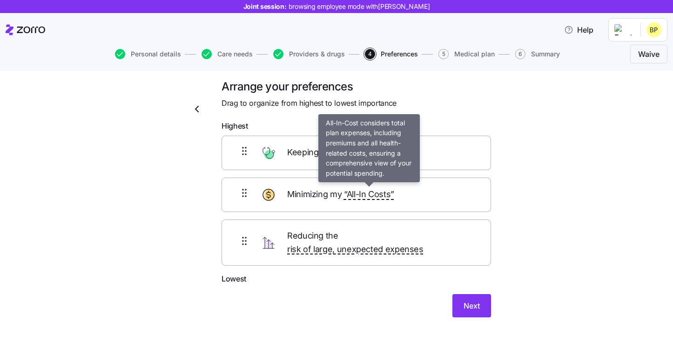
scroll to position [0, 0]
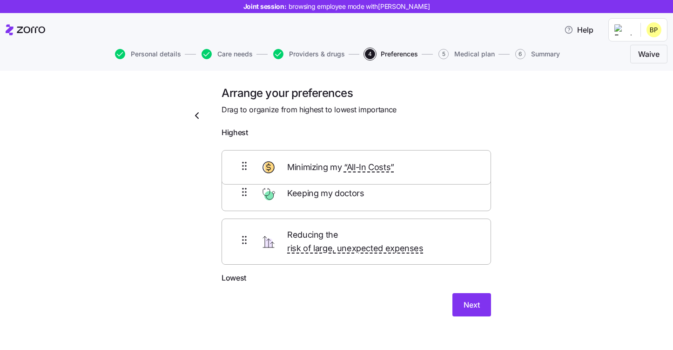
drag, startPoint x: 382, startPoint y: 199, endPoint x: 382, endPoint y: 158, distance: 41.0
click at [382, 158] on div "Keeping my doctors Minimizing my “All-In Costs” Reducing the risk of large, une…" at bounding box center [356, 207] width 269 height 130
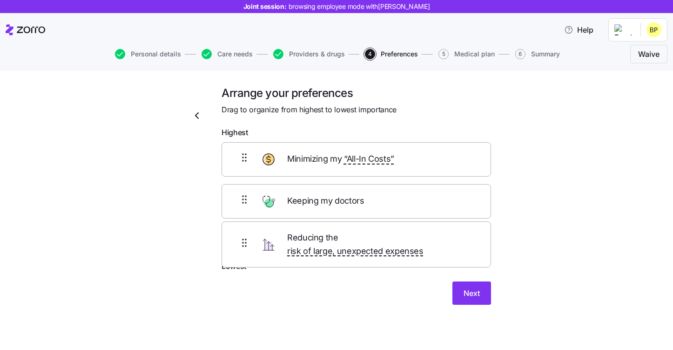
drag, startPoint x: 377, startPoint y: 236, endPoint x: 377, endPoint y: 201, distance: 34.4
click at [377, 201] on div "Minimizing my “All-In Costs” Keeping my doctors Reducing the risk of large, une…" at bounding box center [356, 201] width 269 height 118
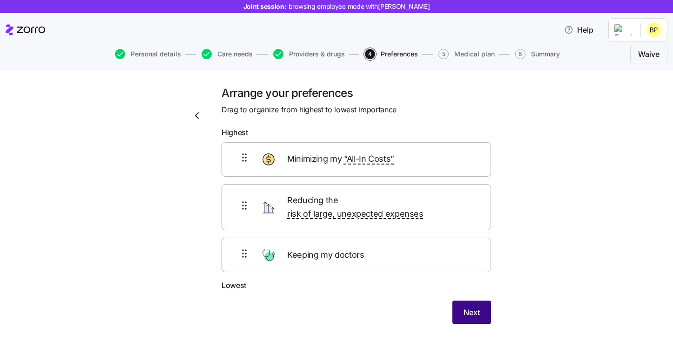
click at [457, 300] on div "Next" at bounding box center [356, 311] width 269 height 23
click at [480, 300] on button "Next" at bounding box center [471, 311] width 39 height 23
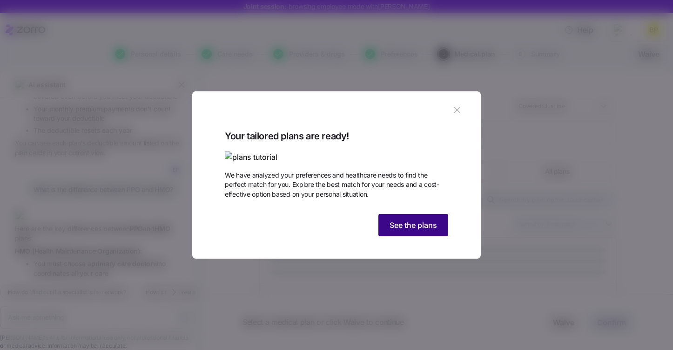
click at [411, 230] on span "See the plans" at bounding box center [413, 224] width 47 height 11
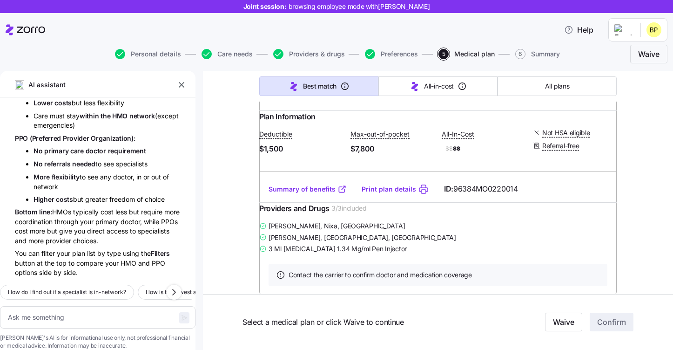
scroll to position [228, 0]
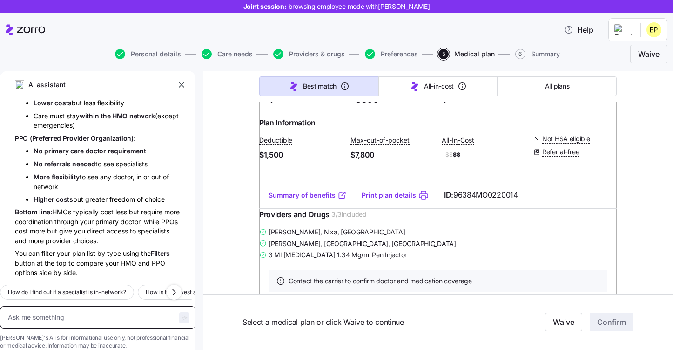
click at [102, 308] on textarea at bounding box center [97, 317] width 195 height 22
type textarea "x"
type textarea "W"
type textarea "x"
type textarea "Wh"
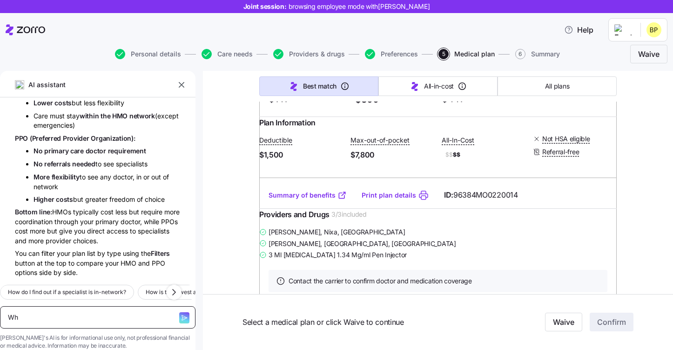
type textarea "x"
type textarea "Wha"
type textarea "x"
type textarea "What"
type textarea "x"
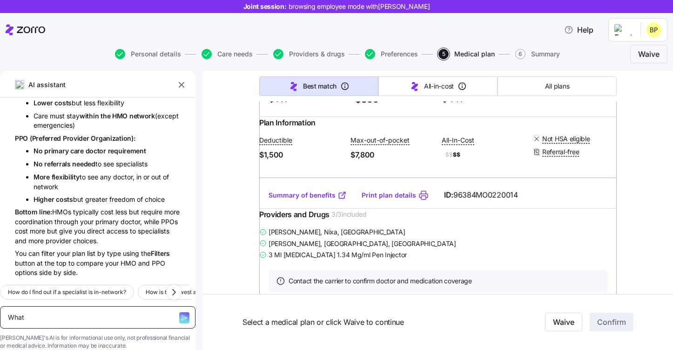
type textarea "What"
type textarea "x"
type textarea "What i"
type textarea "x"
type textarea "What is"
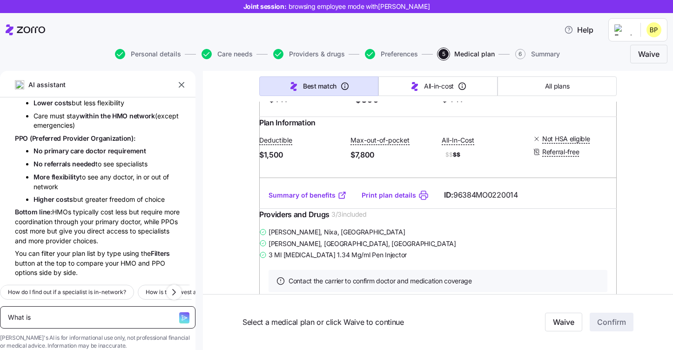
type textarea "x"
type textarea "What is co"
type textarea "x"
type textarea "What is co-"
type textarea "x"
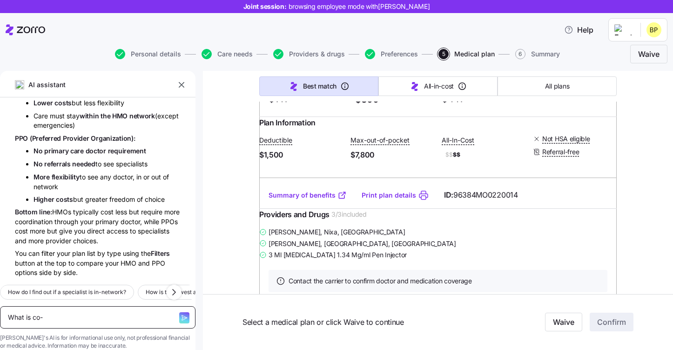
type textarea "What is co-i"
type textarea "x"
type textarea "What is co-in"
type textarea "x"
type textarea "What is co-ins"
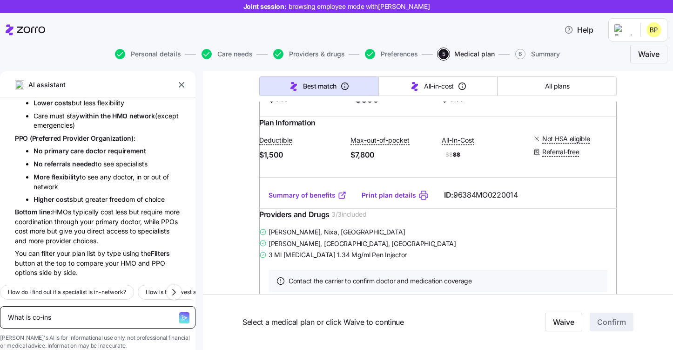
type textarea "x"
type textarea "What is co-insu"
type textarea "x"
type textarea "What is co-insur"
type textarea "x"
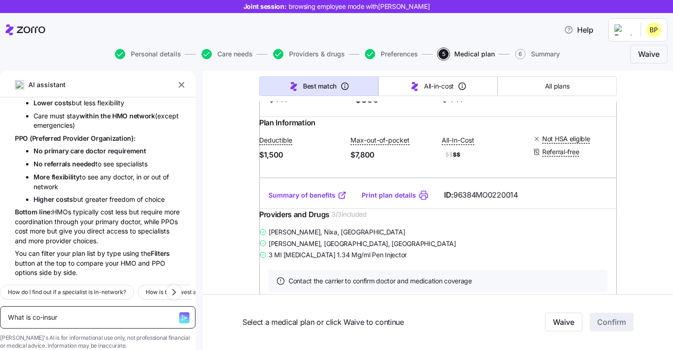
type textarea "What is co-insura"
type textarea "x"
type textarea "What is co-insuranc"
type textarea "x"
type textarea "What is co-insurance"
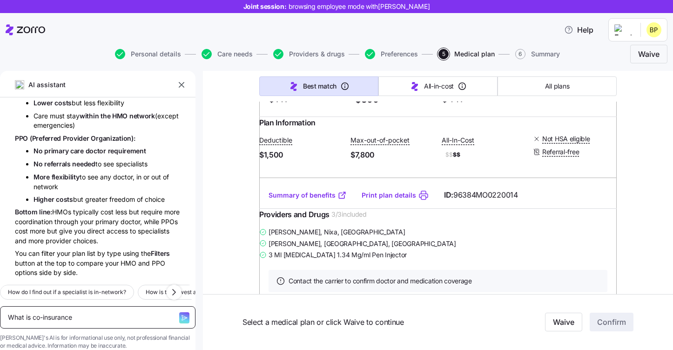
type textarea "x"
type textarea "What is co-insurance?"
type textarea "x"
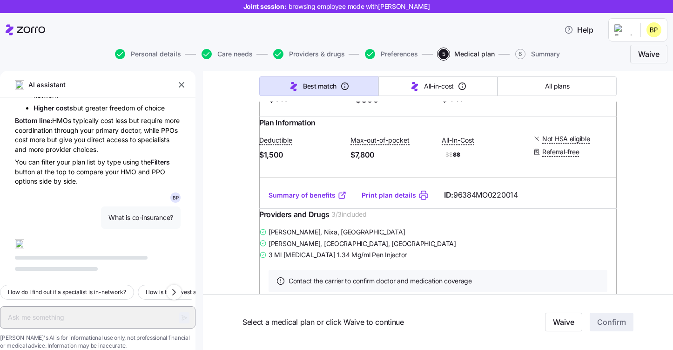
scroll to position [1004, 0]
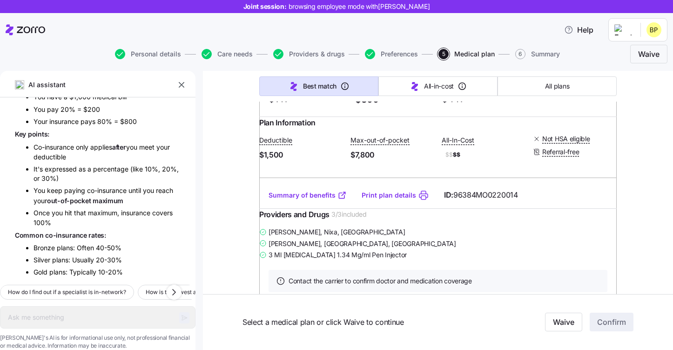
type textarea "x"
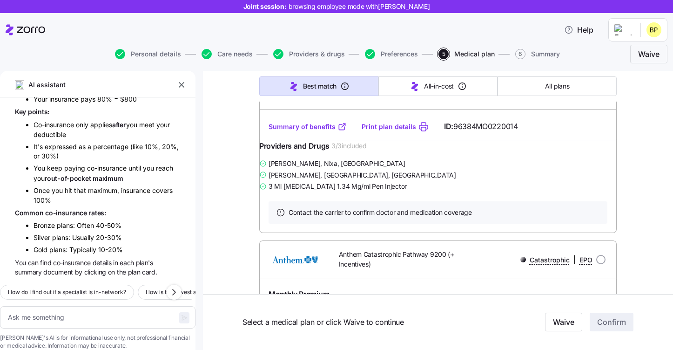
scroll to position [0, 0]
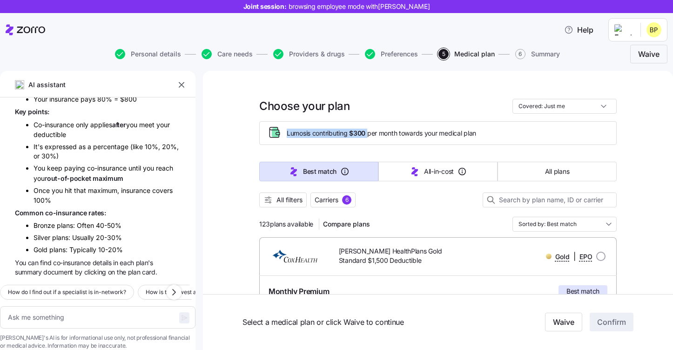
drag, startPoint x: 370, startPoint y: 134, endPoint x: 280, endPoint y: 131, distance: 89.4
click at [280, 131] on div "Lumos is contributing $300 per month towards your medical plan" at bounding box center [438, 132] width 342 height 15
click at [364, 142] on div "Lumos is contributing $300 per month towards your medical plan" at bounding box center [437, 133] width 357 height 24
drag, startPoint x: 369, startPoint y: 134, endPoint x: 287, endPoint y: 132, distance: 81.5
click at [289, 132] on span "Lumos is contributing $300 per month towards your medical plan" at bounding box center [381, 132] width 189 height 9
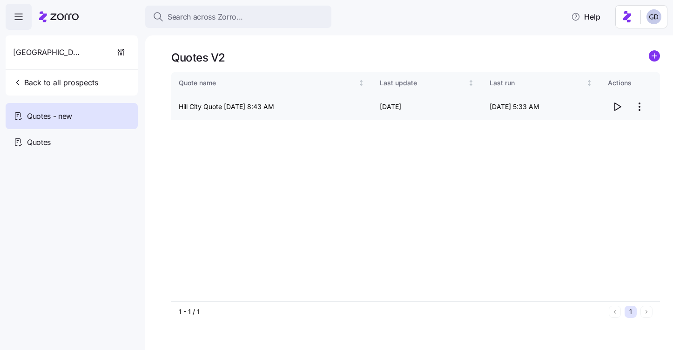
click at [616, 107] on icon "button" at bounding box center [617, 106] width 11 height 11
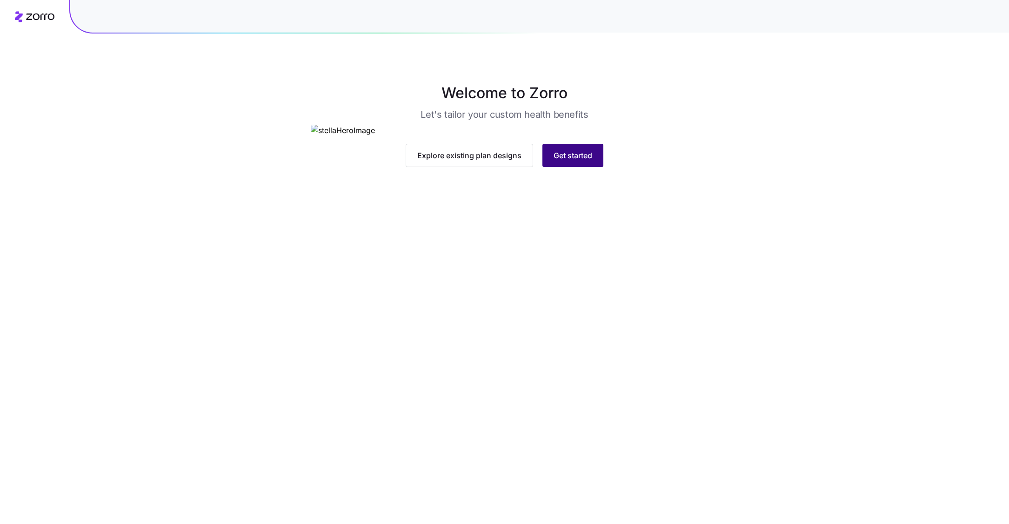
click at [577, 167] on button "Get started" at bounding box center [573, 155] width 61 height 23
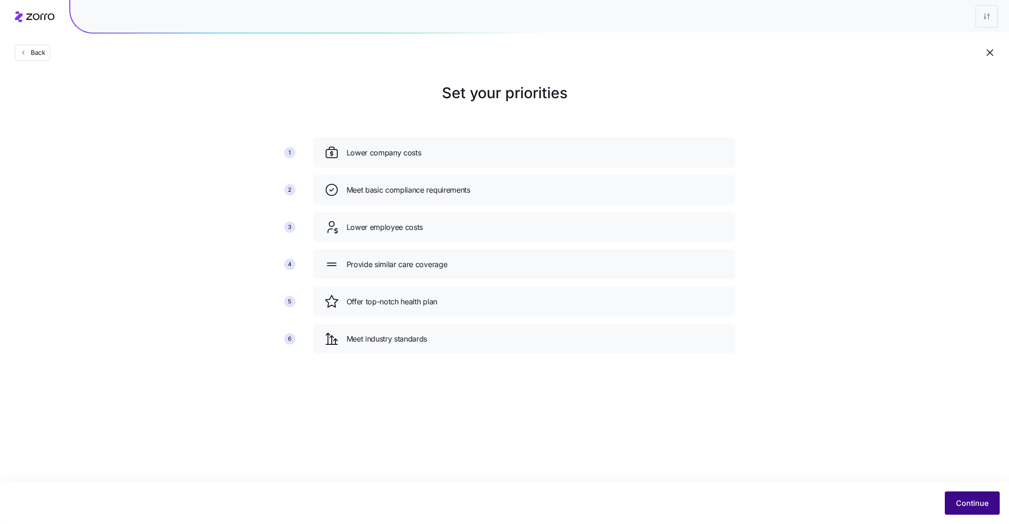
click at [974, 495] on button "Continue" at bounding box center [972, 502] width 55 height 23
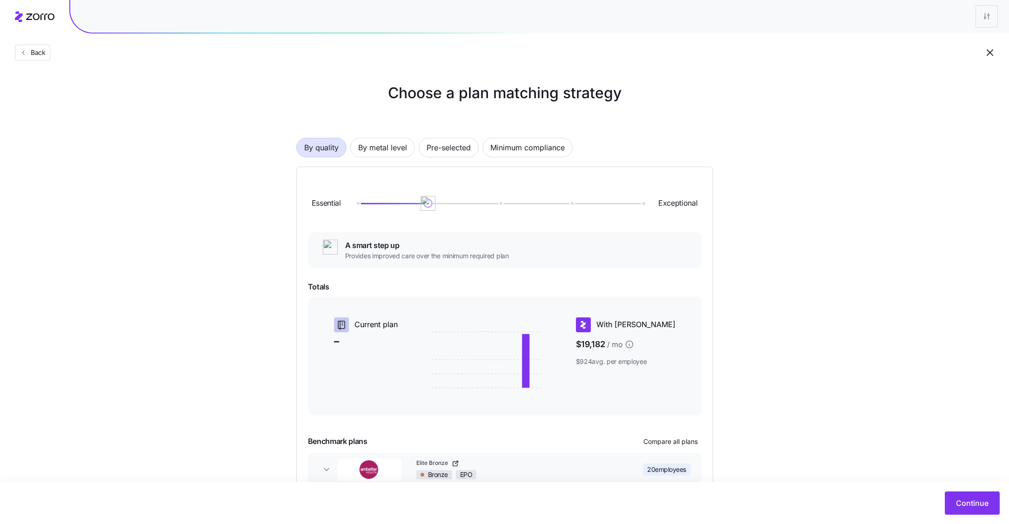
scroll to position [55, 0]
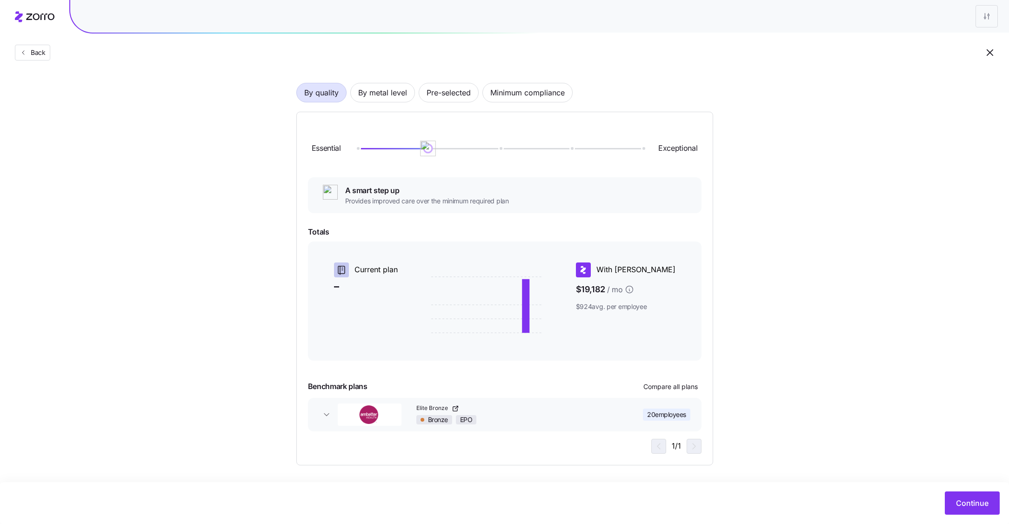
click at [428, 146] on img at bounding box center [428, 149] width 16 height 16
click at [974, 512] on button "Continue" at bounding box center [972, 502] width 55 height 23
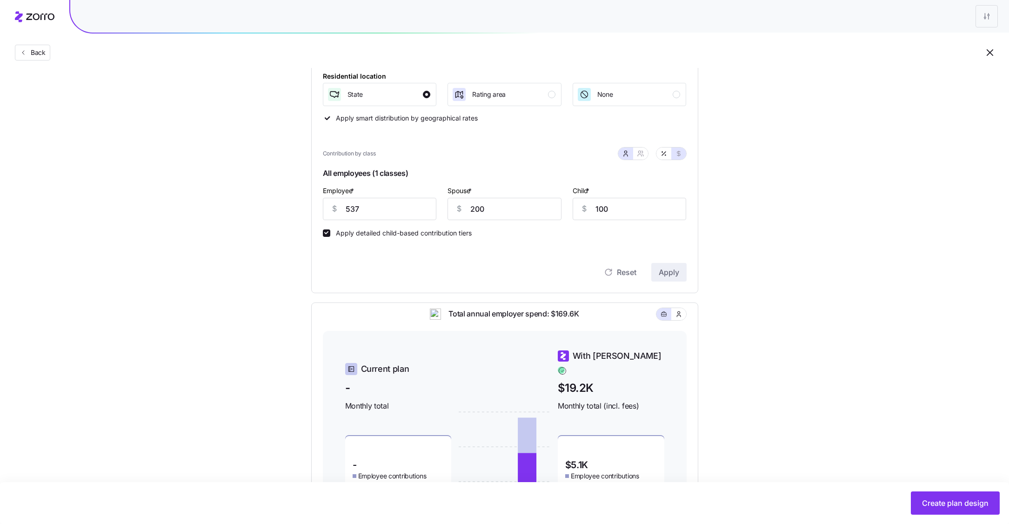
scroll to position [140, 0]
drag, startPoint x: 379, startPoint y: 213, endPoint x: 288, endPoint y: 213, distance: 90.8
click at [279, 213] on div "Set your contribution Compliant Industry Generous Current Contribution Classes …" at bounding box center [505, 259] width 462 height 635
click at [377, 254] on div "Reset Apply" at bounding box center [505, 264] width 364 height 37
click at [644, 157] on icon "button" at bounding box center [643, 157] width 1 height 2
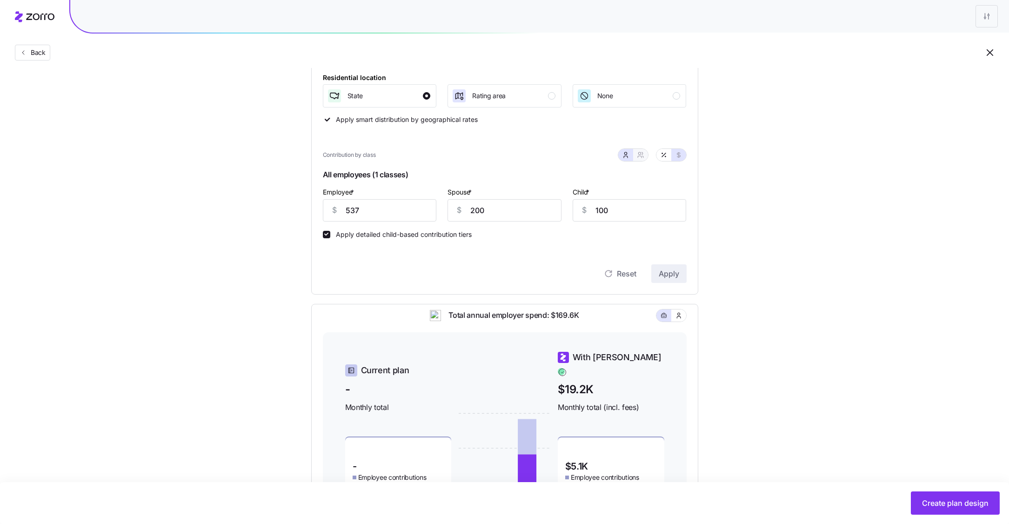
type input "737"
type input "697"
click at [463, 217] on input "737" at bounding box center [458, 210] width 83 height 22
type input "5"
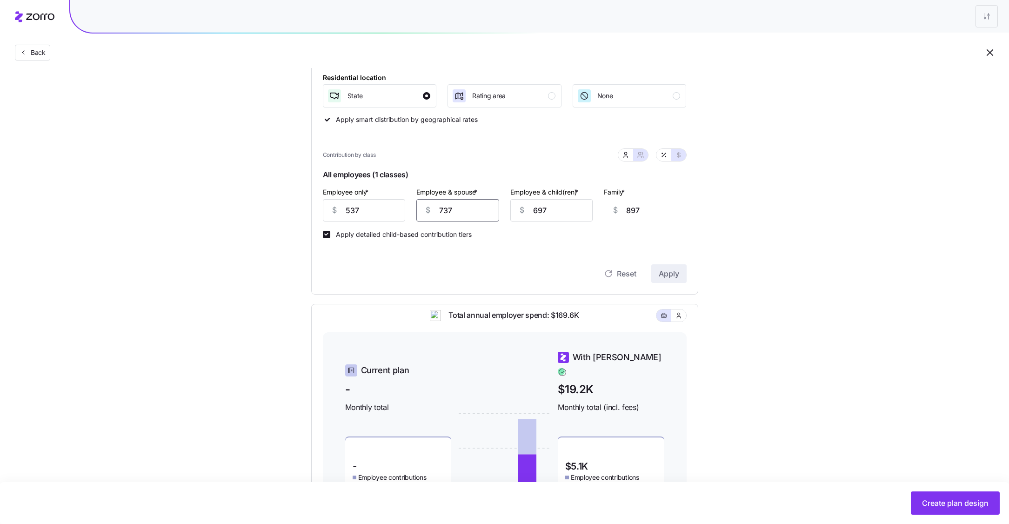
type input "165"
type input "53"
type input "213"
type input "537"
type input "697"
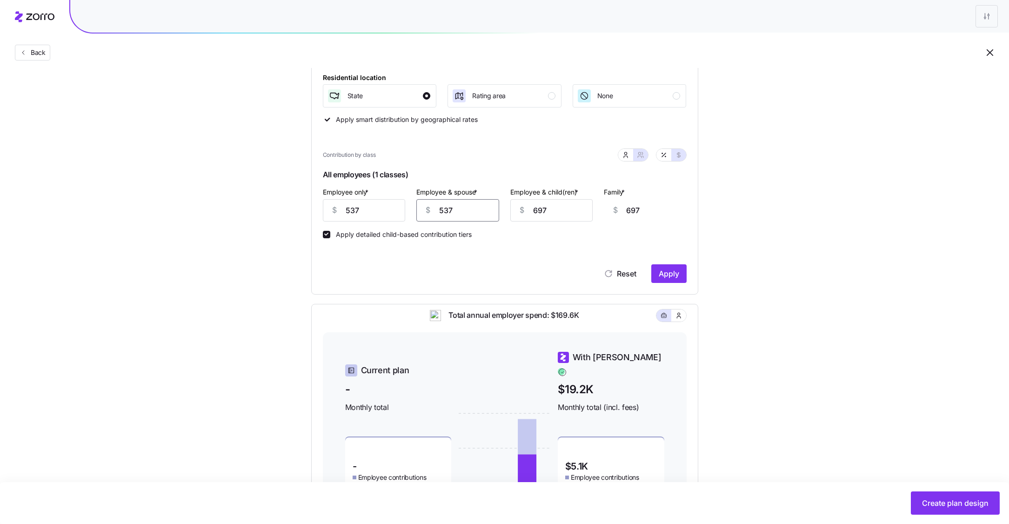
type input "537"
type input "4"
type input "0"
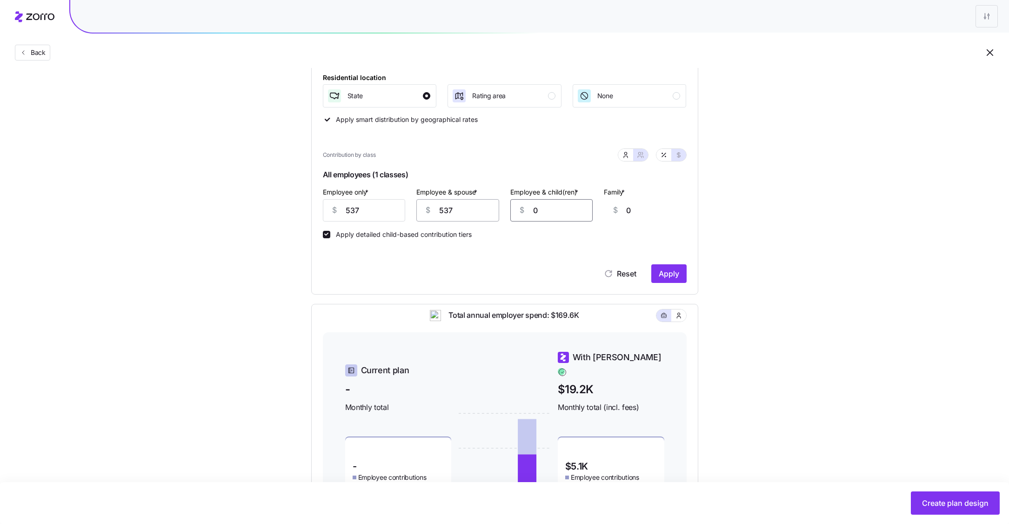
type input "50"
type input "530"
type input "5370"
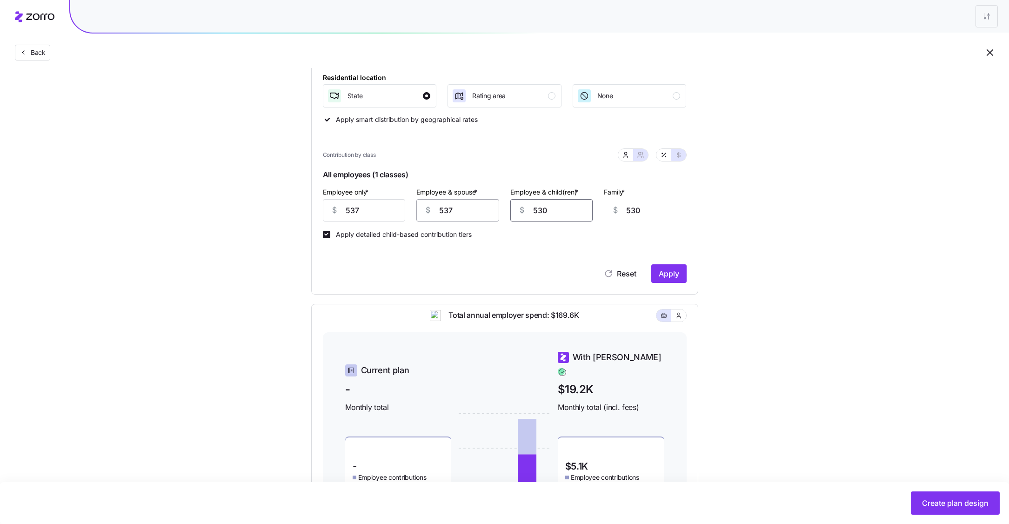
type input "5370"
type input "537"
click at [668, 272] on span "Apply" at bounding box center [669, 273] width 20 height 11
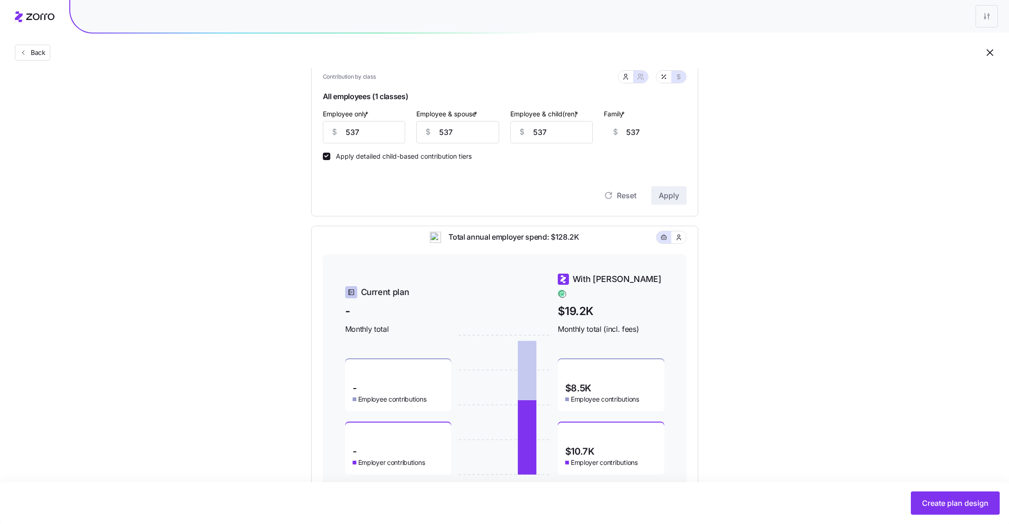
scroll to position [253, 0]
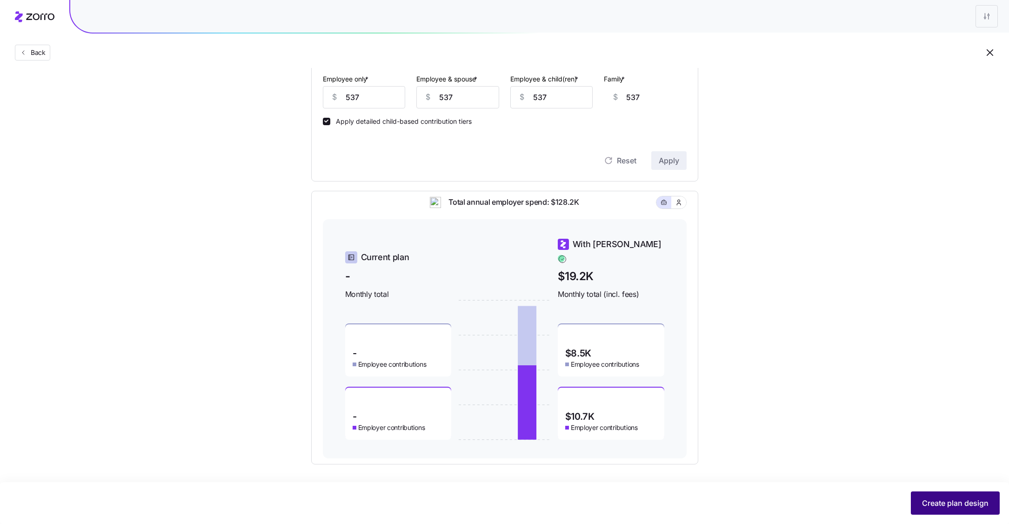
click at [939, 504] on span "Create plan design" at bounding box center [955, 503] width 67 height 11
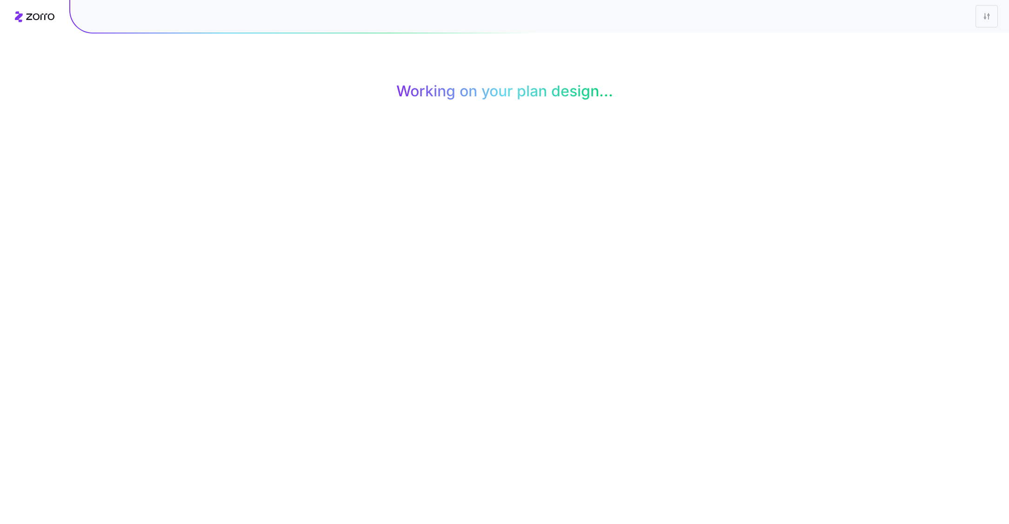
scroll to position [0, 0]
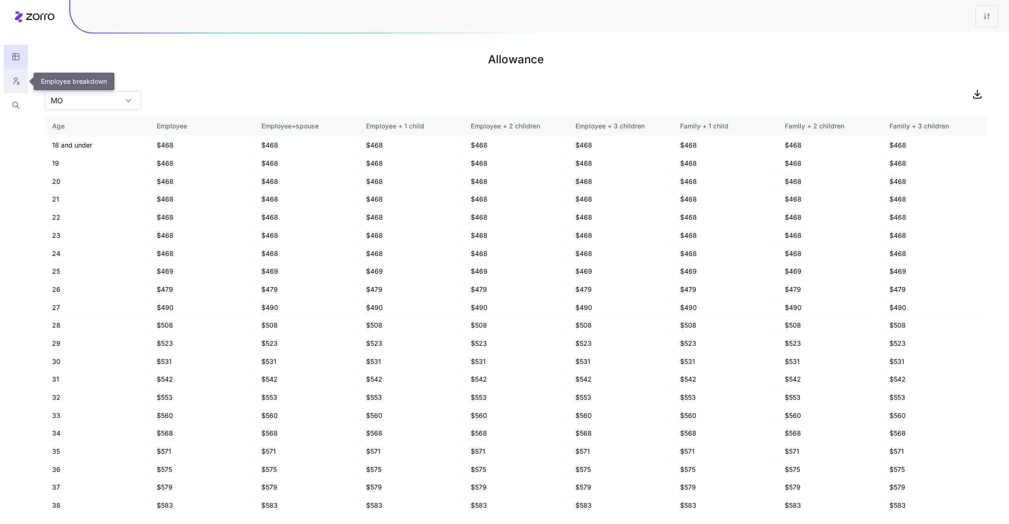
click at [21, 82] on button "button" at bounding box center [16, 81] width 24 height 24
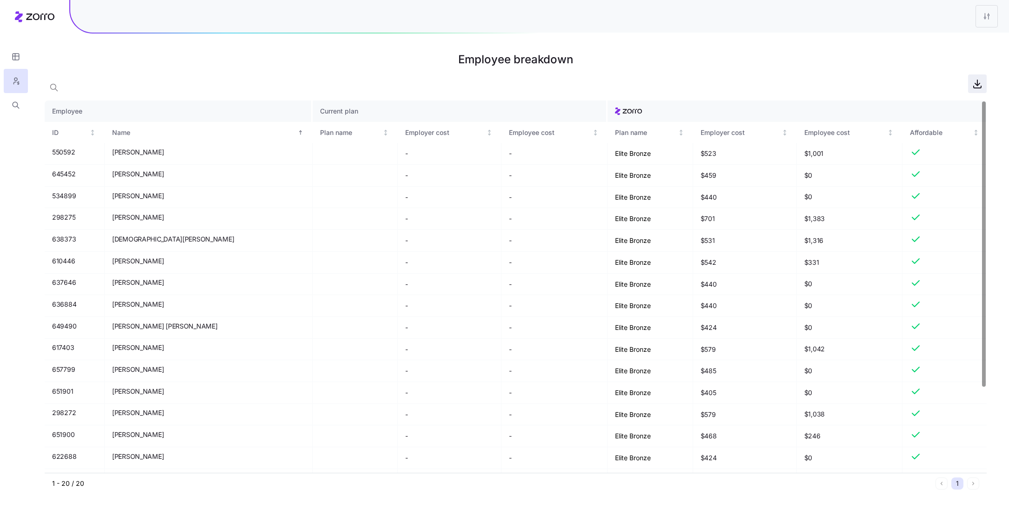
click at [982, 87] on icon "button" at bounding box center [977, 83] width 11 height 11
click at [984, 24] on html "Employee breakdown Employee Current plan ID Name Plan name Employer cost Employ…" at bounding box center [504, 262] width 1009 height 524
click at [940, 52] on span "Apply allowance model" at bounding box center [942, 56] width 70 height 9
click at [944, 43] on div "Edit plan design" at bounding box center [931, 41] width 49 height 10
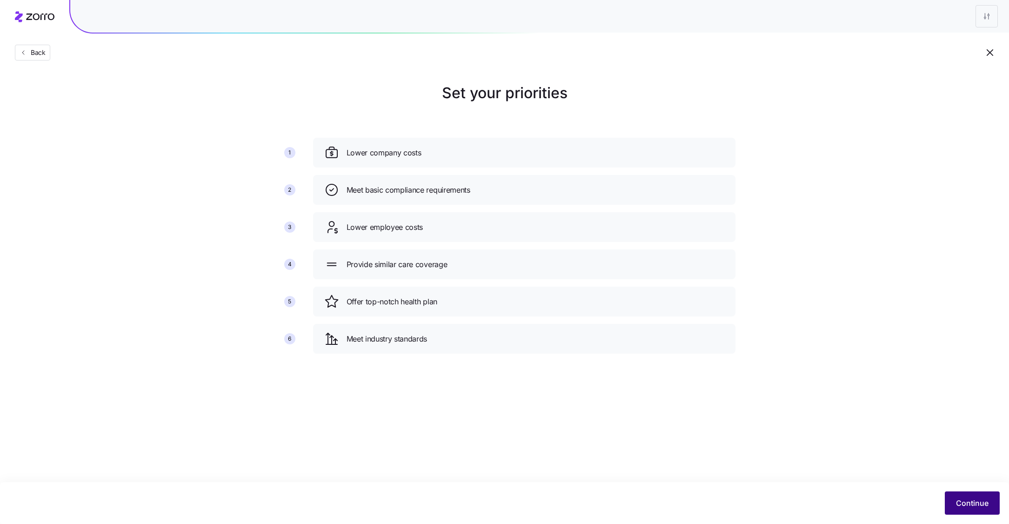
click at [985, 507] on span "Continue" at bounding box center [972, 503] width 33 height 11
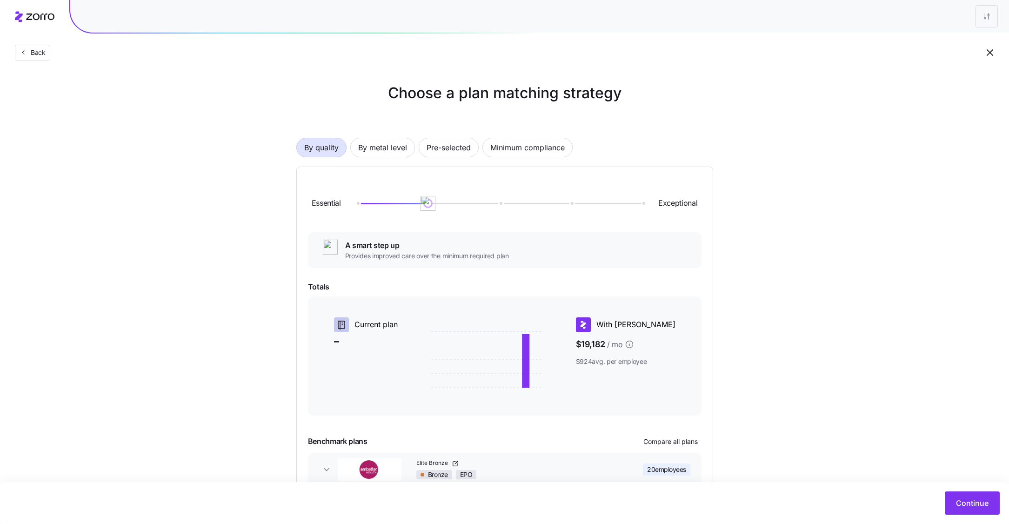
scroll to position [55, 0]
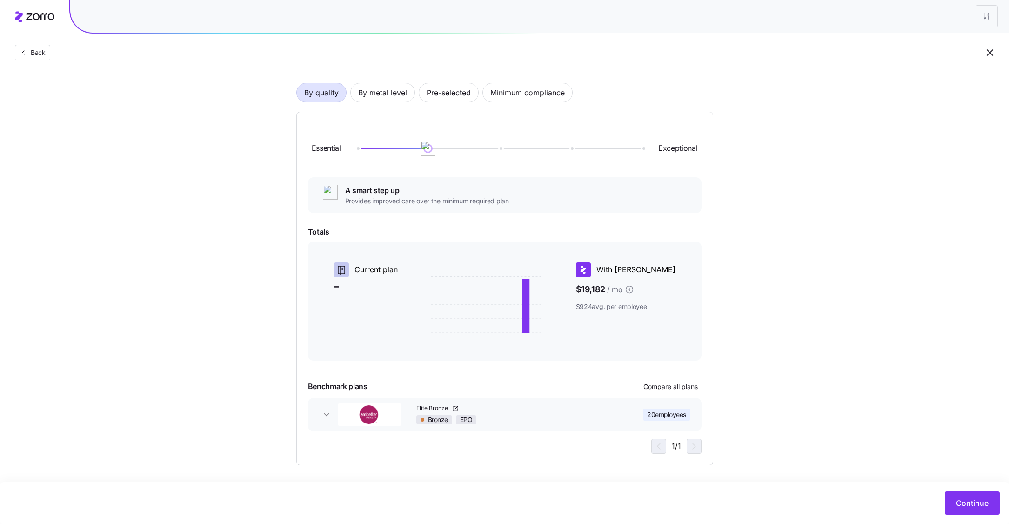
click at [988, 516] on div "Continue" at bounding box center [504, 503] width 1009 height 42
click at [986, 512] on button "Continue" at bounding box center [972, 502] width 55 height 23
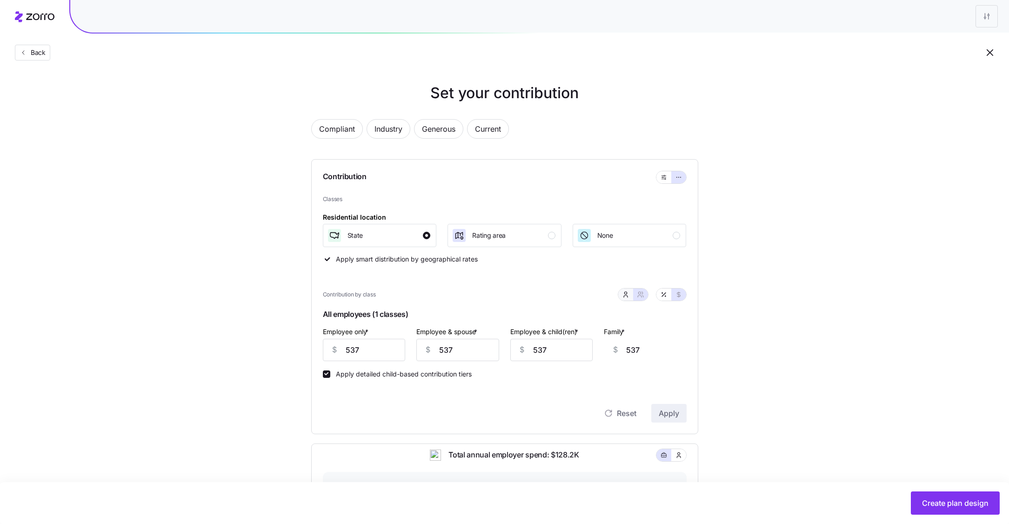
click at [628, 296] on icon "button" at bounding box center [626, 297] width 4 height 2
type input "0"
click at [503, 350] on input "0" at bounding box center [505, 350] width 114 height 22
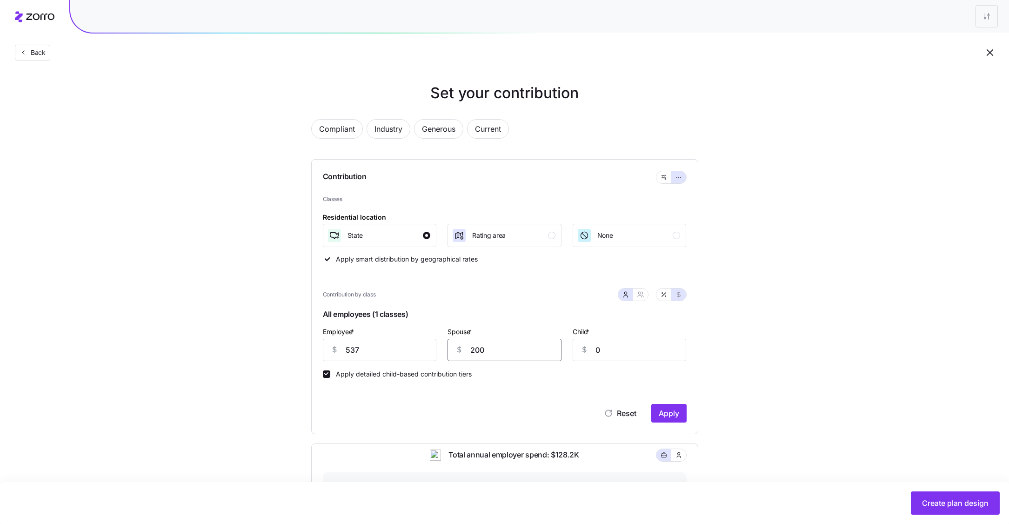
type input "200"
click at [594, 348] on div "$" at bounding box center [584, 349] width 22 height 21
click at [597, 350] on input "0" at bounding box center [630, 350] width 114 height 22
type input "100"
click at [673, 417] on span "Apply" at bounding box center [669, 413] width 20 height 11
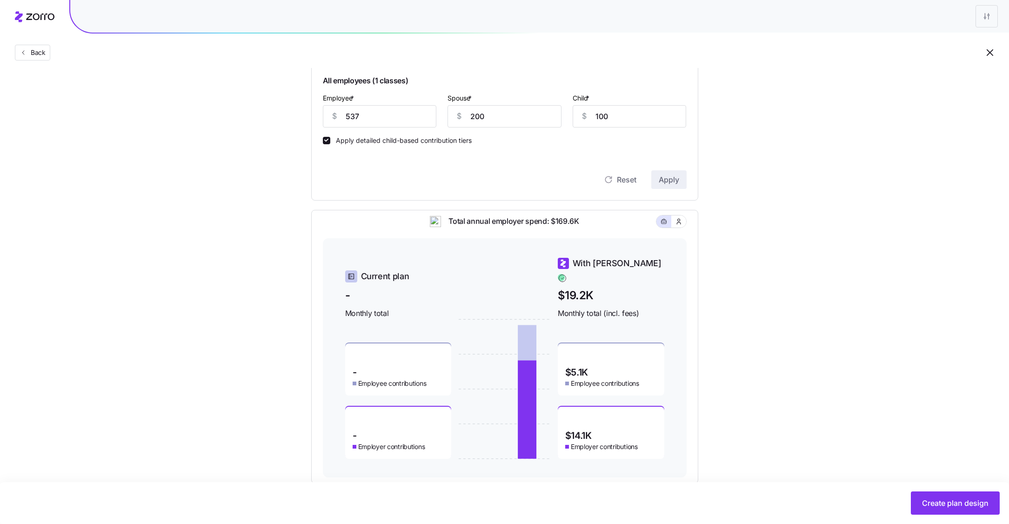
scroll to position [253, 0]
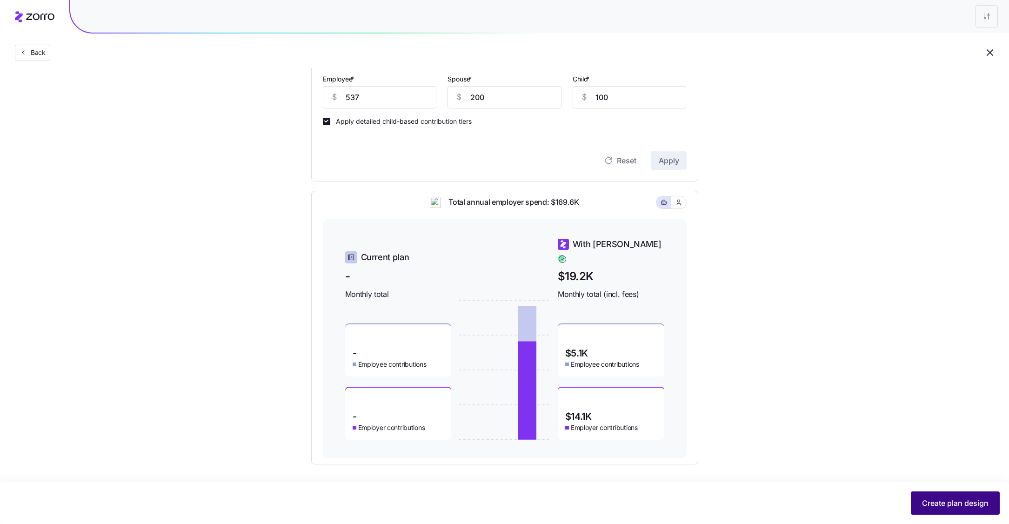
click at [951, 498] on span "Create plan design" at bounding box center [955, 503] width 67 height 11
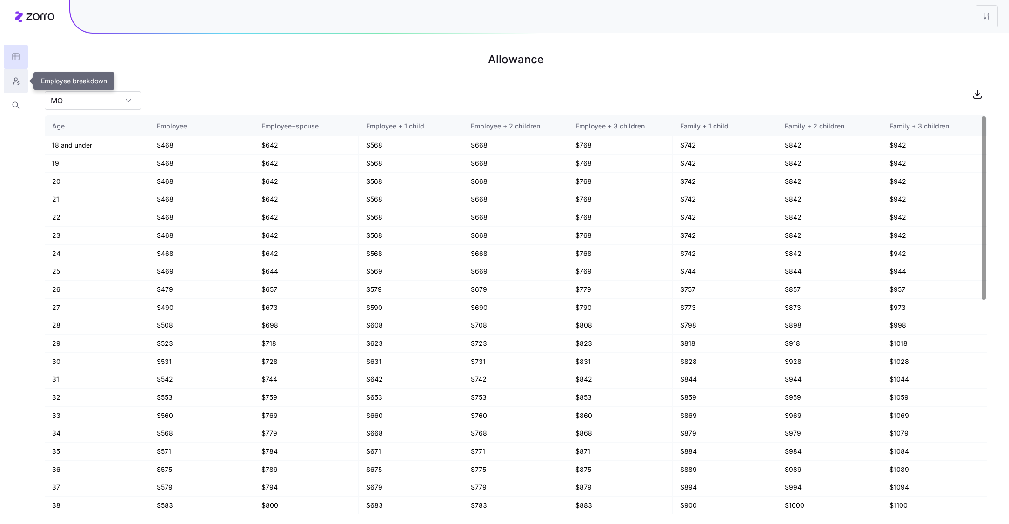
click at [8, 87] on button "button" at bounding box center [16, 81] width 24 height 24
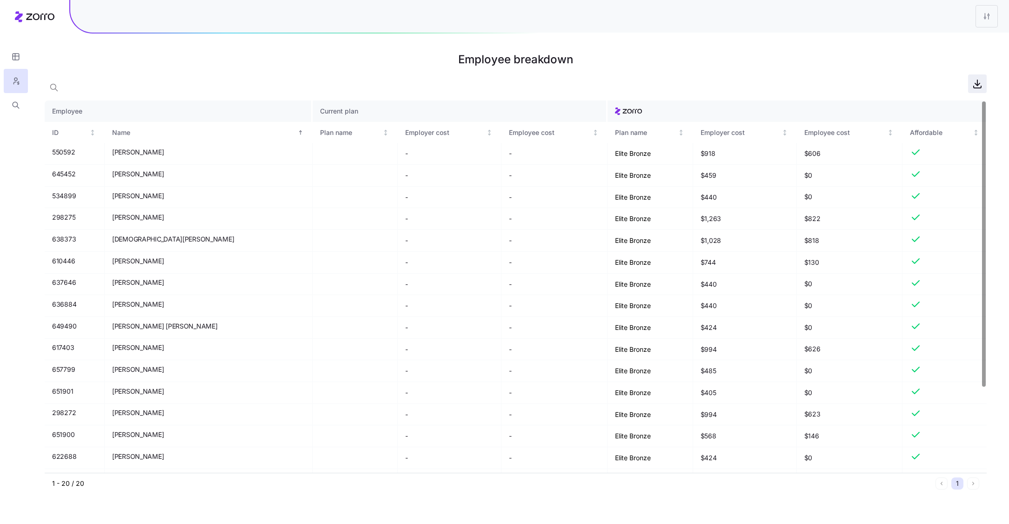
click at [976, 85] on icon "button" at bounding box center [977, 83] width 11 height 11
